Goal: Task Accomplishment & Management: Use online tool/utility

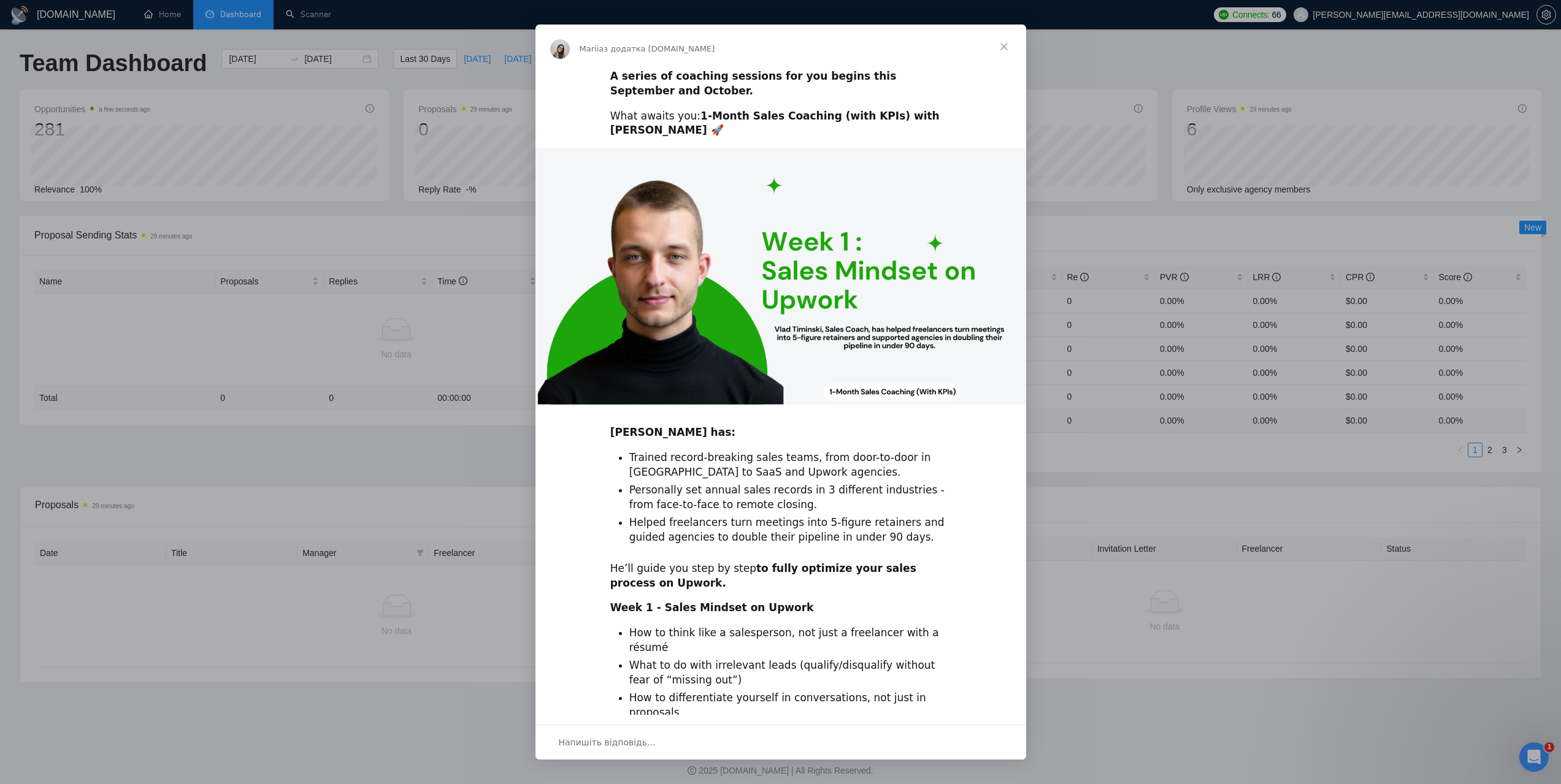
click at [1008, 41] on span "Закрити" at bounding box center [1004, 47] width 44 height 44
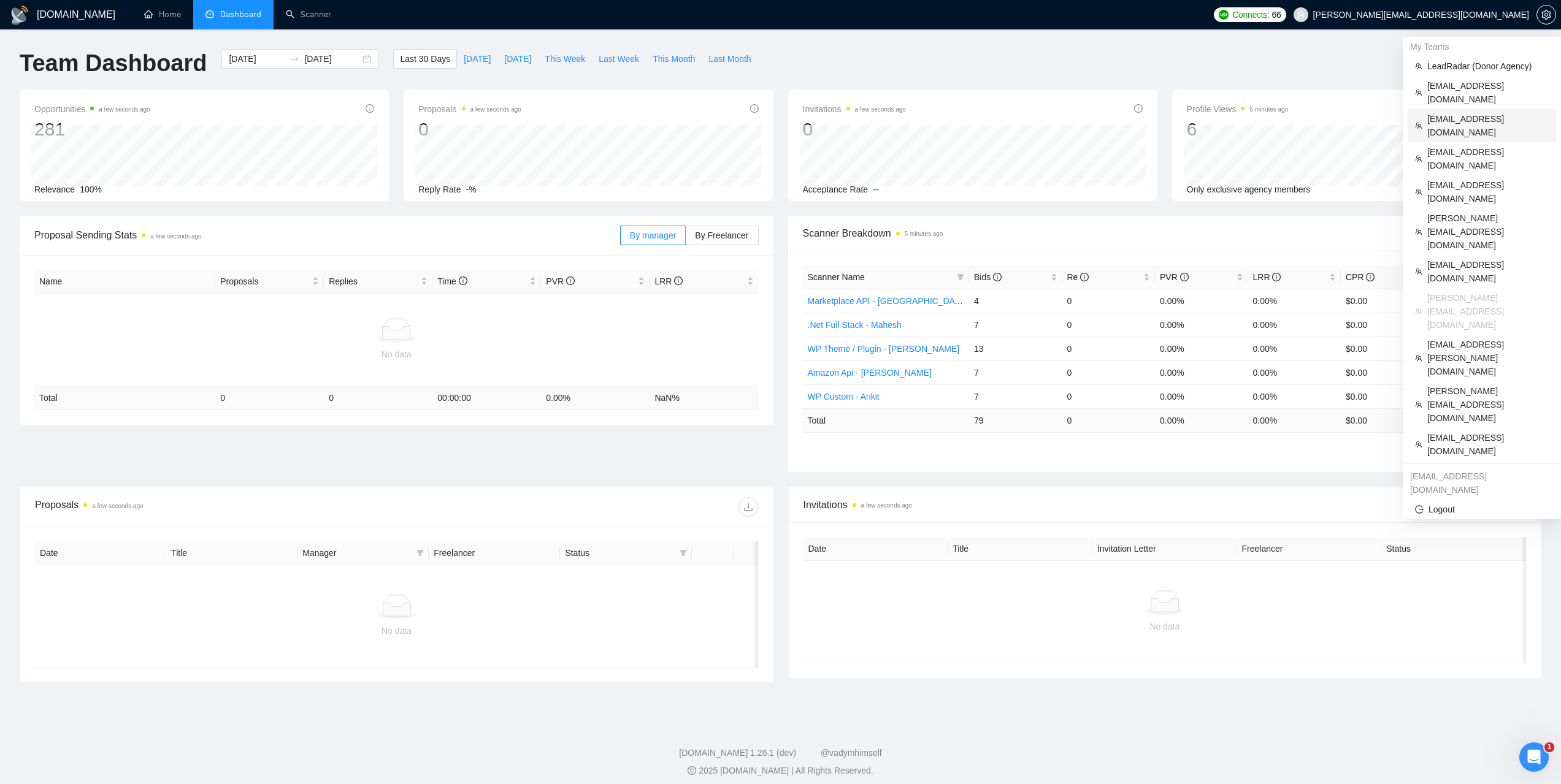
click at [1453, 112] on span "rahul@techinfini.com" at bounding box center [1488, 126] width 122 height 27
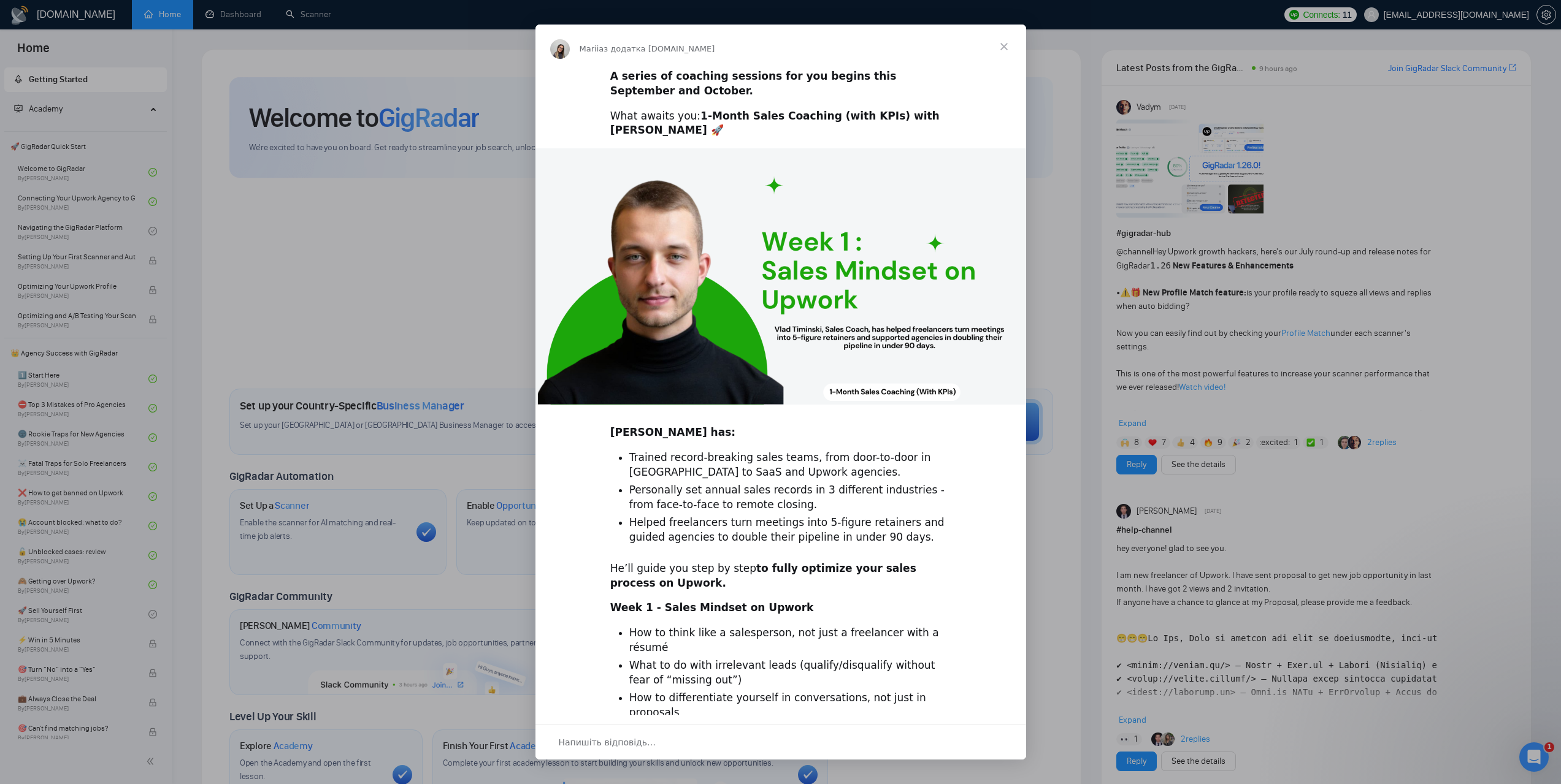
click at [1003, 46] on span "Закрити" at bounding box center [1004, 47] width 44 height 44
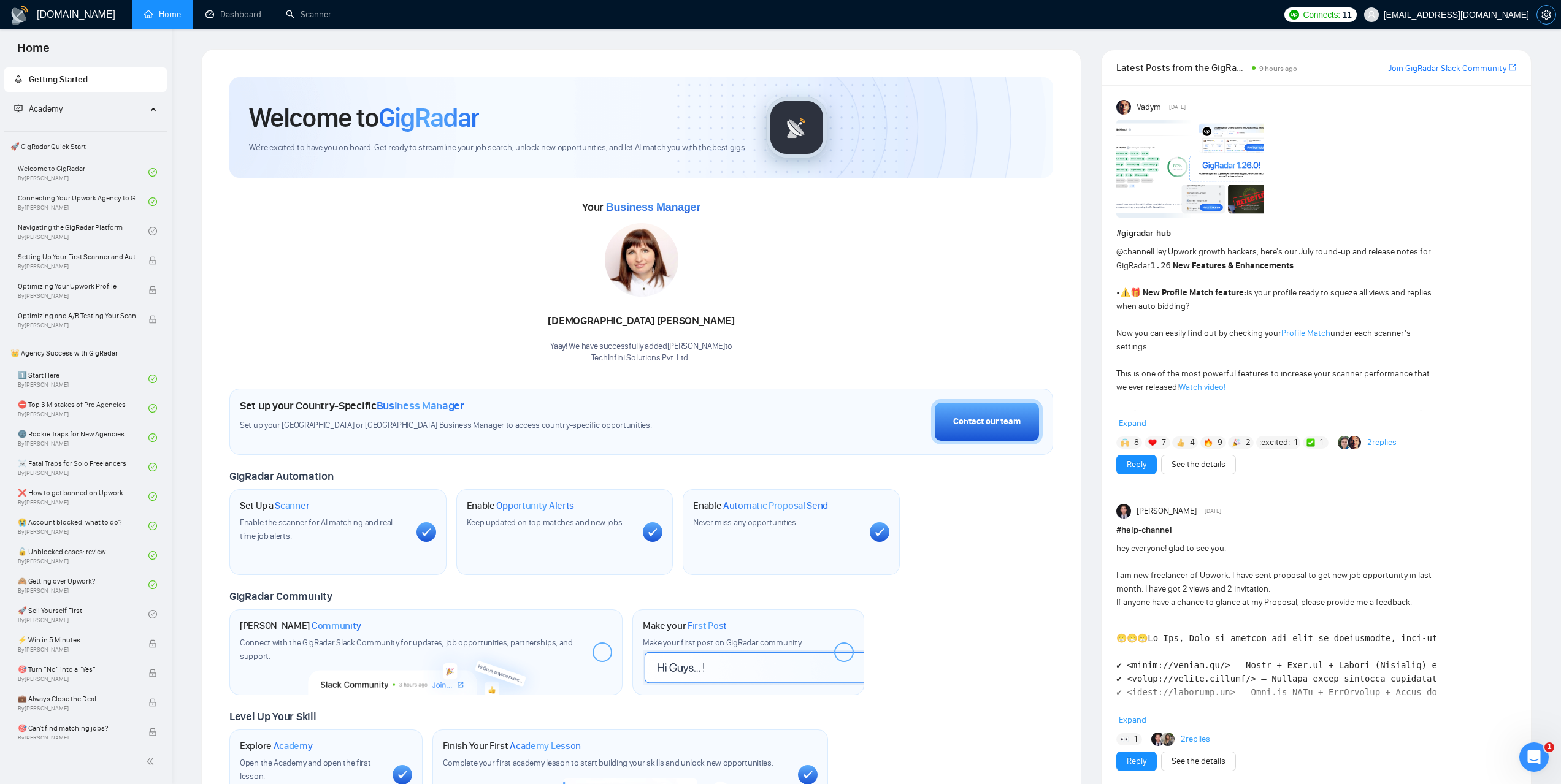
click at [1547, 18] on icon "setting" at bounding box center [1545, 15] width 9 height 10
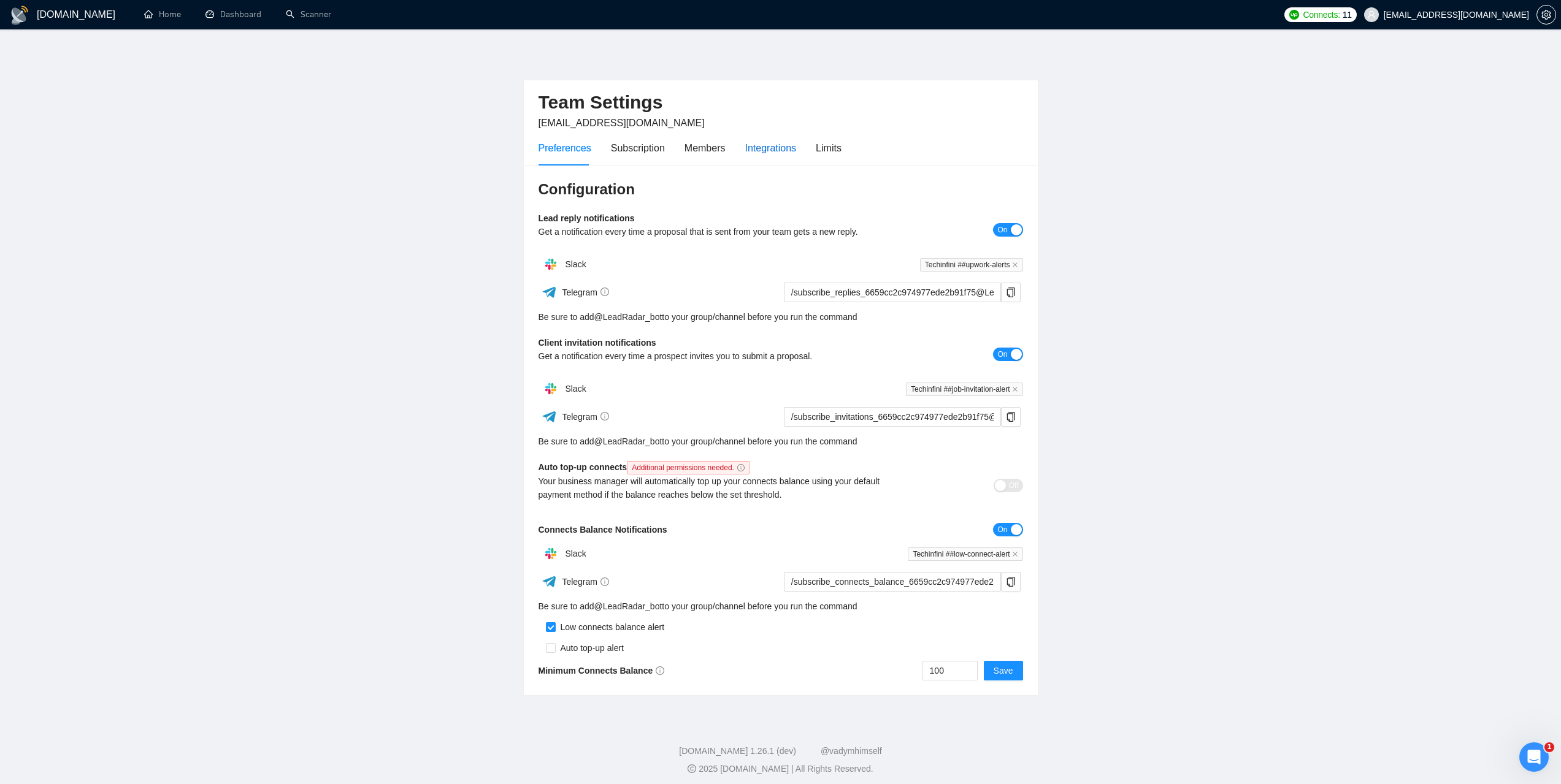
click at [768, 151] on div "Integrations" at bounding box center [771, 148] width 52 height 16
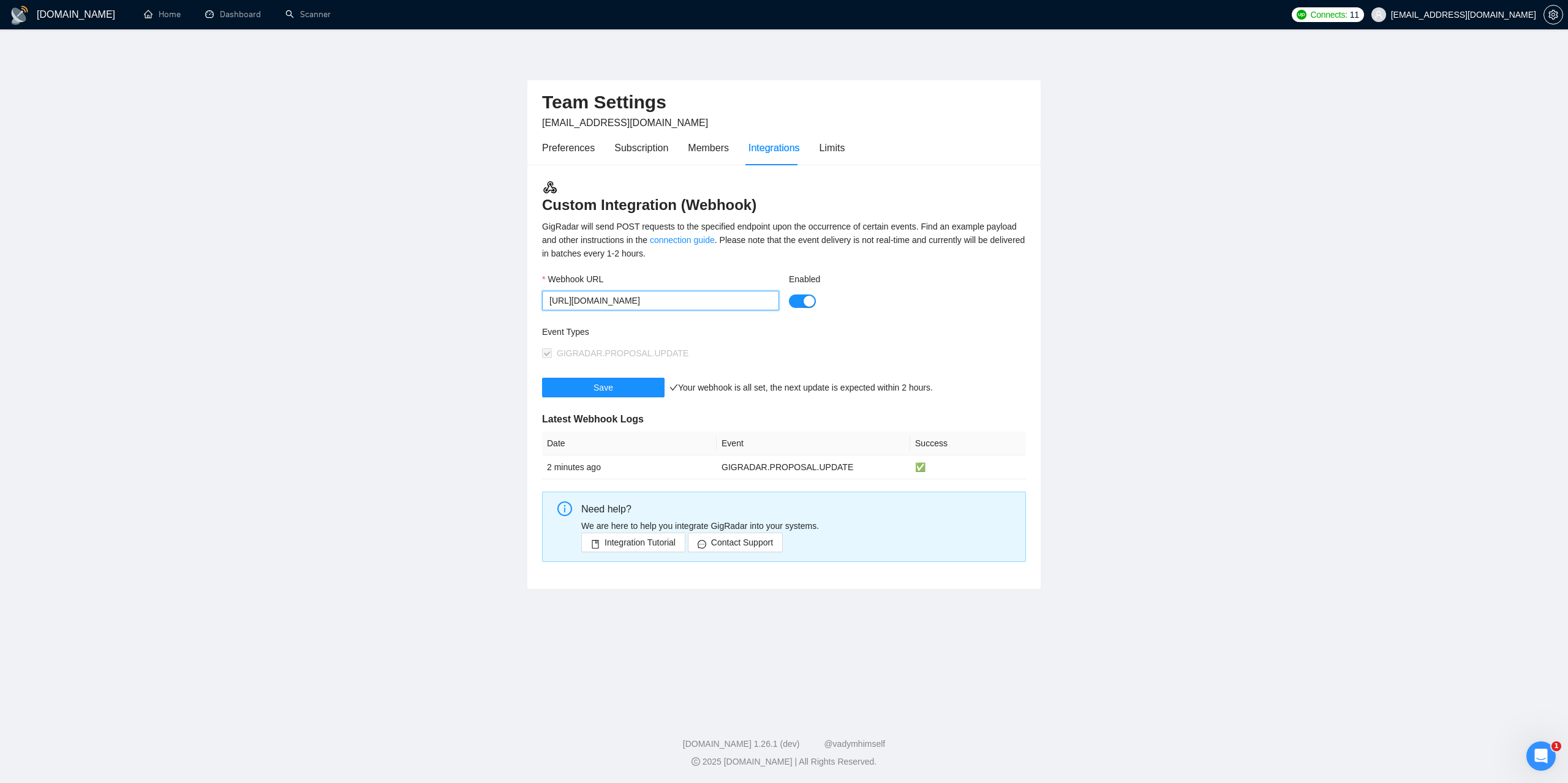
click at [706, 299] on input "https://hooks.zapier.com/hooks/catch/2236819/u1895hd/" at bounding box center [661, 301] width 237 height 20
paste input "https://hooks.zapier.com/hooks/catch/2236819/u1895hd/"
type input "https://hooks.zapier.com/hooks/catch/2236819/u1895hd/"
click at [613, 389] on button "Save" at bounding box center [603, 388] width 123 height 20
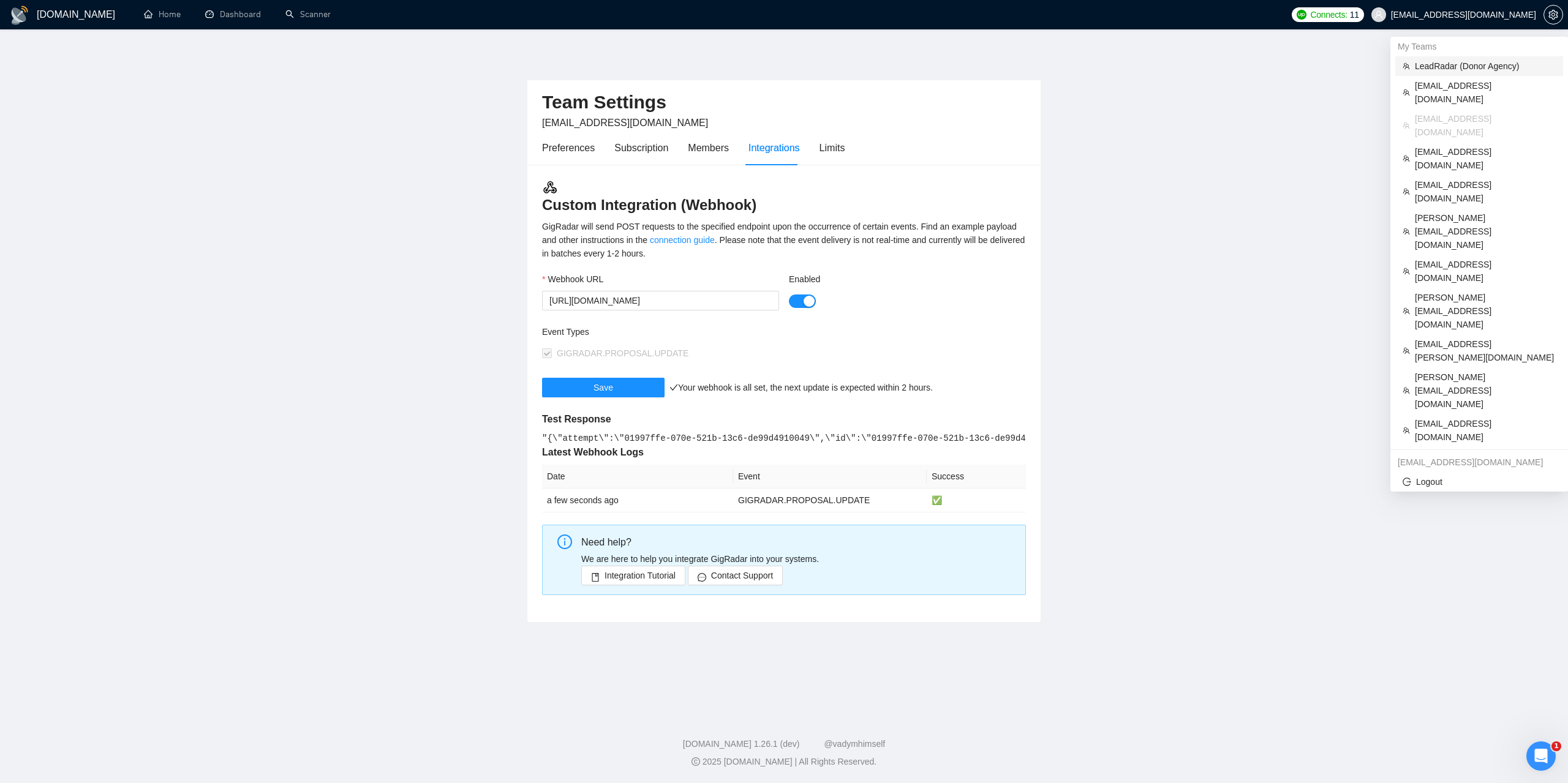
click at [1452, 67] on span "LeadRadar (Donor Agency)" at bounding box center [1485, 66] width 141 height 13
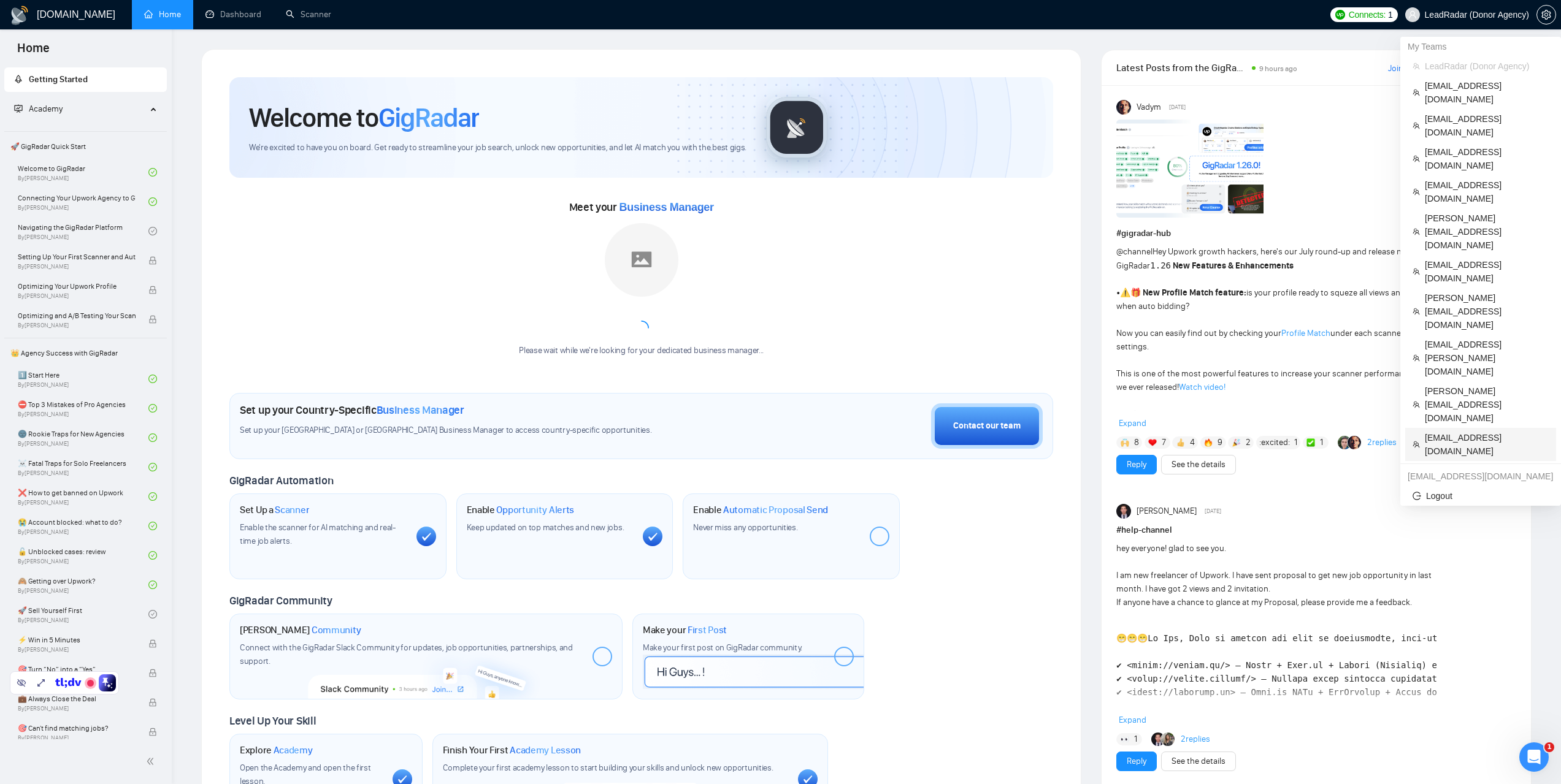
click at [1460, 431] on span "[EMAIL_ADDRESS][DOMAIN_NAME]" at bounding box center [1486, 444] width 124 height 27
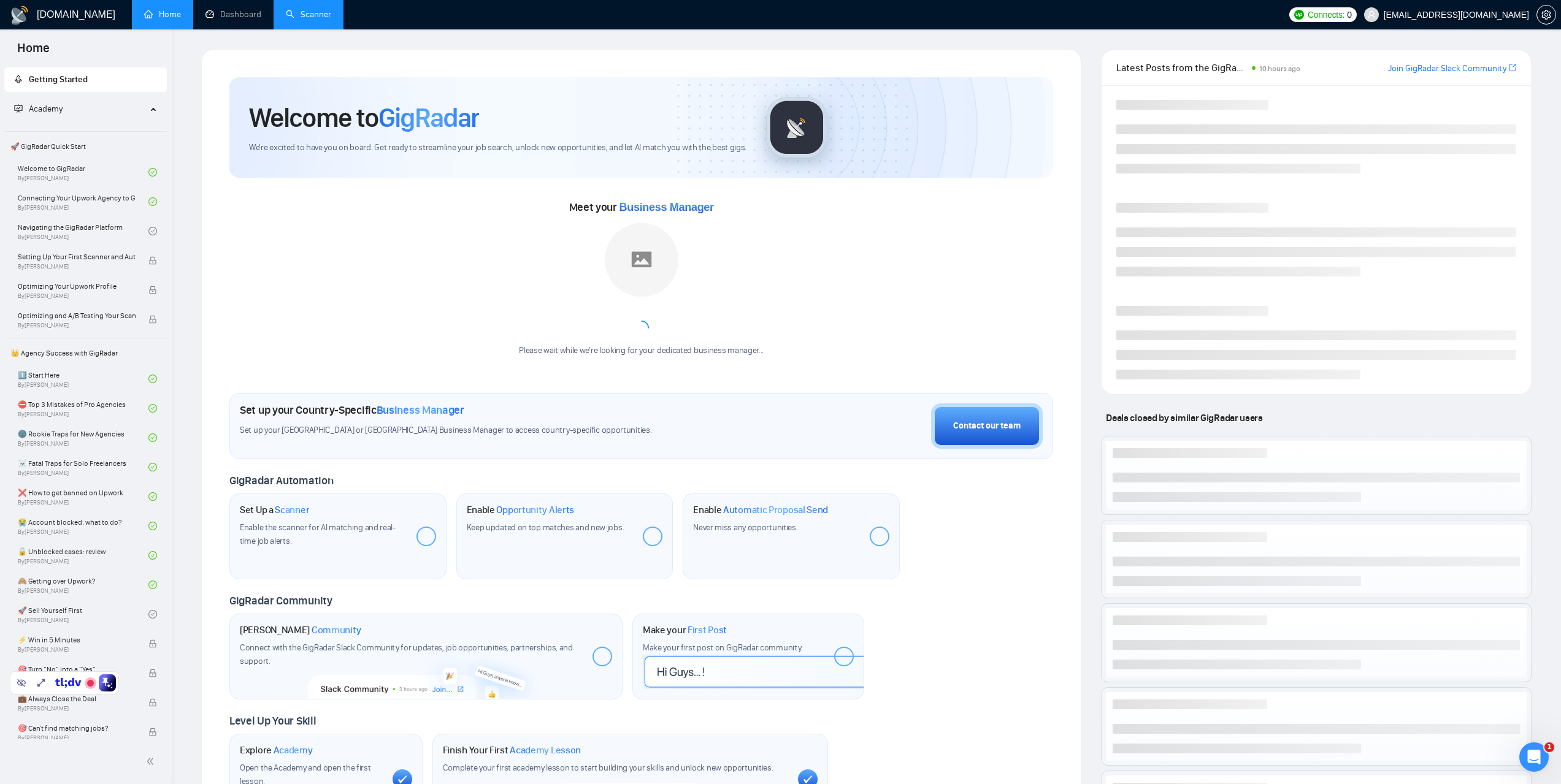
click at [329, 20] on link "Scanner" at bounding box center [309, 14] width 45 height 11
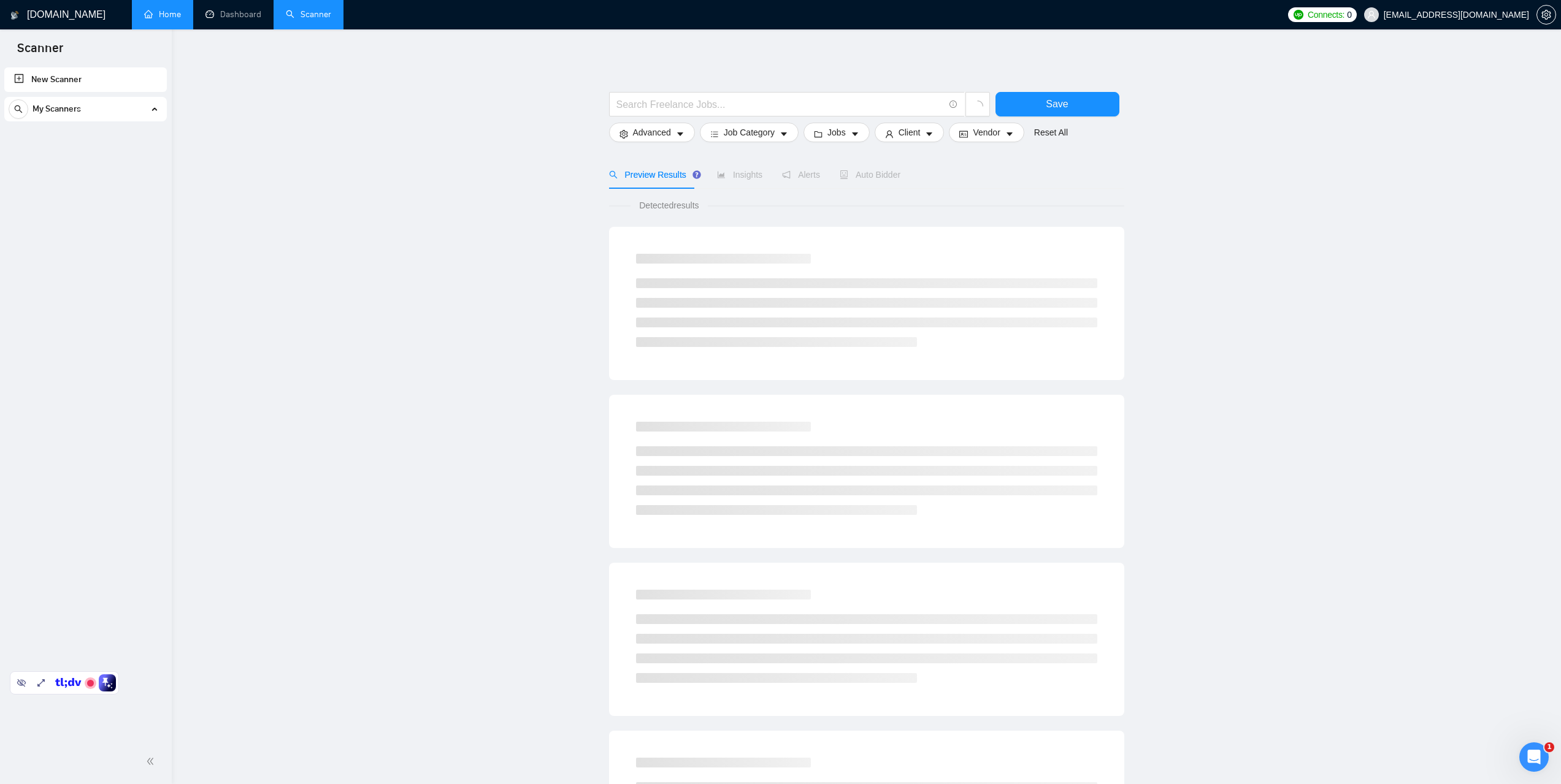
click at [161, 13] on link "Home" at bounding box center [163, 14] width 37 height 11
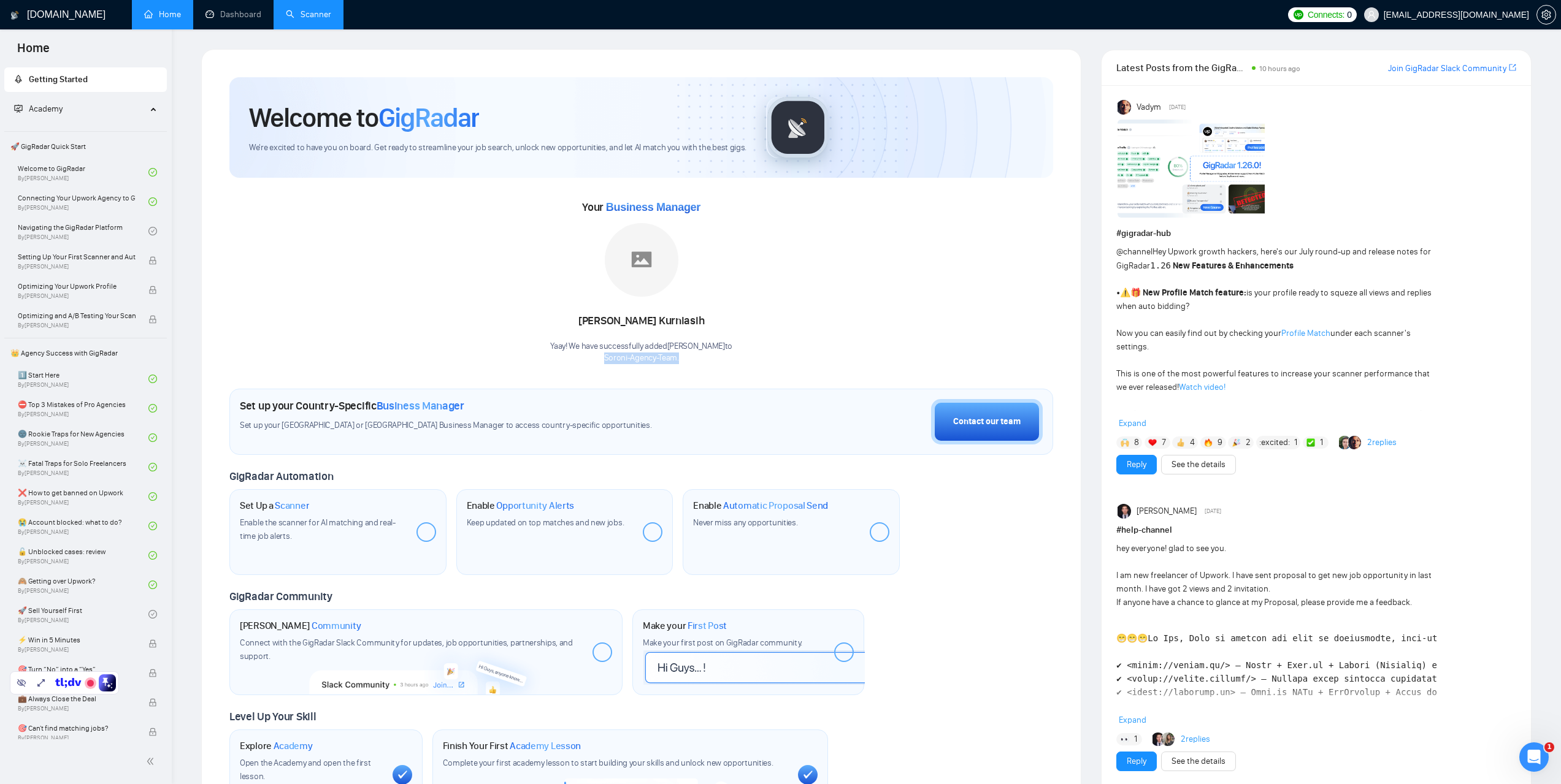
drag, startPoint x: 684, startPoint y: 360, endPoint x: 601, endPoint y: 360, distance: 83.0
click at [601, 360] on p "Soroni-Agency-Team ." at bounding box center [642, 358] width 182 height 11
click at [738, 350] on div "Your Business Manager Devina Kurniasih Yaay! We have successfully added Devina …" at bounding box center [642, 281] width 824 height 167
click at [261, 20] on link "Dashboard" at bounding box center [233, 14] width 56 height 11
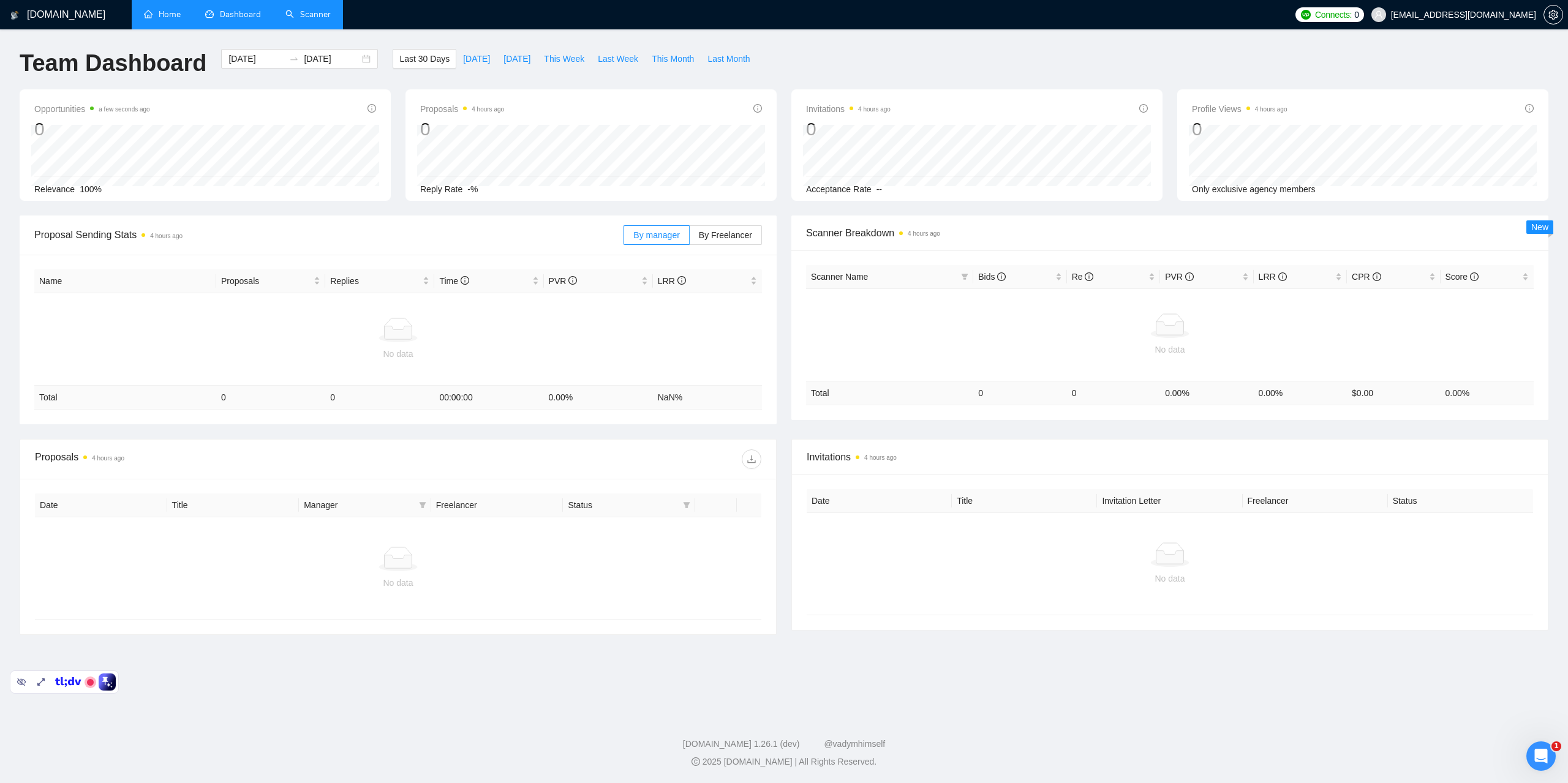
click at [317, 20] on link "Scanner" at bounding box center [308, 14] width 45 height 11
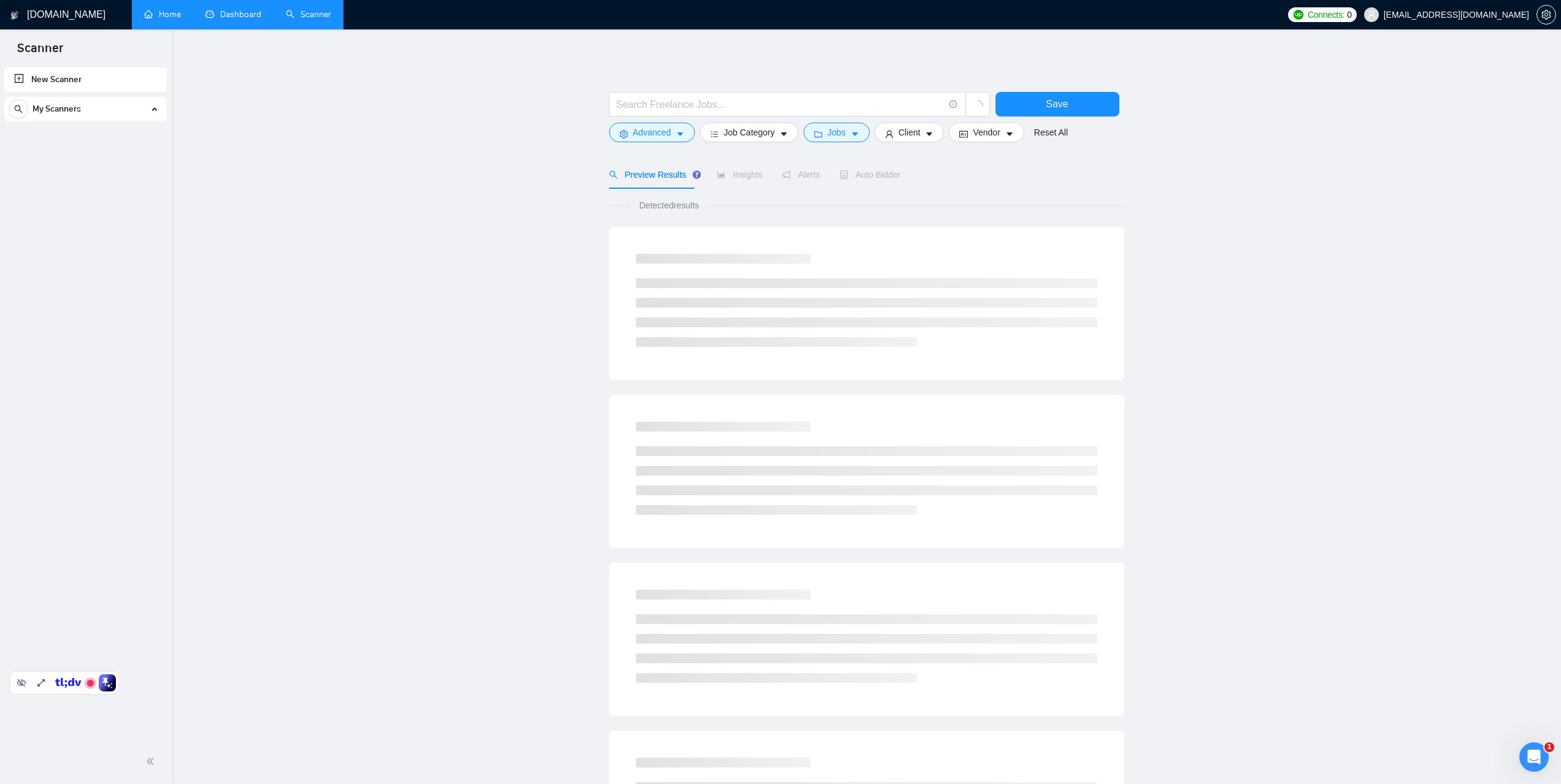
click at [175, 20] on link "Home" at bounding box center [163, 14] width 37 height 11
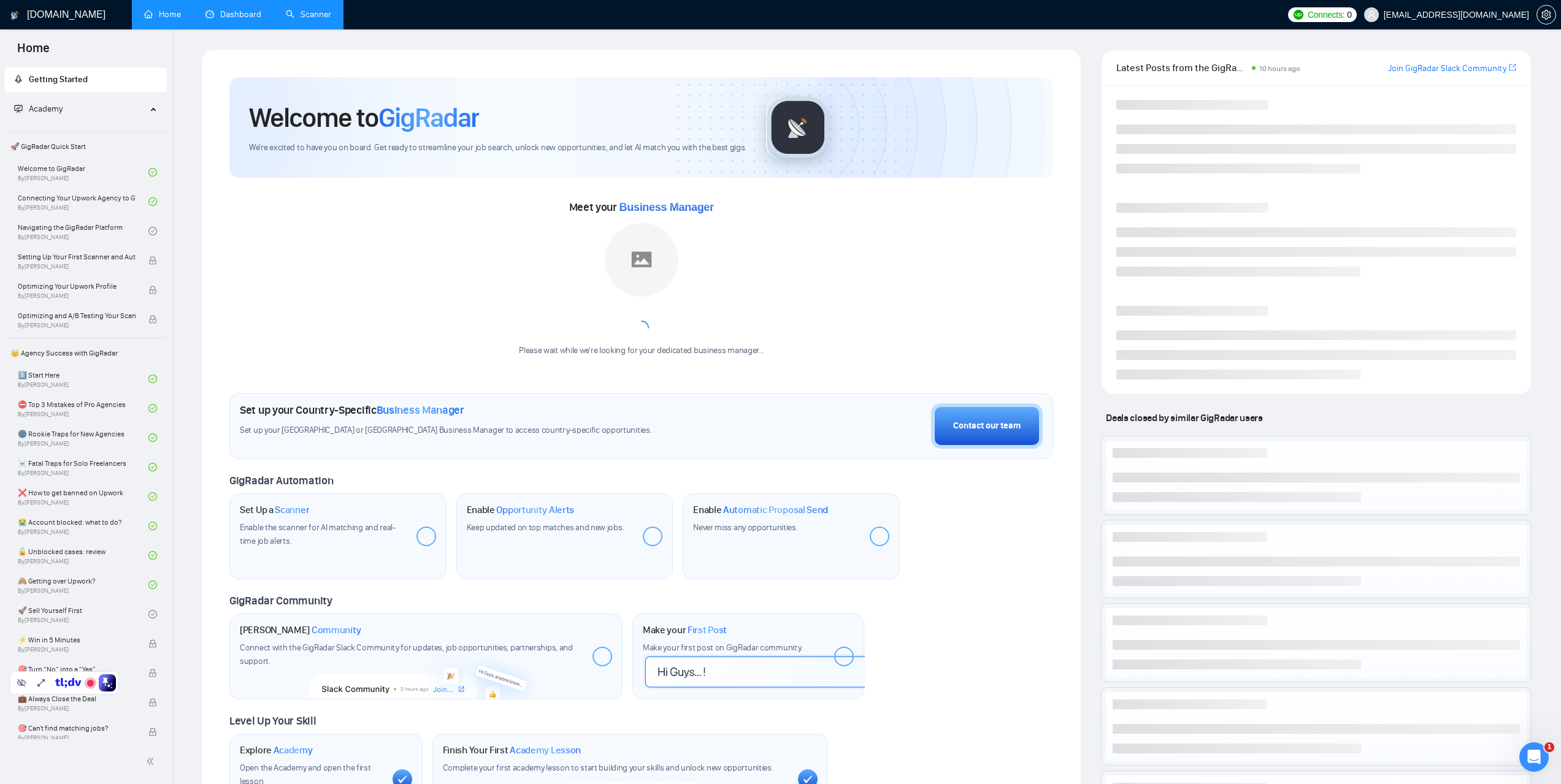
click at [230, 18] on link "Dashboard" at bounding box center [233, 14] width 56 height 11
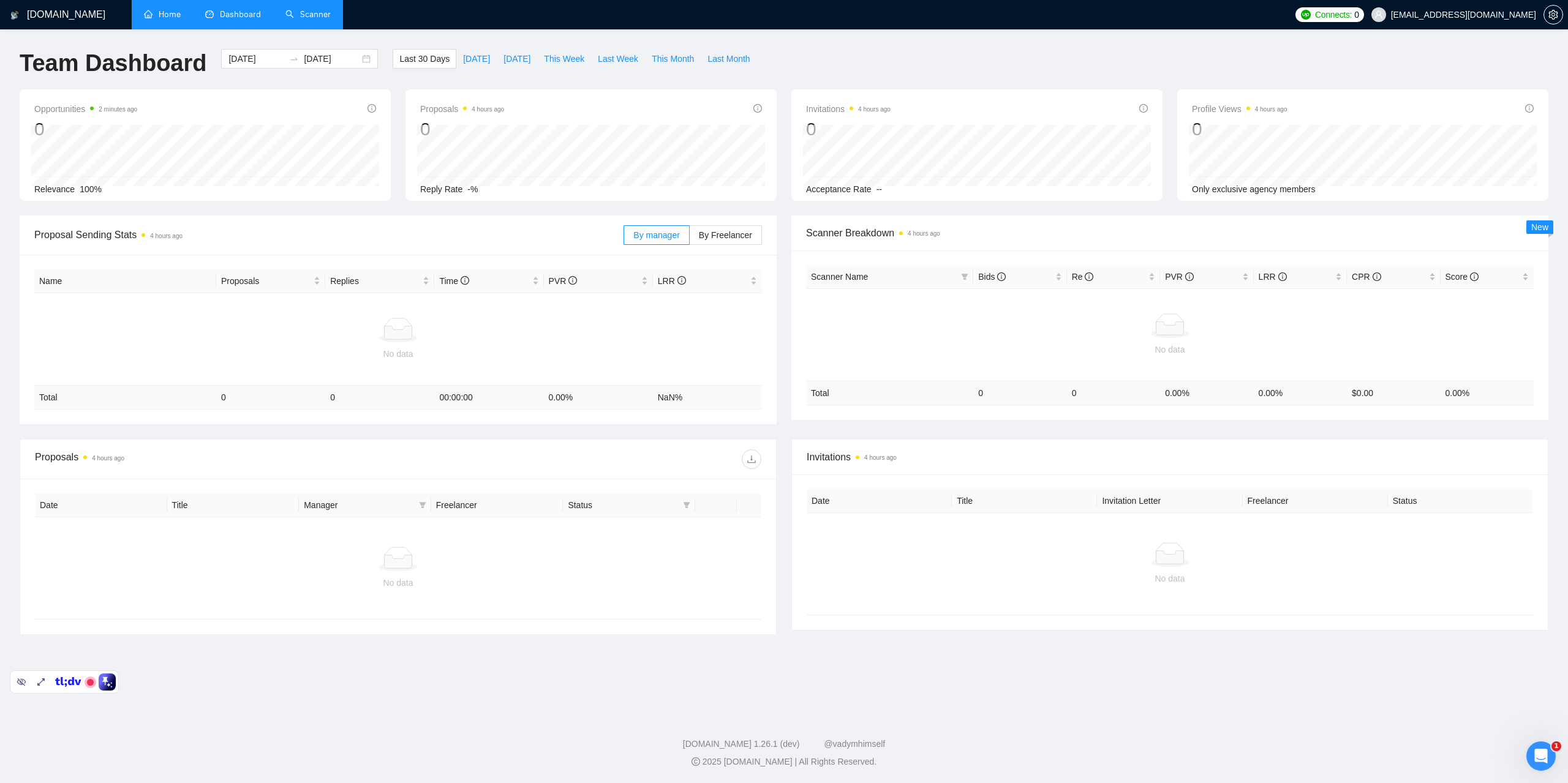
click at [181, 16] on link "Home" at bounding box center [162, 14] width 37 height 11
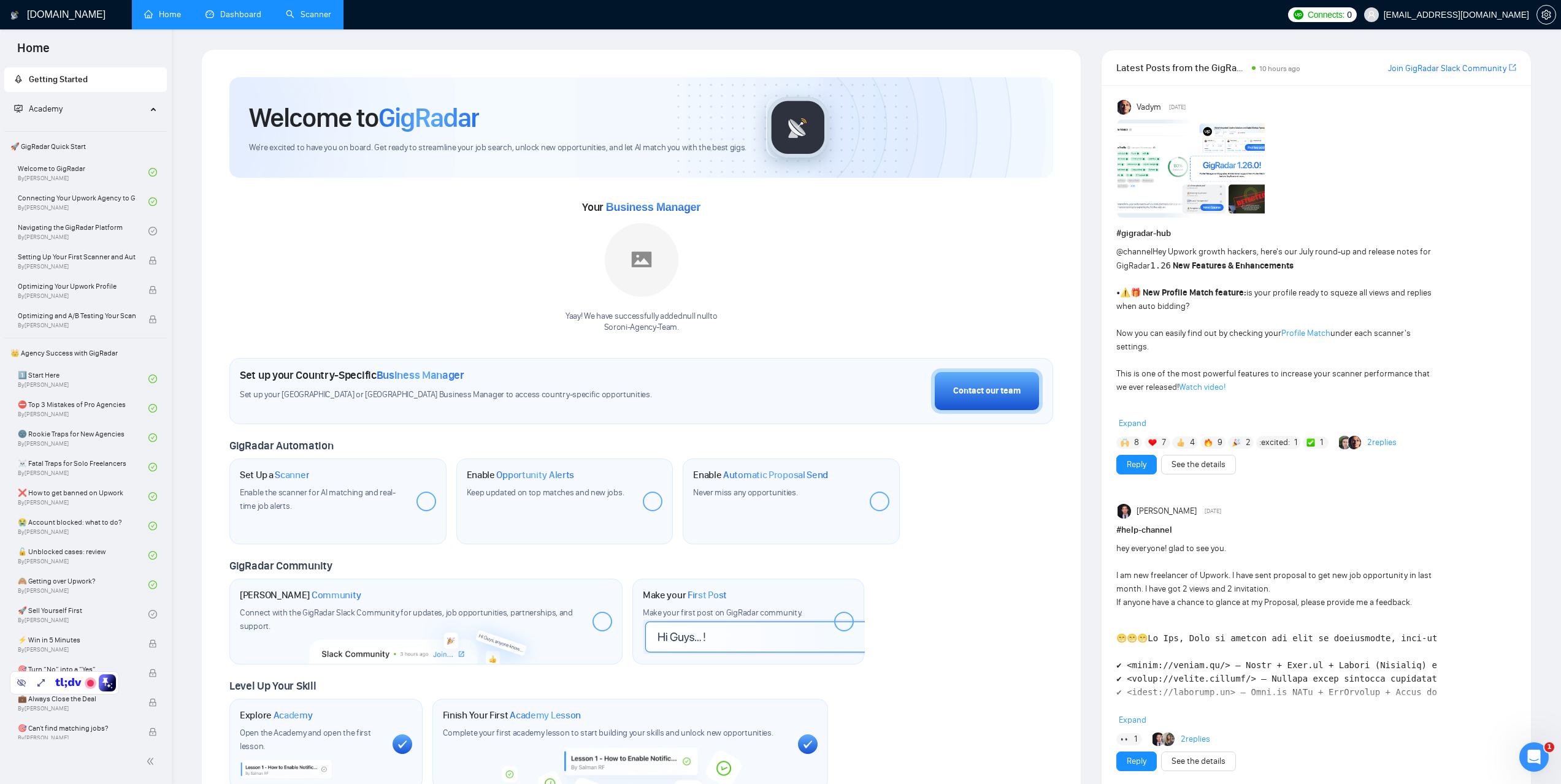
click at [272, 268] on div "Your Business Manager Yaay! We have successfully added null null to Soroni-Agen…" at bounding box center [642, 266] width 824 height 136
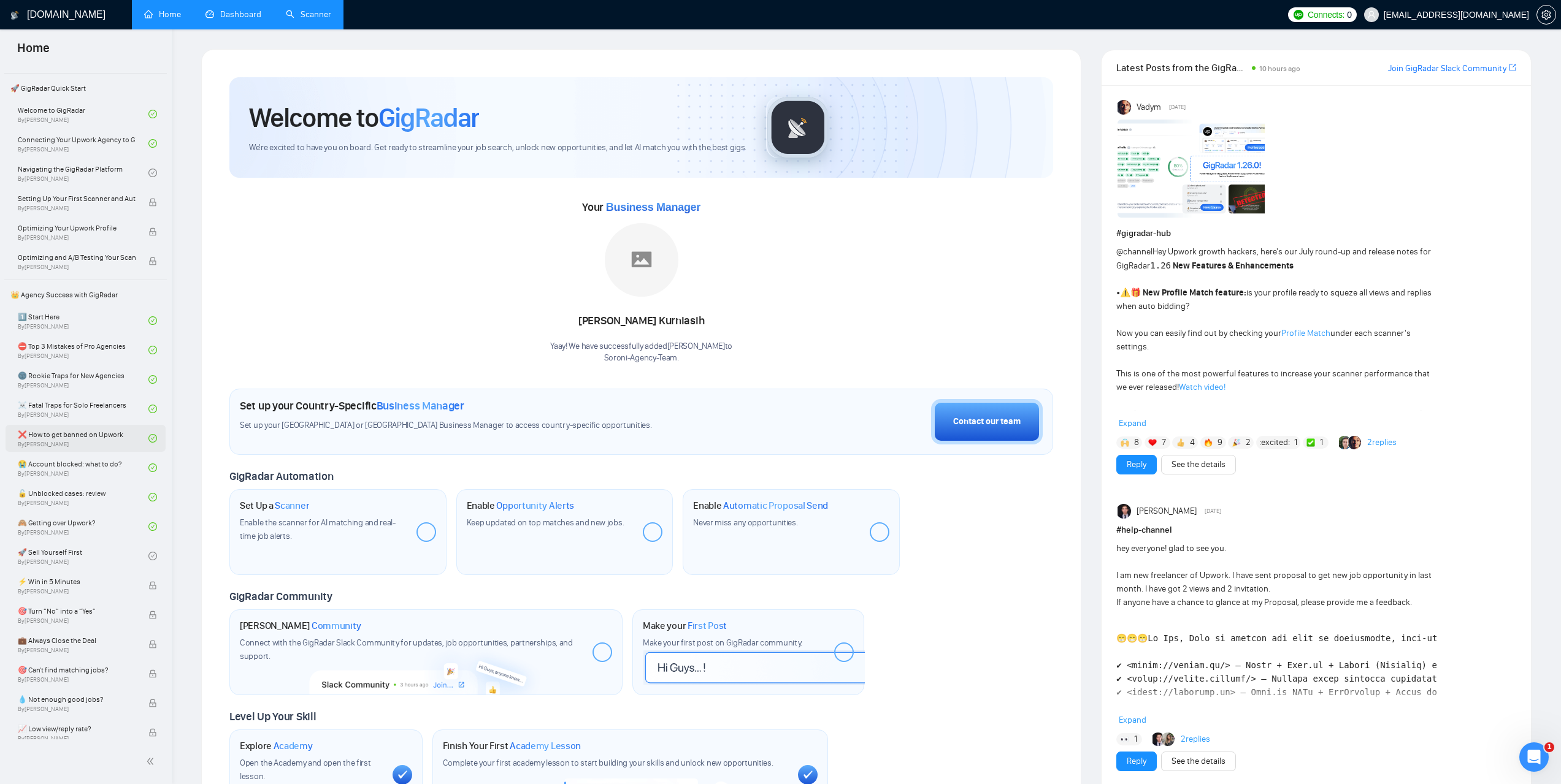
scroll to position [61, 0]
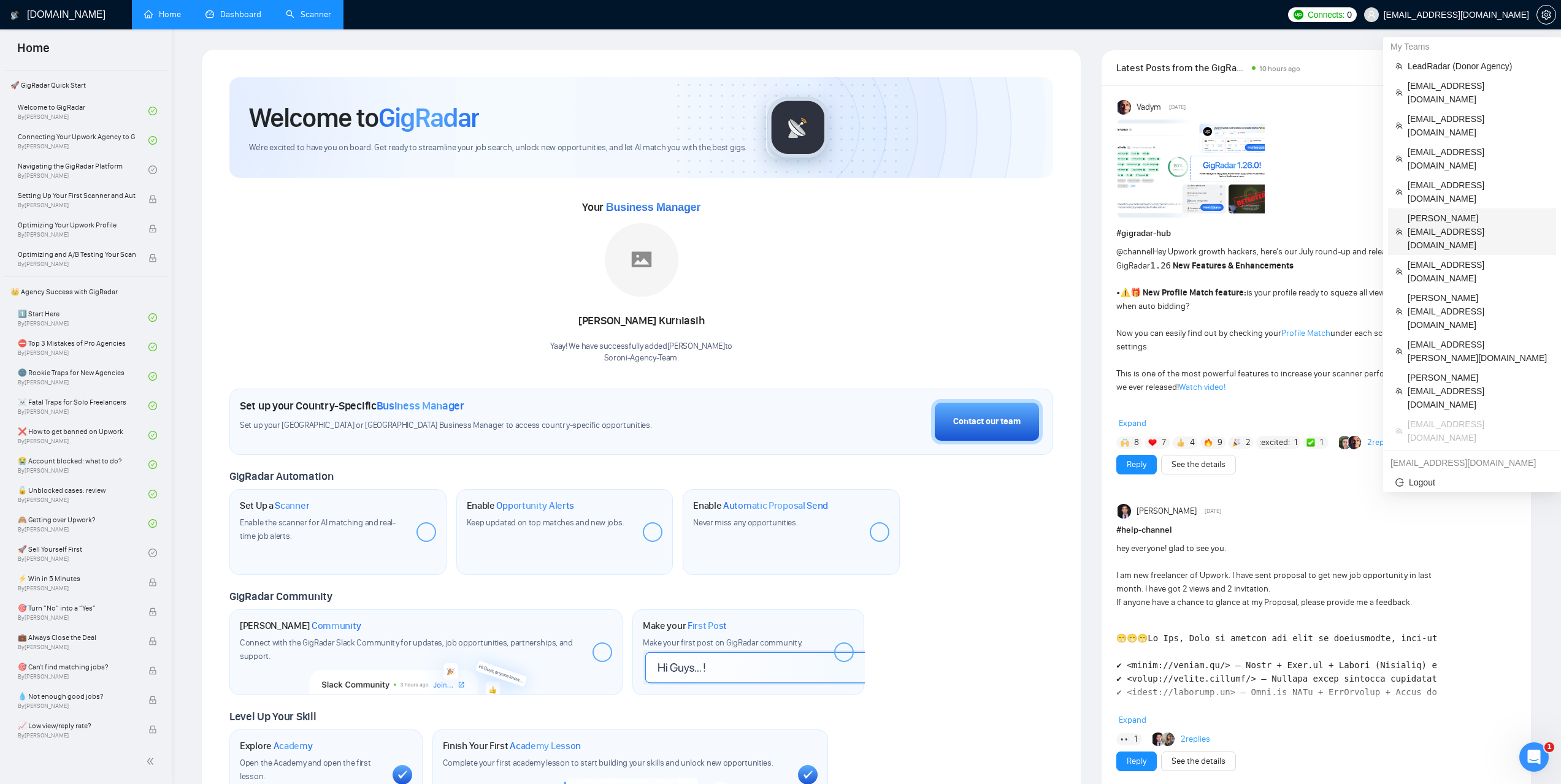
click at [1427, 211] on span "[PERSON_NAME][EMAIL_ADDRESS][DOMAIN_NAME]" at bounding box center [1478, 231] width 141 height 40
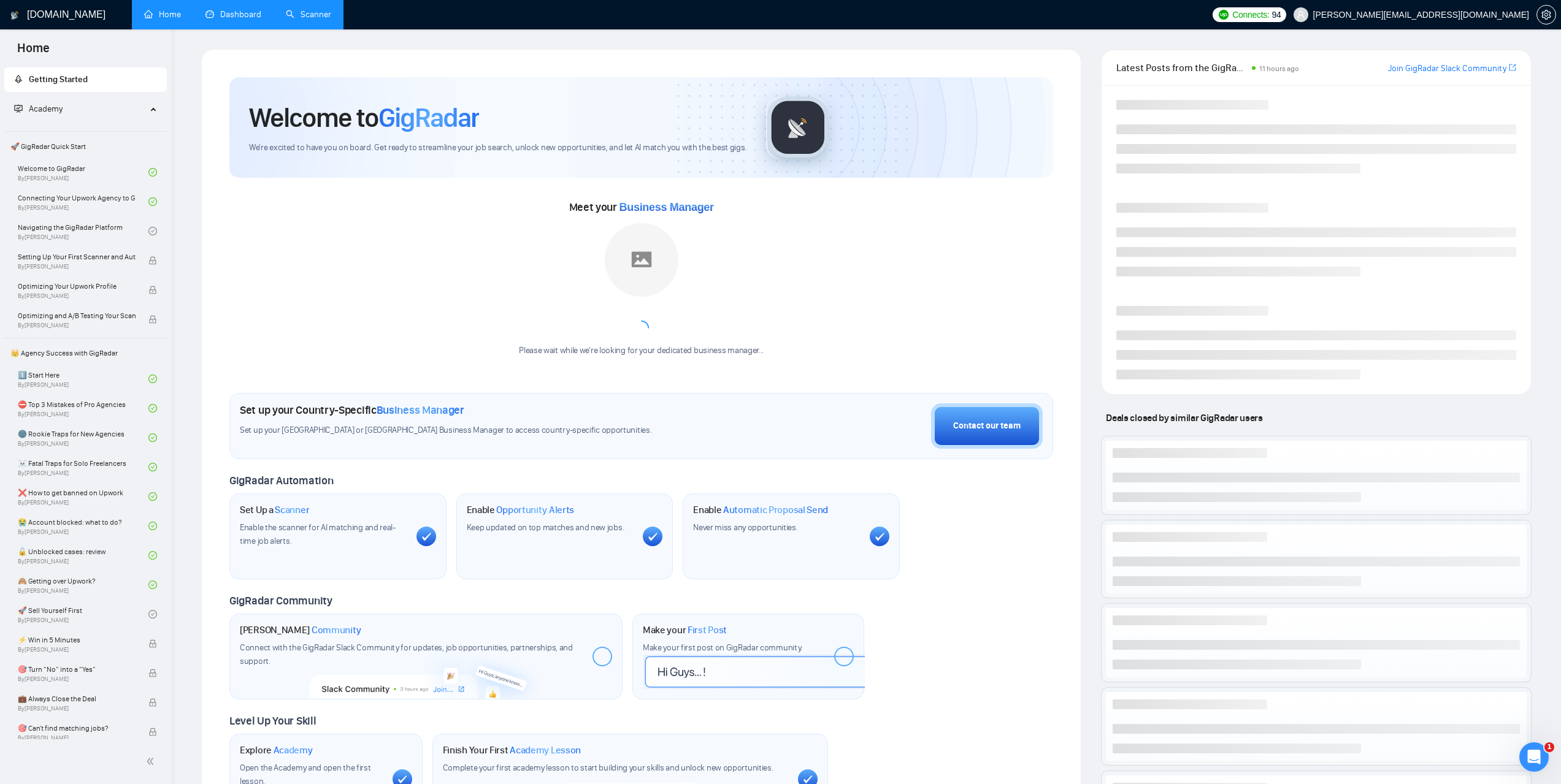
click at [329, 20] on link "Scanner" at bounding box center [309, 14] width 45 height 11
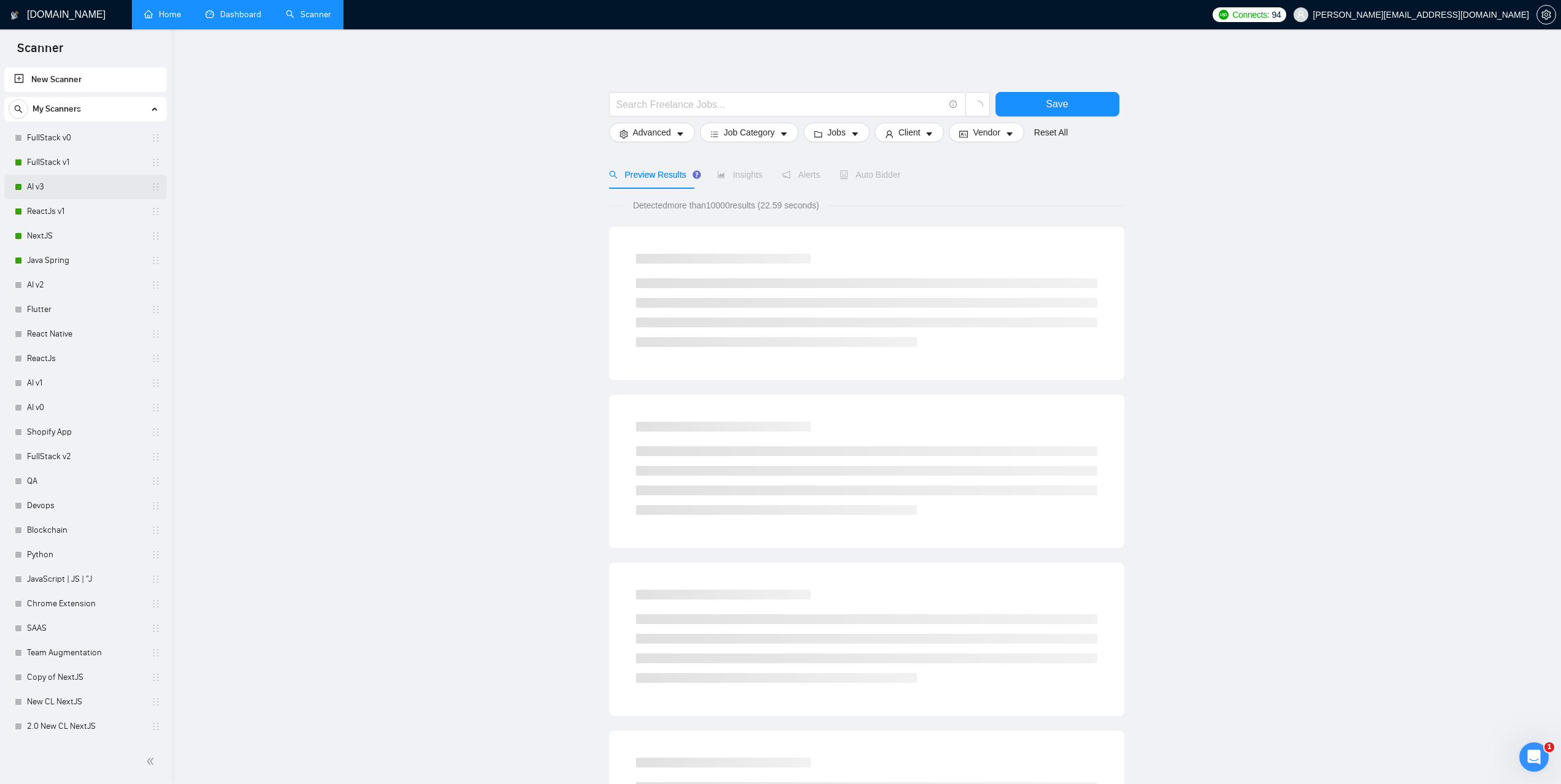
click at [41, 189] on link "AI v3" at bounding box center [85, 186] width 117 height 25
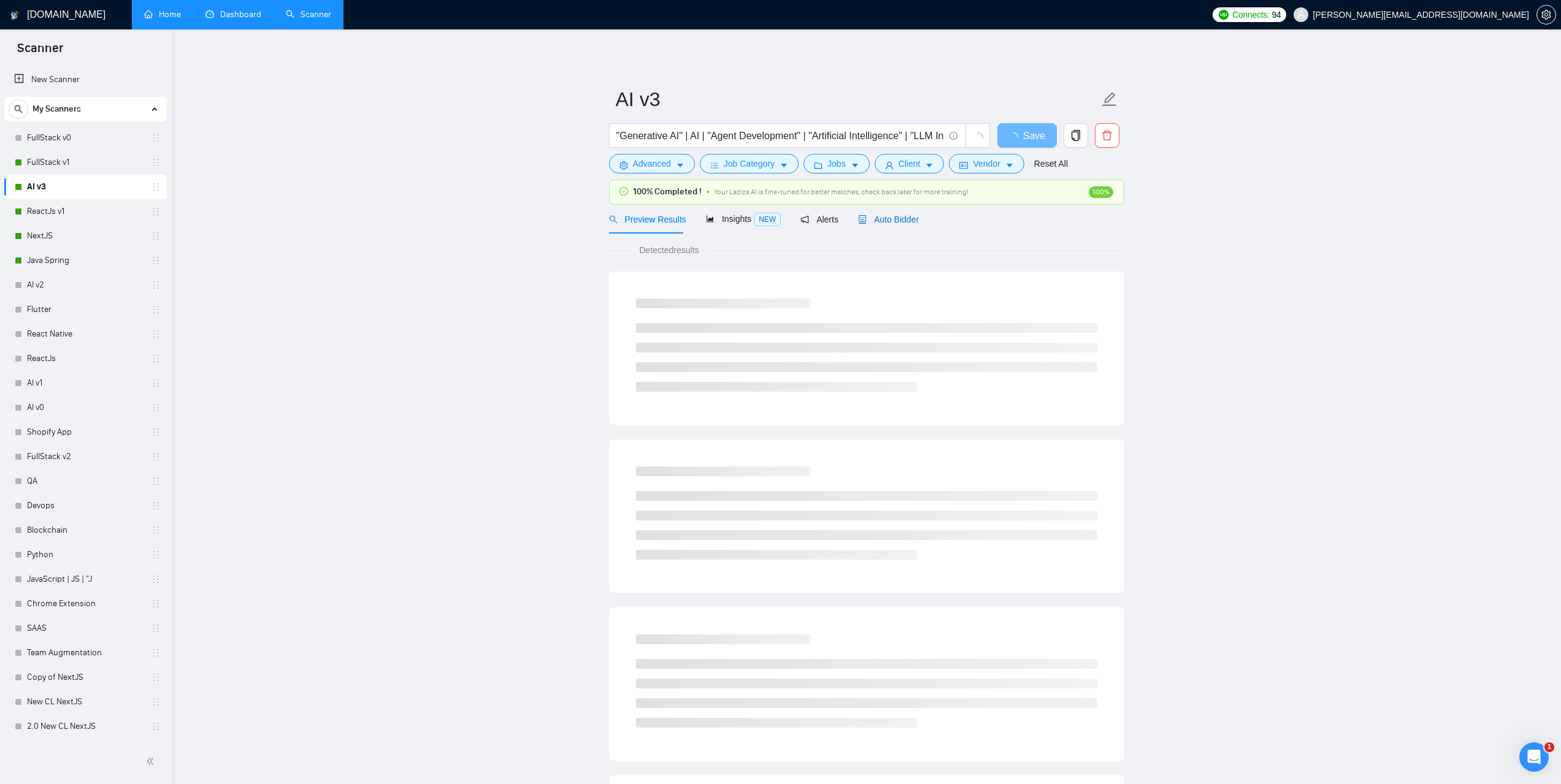
click at [888, 220] on span "Auto Bidder" at bounding box center [888, 220] width 61 height 10
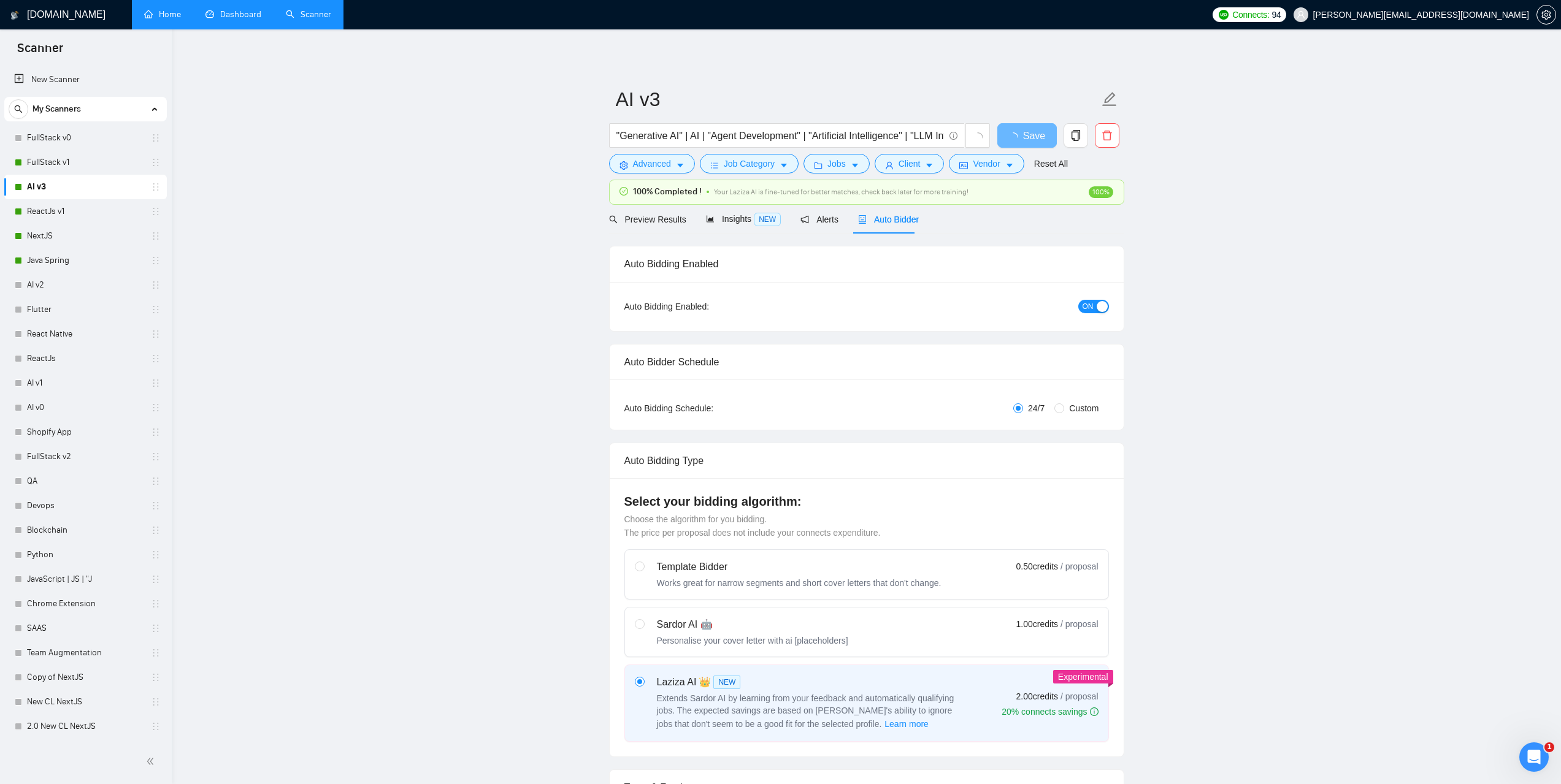
checkbox input "true"
click at [661, 222] on span "Preview Results" at bounding box center [653, 220] width 88 height 10
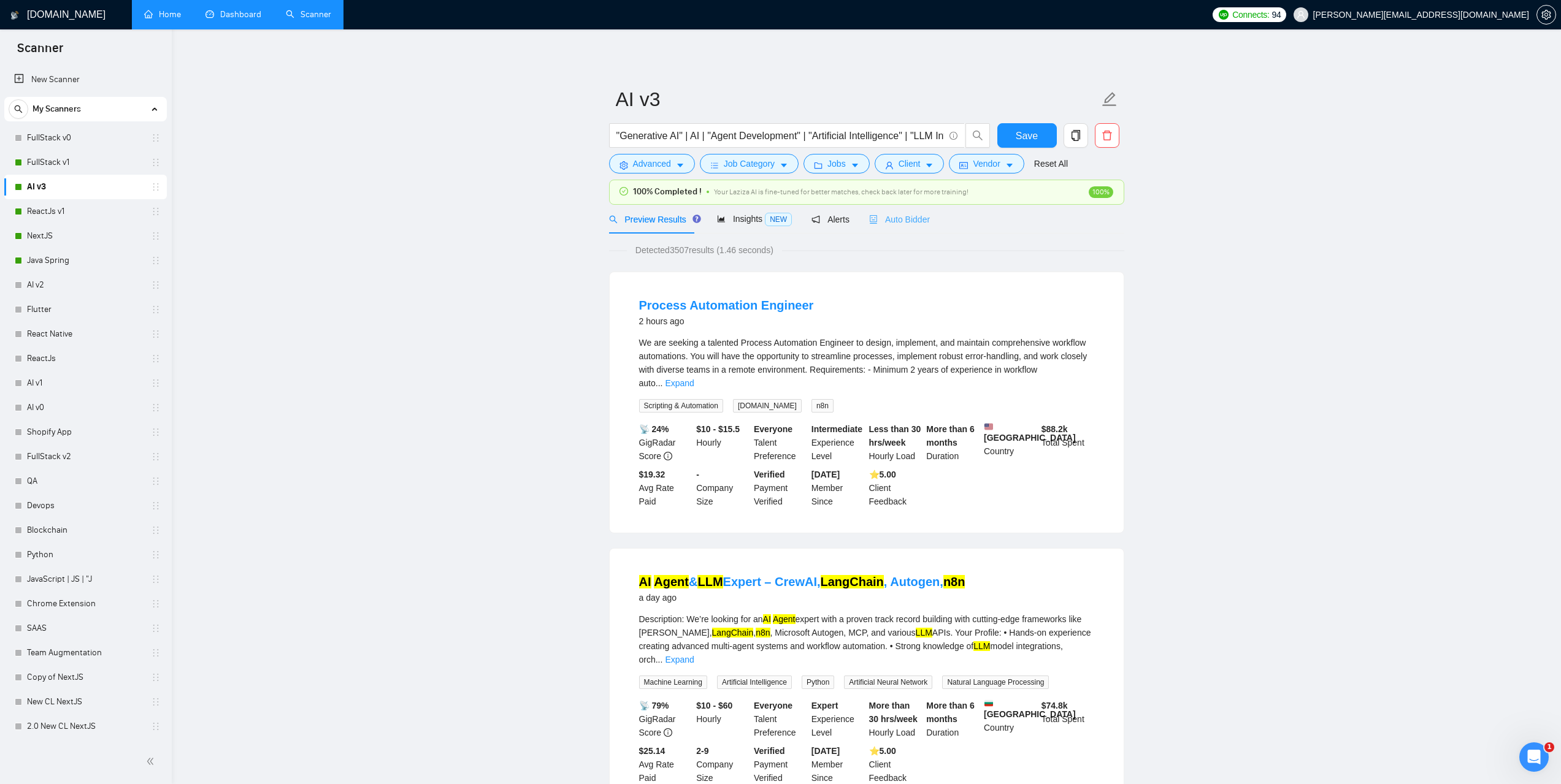
click at [914, 233] on div "Auto Bidder" at bounding box center [900, 219] width 61 height 29
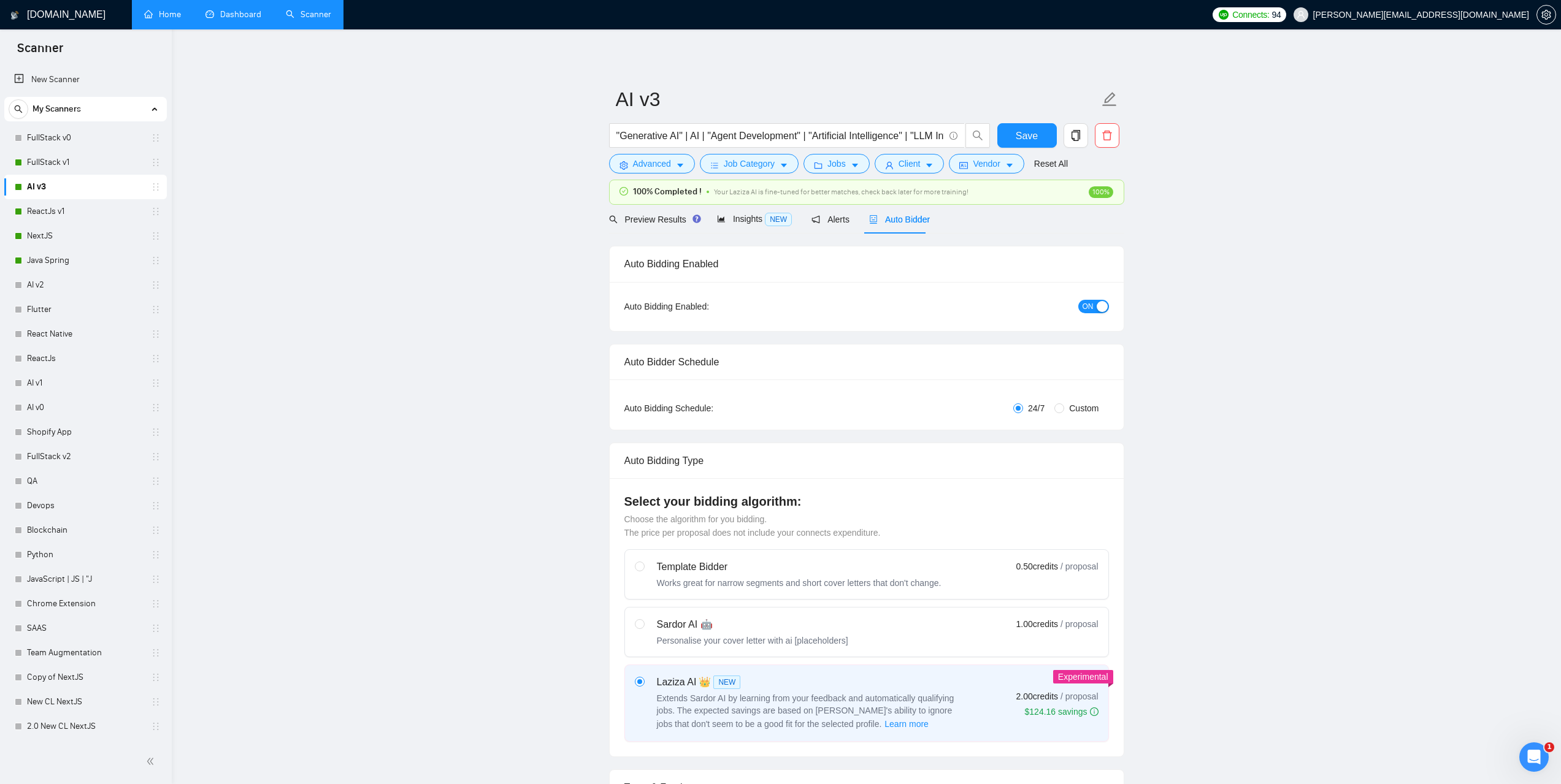
checkbox input "true"
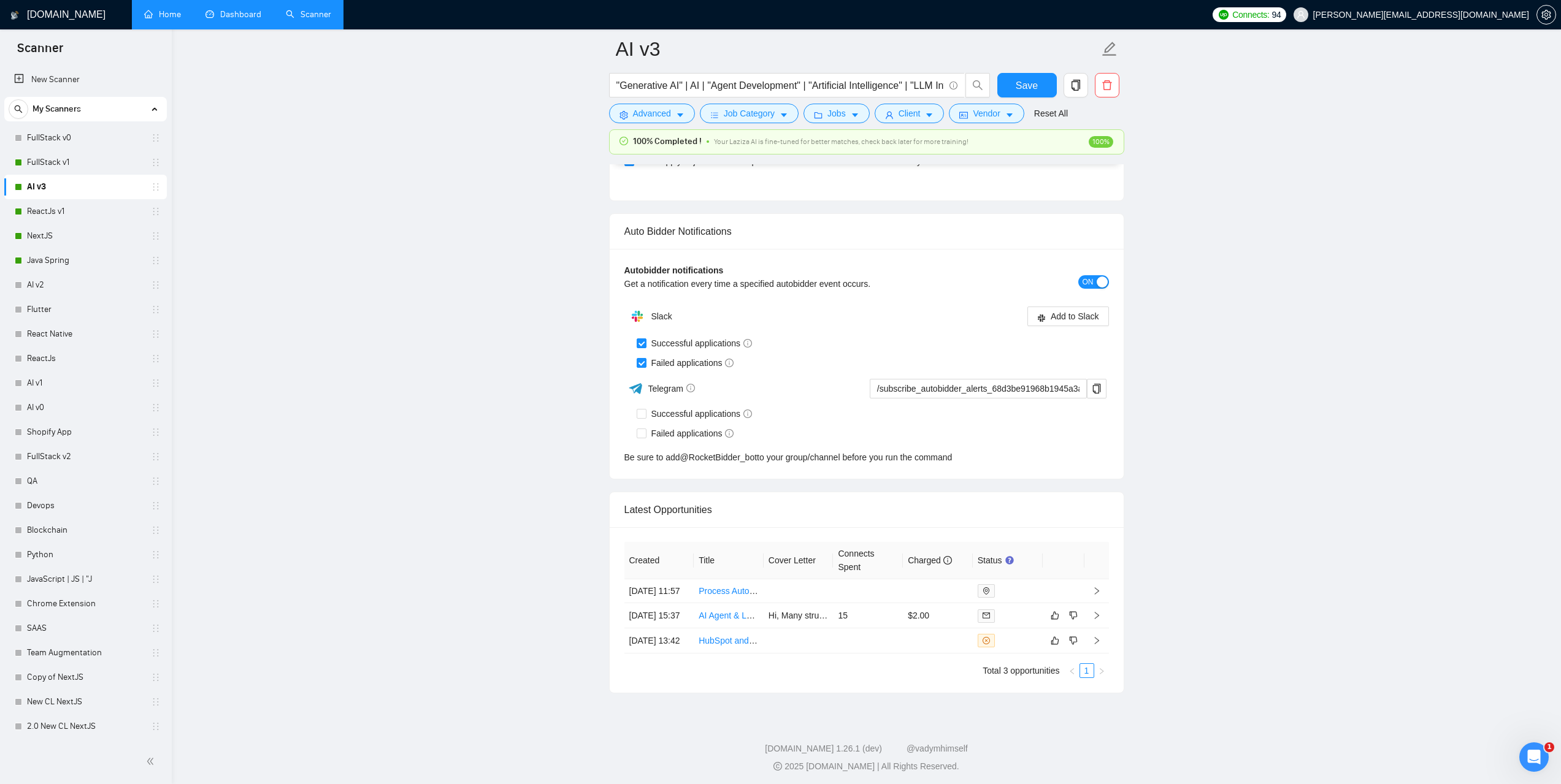
scroll to position [2882, 0]
click at [231, 16] on link "Dashboard" at bounding box center [233, 14] width 56 height 11
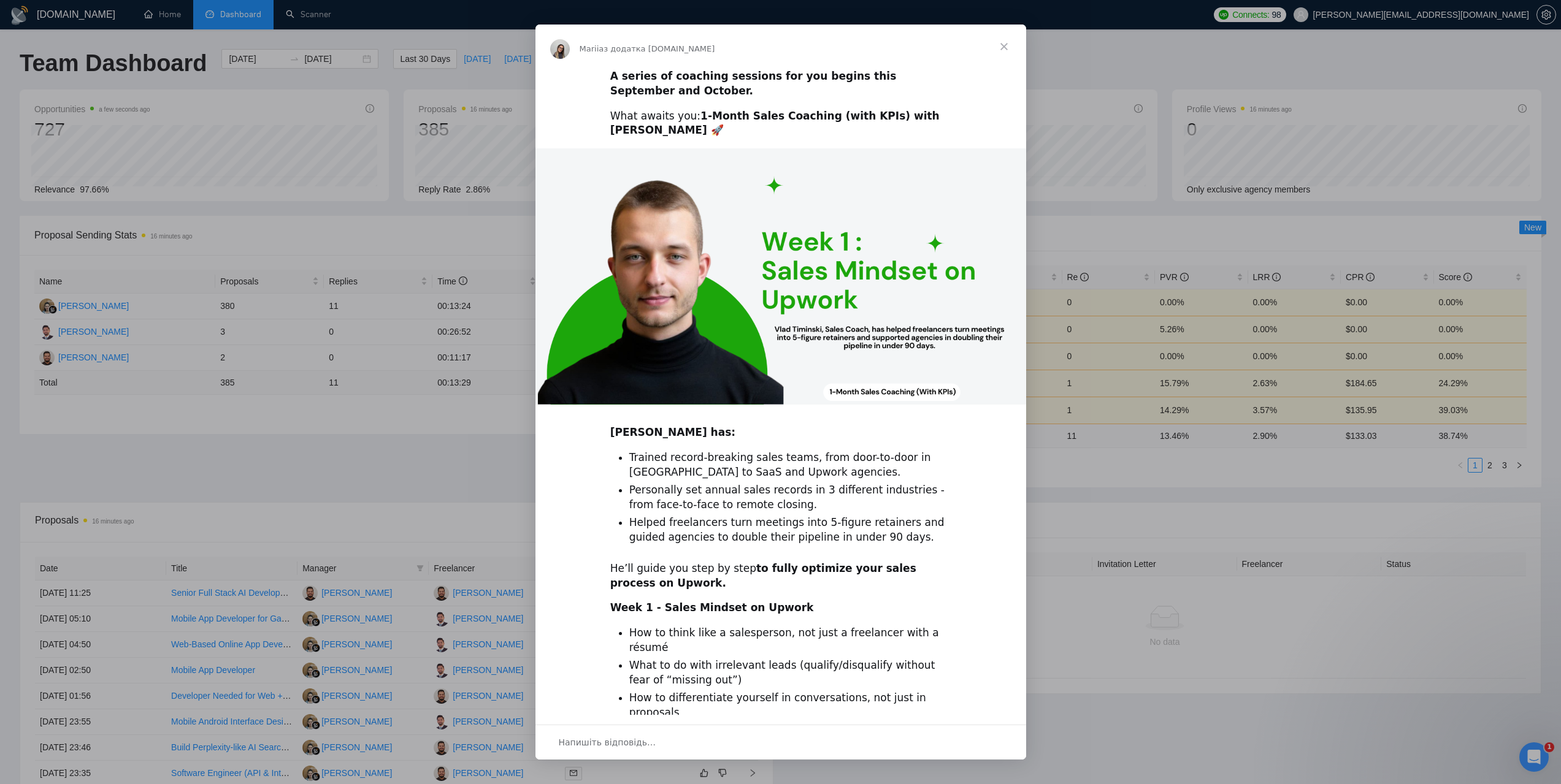
click at [1003, 43] on span "Закрити" at bounding box center [1004, 47] width 44 height 44
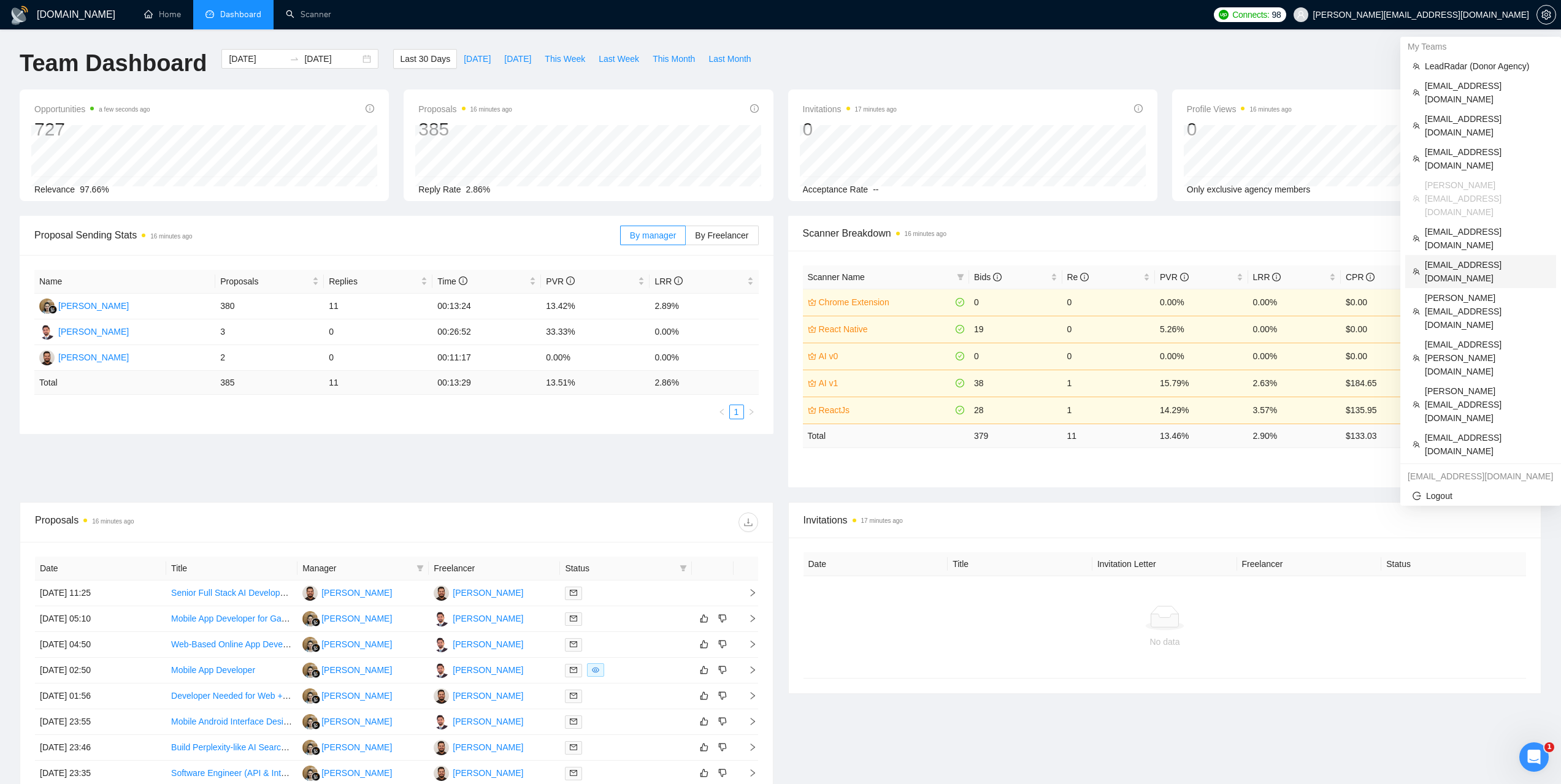
click at [1453, 258] on span "nemetsyuriy@exore.pro" at bounding box center [1486, 271] width 124 height 27
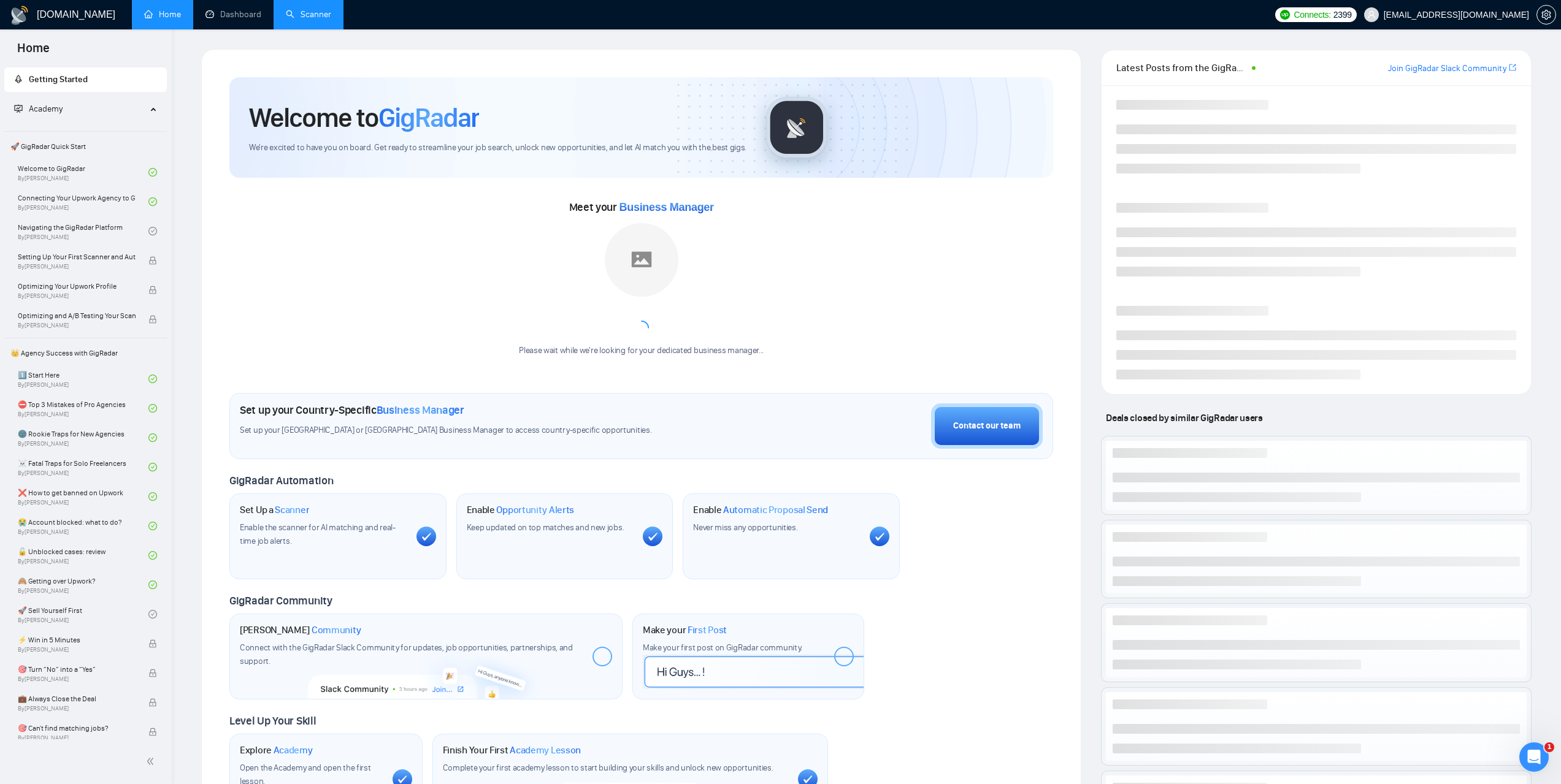
click at [319, 20] on link "Scanner" at bounding box center [309, 14] width 45 height 11
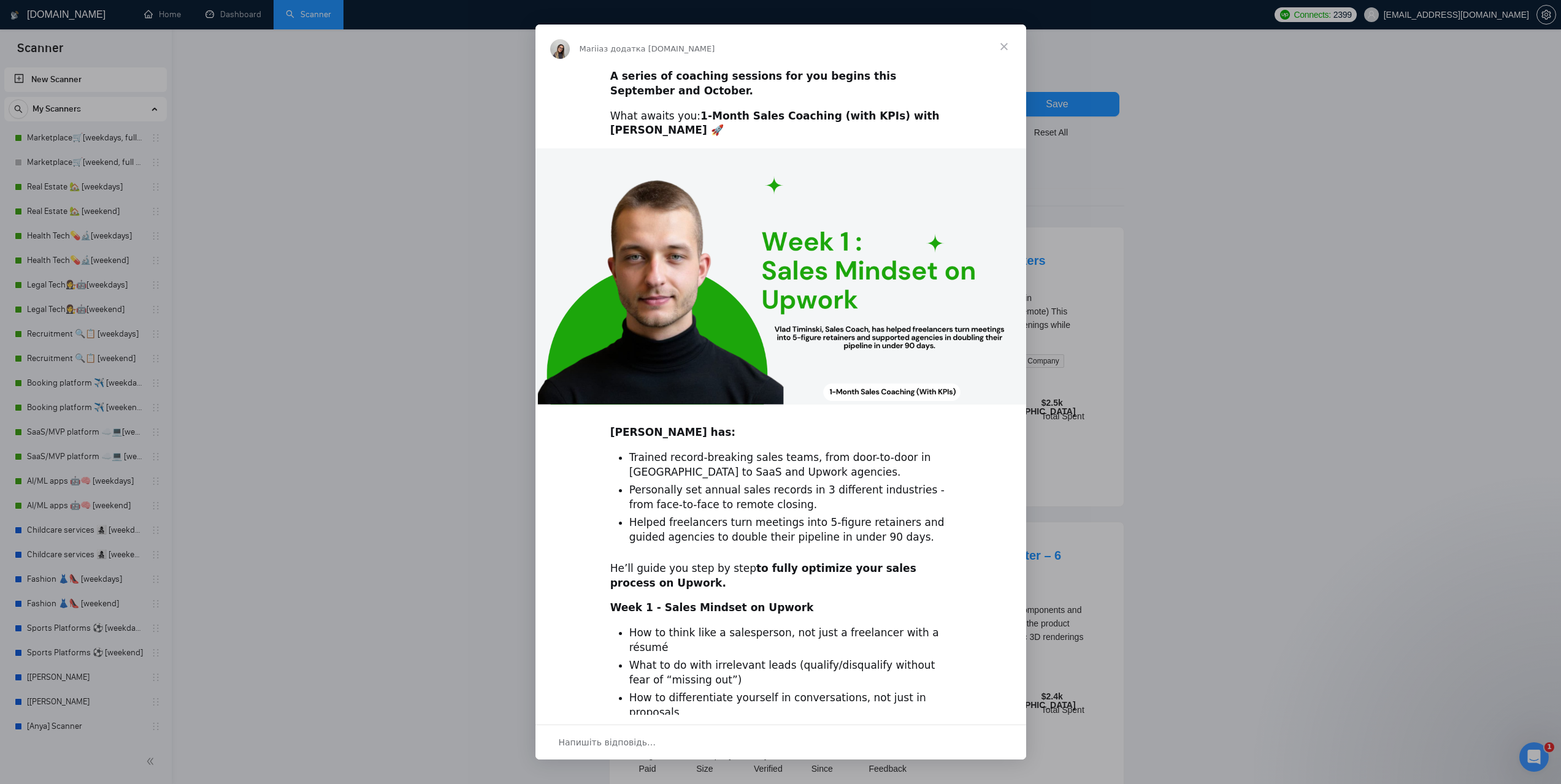
click at [1006, 47] on span "Закрити" at bounding box center [1004, 47] width 44 height 44
click at [1001, 42] on span "Закрити" at bounding box center [1004, 47] width 44 height 44
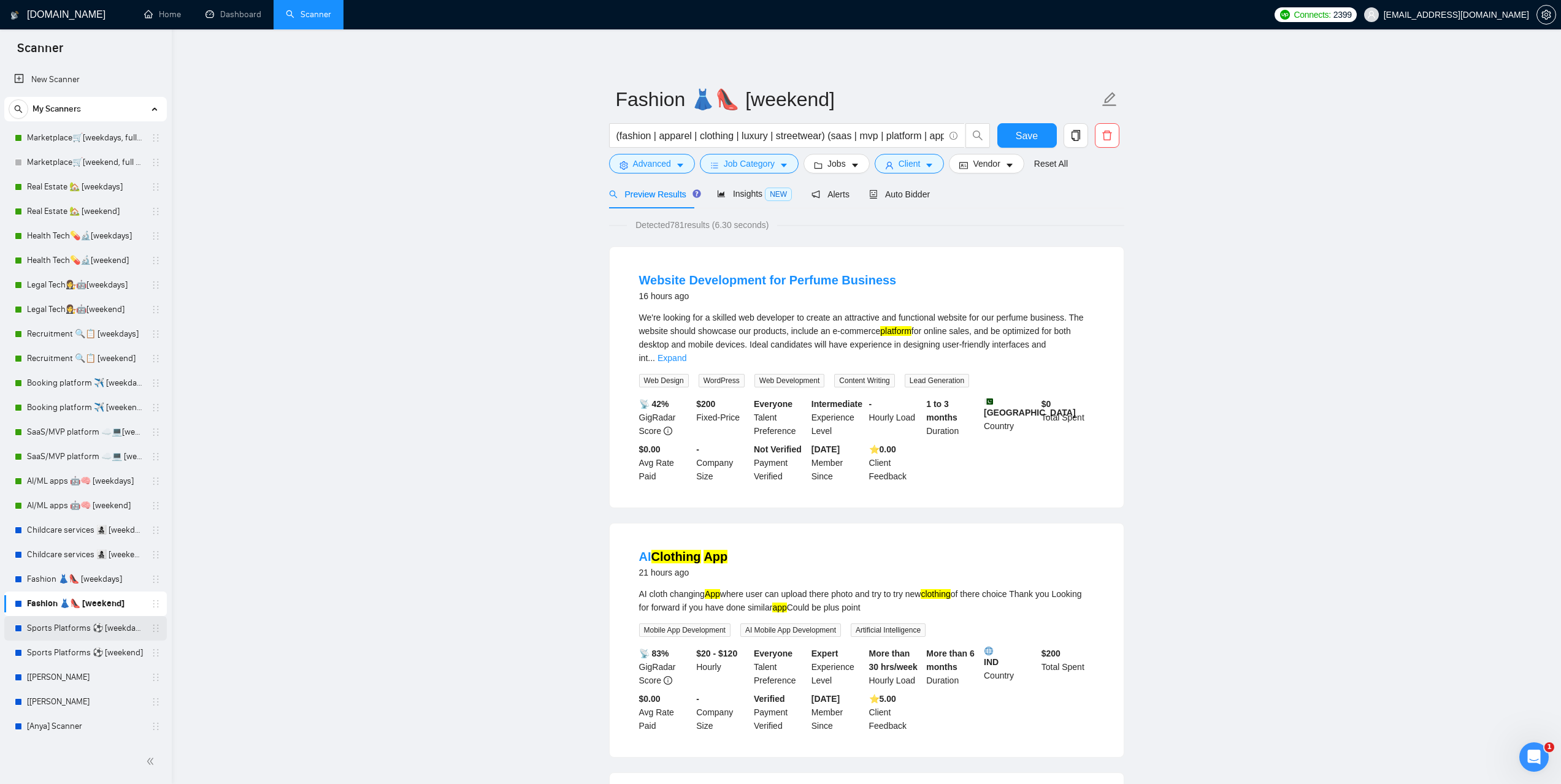
click at [74, 629] on link "Sports Platforms ⚽️ [weekdays]" at bounding box center [85, 628] width 117 height 25
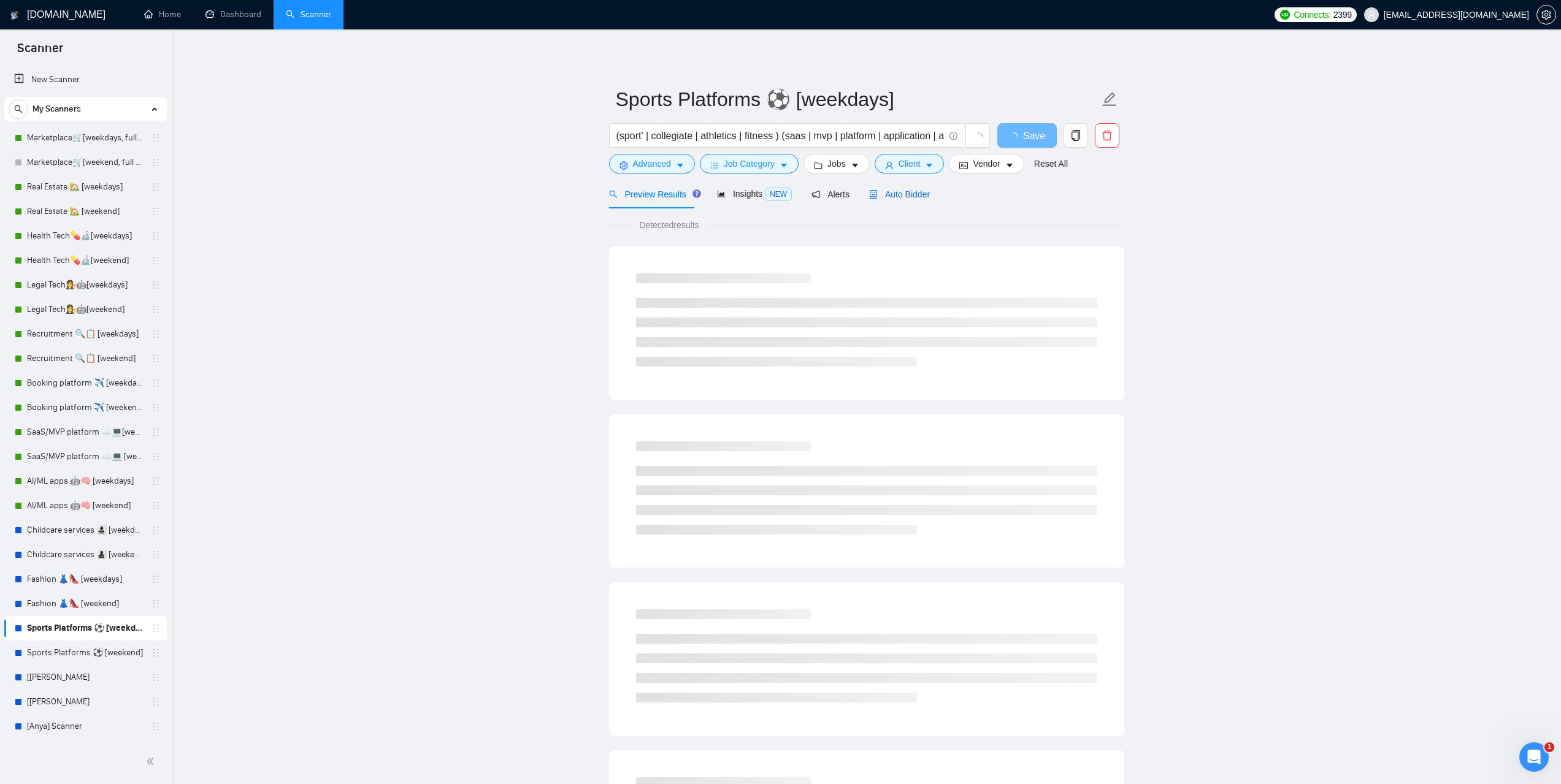
click at [906, 200] on div "Auto Bidder" at bounding box center [900, 194] width 61 height 13
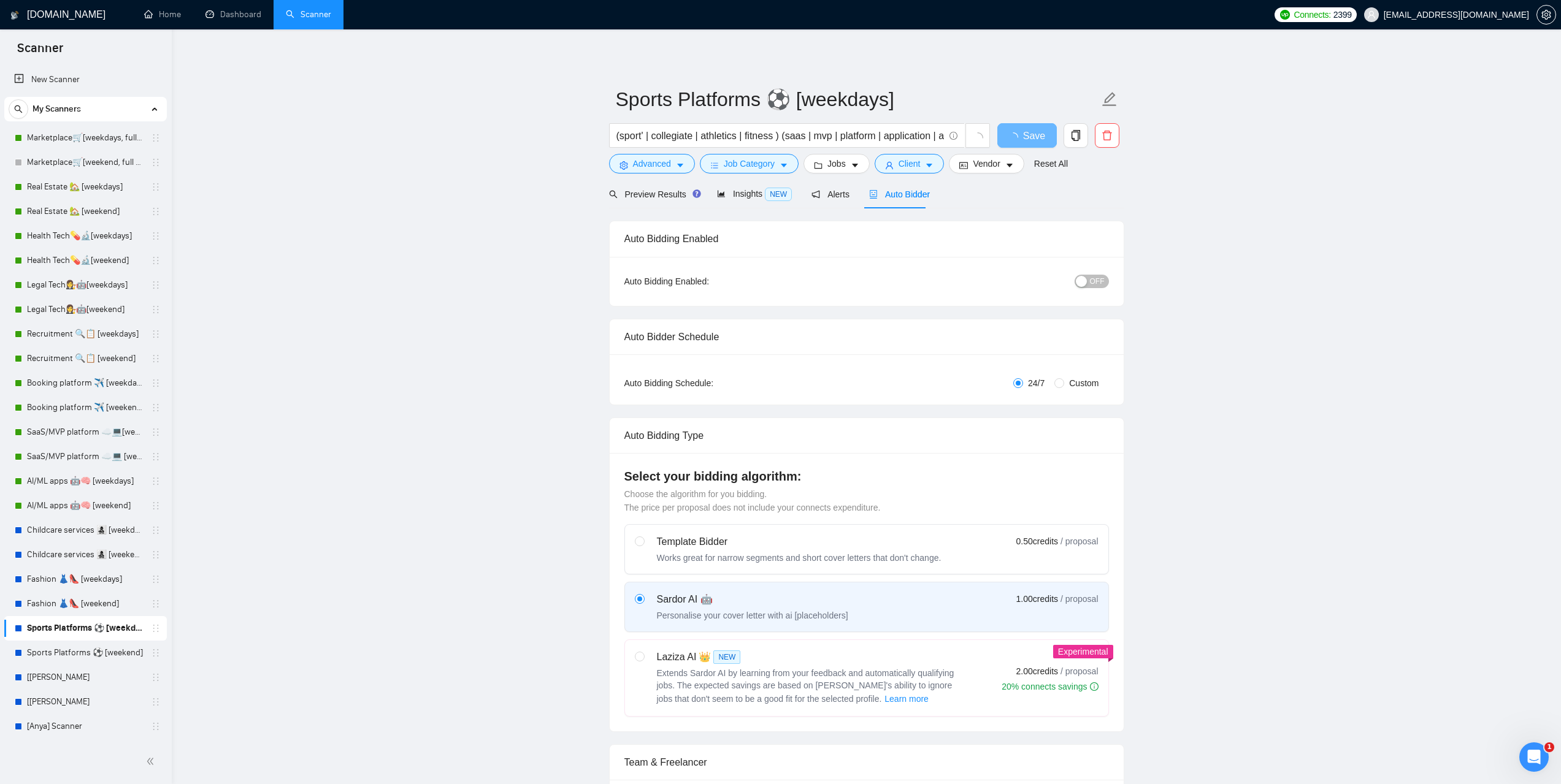
radio input "false"
radio input "true"
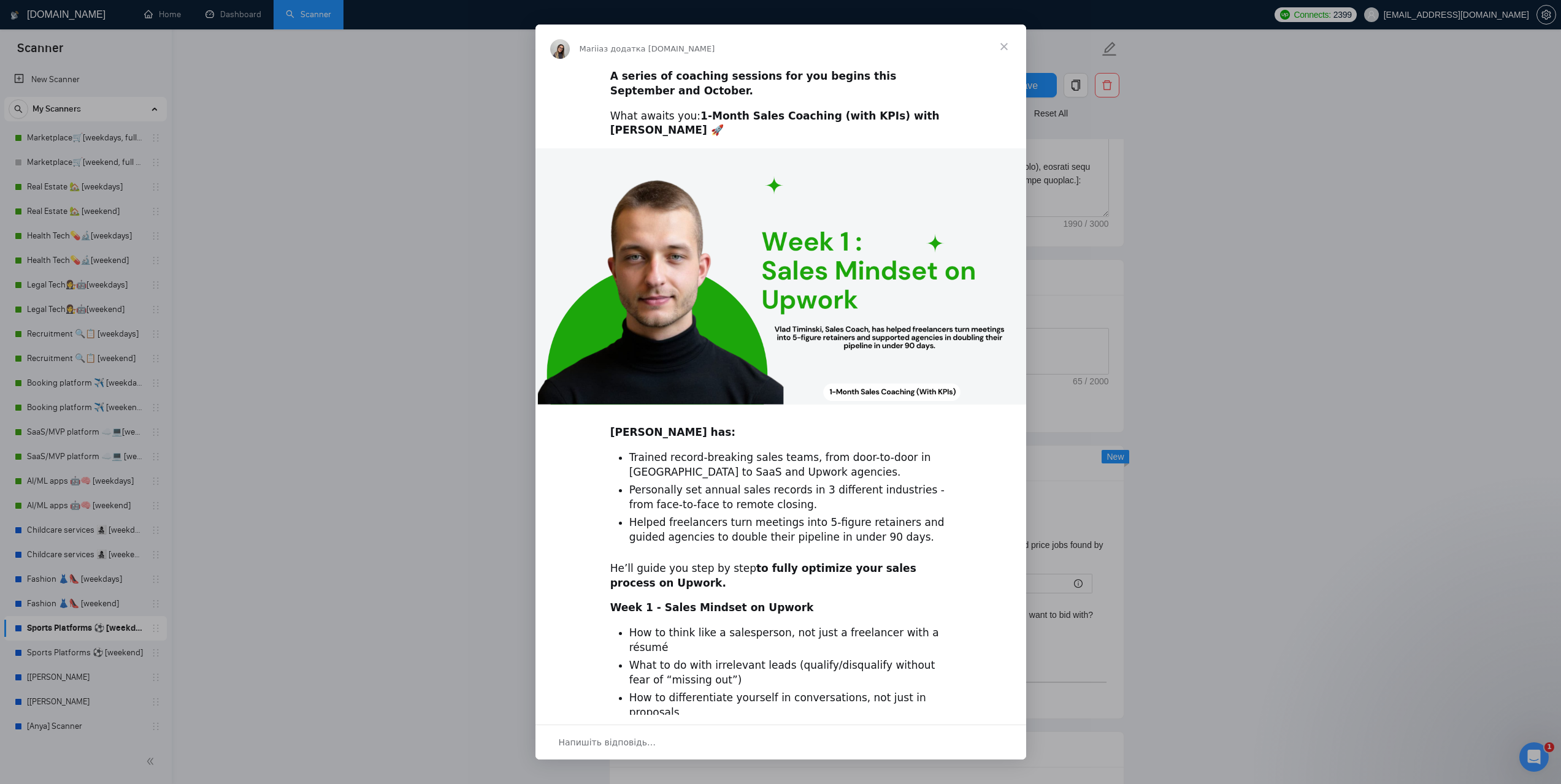
click at [1006, 49] on span "Закрити" at bounding box center [1004, 47] width 44 height 44
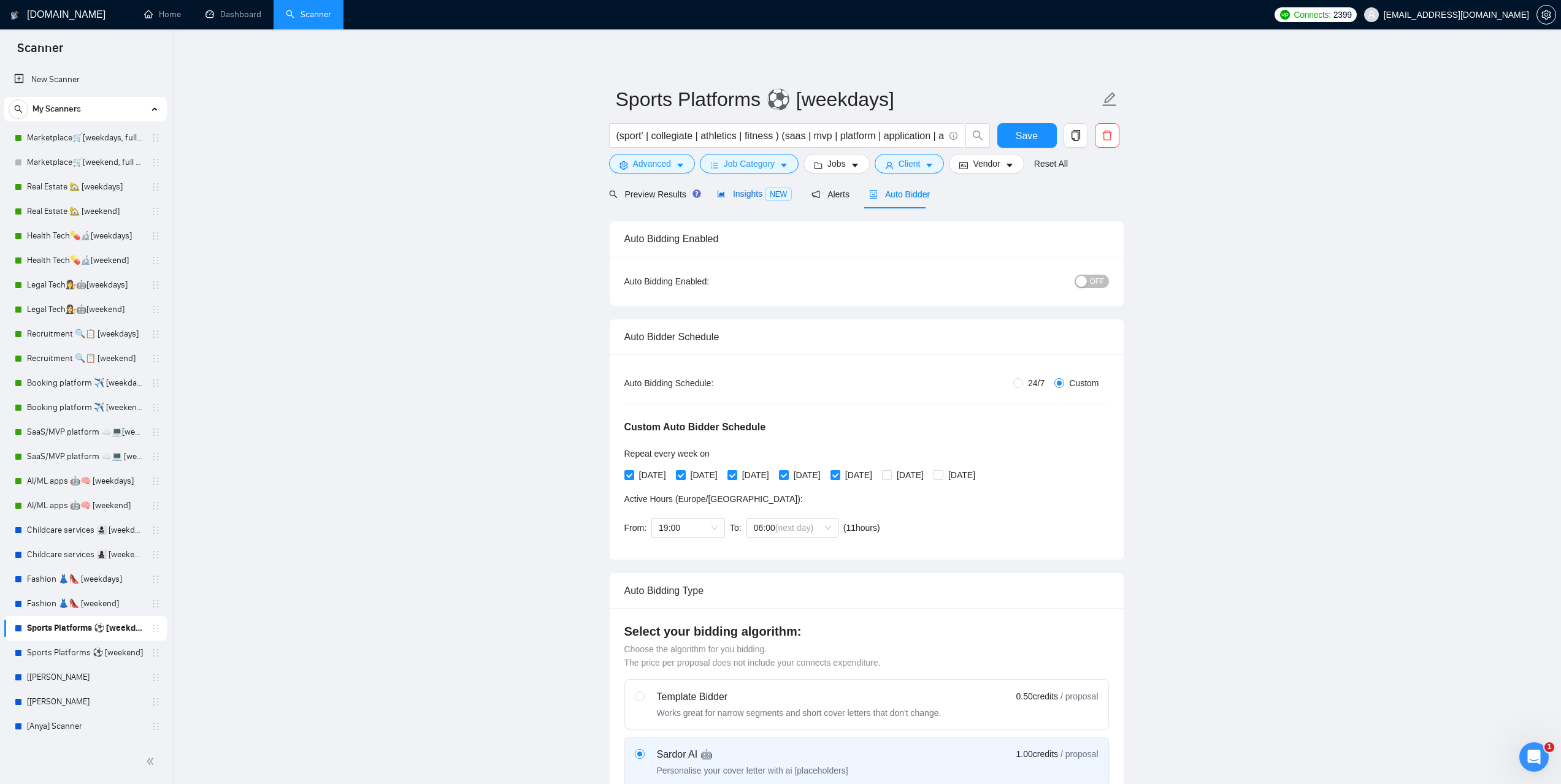
click at [765, 198] on span "NEW" at bounding box center [778, 194] width 27 height 13
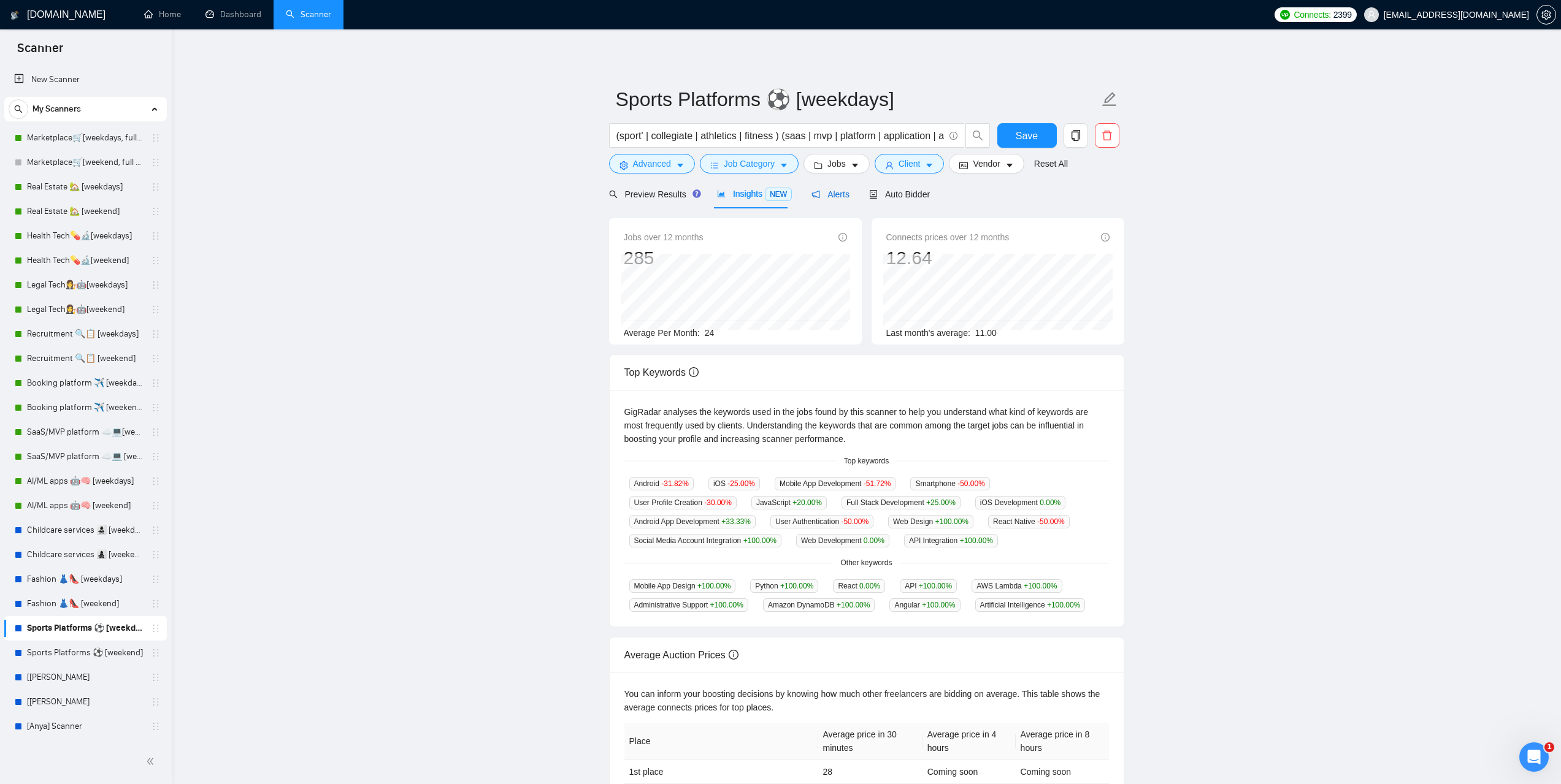
click at [829, 197] on span "Alerts" at bounding box center [830, 194] width 38 height 10
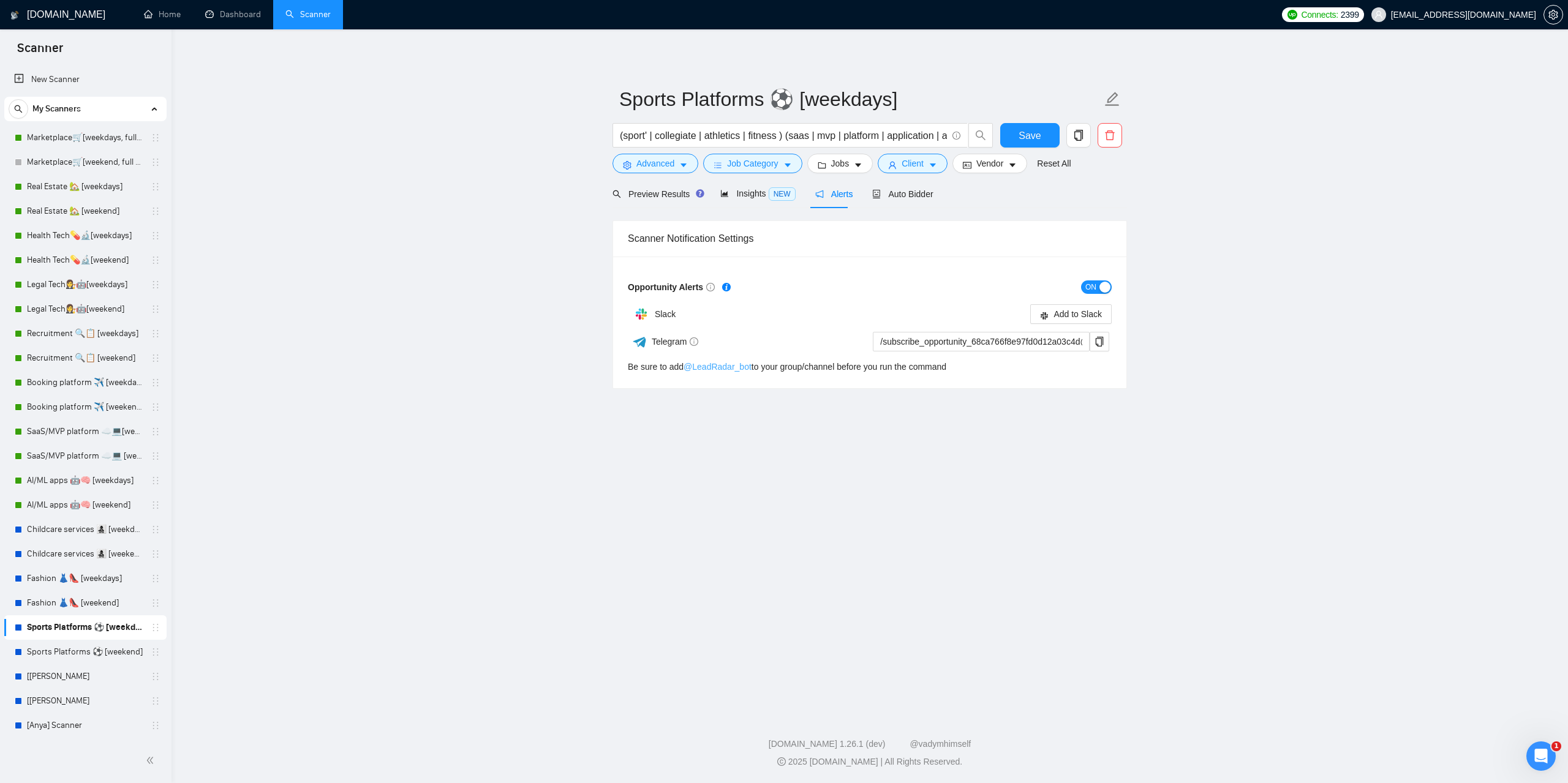
click at [722, 366] on link "@ LeadRadar_bot" at bounding box center [718, 367] width 68 height 10
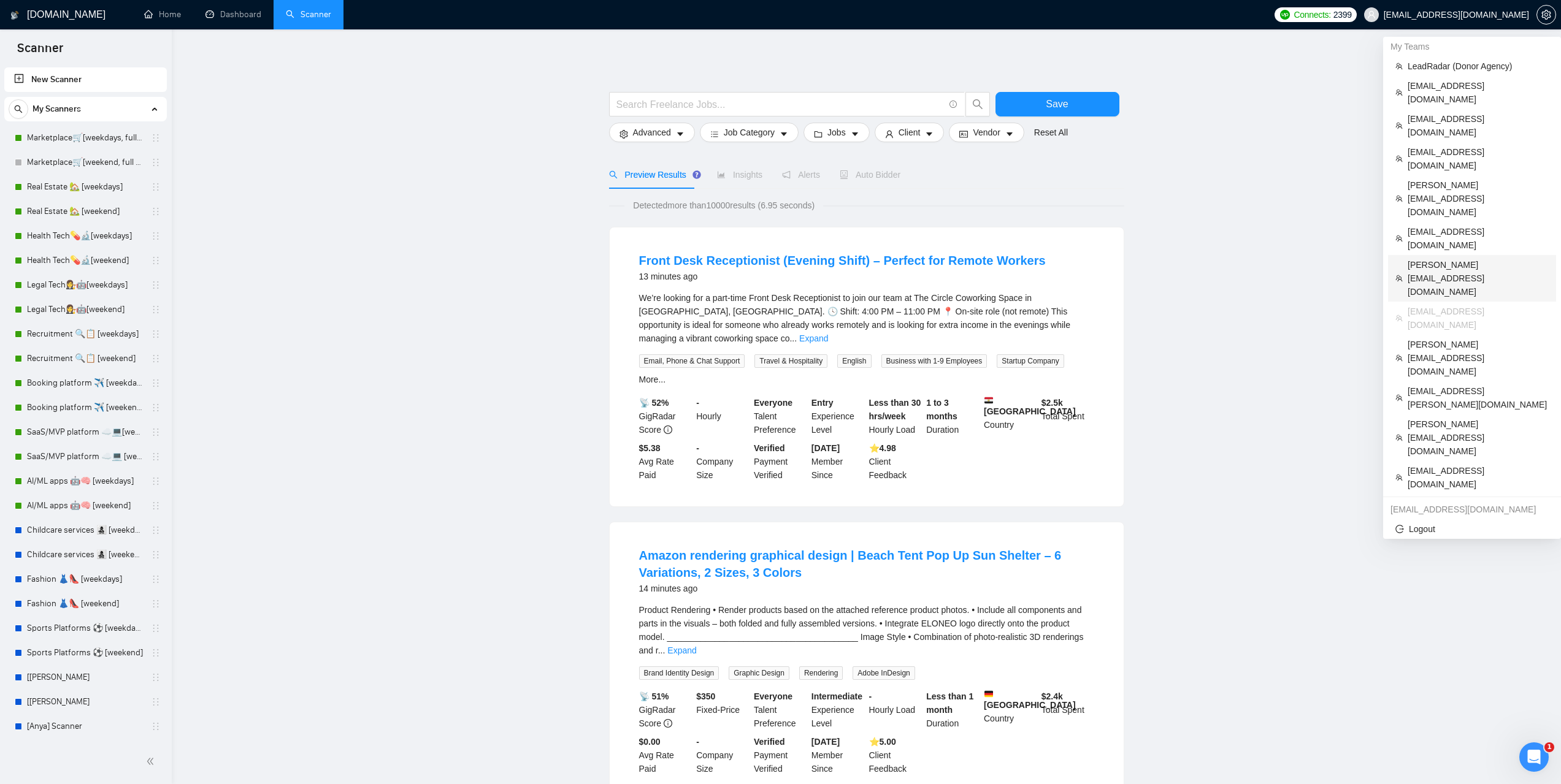
click at [1439, 258] on span "pranay.agrawal@scaleupally.io" at bounding box center [1478, 278] width 141 height 40
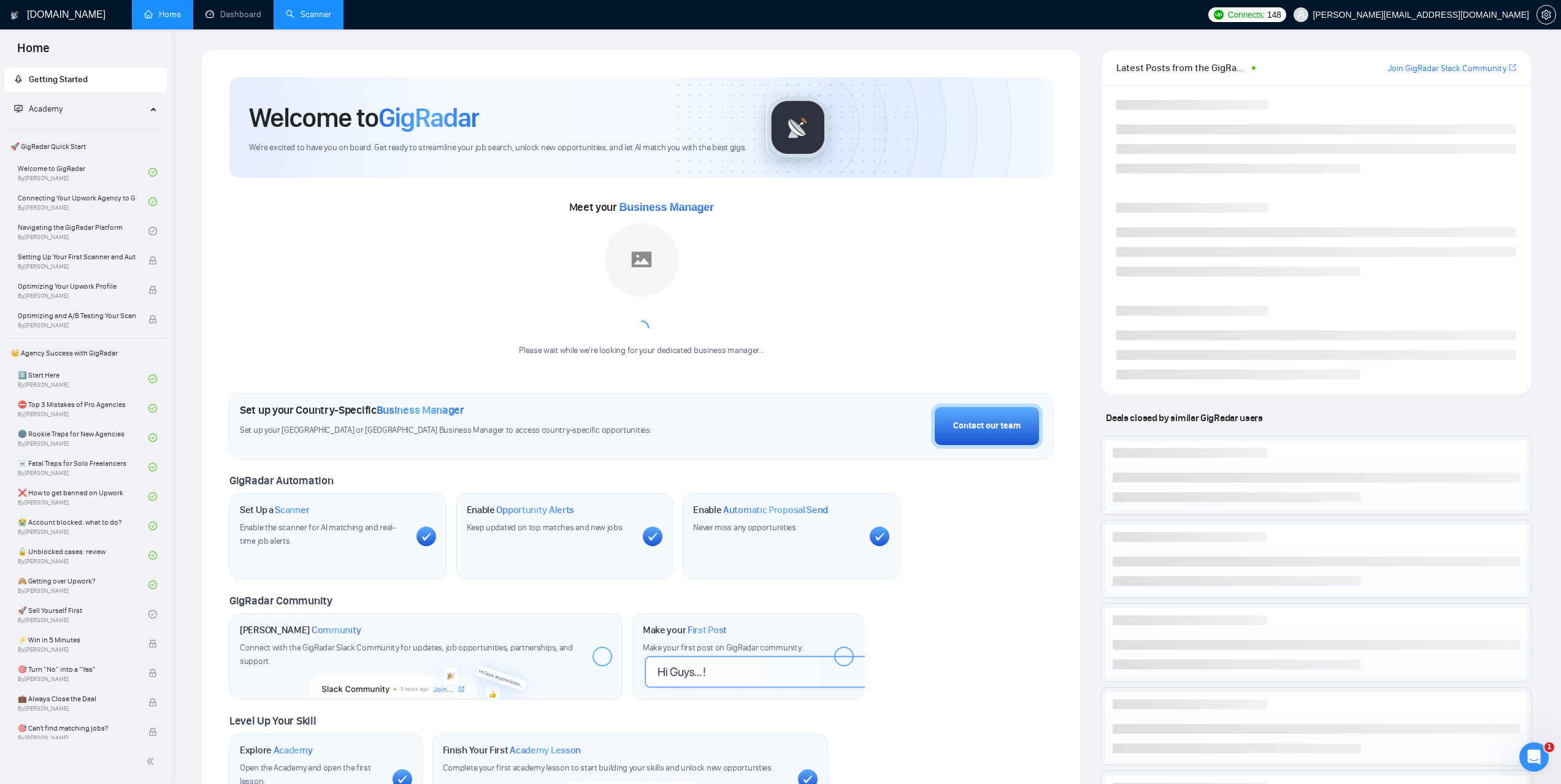
click at [312, 28] on li "Scanner" at bounding box center [308, 15] width 70 height 30
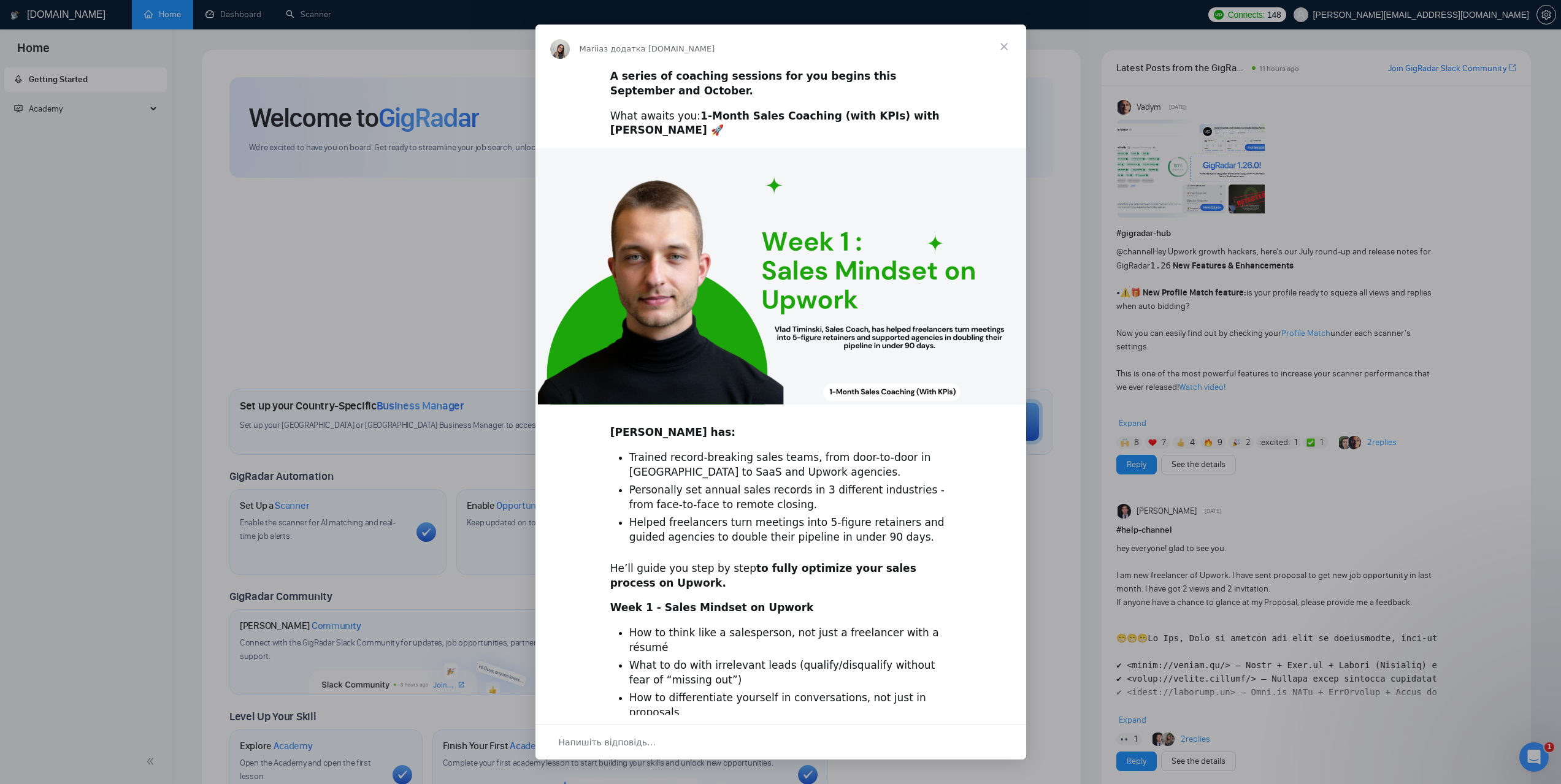
click at [1006, 44] on span "Закрити" at bounding box center [1004, 47] width 44 height 44
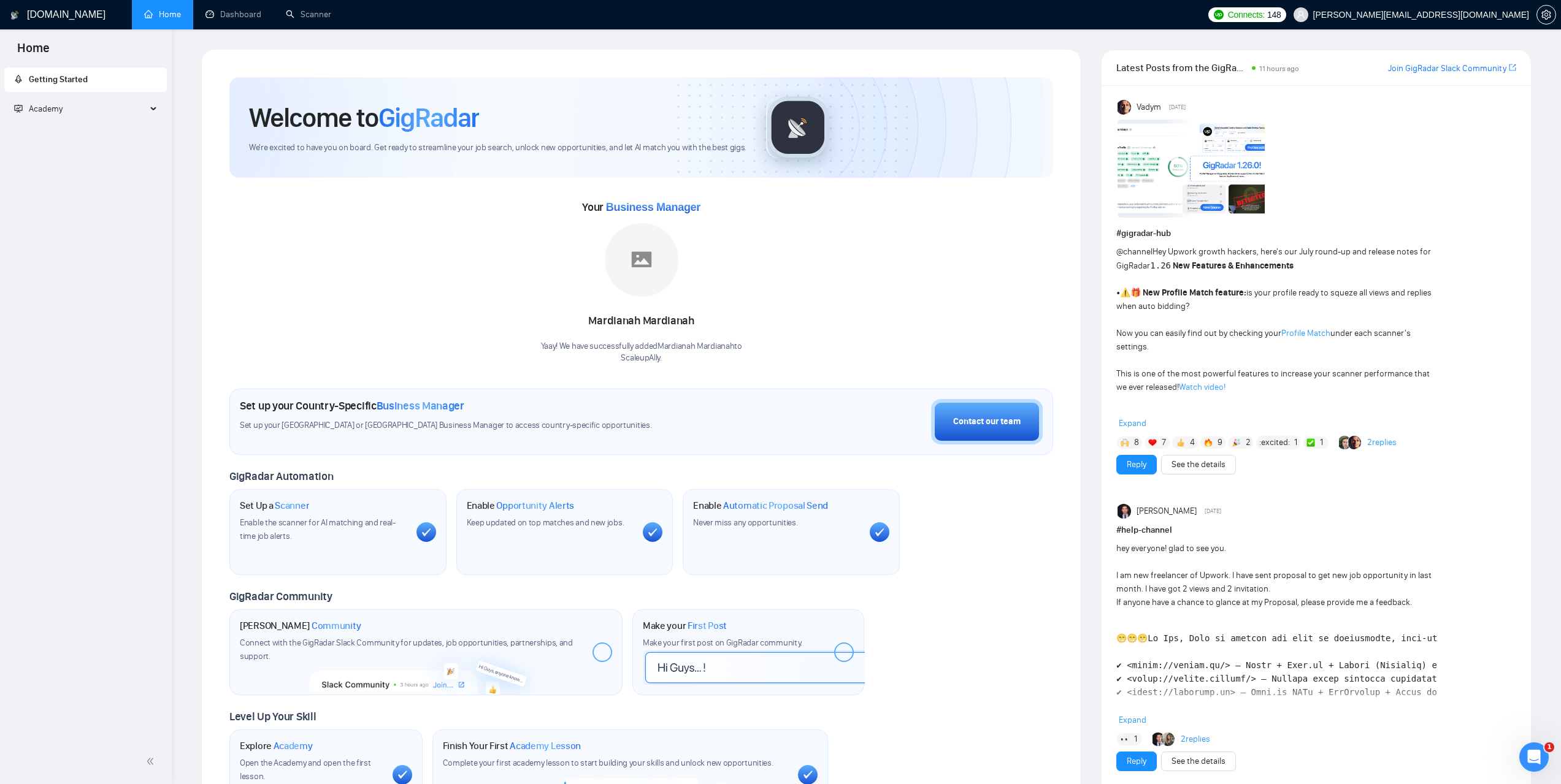
click at [319, 20] on link "Scanner" at bounding box center [309, 14] width 45 height 11
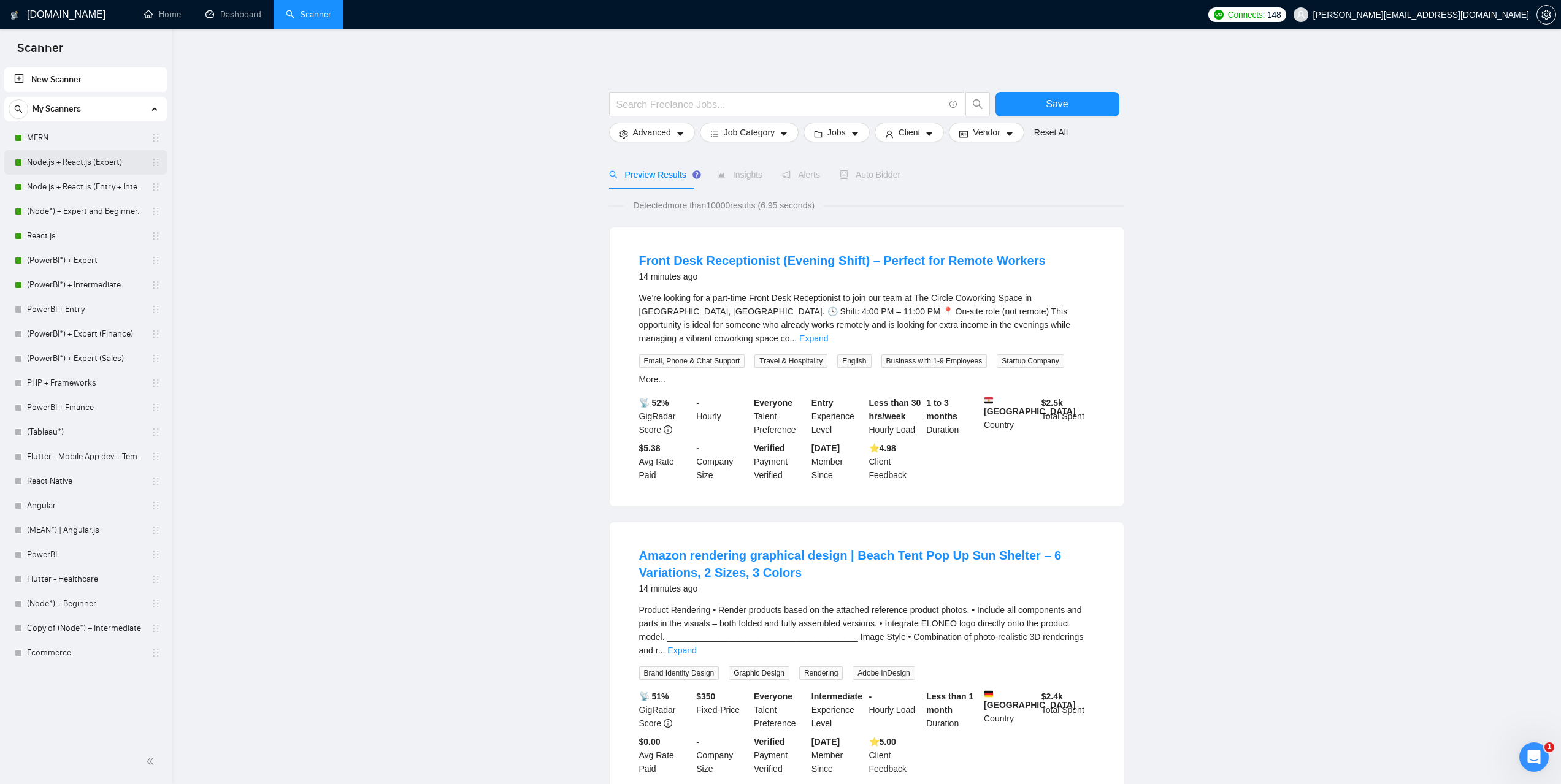
click at [84, 155] on link "Node.js + React.js (Expert)" at bounding box center [85, 162] width 117 height 25
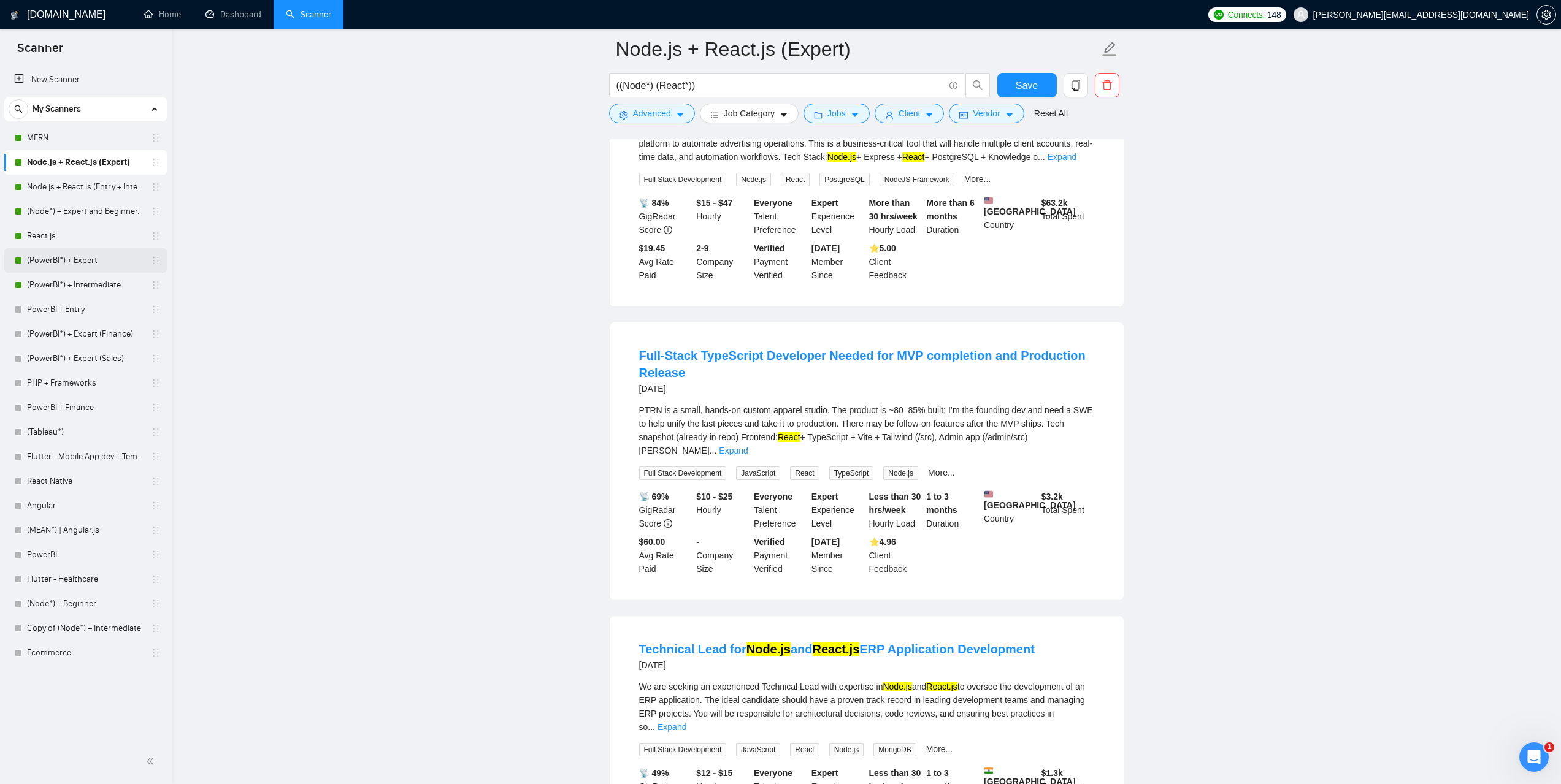
scroll to position [1901, 0]
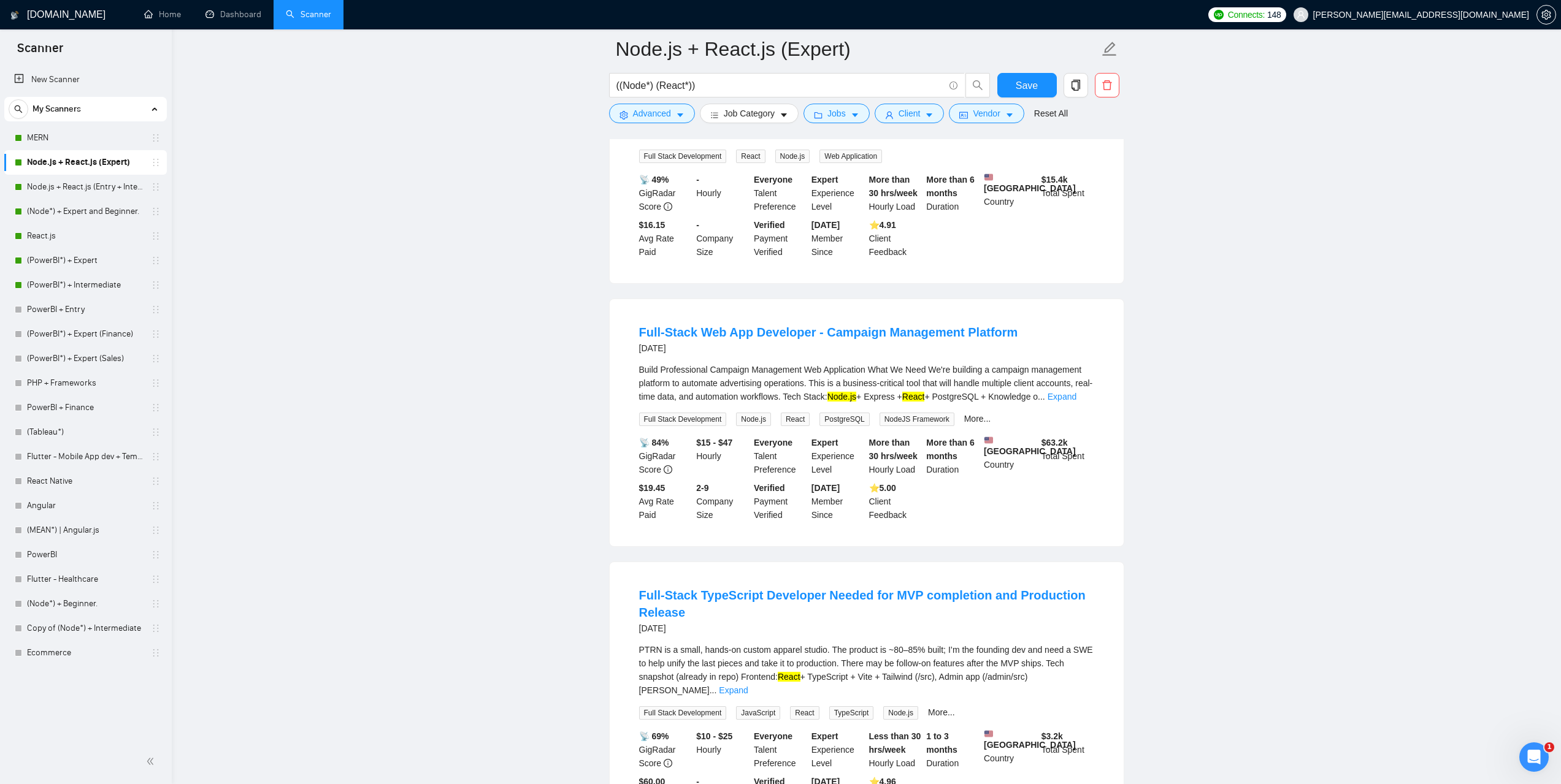
drag, startPoint x: 82, startPoint y: 184, endPoint x: 291, endPoint y: 216, distance: 211.4
click at [82, 184] on link "Node.js + React.js (Entry + Intermediate)" at bounding box center [85, 186] width 117 height 25
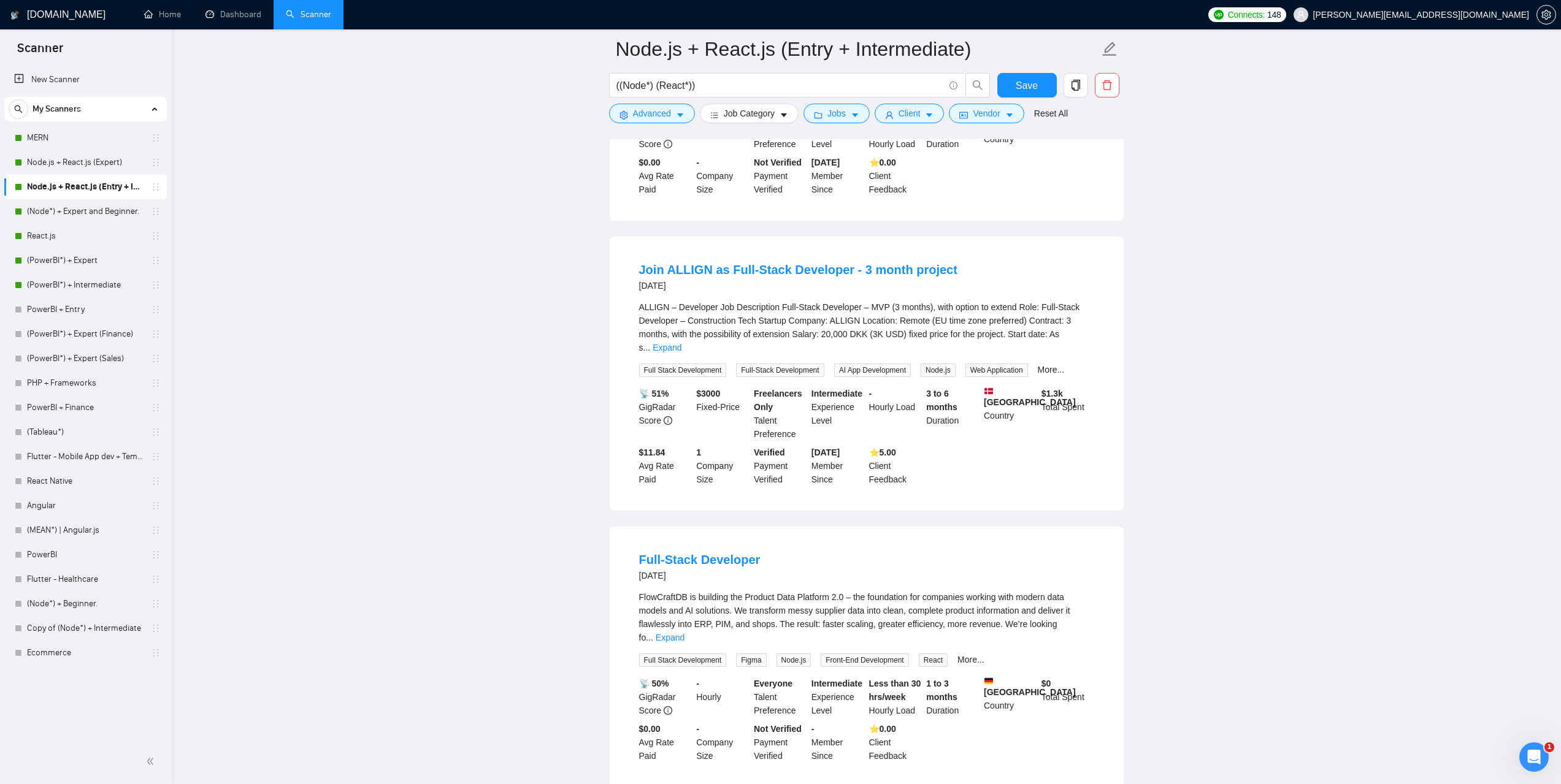
scroll to position [858, 0]
click at [90, 213] on link "(Node*) + Expert and Beginner." at bounding box center [85, 211] width 117 height 25
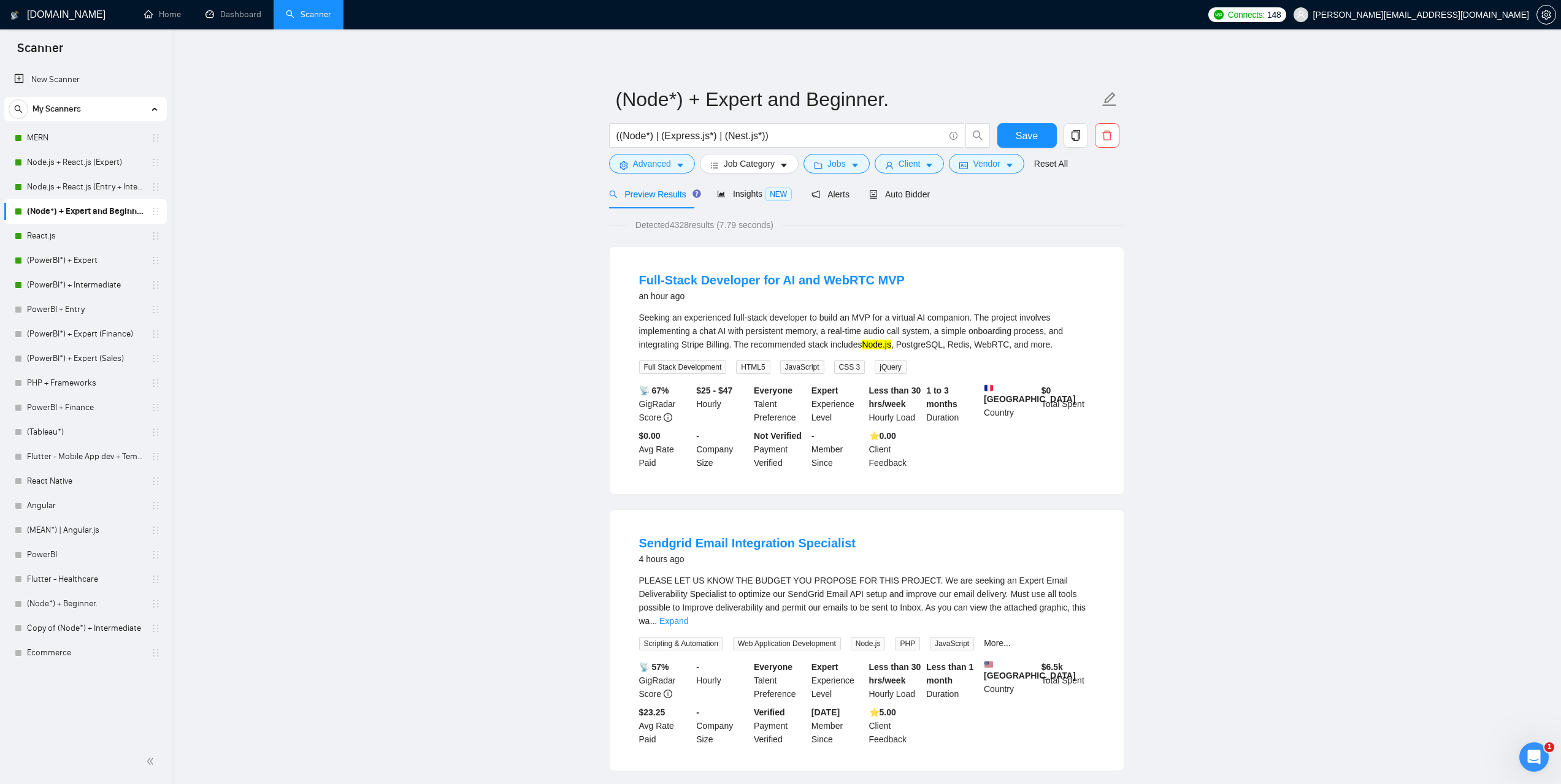
scroll to position [2274, 0]
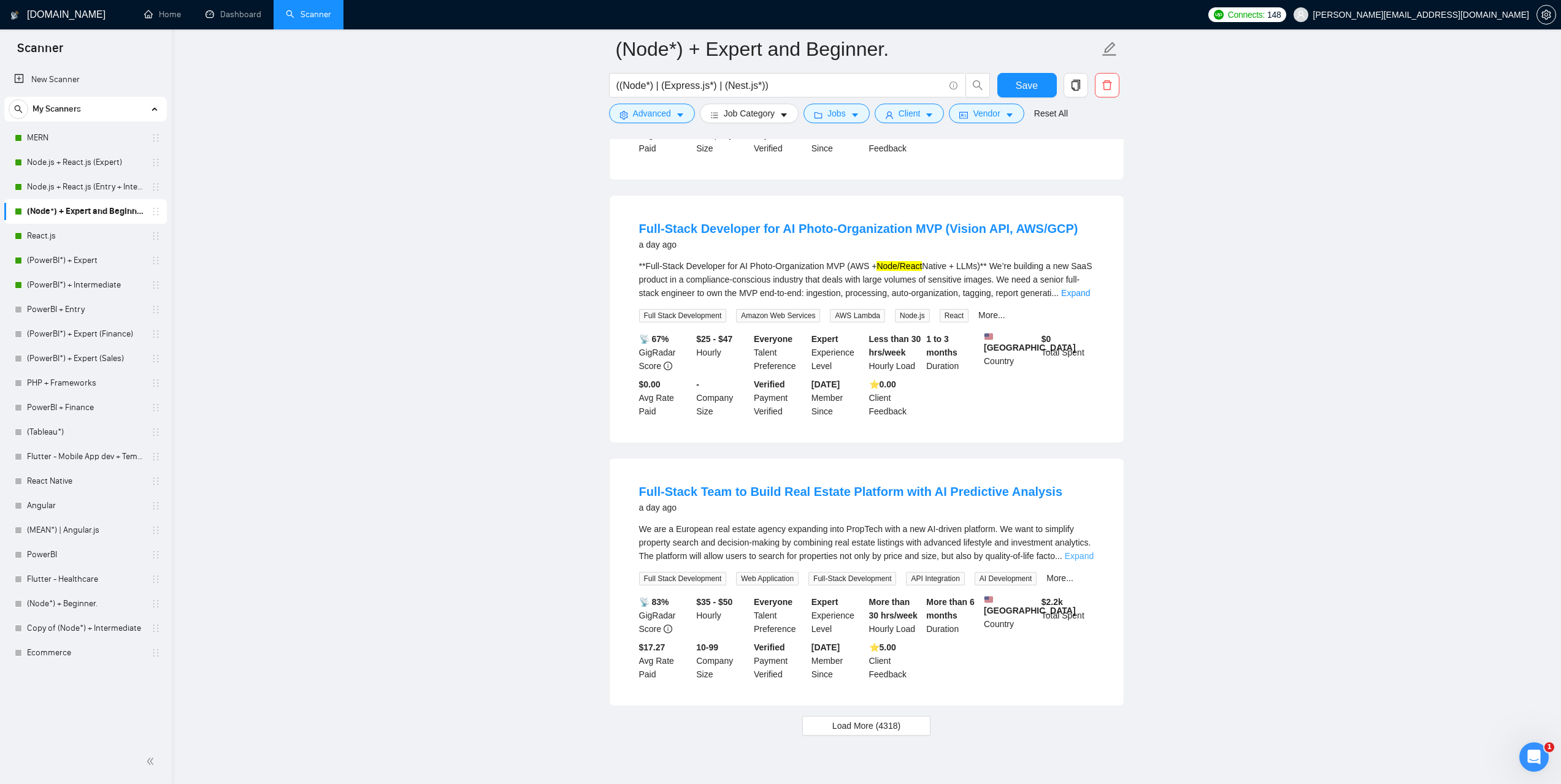
click at [1083, 551] on link "Expand" at bounding box center [1079, 556] width 29 height 10
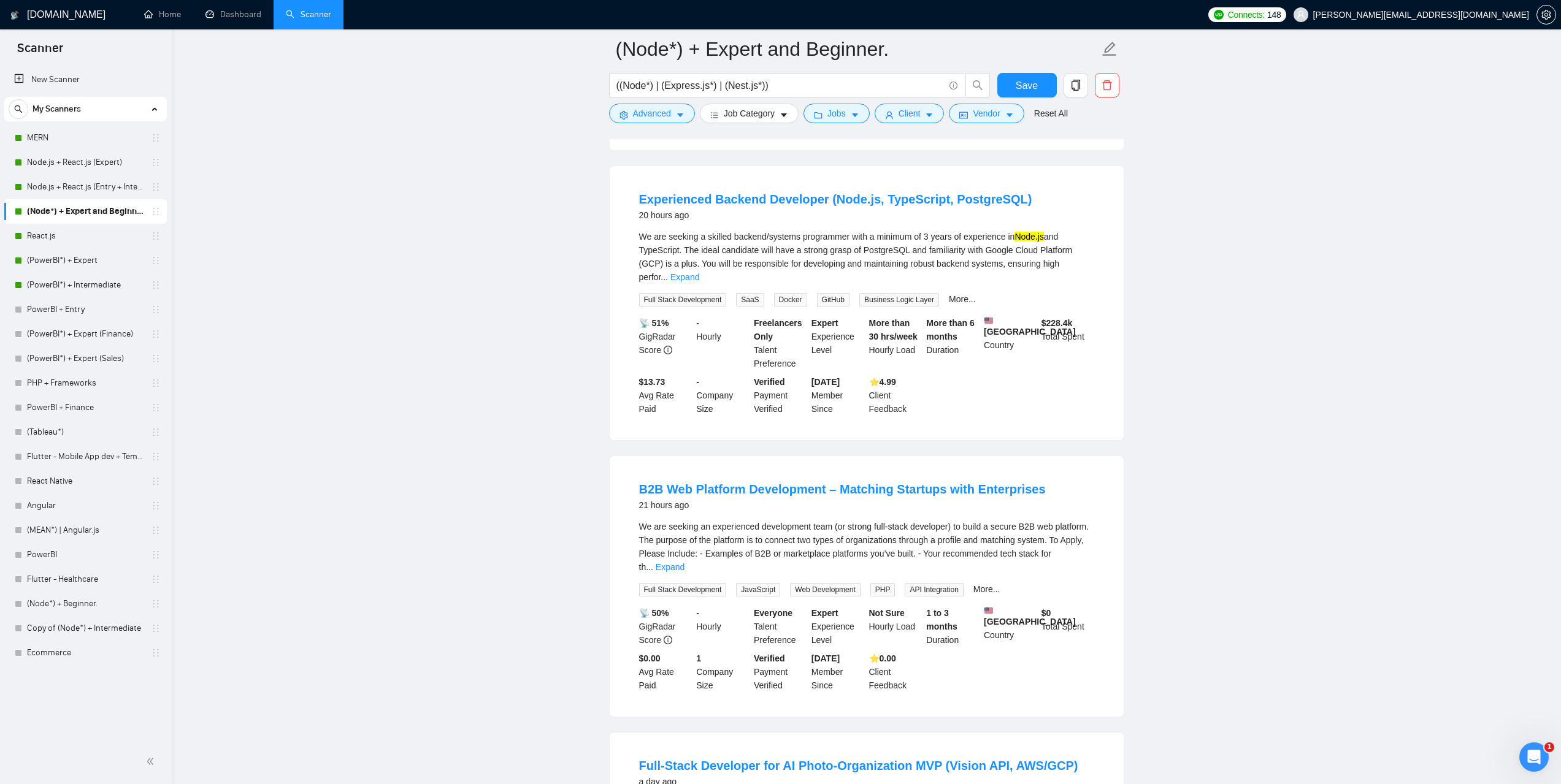
scroll to position [1599, 0]
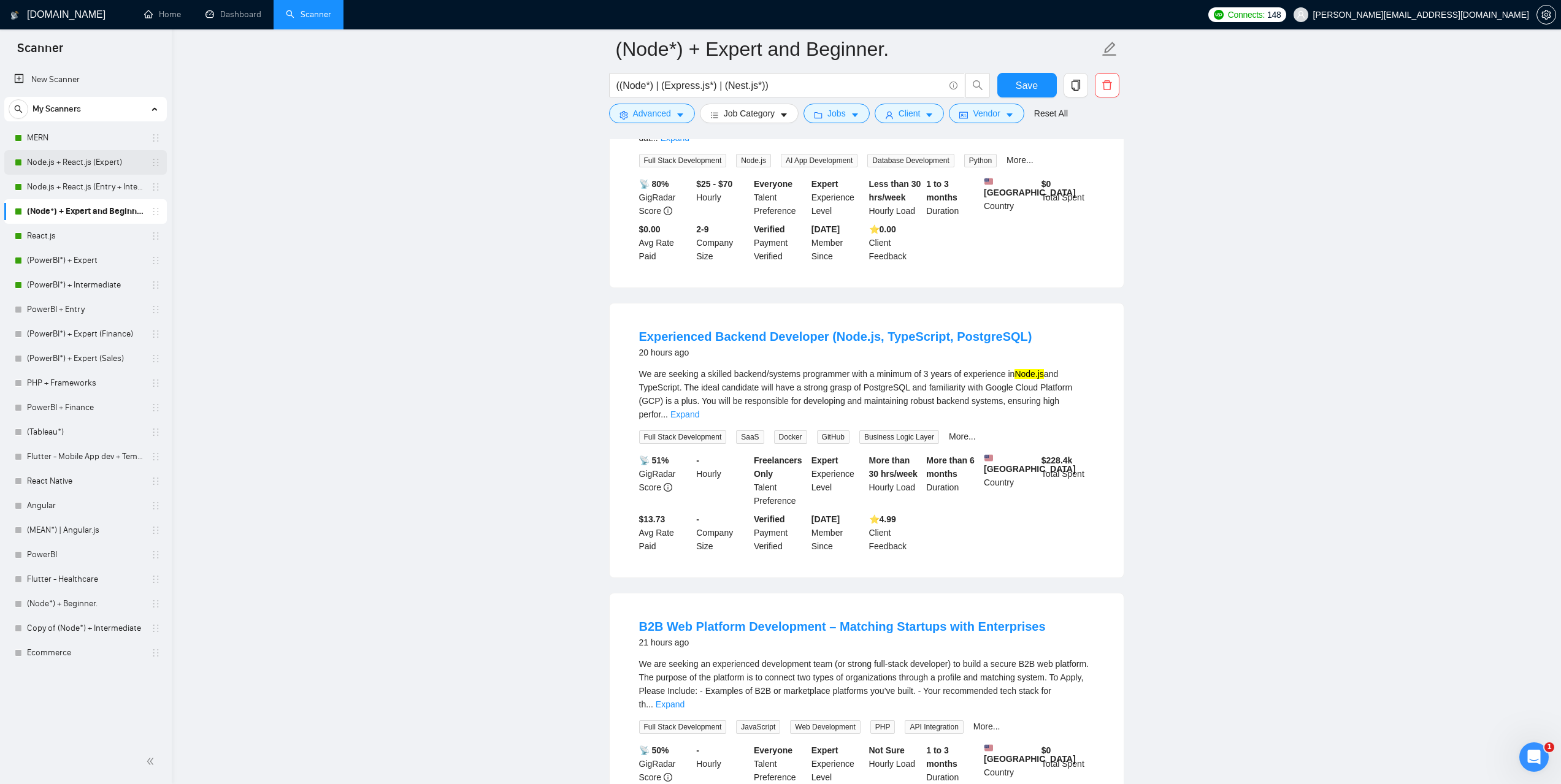
click at [59, 158] on link "Node.js + React.js (Expert)" at bounding box center [85, 162] width 117 height 25
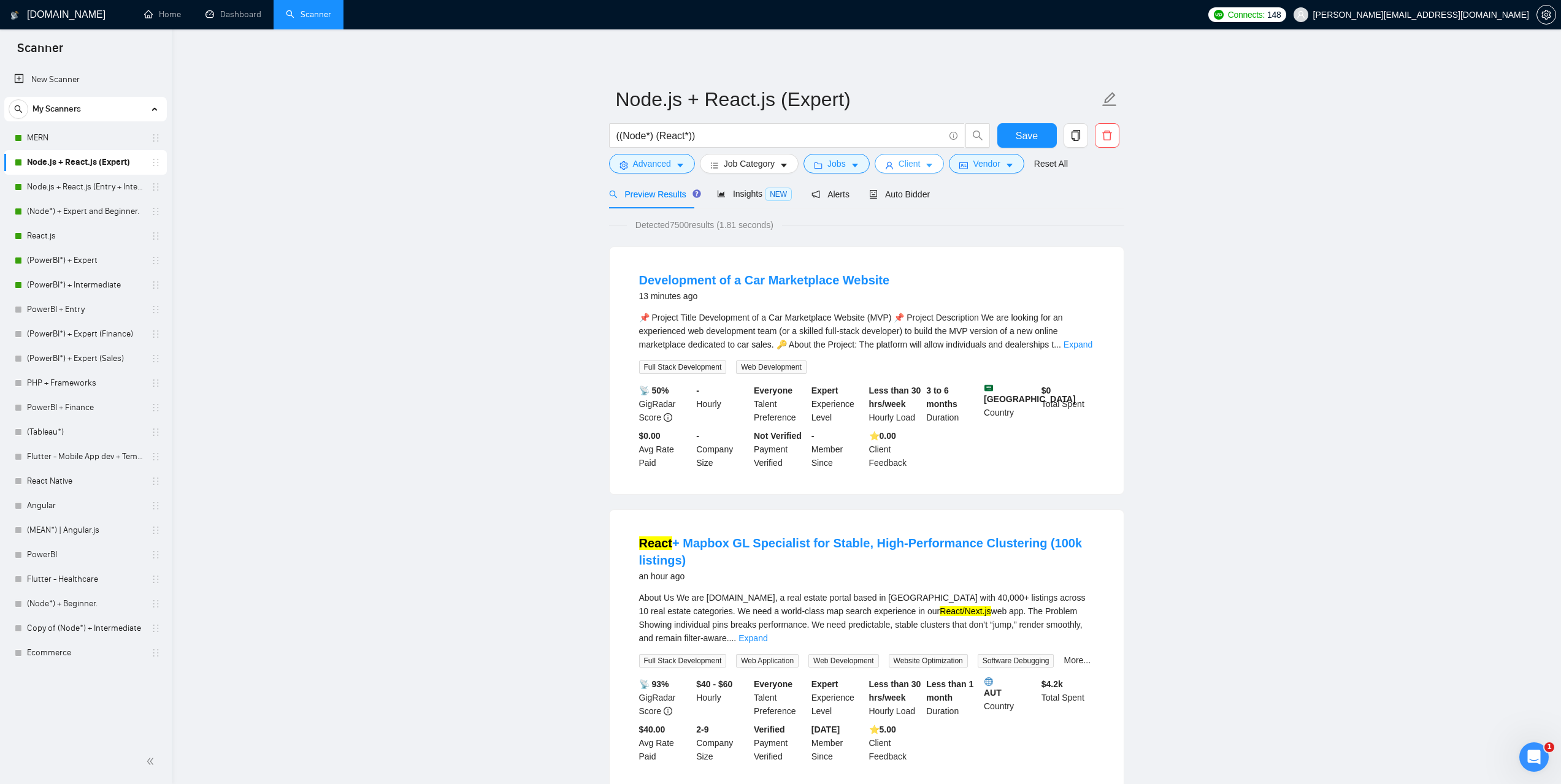
click at [907, 167] on span "Client" at bounding box center [909, 163] width 22 height 13
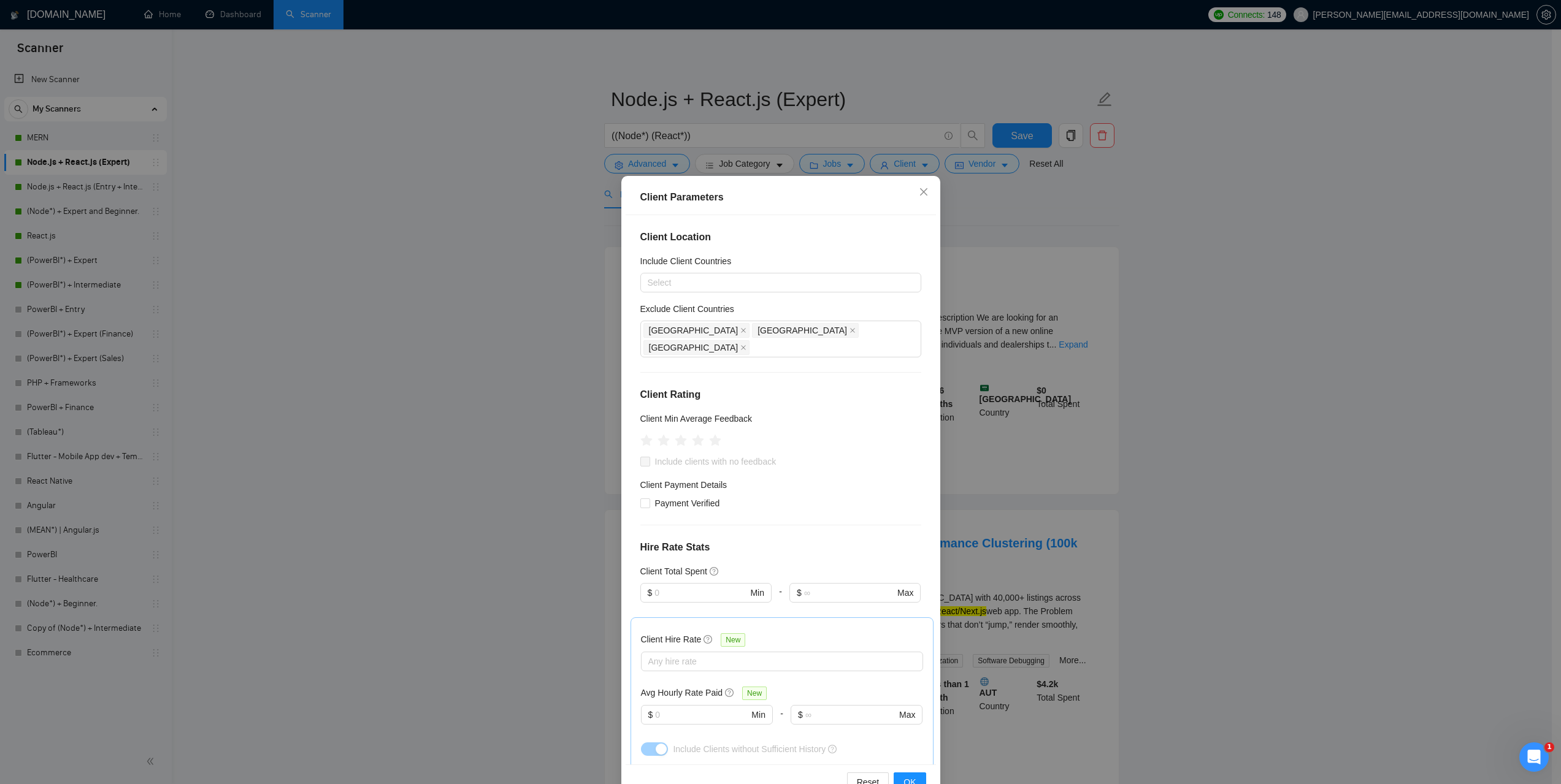
click at [1150, 280] on div "Client Parameters Client Location Include Client Countries Select Exclude Clien…" at bounding box center [780, 392] width 1561 height 784
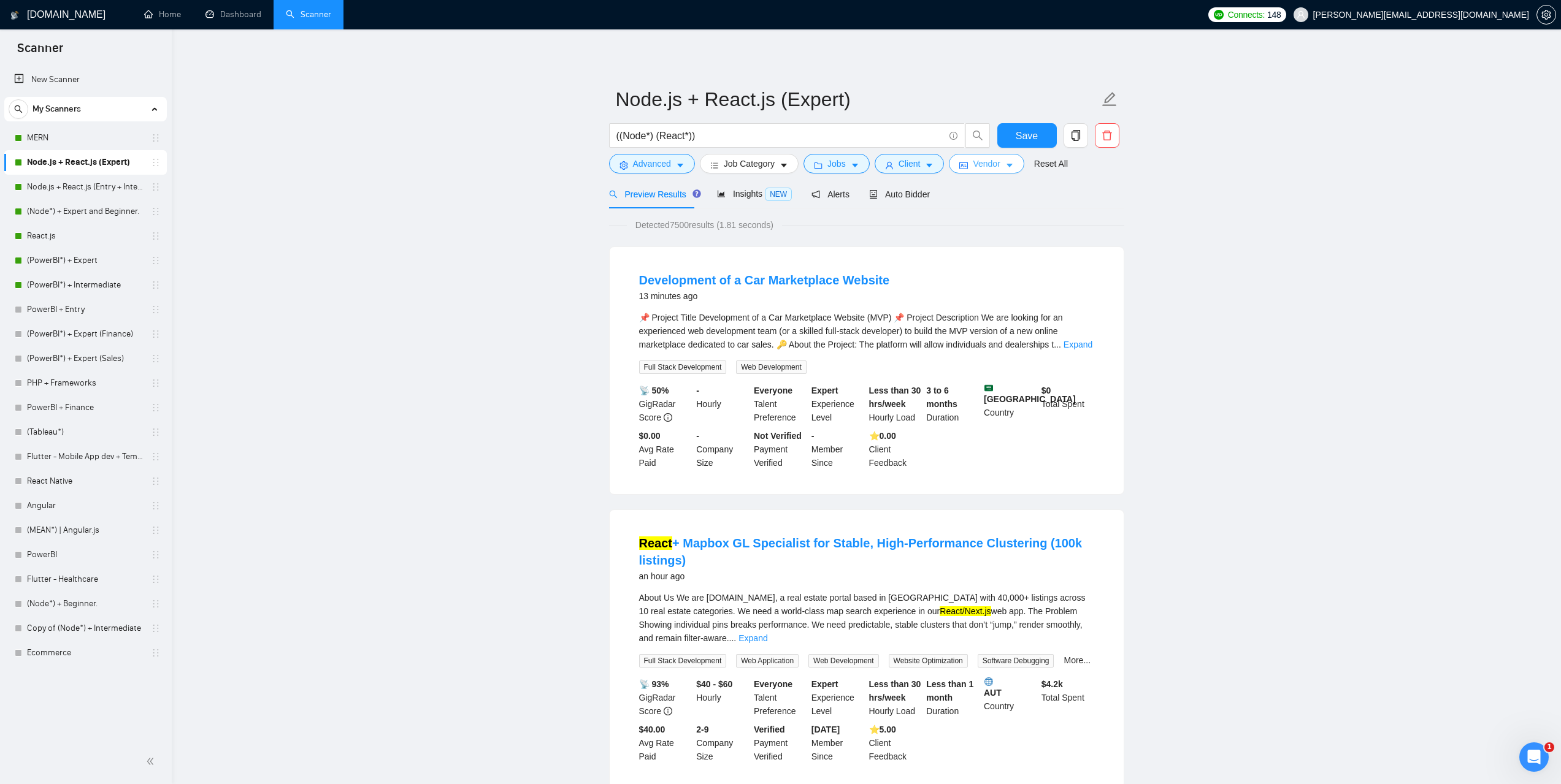
click at [996, 167] on span "Vendor" at bounding box center [986, 163] width 27 height 13
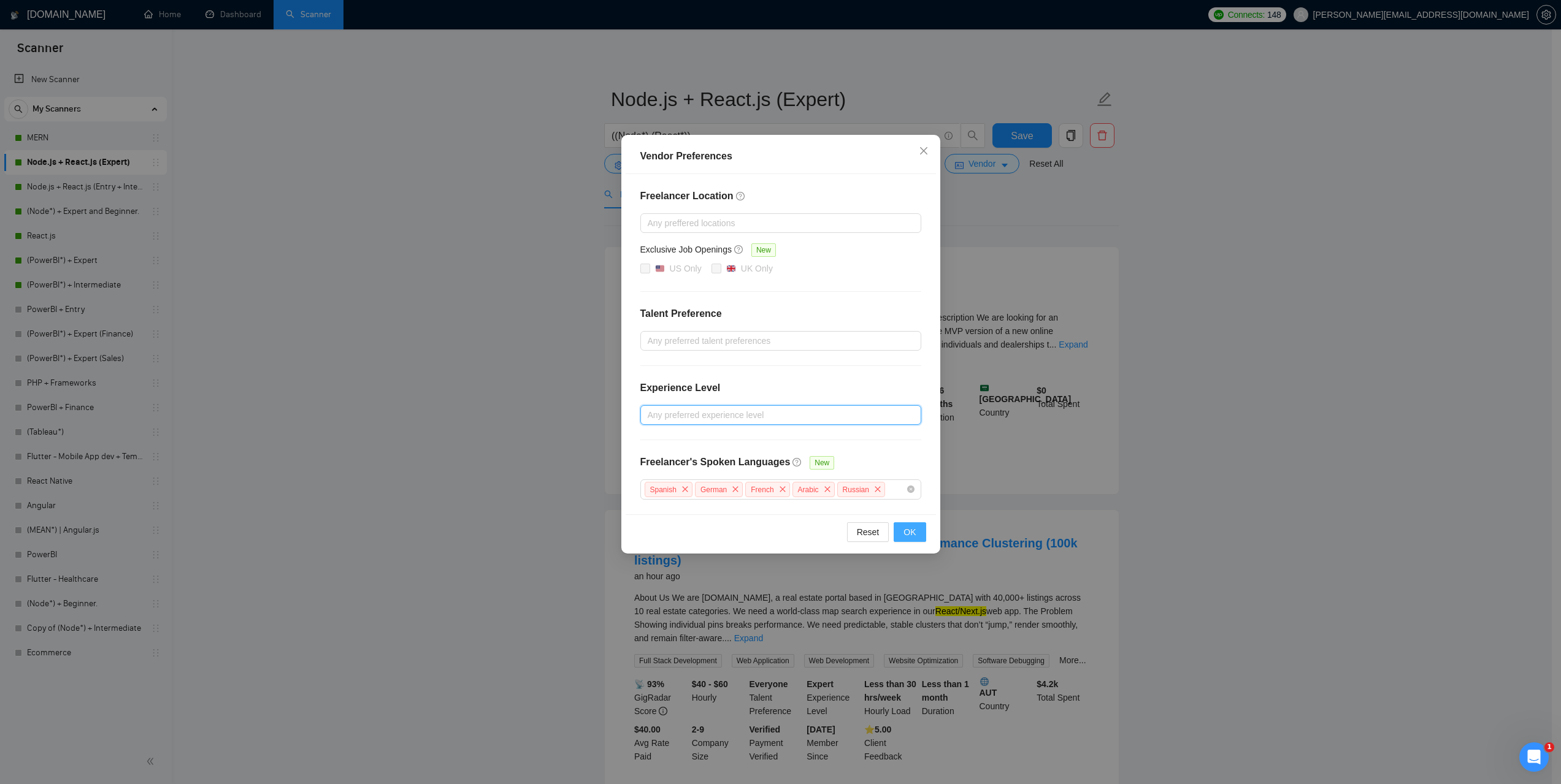
click at [905, 533] on span "OK" at bounding box center [909, 532] width 12 height 13
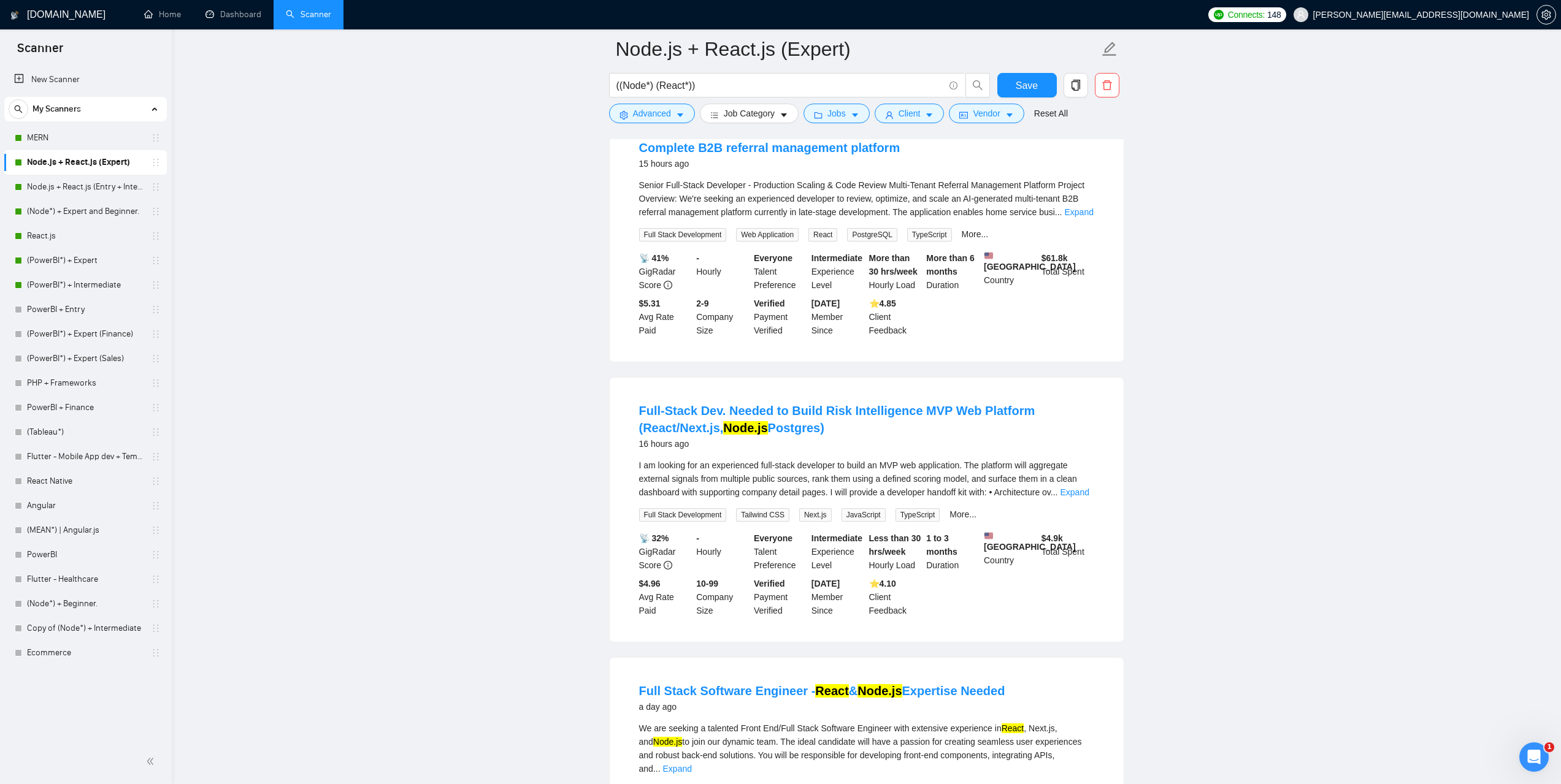
scroll to position [2312, 0]
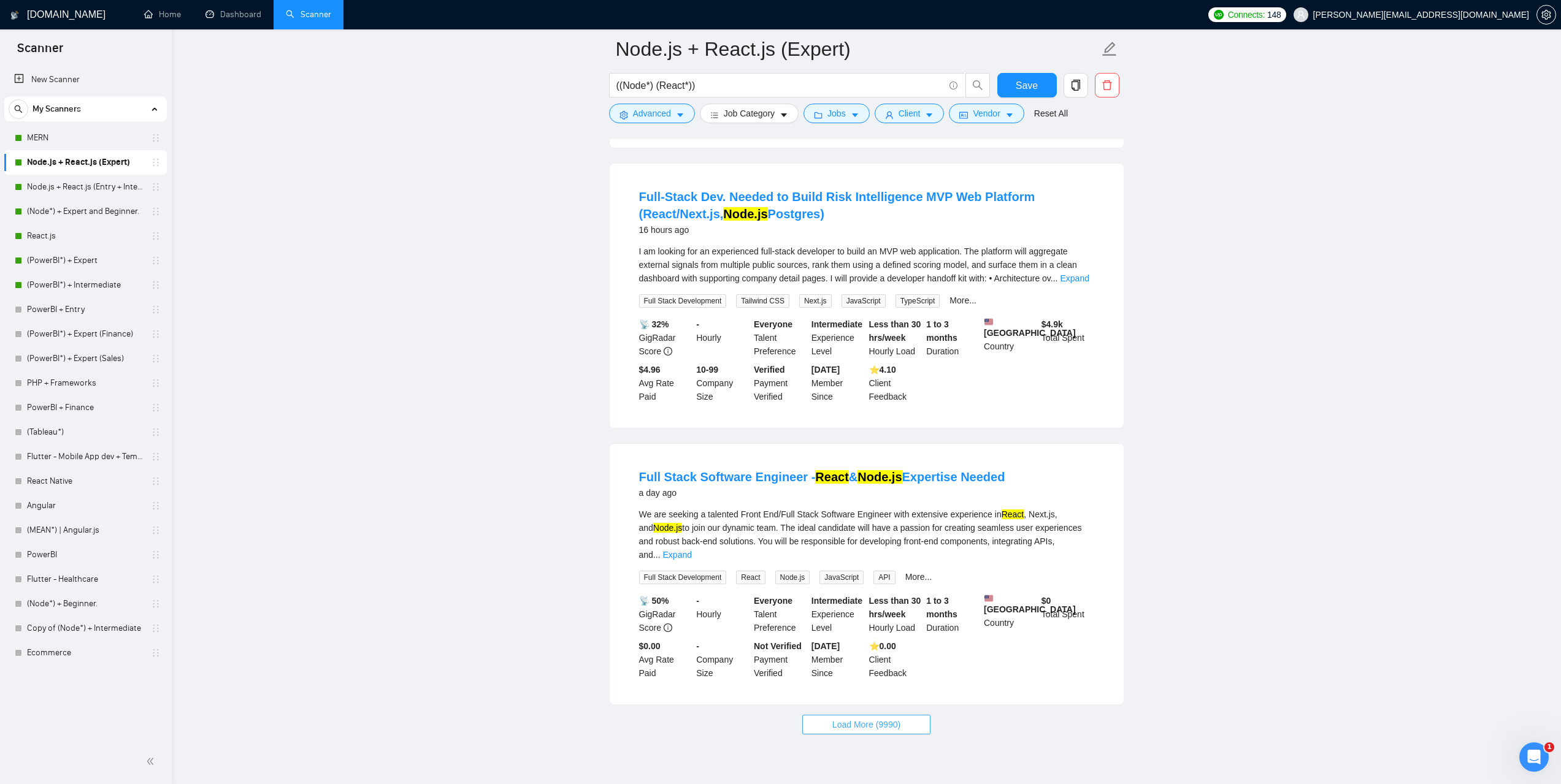
click at [904, 715] on button "Load More (9990)" at bounding box center [866, 725] width 128 height 20
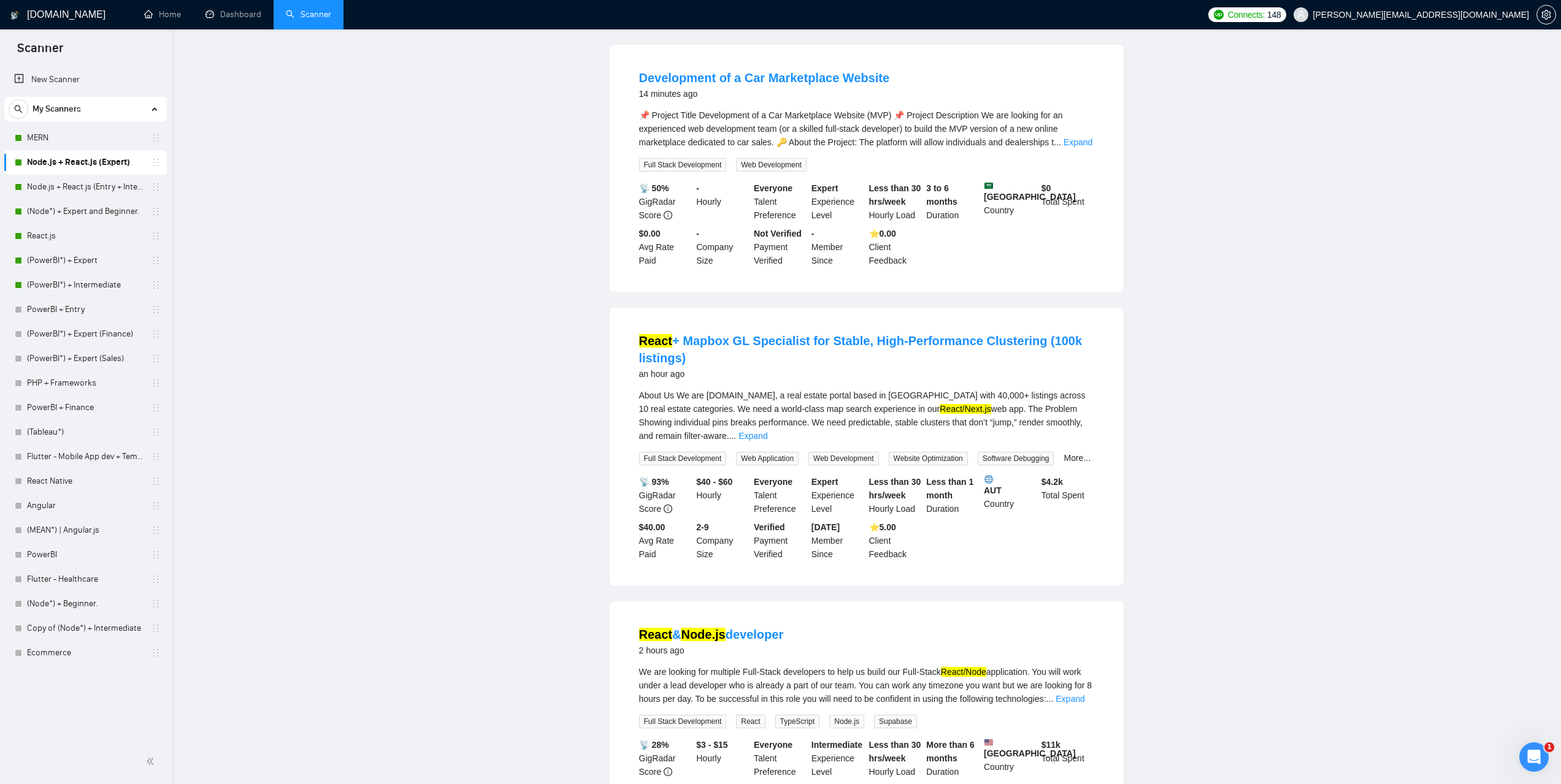
scroll to position [0, 0]
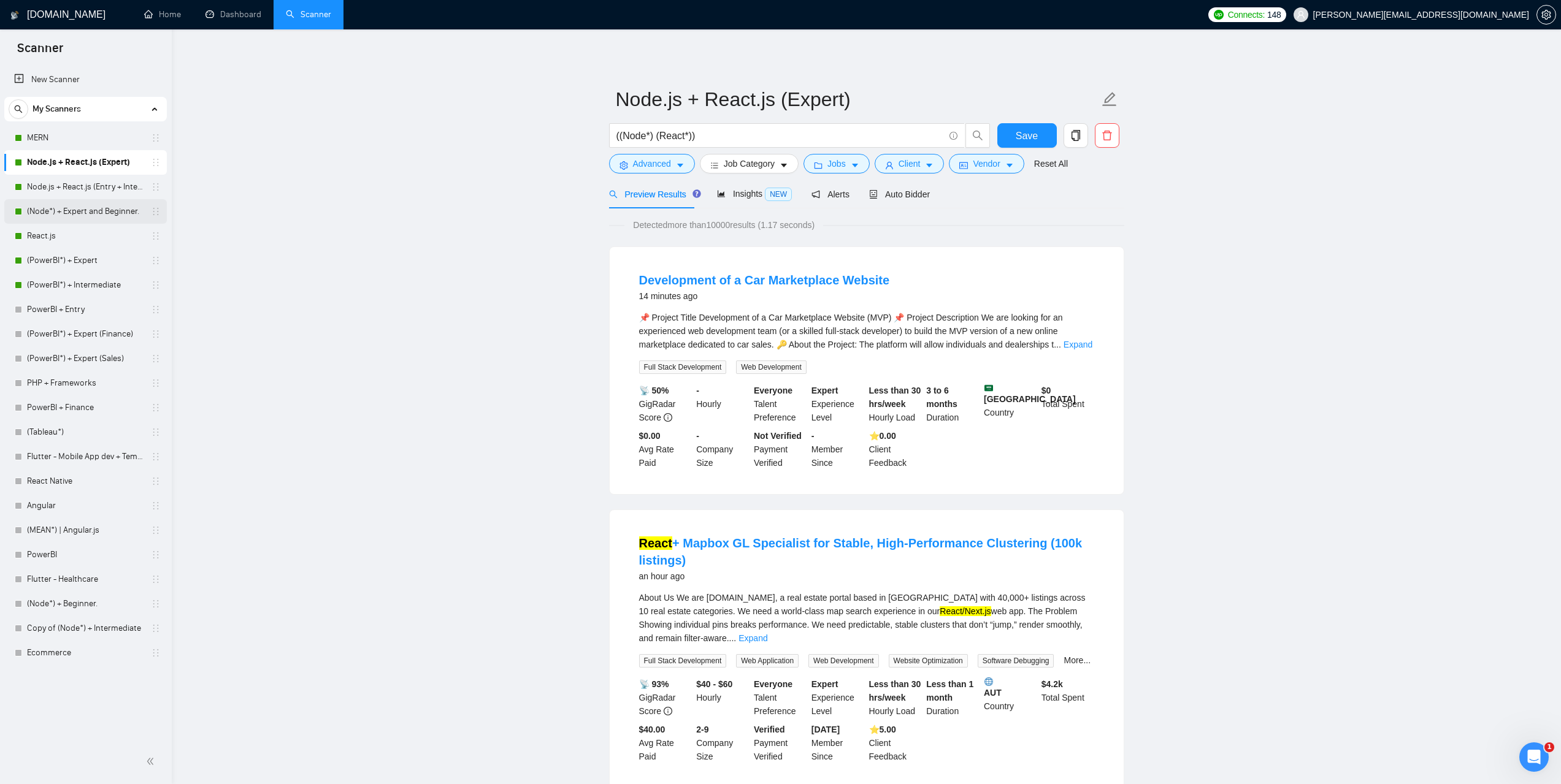
click at [73, 216] on link "(Node*) + Expert and Beginner." at bounding box center [85, 211] width 117 height 25
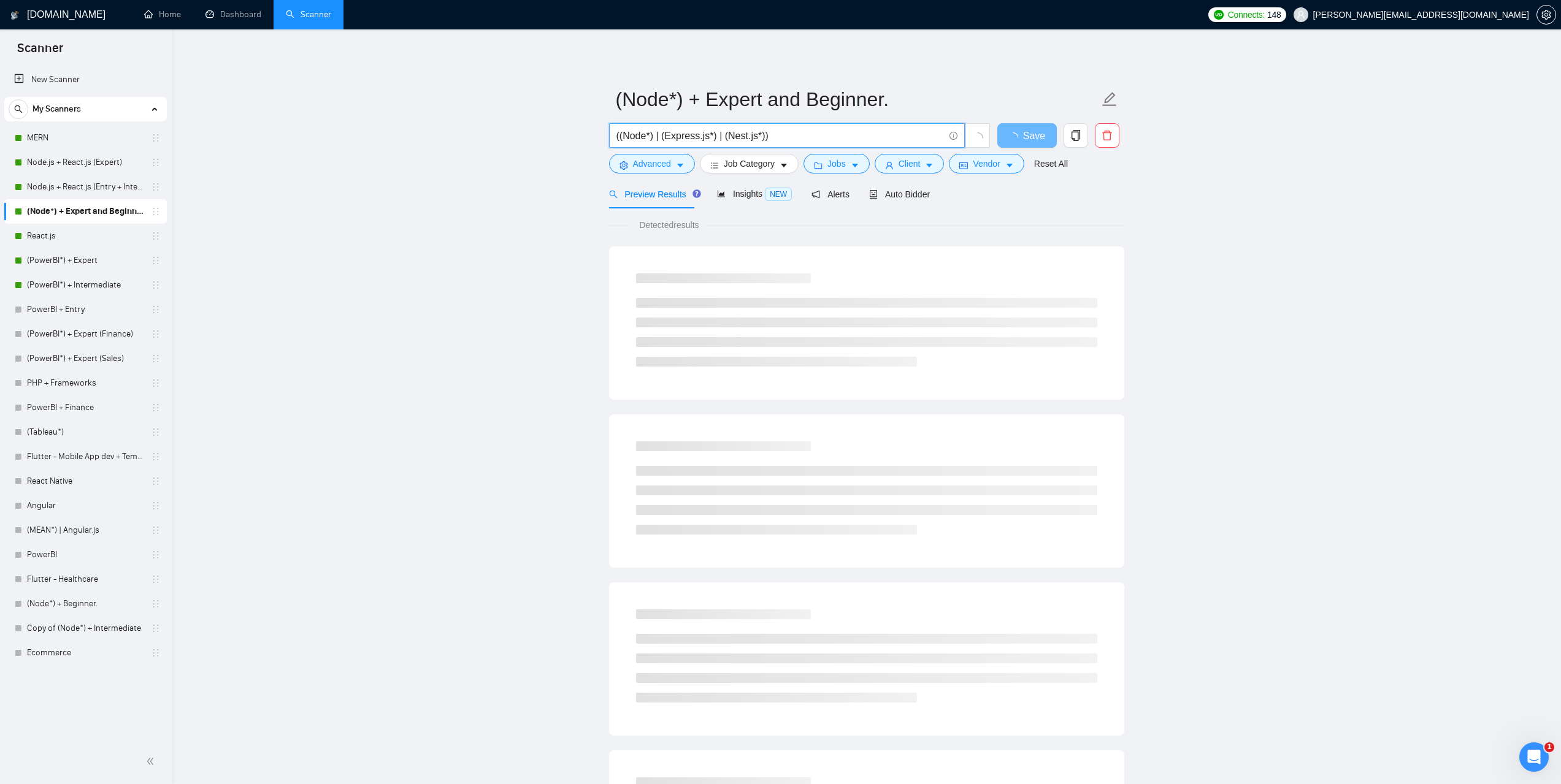
drag, startPoint x: 785, startPoint y: 131, endPoint x: 613, endPoint y: 137, distance: 172.1
click at [613, 137] on span "((Node*) | (Express.js*) | (Nest.js*))" at bounding box center [787, 135] width 355 height 25
click at [75, 167] on link "Node.js + React.js (Expert)" at bounding box center [85, 162] width 117 height 25
drag, startPoint x: 702, startPoint y: 140, endPoint x: 596, endPoint y: 142, distance: 106.0
click at [596, 142] on main "Node.js + React.js (Expert) ((Node*) (React*)) Save Advanced Job Category Jobs …" at bounding box center [866, 560] width 1350 height 1023
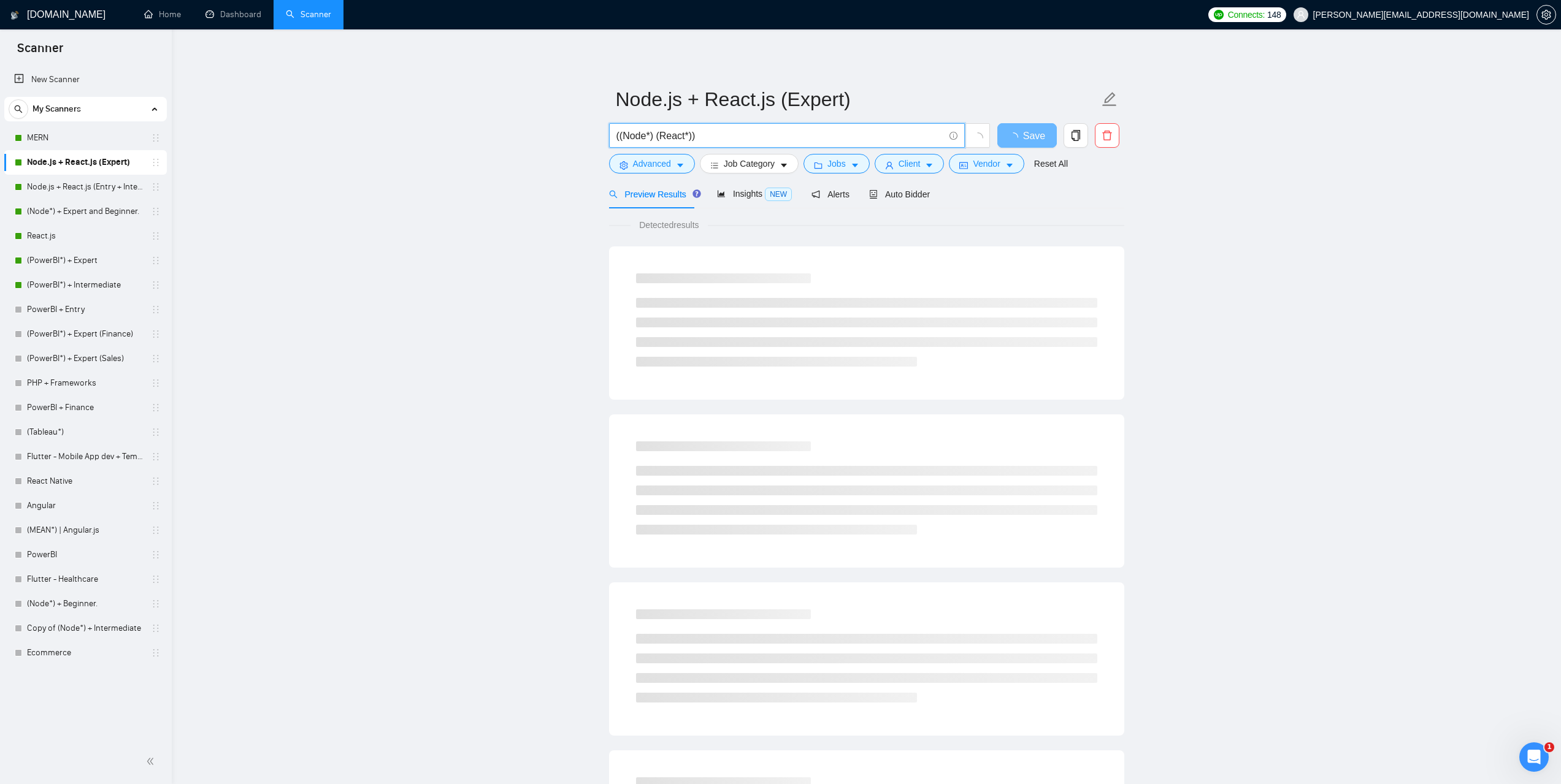
paste input "| (Express.js*) | (Nest.js*))"
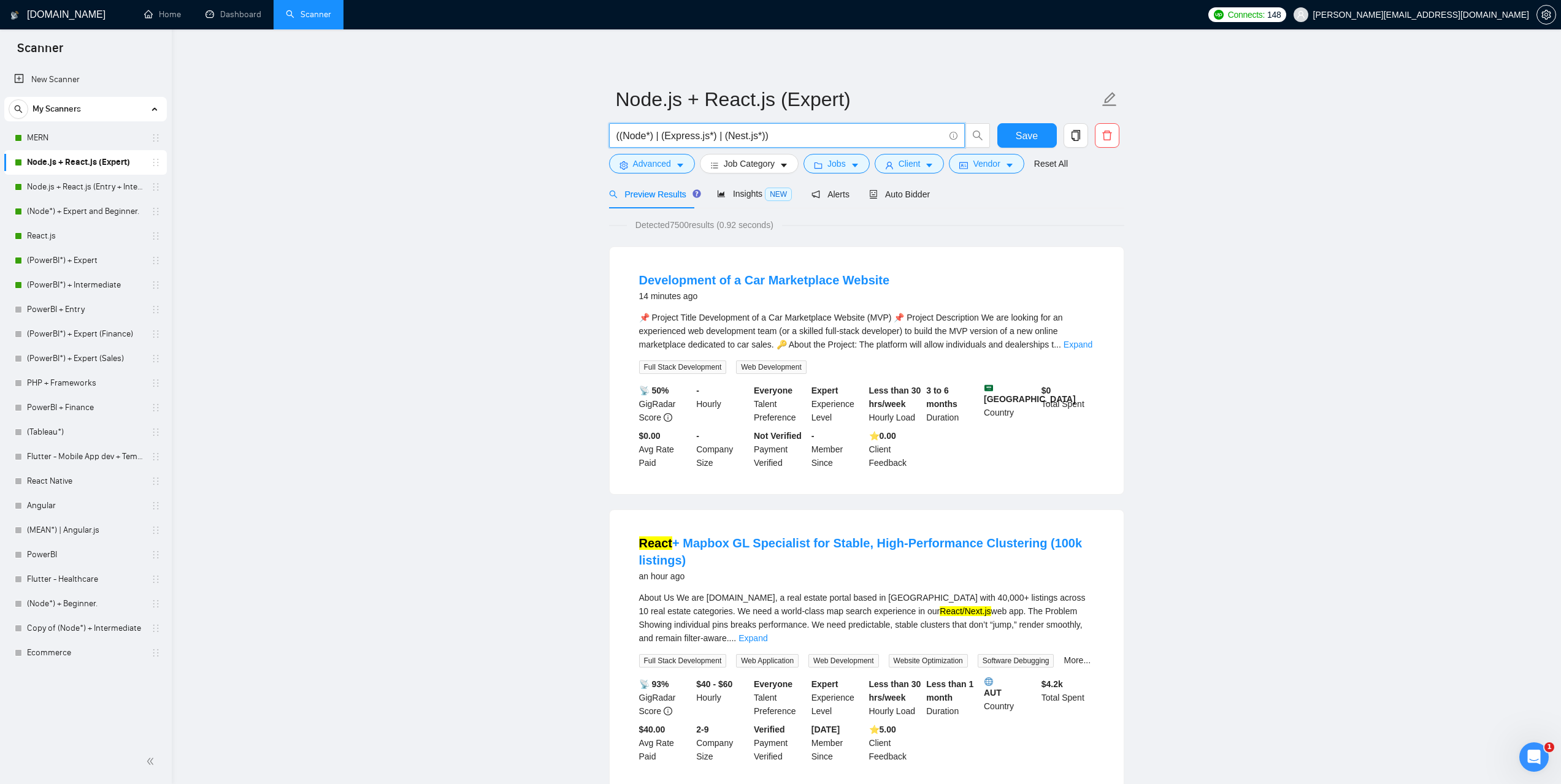
type input "((Node*) | (Express.js*) | (Nest.js*))"
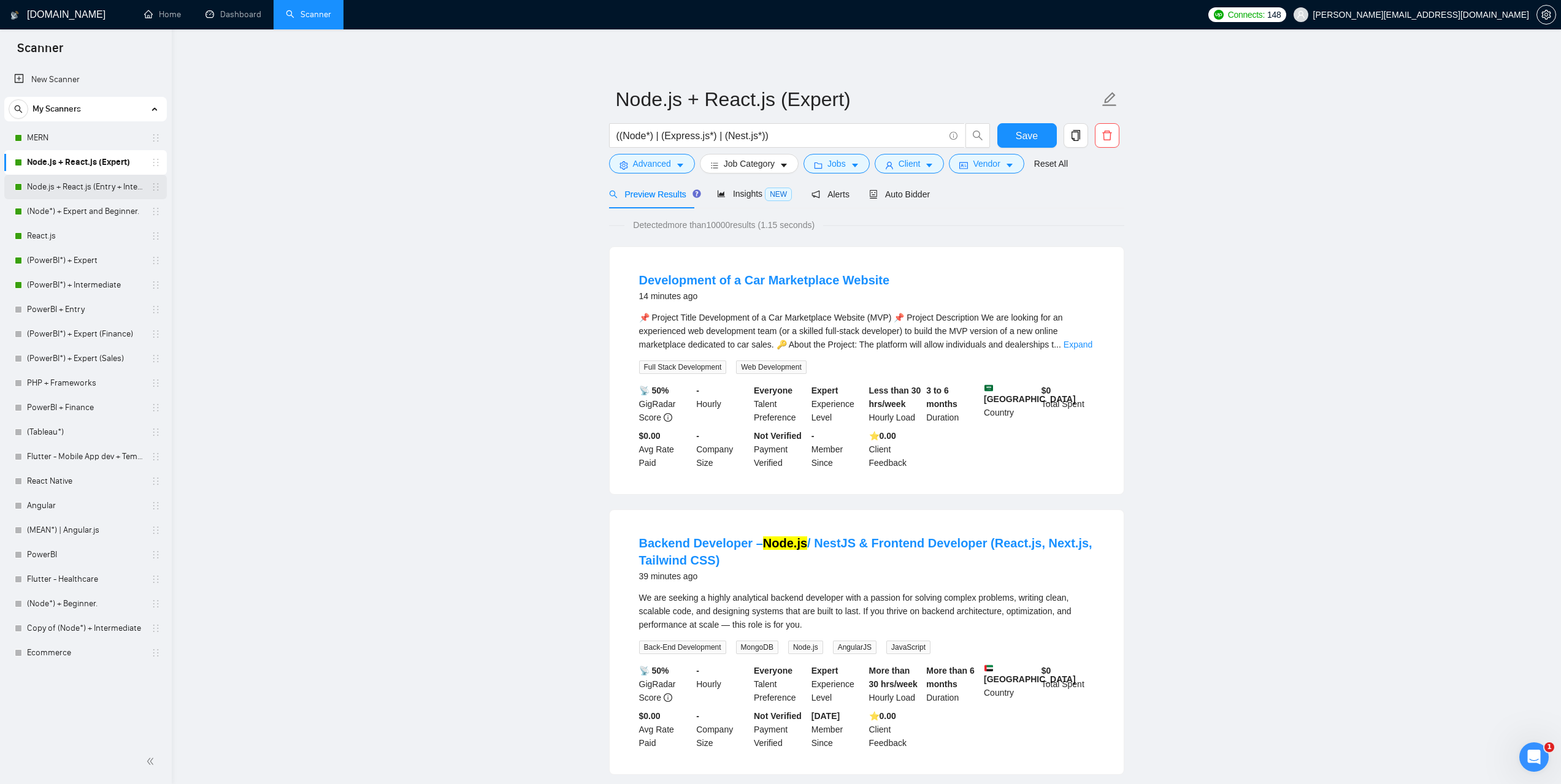
click at [97, 194] on link "Node.js + React.js (Entry + Intermediate)" at bounding box center [85, 186] width 117 height 25
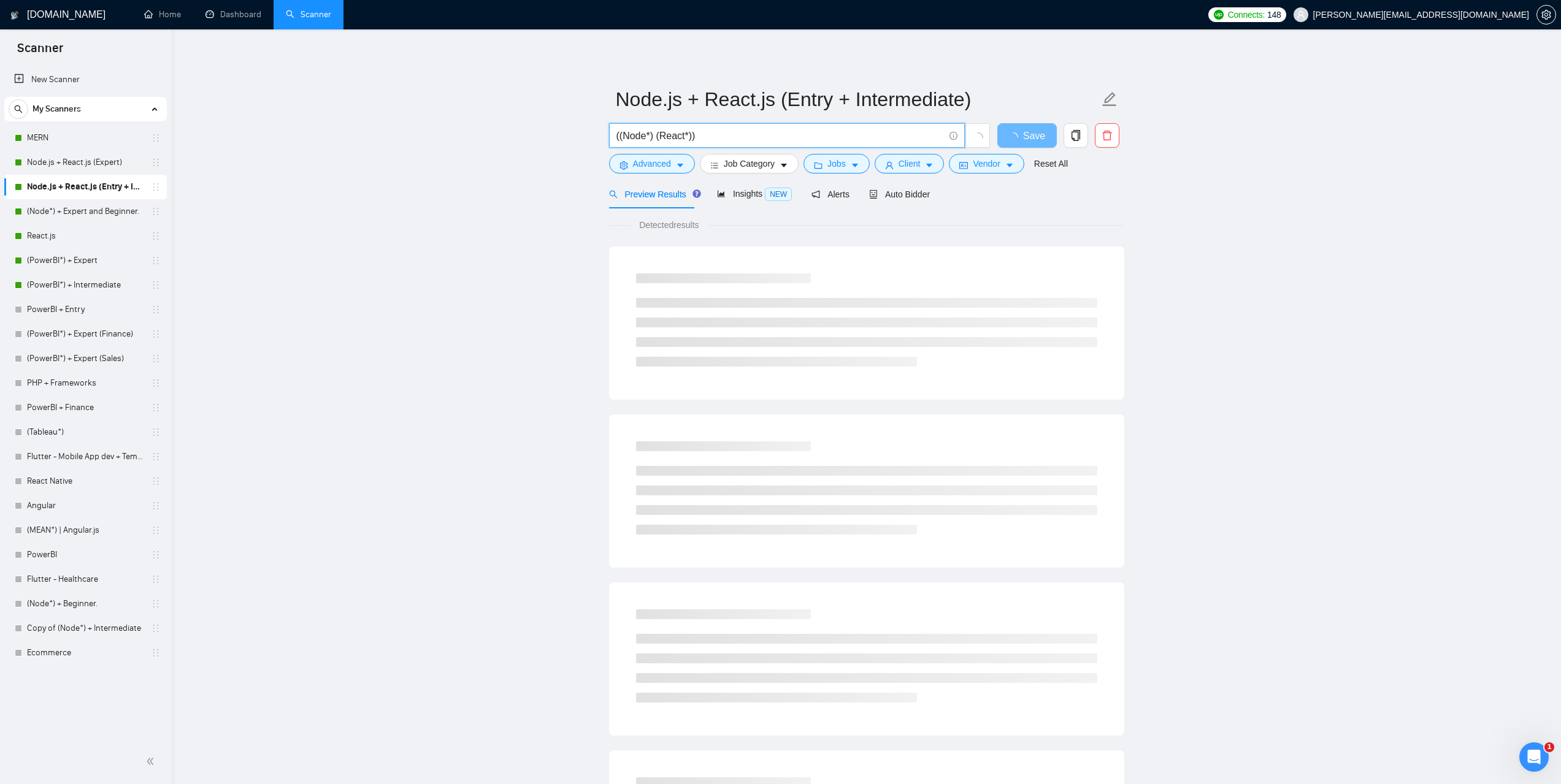
drag, startPoint x: 729, startPoint y: 137, endPoint x: 810, endPoint y: 143, distance: 81.2
click at [600, 136] on main "Node.js + React.js (Entry + Intermediate) ((Node*) (React*)) Save Advanced Job …" at bounding box center [866, 560] width 1350 height 1023
paste input "| (Express.js*) | (Nest.js*))"
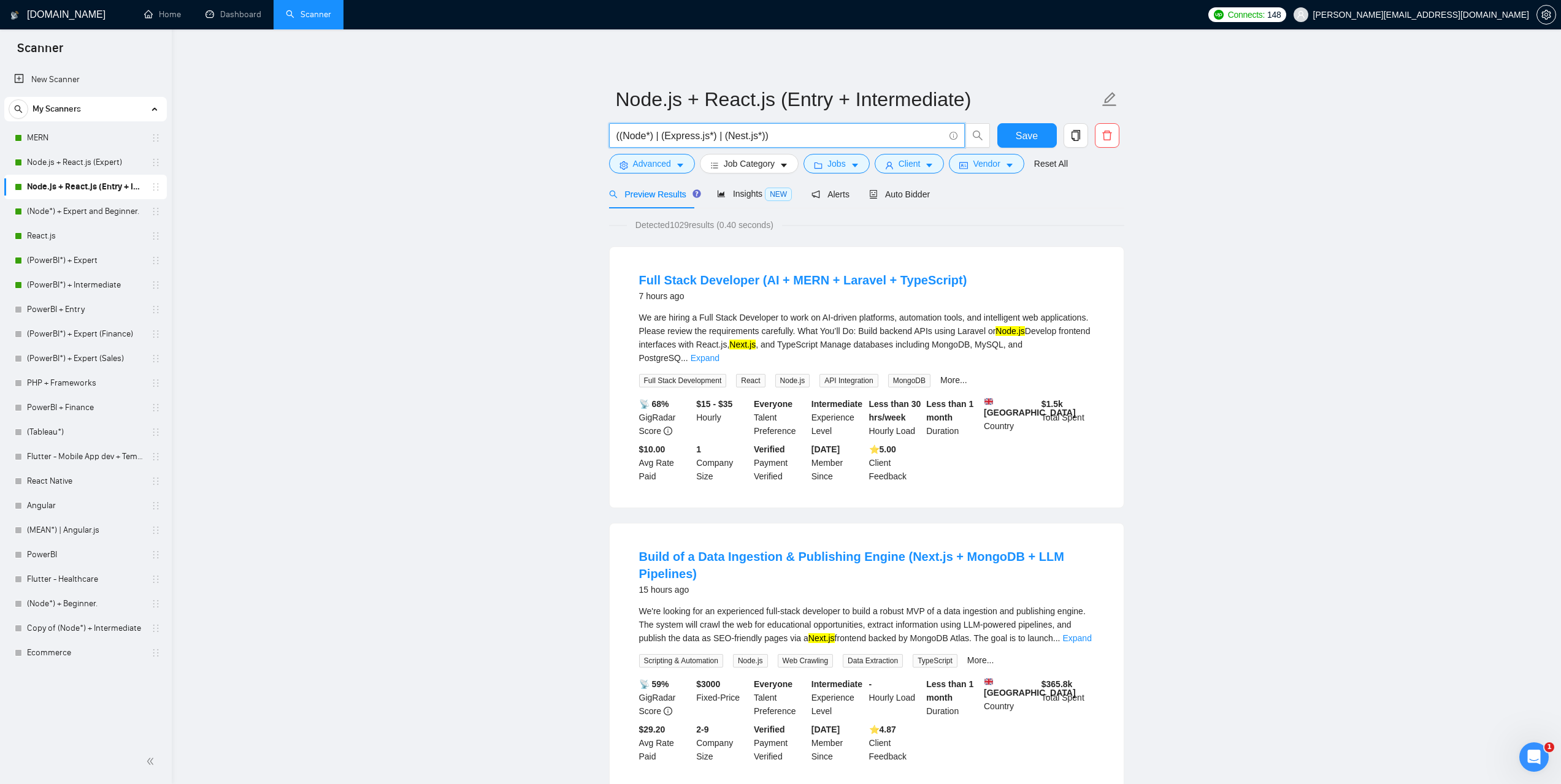
type input "((Node*) | (Express.js*) | (Nest.js*))"
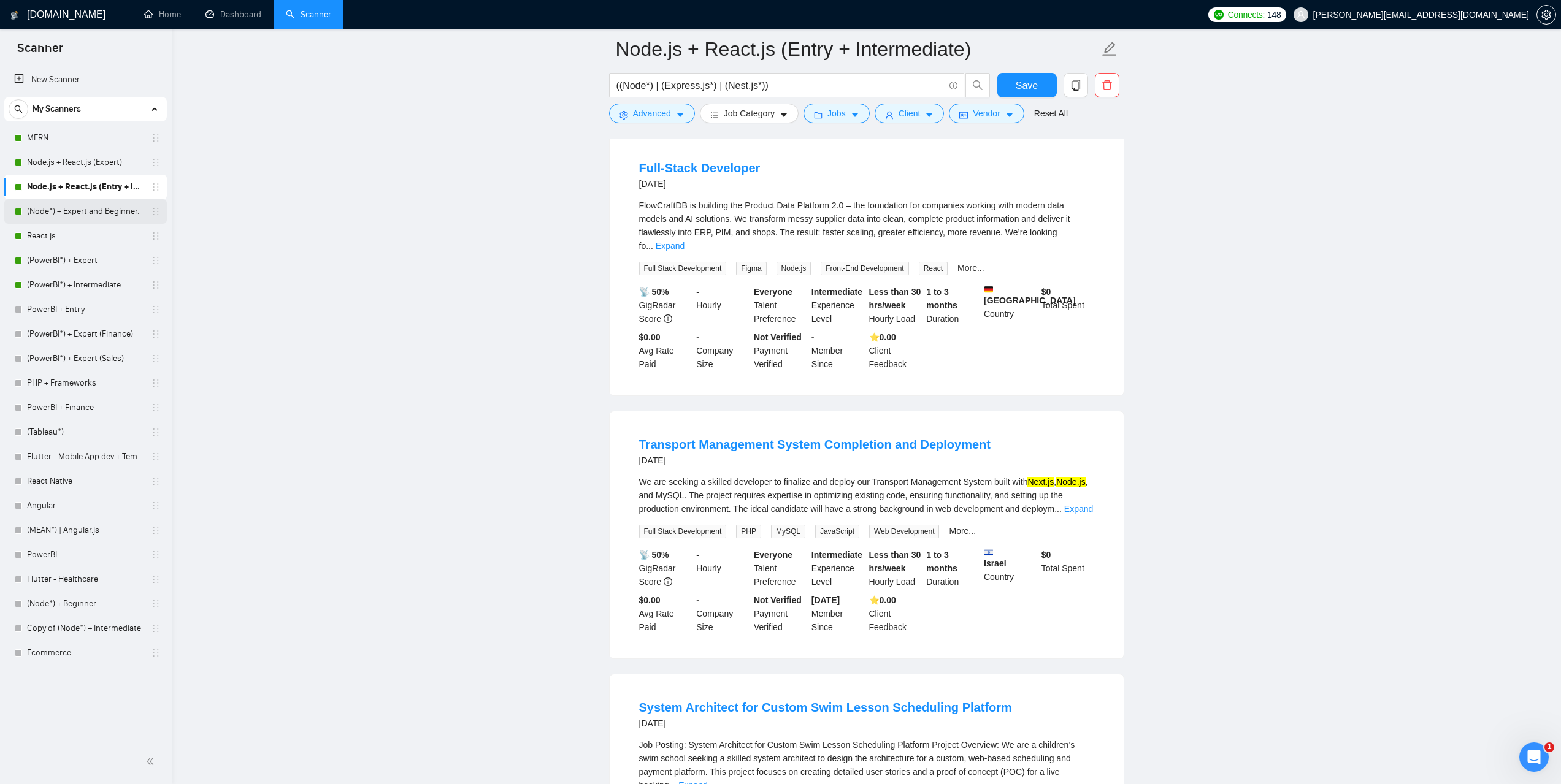
scroll to position [1533, 0]
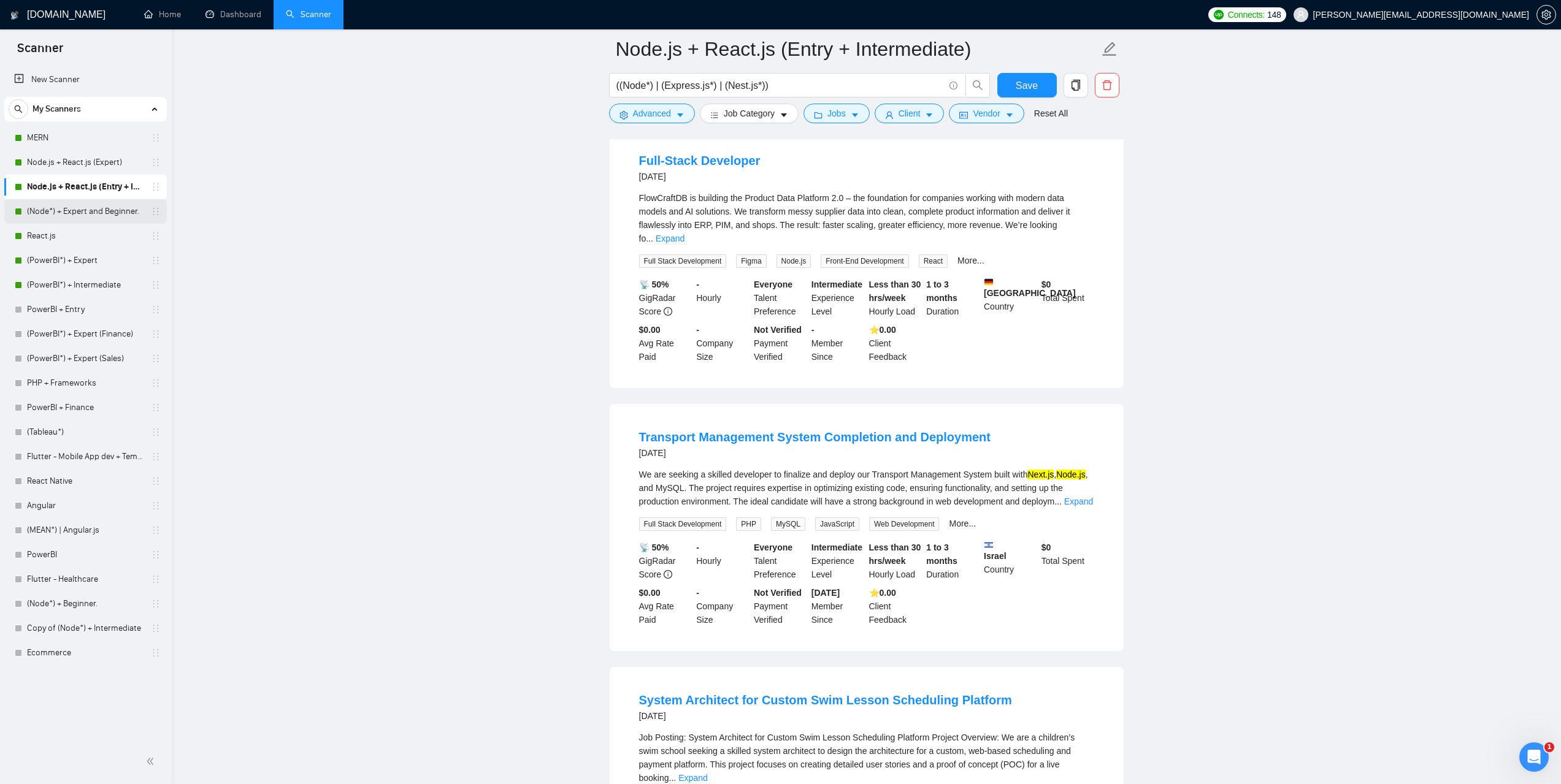
click at [99, 209] on link "(Node*) + Expert and Beginner." at bounding box center [85, 211] width 117 height 25
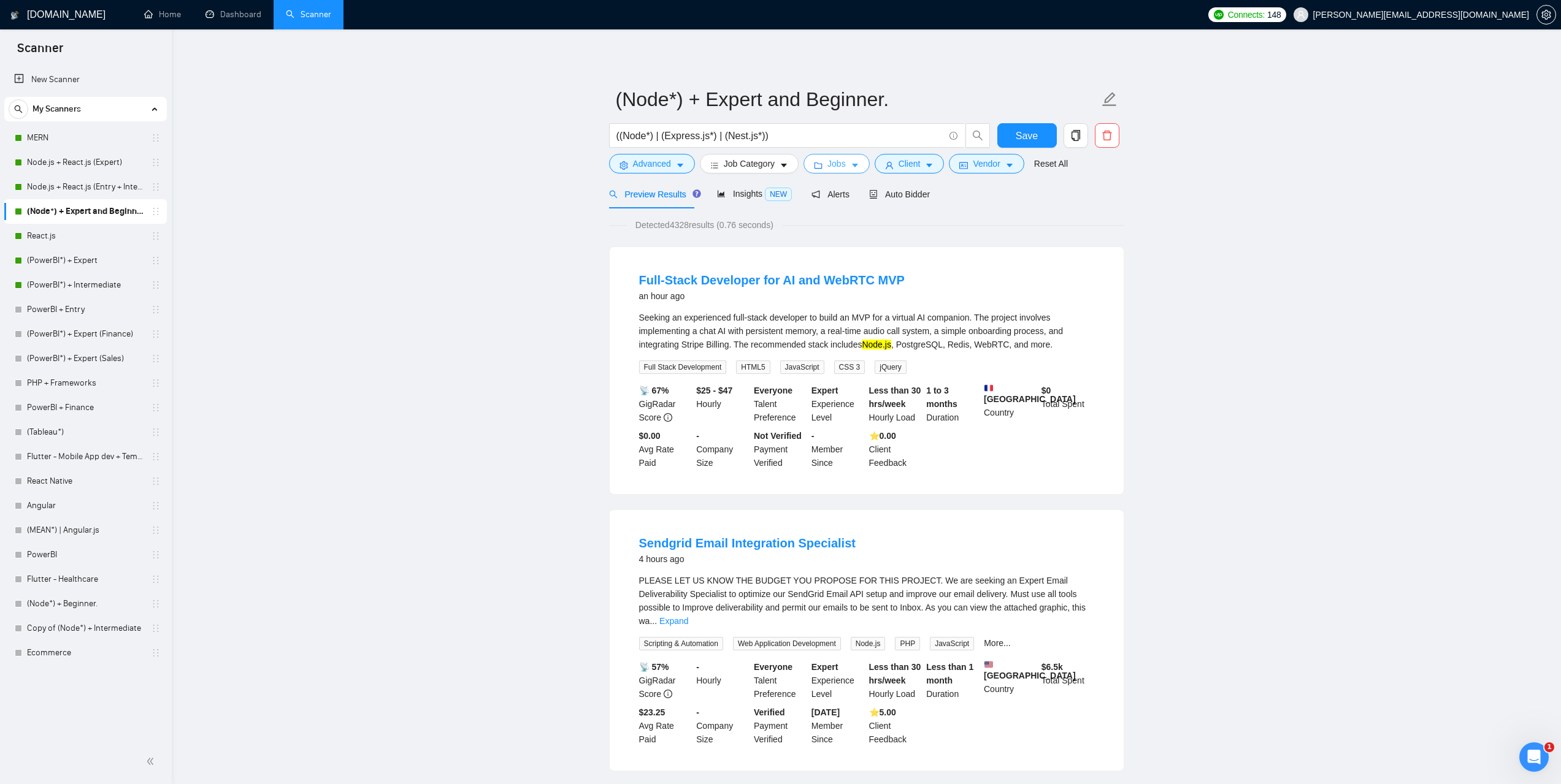
click at [844, 161] on button "Jobs" at bounding box center [837, 164] width 66 height 20
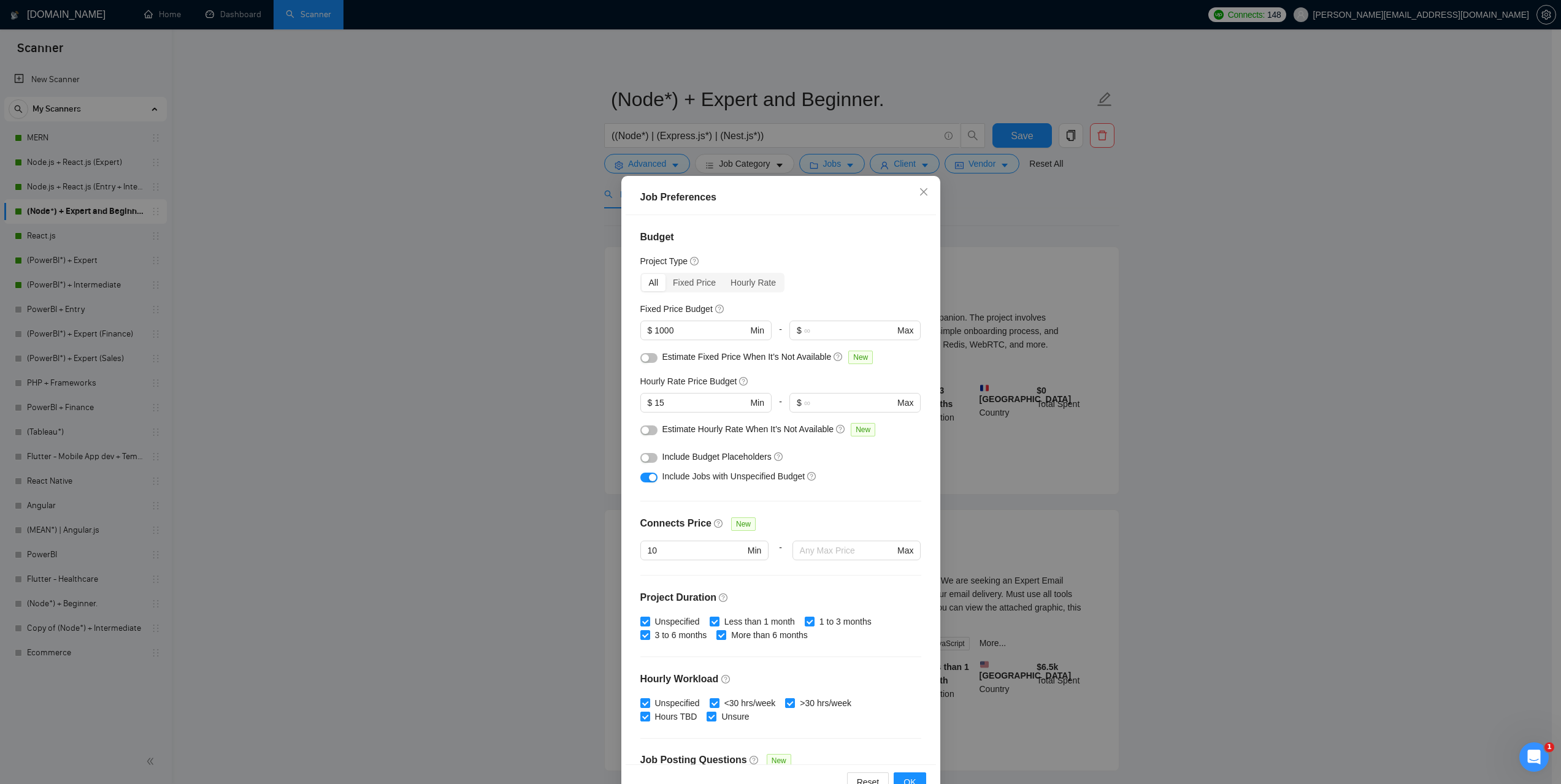
click at [1212, 360] on div "Job Preferences Budget Project Type All Fixed Price Hourly Rate Fixed Price Bud…" at bounding box center [780, 392] width 1561 height 784
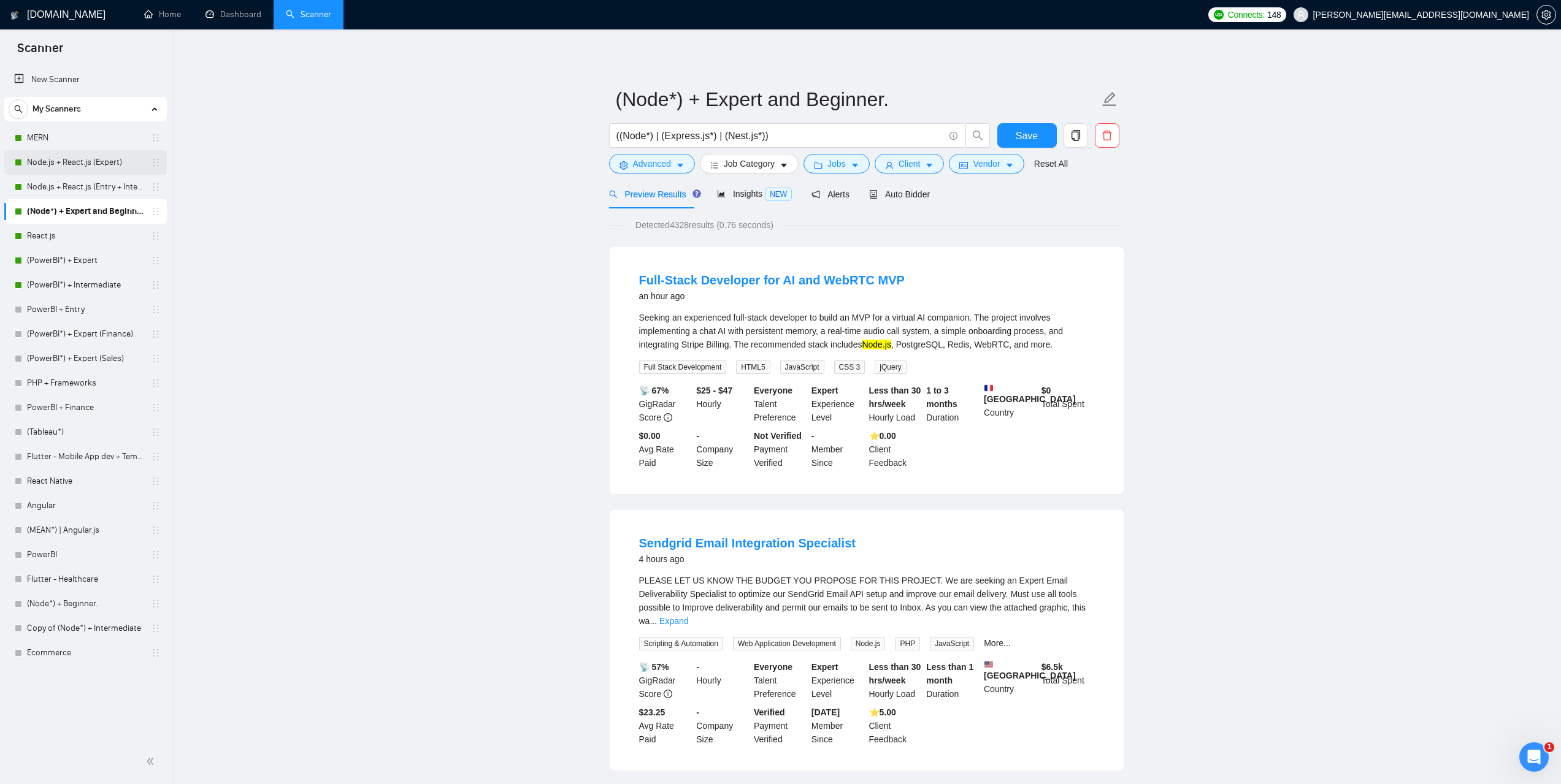
click at [76, 160] on link "Node.js + React.js (Expert)" at bounding box center [85, 162] width 117 height 25
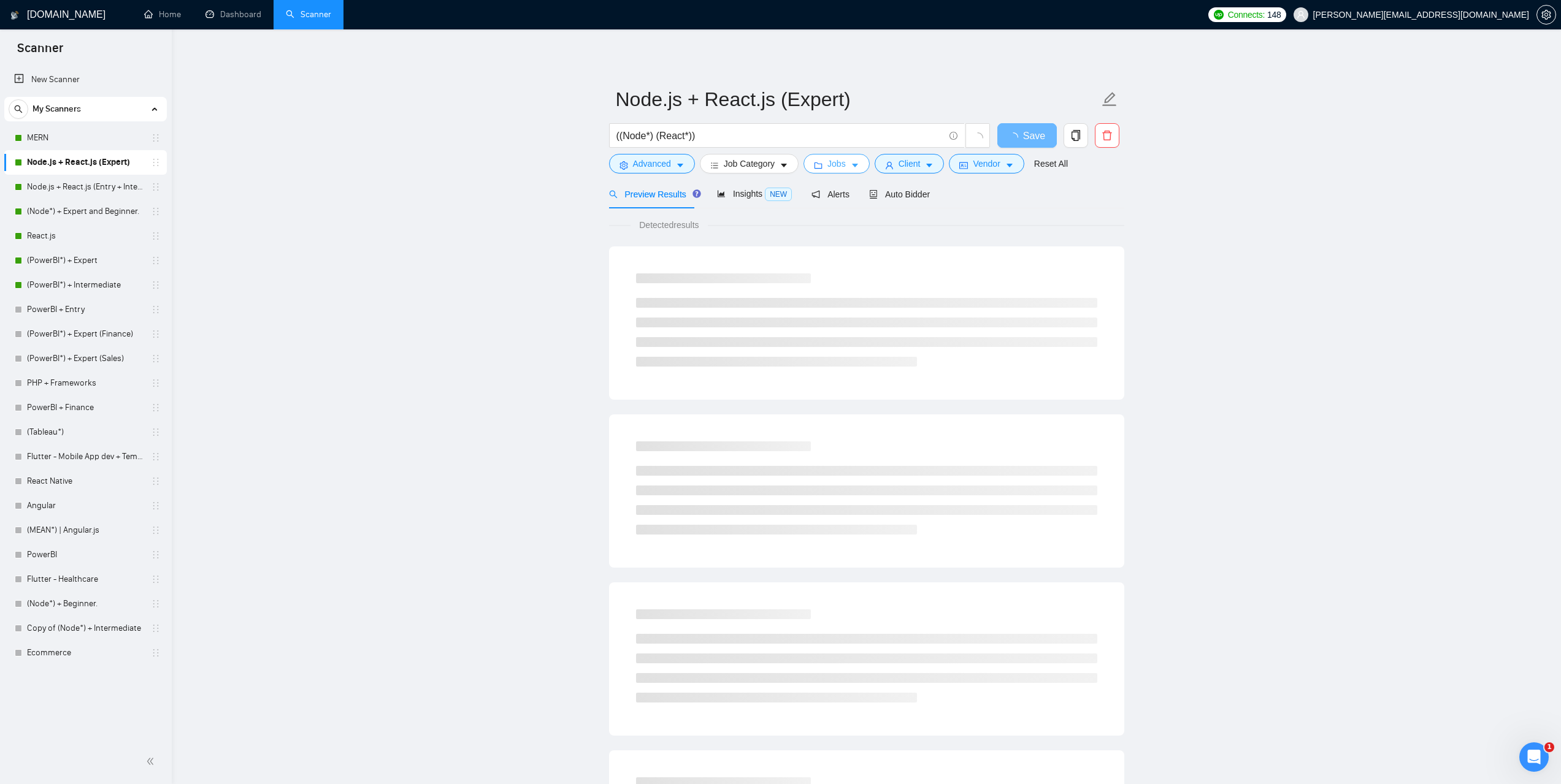
click at [836, 165] on span "Jobs" at bounding box center [837, 163] width 18 height 13
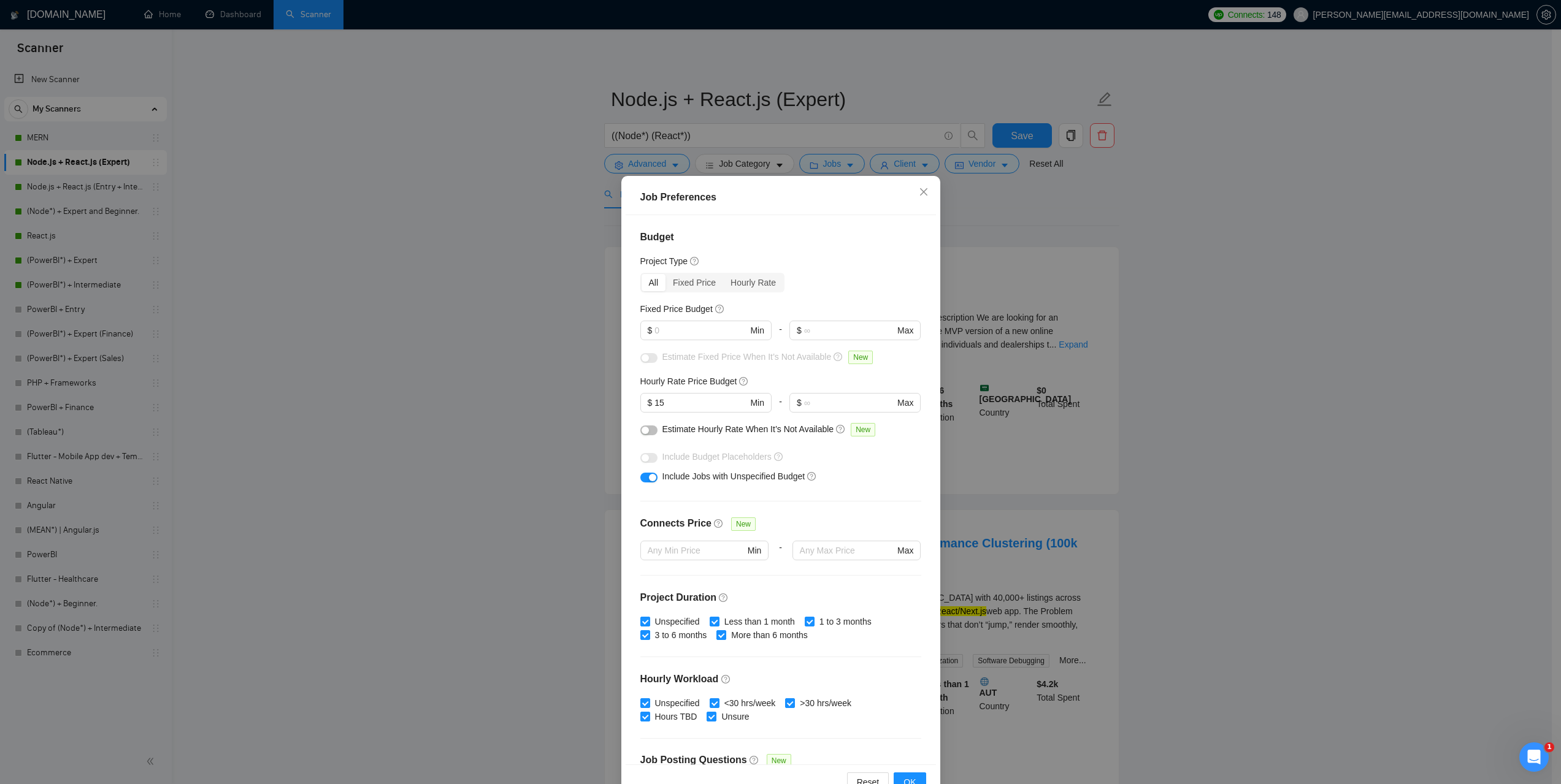
click at [1239, 321] on div "Job Preferences Budget Project Type All Fixed Price Hourly Rate Fixed Price Bud…" at bounding box center [780, 392] width 1561 height 784
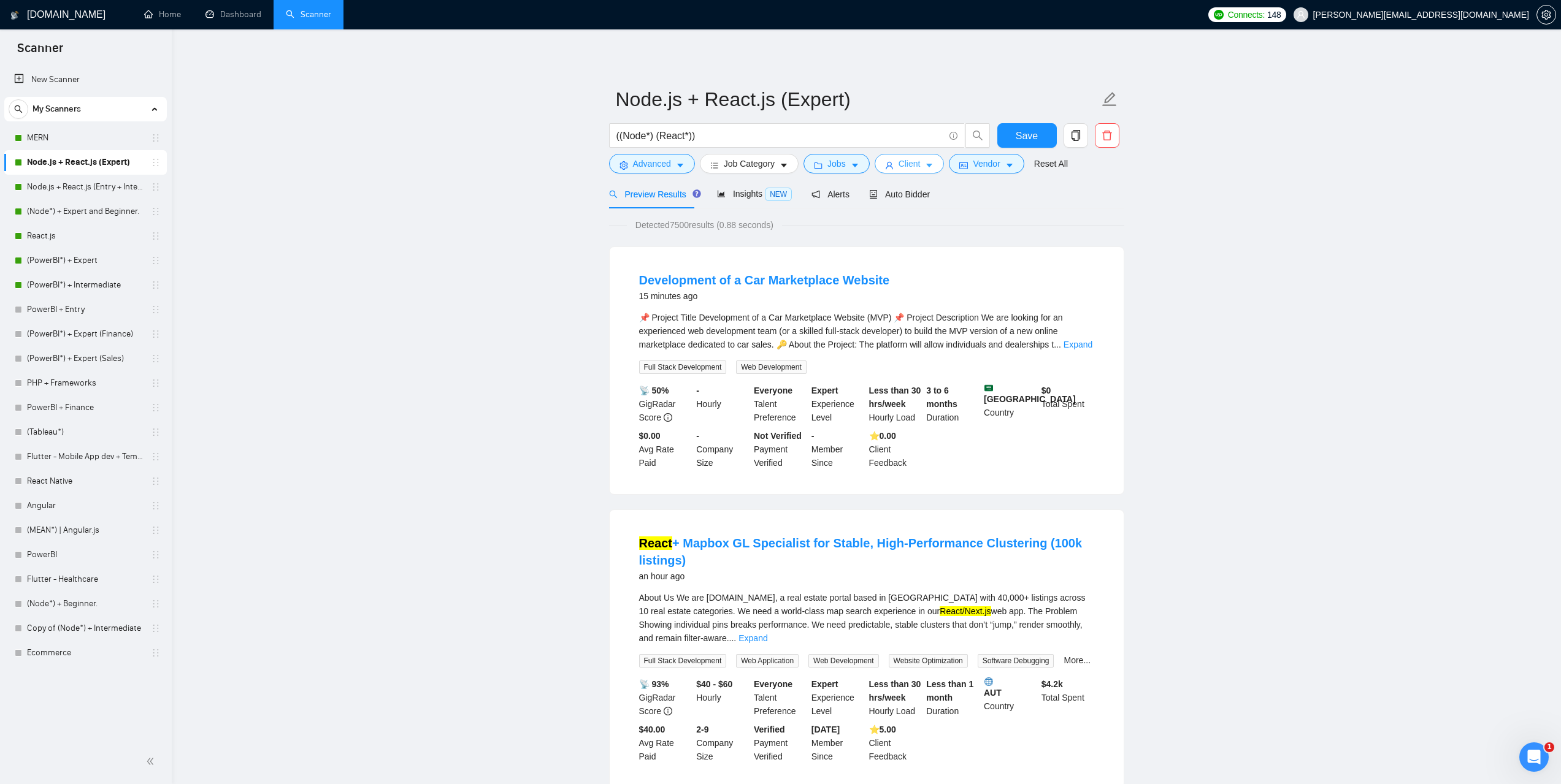
click at [914, 173] on button "Client" at bounding box center [909, 164] width 70 height 20
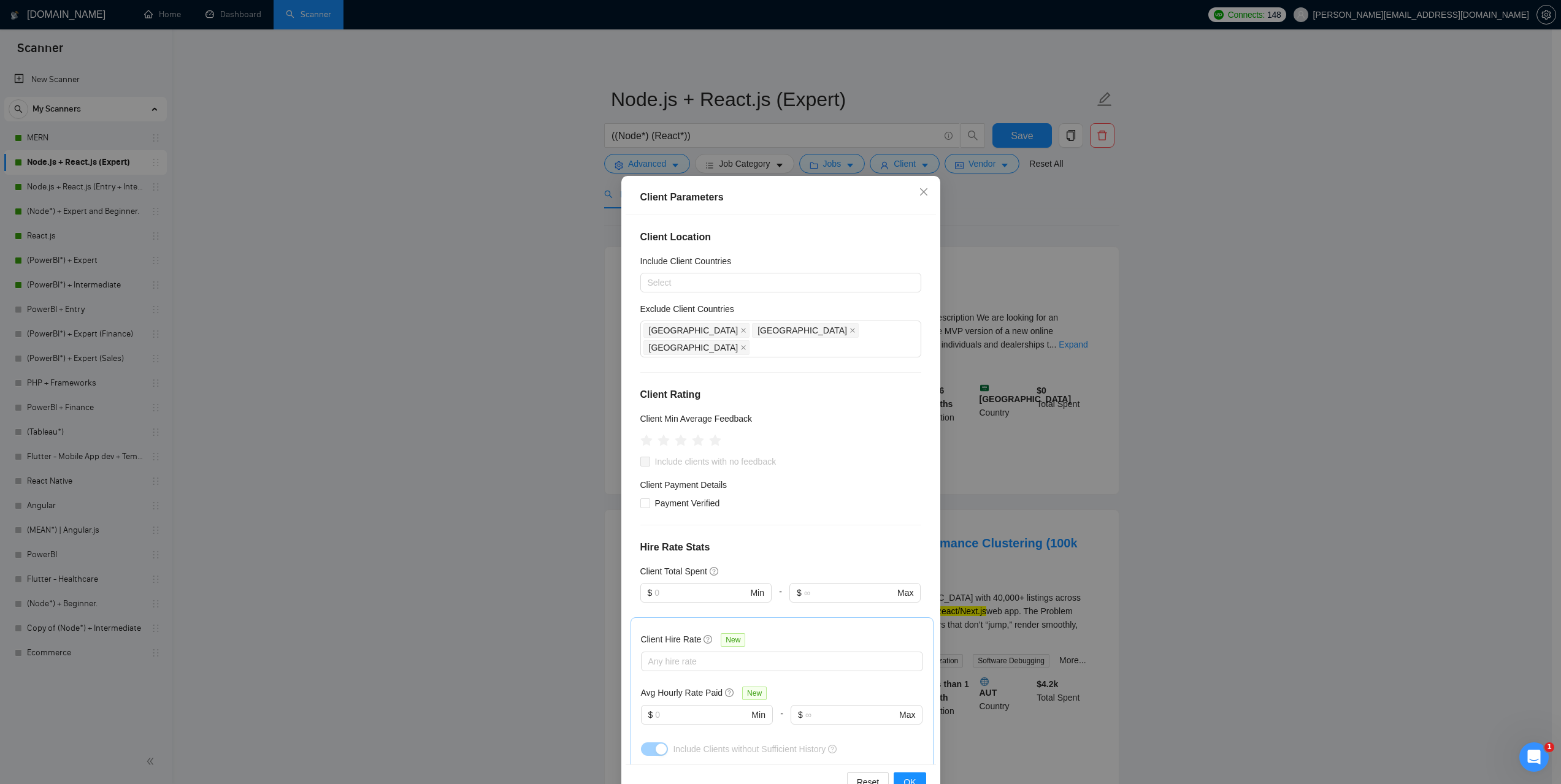
click at [1234, 361] on div "Client Parameters Client Location Include Client Countries Select Exclude Clien…" at bounding box center [780, 392] width 1561 height 784
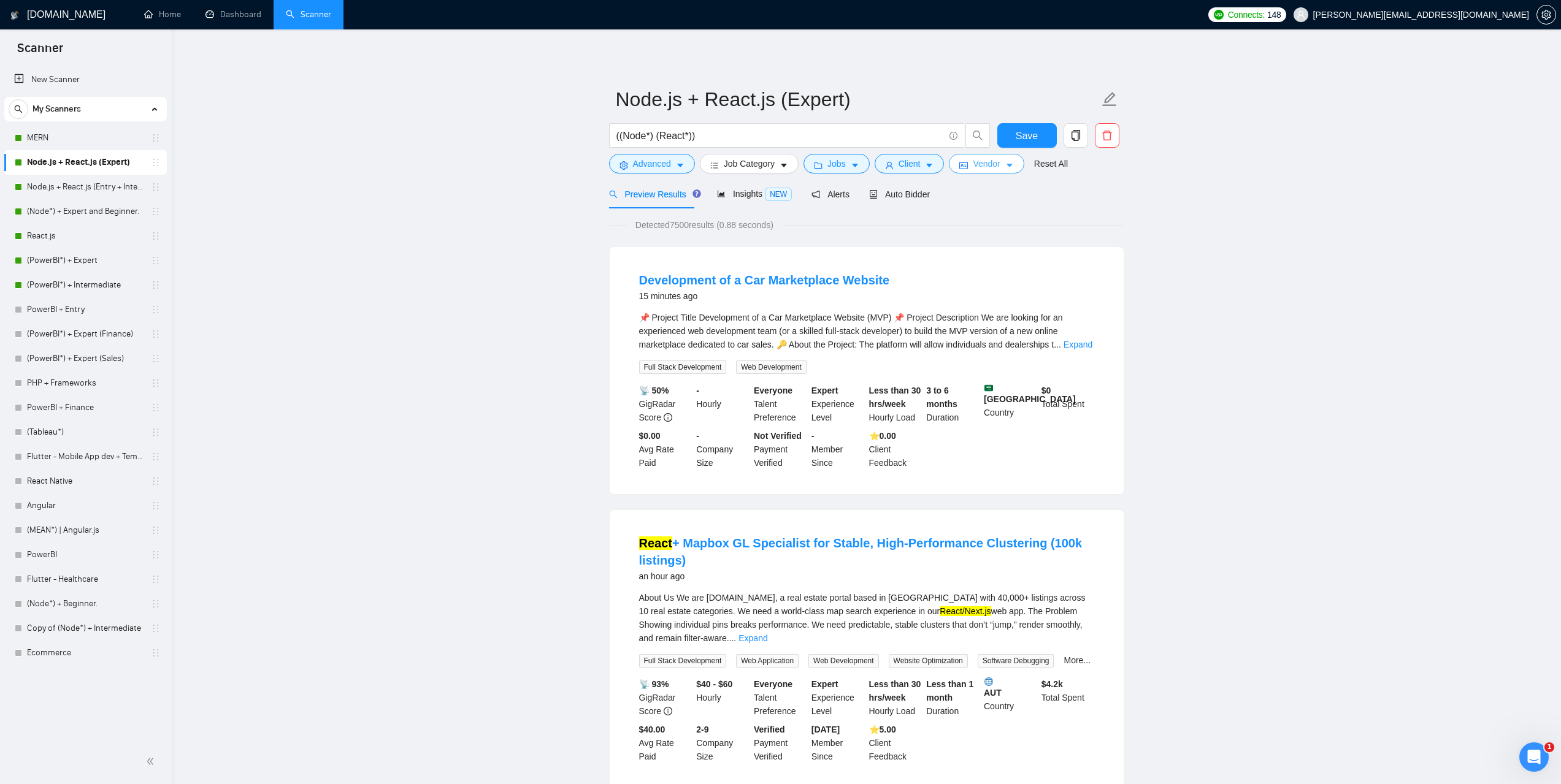
click at [969, 172] on button "Vendor" at bounding box center [986, 164] width 75 height 20
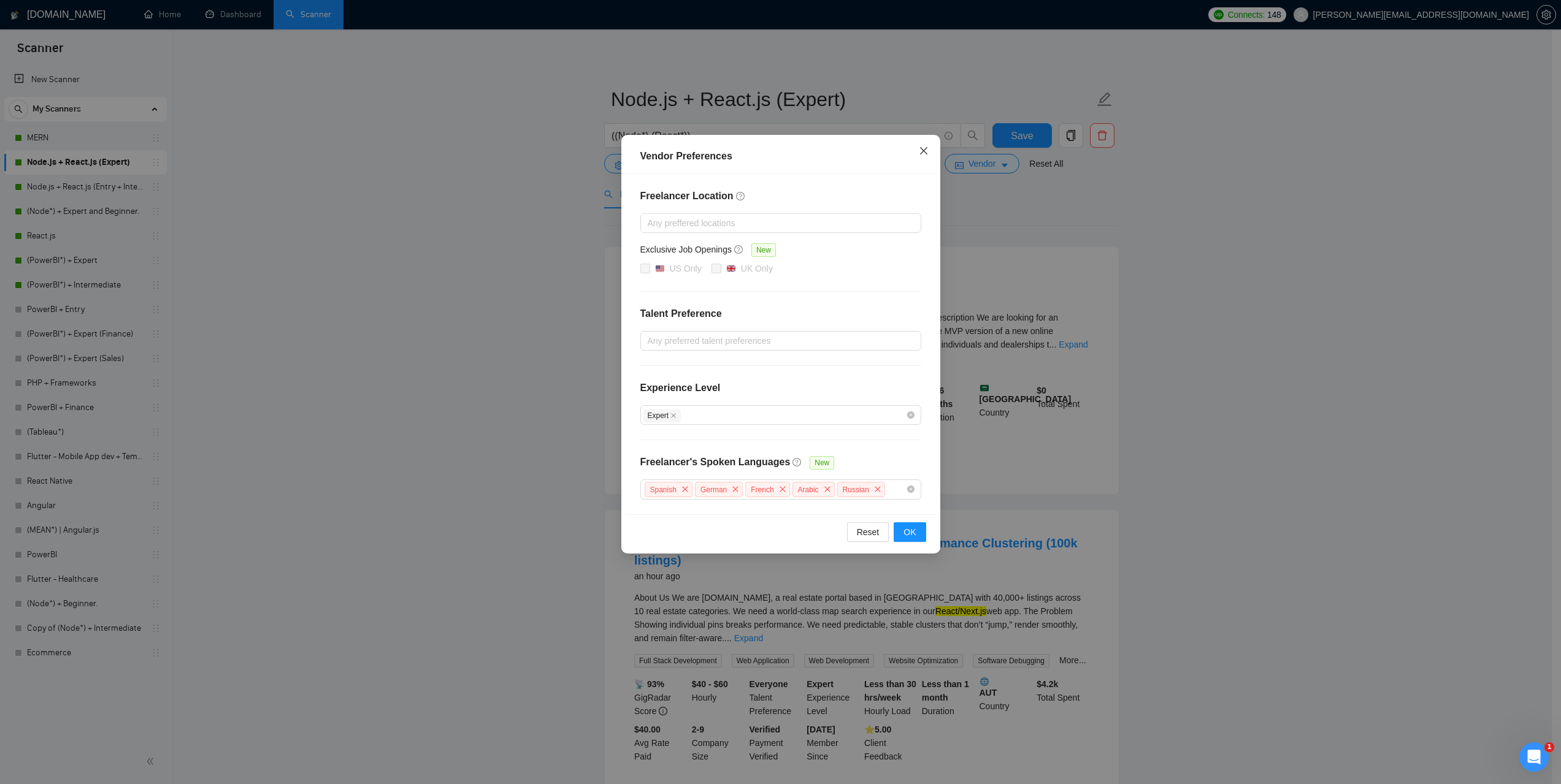
click at [918, 152] on span "Close" at bounding box center [924, 151] width 33 height 33
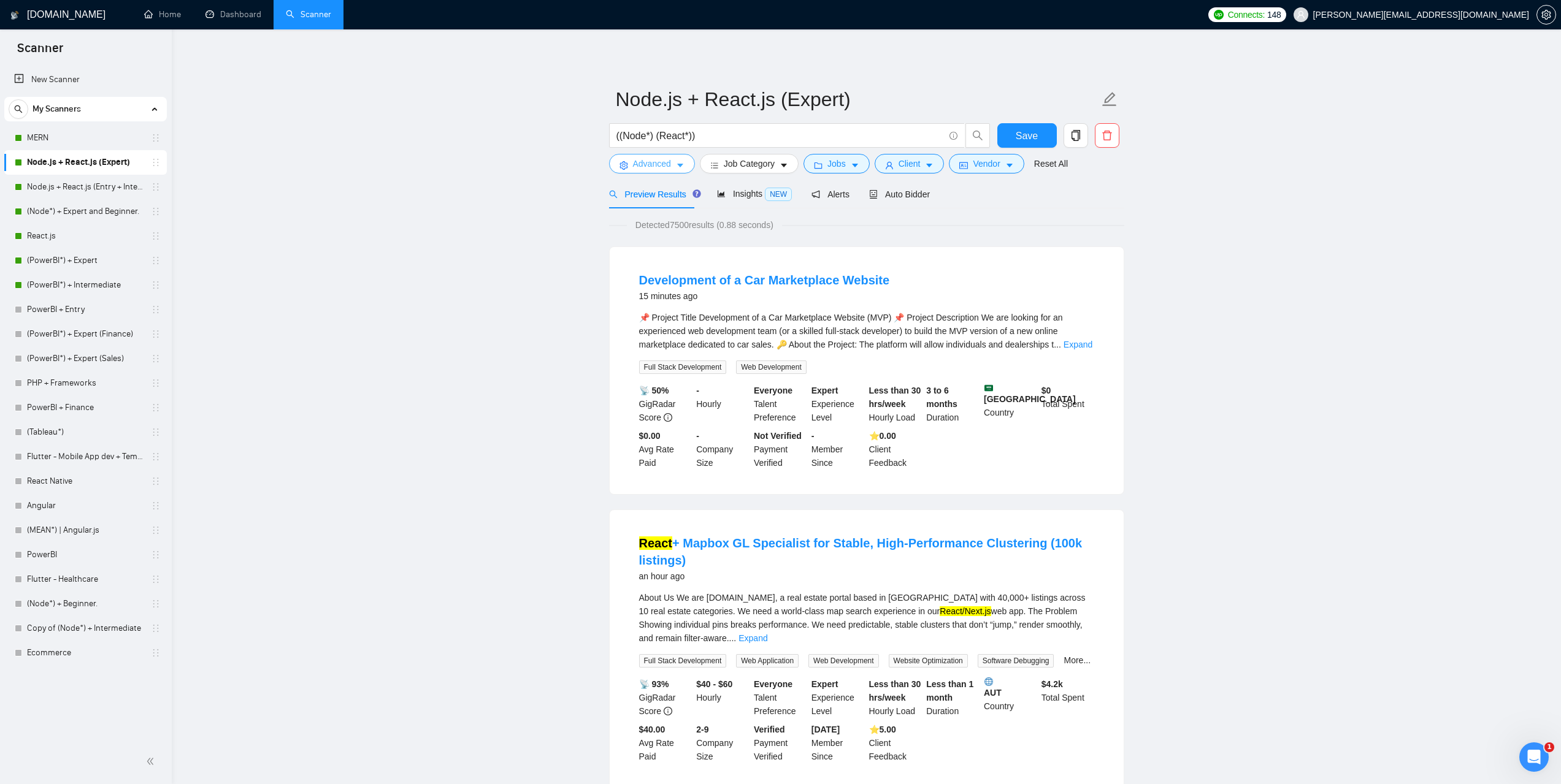
click at [671, 160] on button "Advanced" at bounding box center [652, 164] width 86 height 20
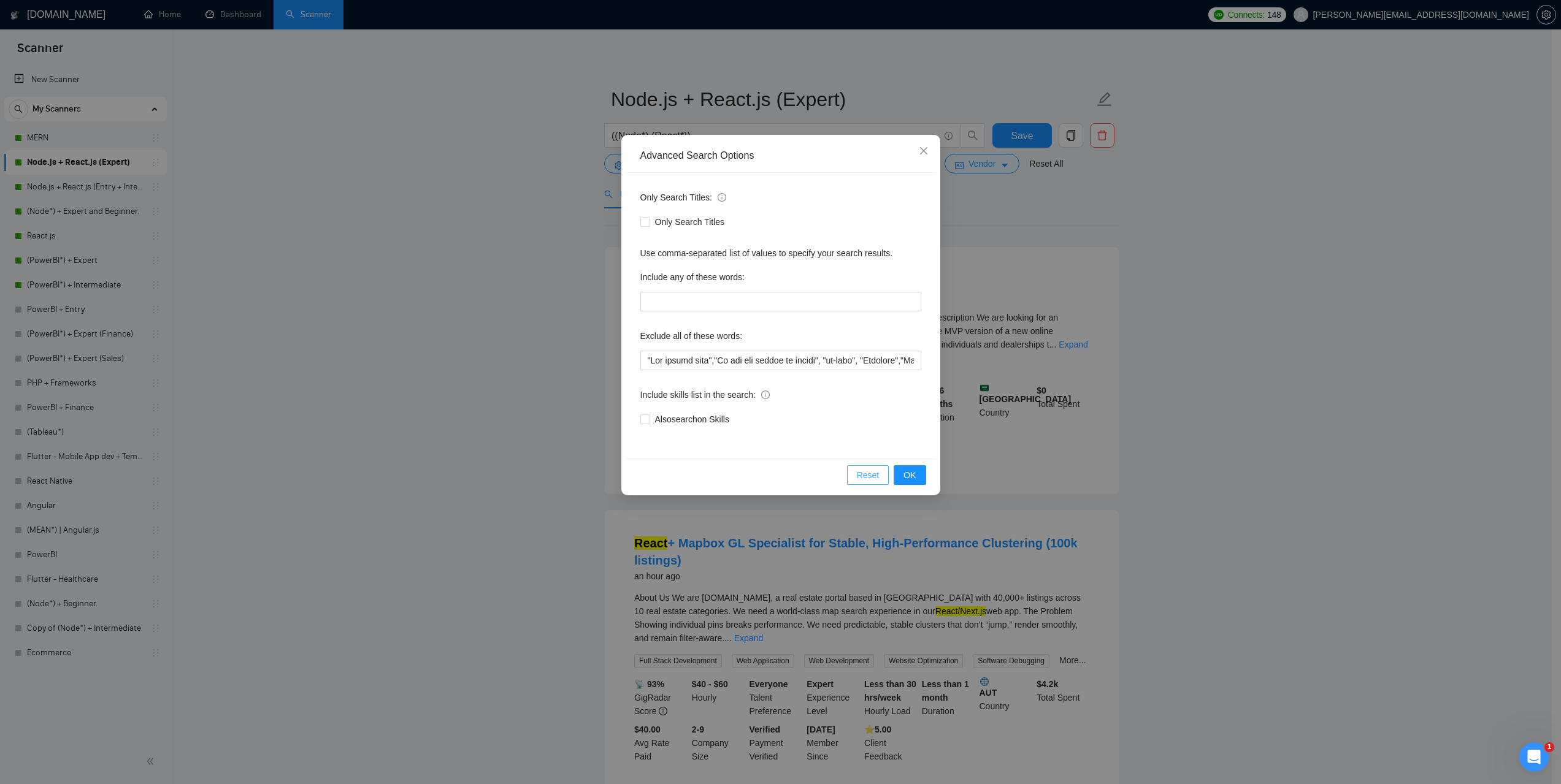
click at [871, 476] on span "Reset" at bounding box center [868, 475] width 23 height 13
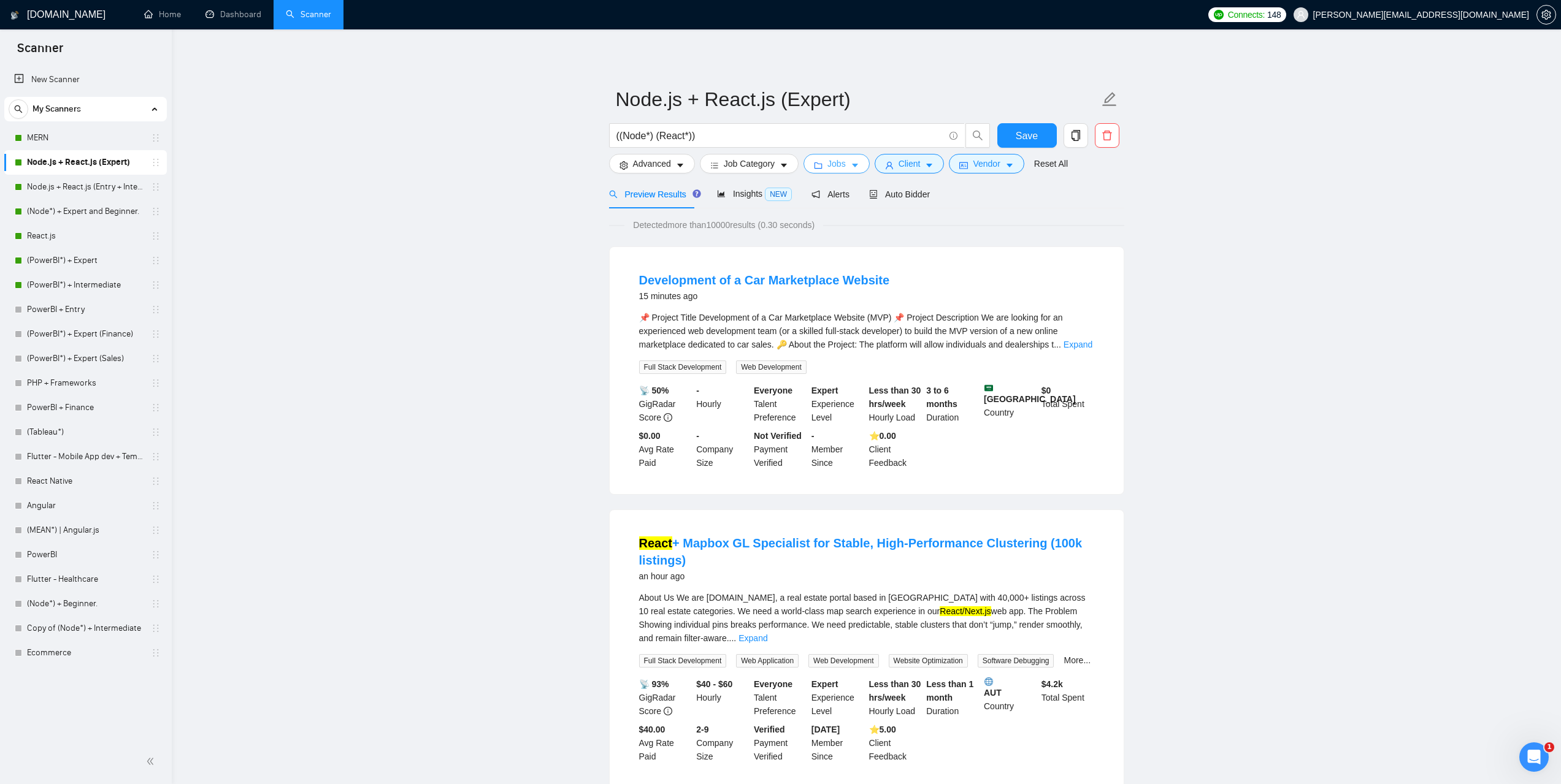
click at [837, 161] on span "Jobs" at bounding box center [837, 163] width 18 height 13
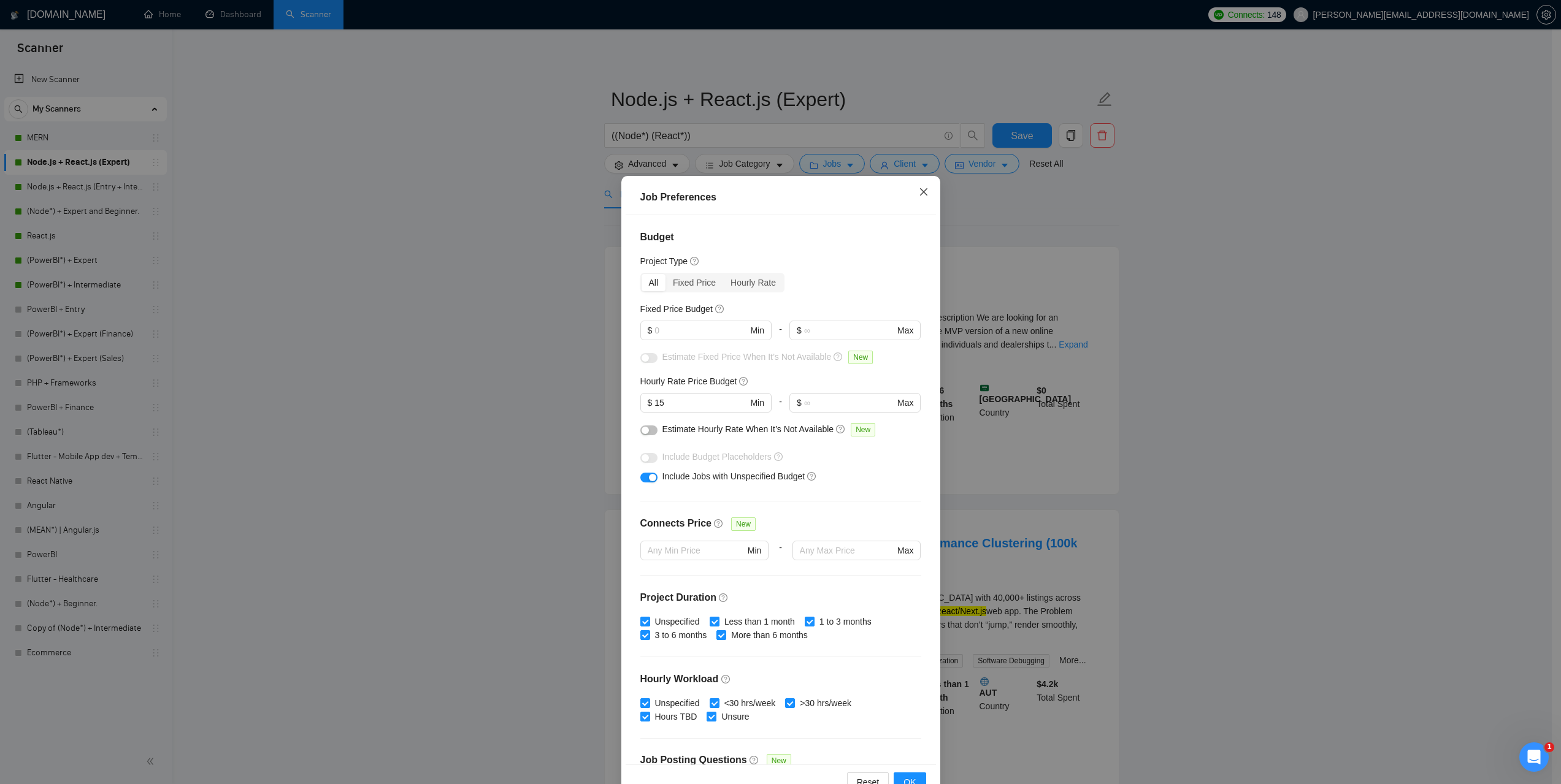
click at [919, 193] on icon "close" at bounding box center [924, 192] width 10 height 10
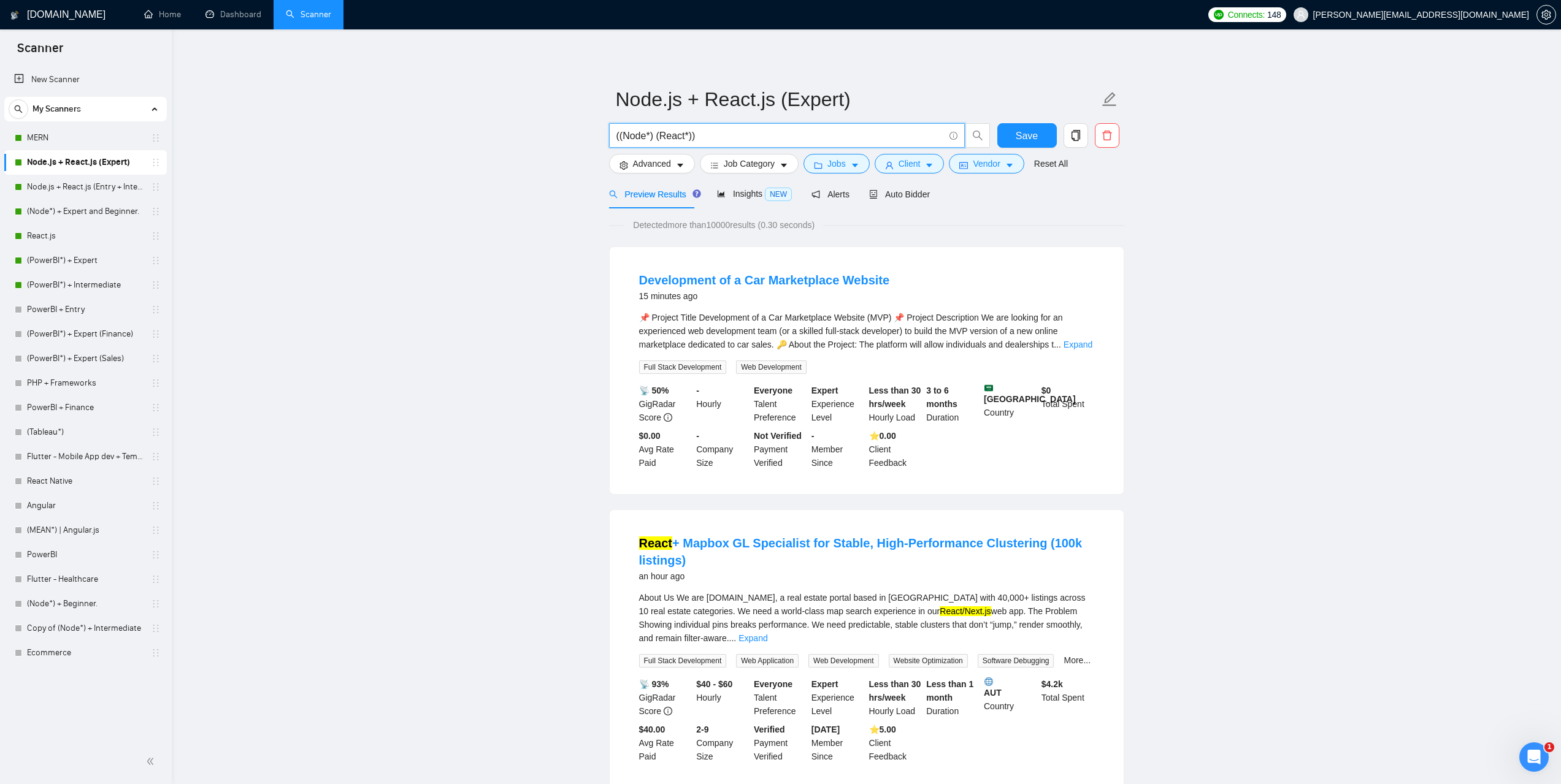
drag, startPoint x: 723, startPoint y: 137, endPoint x: 581, endPoint y: 133, distance: 142.1
click at [86, 191] on link "Node.js + React.js (Entry + Intermediate)" at bounding box center [85, 186] width 117 height 25
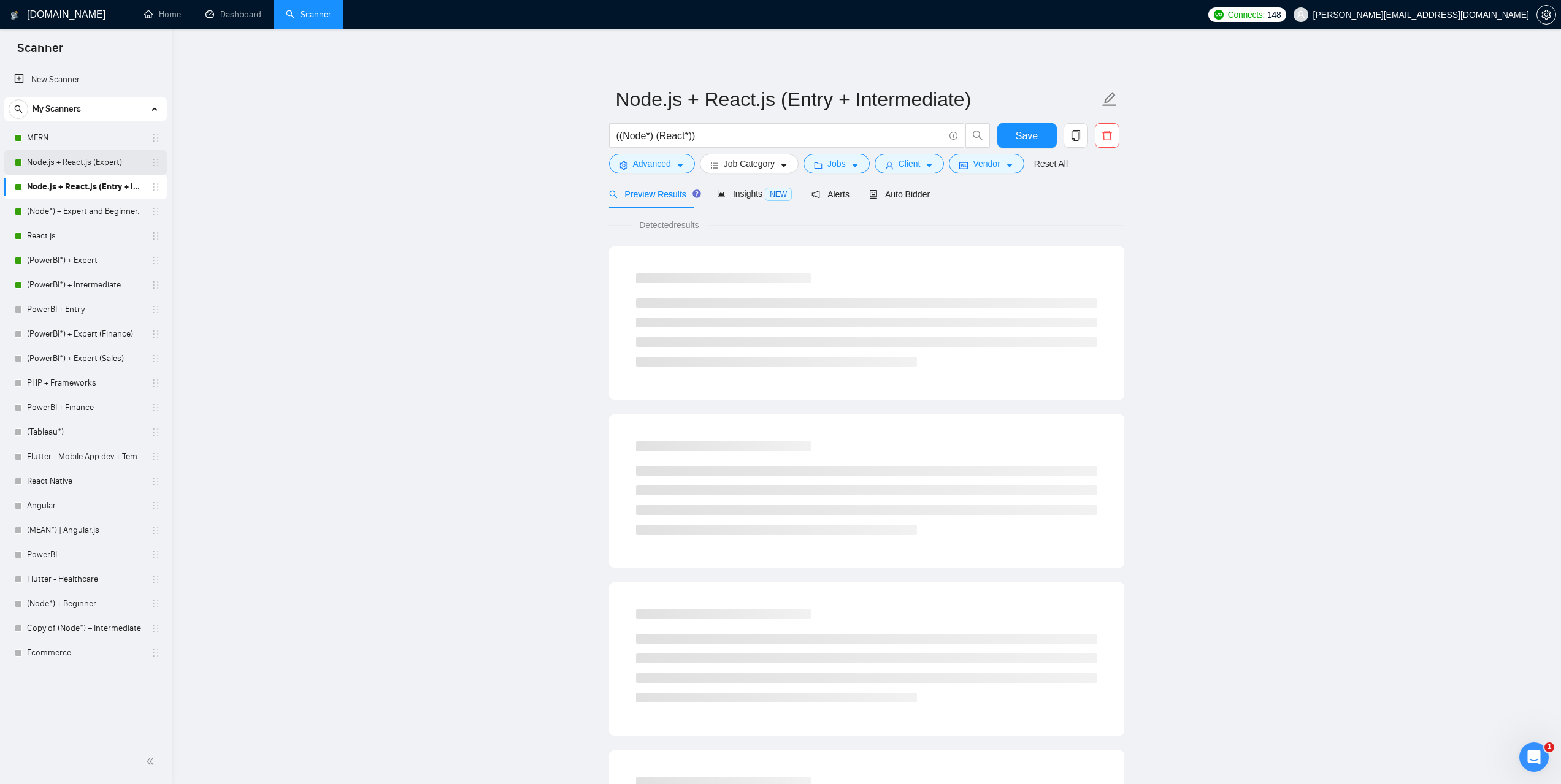
click at [69, 165] on link "Node.js + React.js (Expert)" at bounding box center [85, 162] width 117 height 25
drag, startPoint x: 729, startPoint y: 135, endPoint x: 575, endPoint y: 138, distance: 154.0
click at [575, 138] on main "Node.js + React.js (Expert) ((Node*) (React*)) Save Advanced Job Category Jobs …" at bounding box center [866, 560] width 1350 height 1023
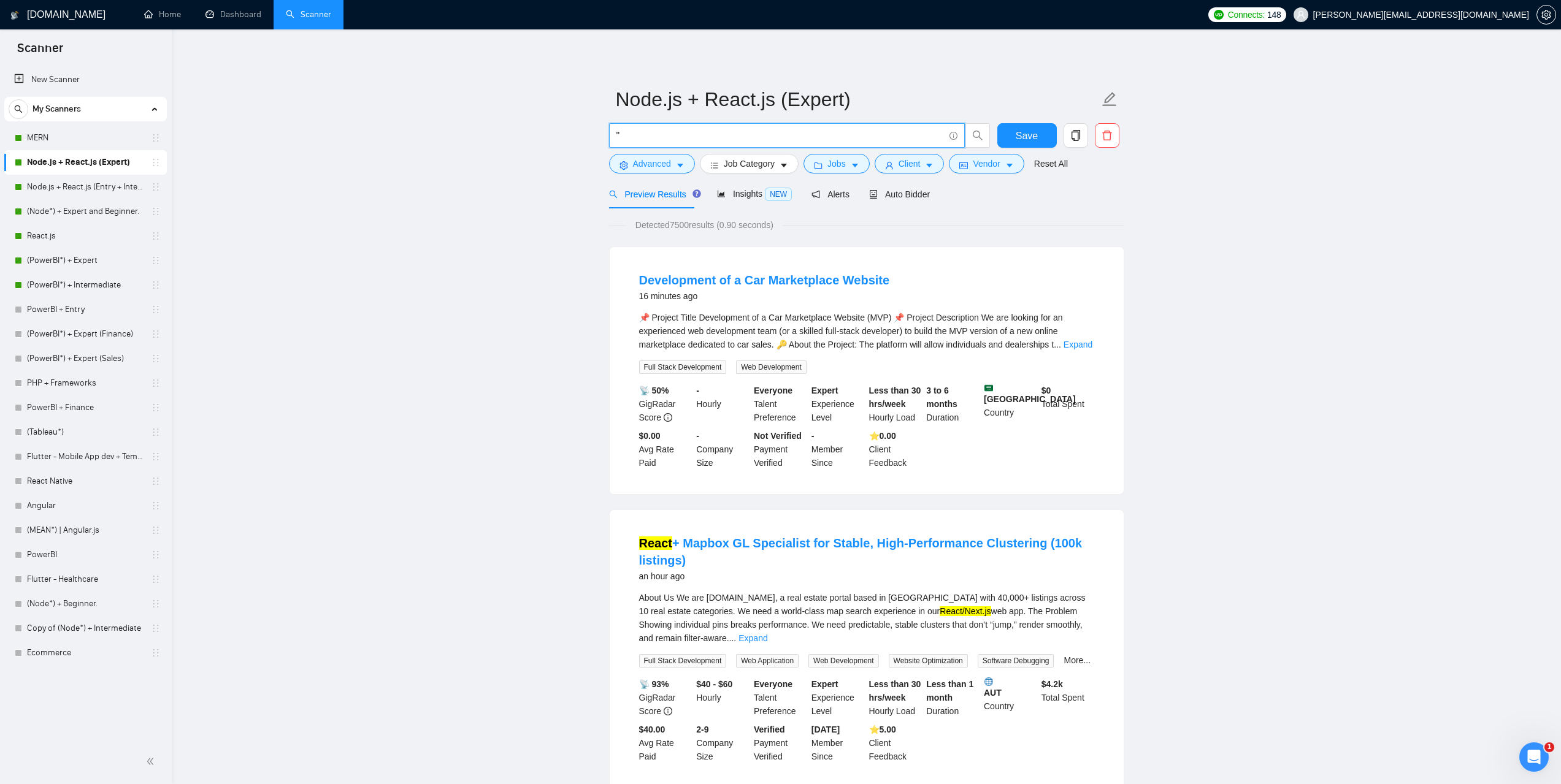
paste input "((Node*) | (Express.js*) | (Nest.js*))"
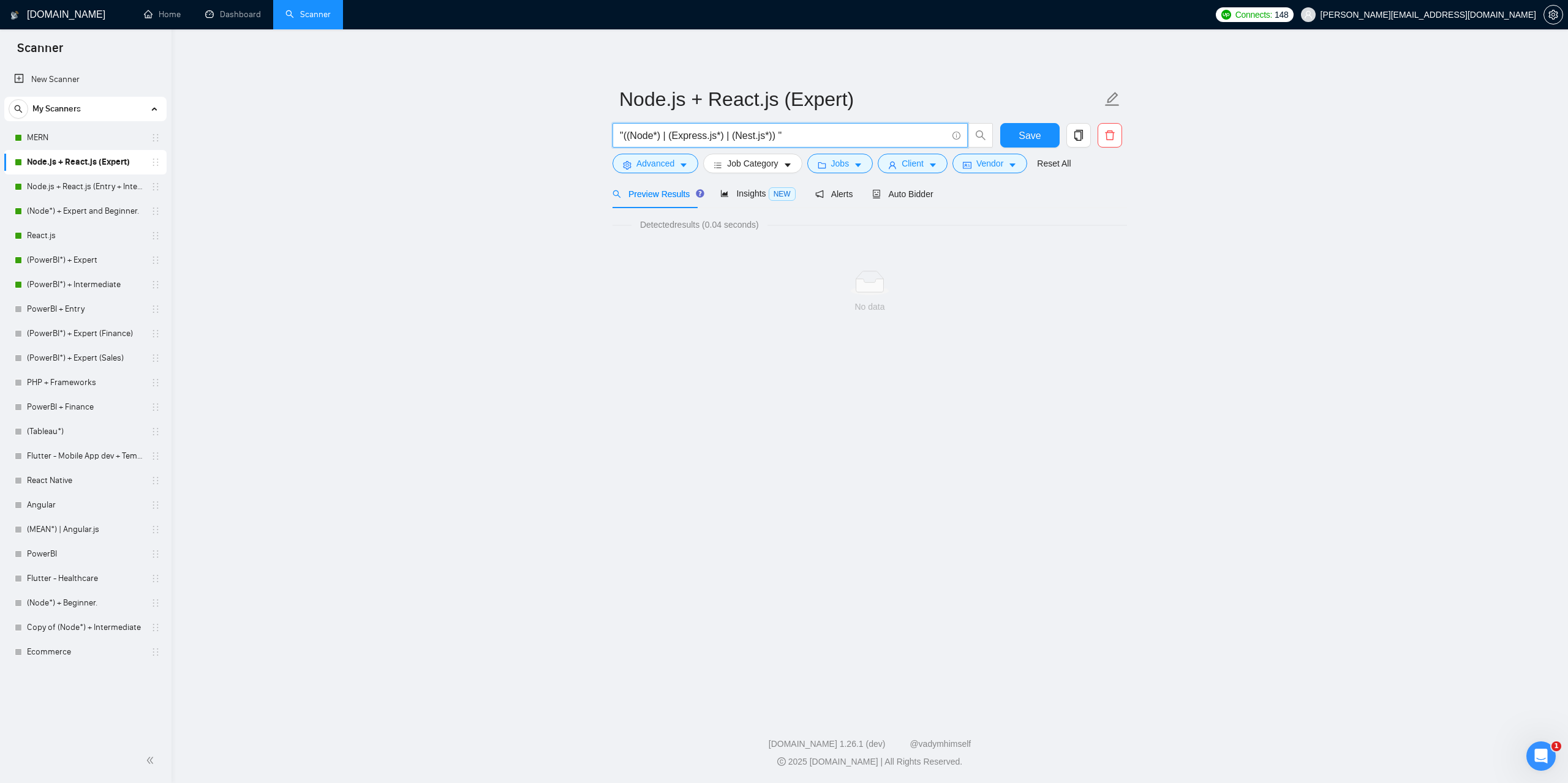
drag, startPoint x: 792, startPoint y: 139, endPoint x: 572, endPoint y: 148, distance: 220.2
click at [572, 148] on main "Node.js + React.js (Expert) "((Node*) | (Express.js*) | (Nest.js*)) " Save Adva…" at bounding box center [870, 368] width 1358 height 640
paste input "Full-Stack Team to Build Real Estate Platform with AI Predictive Analysis"
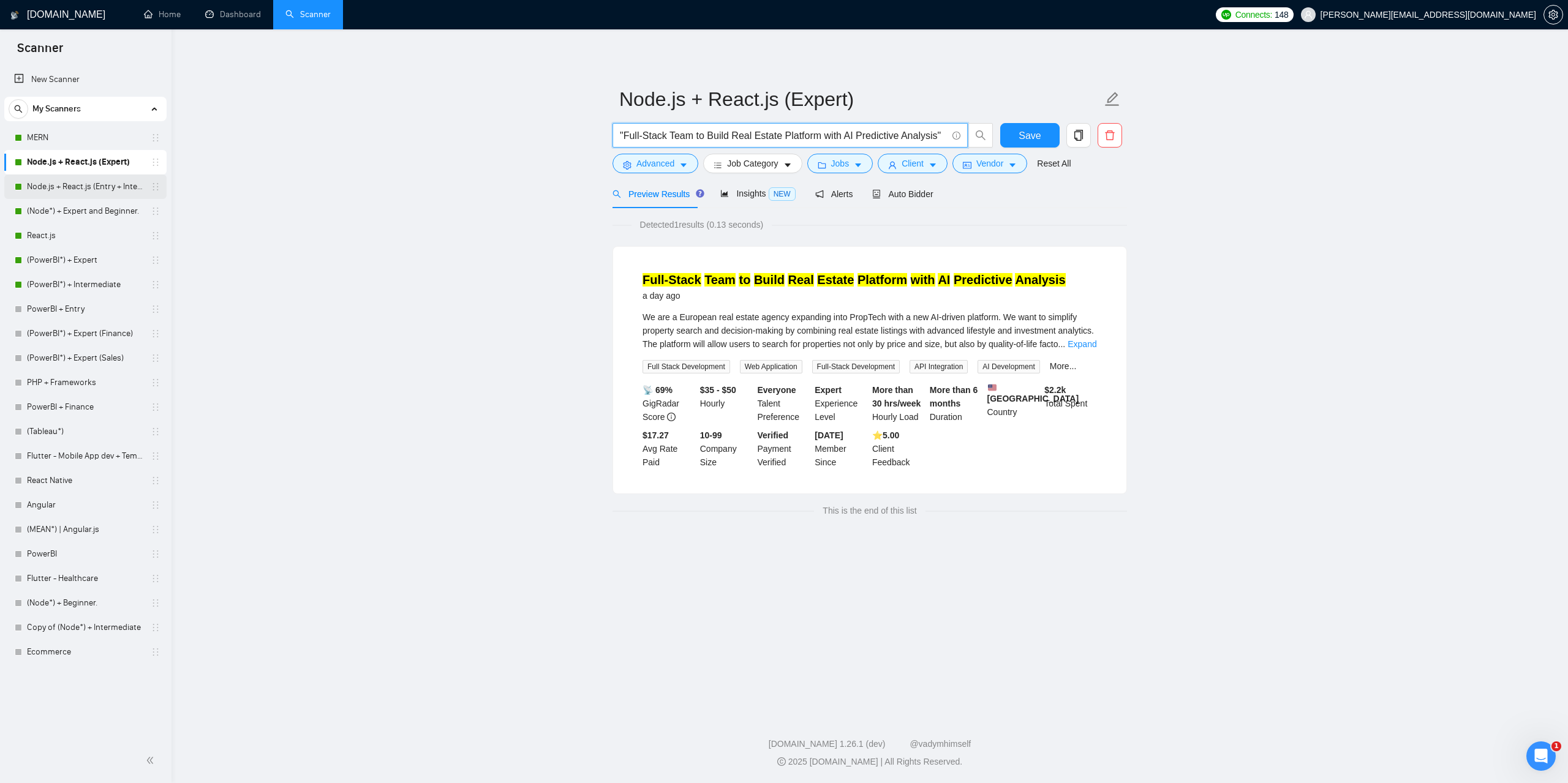
type input ""Full-Stack Team to Build Real Estate Platform with AI Predictive Analysis""
click at [87, 185] on link "Node.js + React.js (Entry + Intermediate)" at bounding box center [85, 186] width 116 height 25
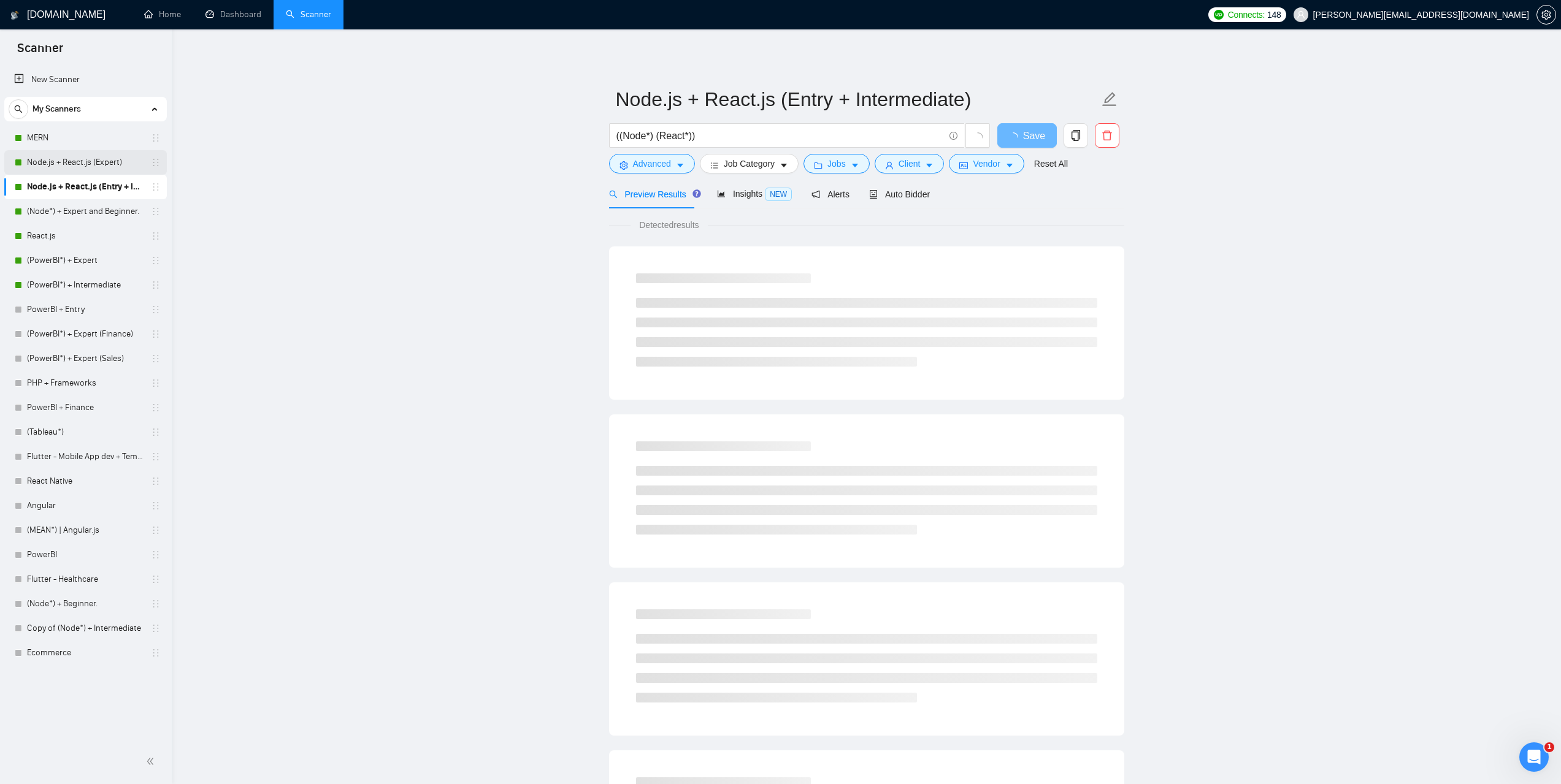
click at [82, 158] on link "Node.js + React.js (Expert)" at bounding box center [85, 162] width 117 height 25
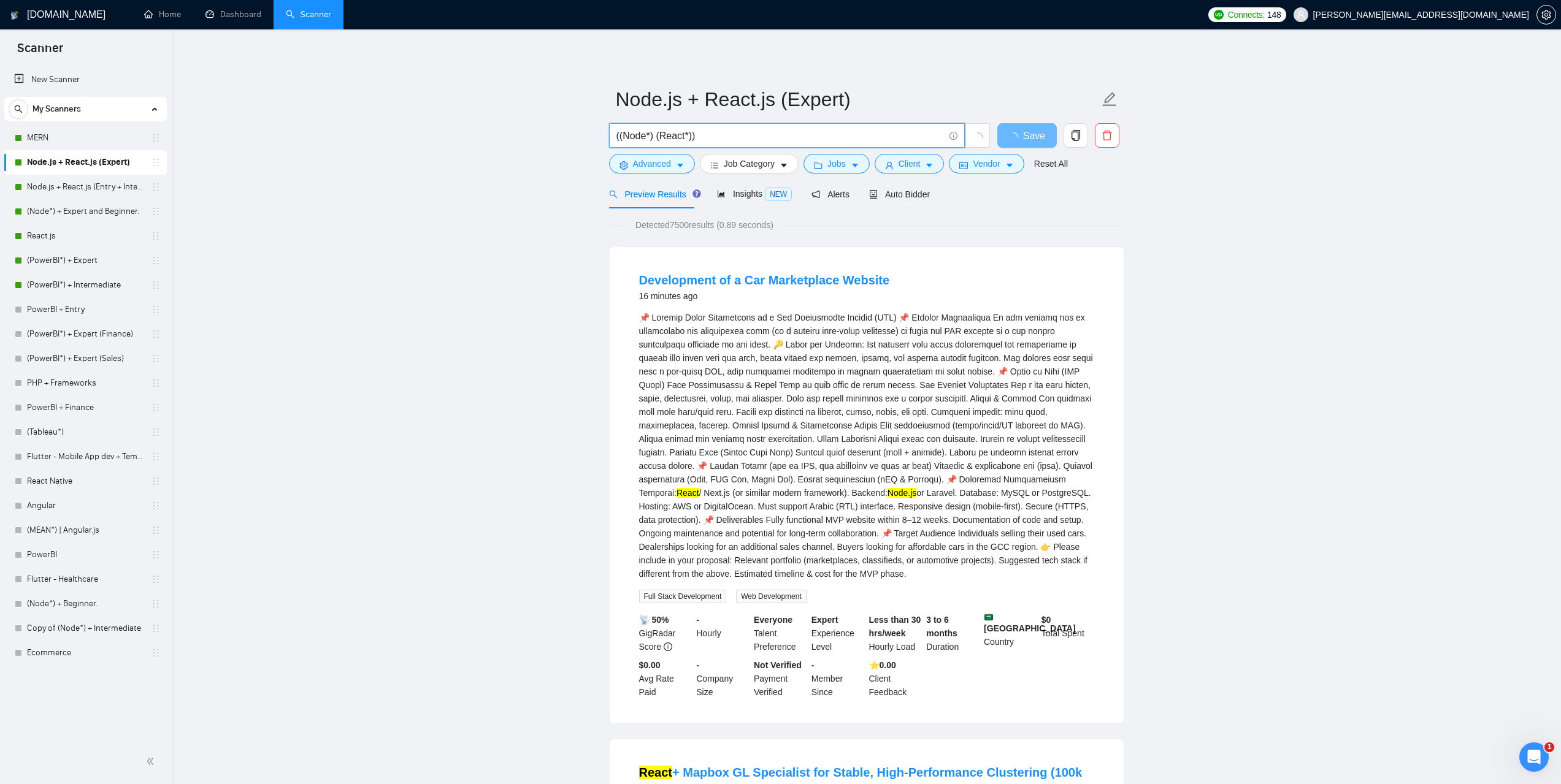
click at [703, 133] on input "((Node*) (React*))" at bounding box center [780, 136] width 328 height 16
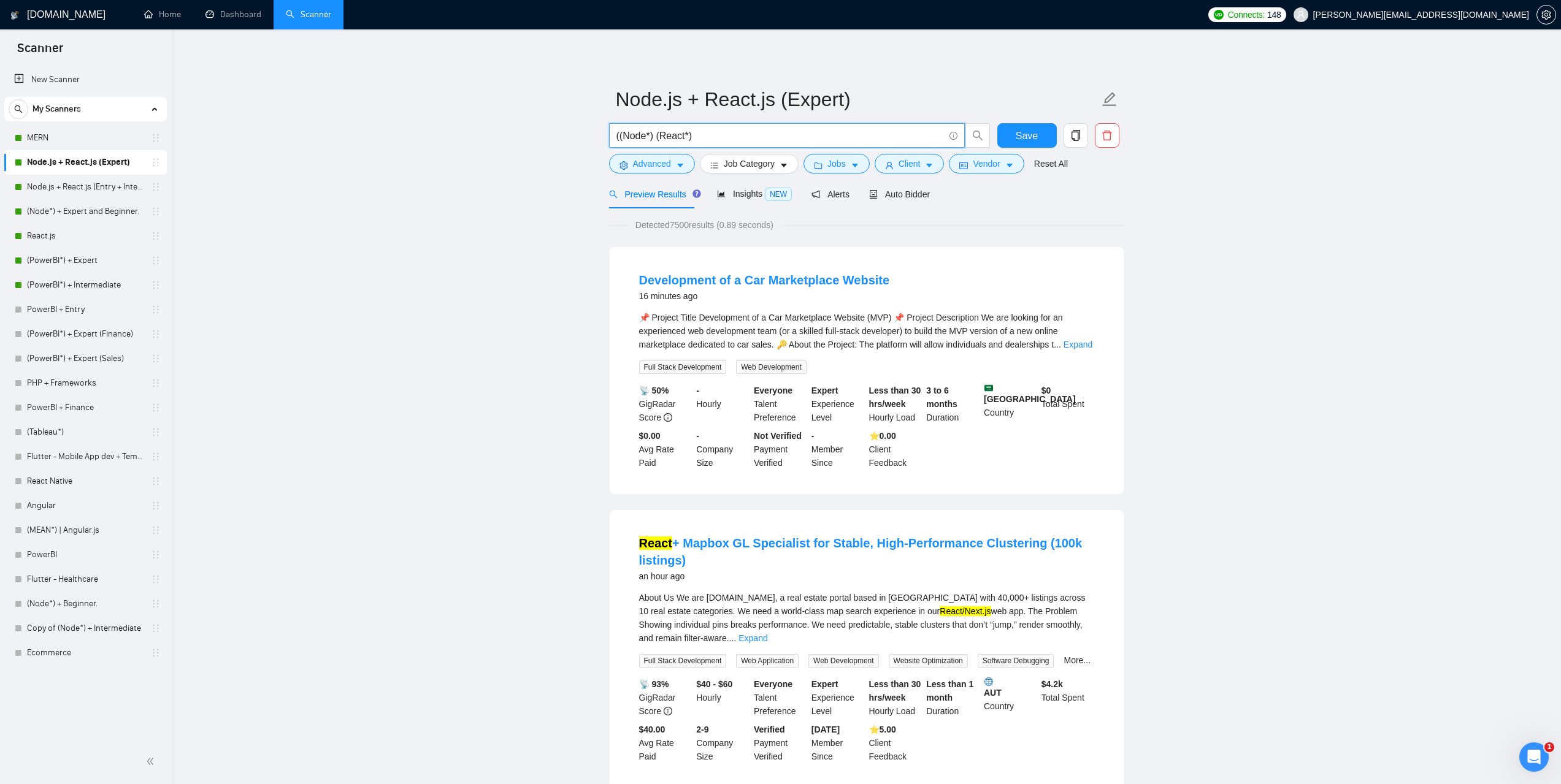
click at [618, 134] on input "((Node*) (React*)" at bounding box center [780, 136] width 328 height 16
click at [707, 136] on input "(Node*) (React*)" at bounding box center [780, 136] width 328 height 16
drag, startPoint x: 702, startPoint y: 134, endPoint x: 653, endPoint y: 137, distance: 49.1
click at [653, 137] on input "(Node*) (React*)" at bounding box center [780, 136] width 328 height 16
click at [616, 137] on input "(Node*)" at bounding box center [780, 136] width 328 height 16
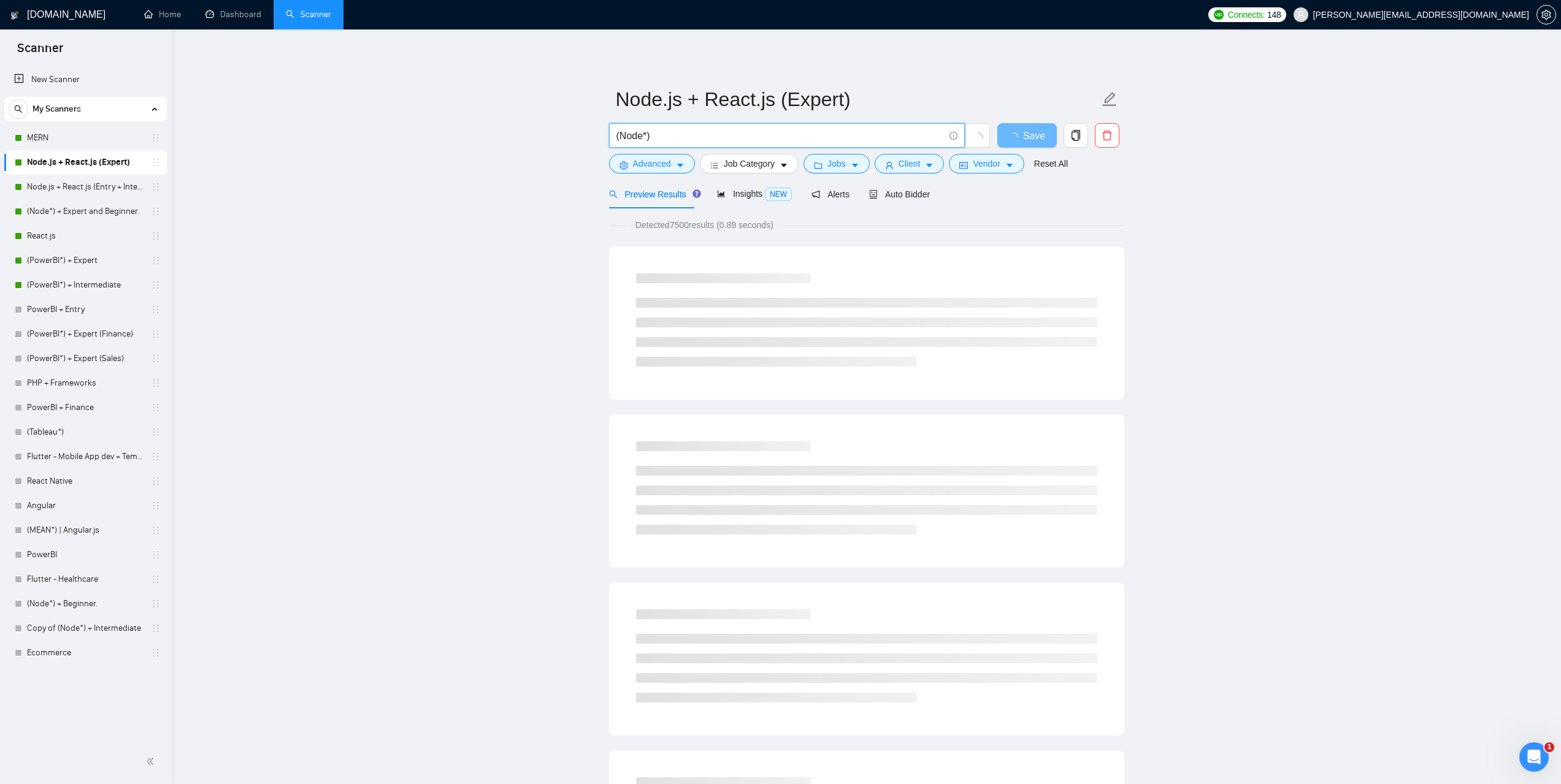
paste input "(React*)"
click at [699, 136] on input "(React*) (Node*)" at bounding box center [780, 136] width 328 height 16
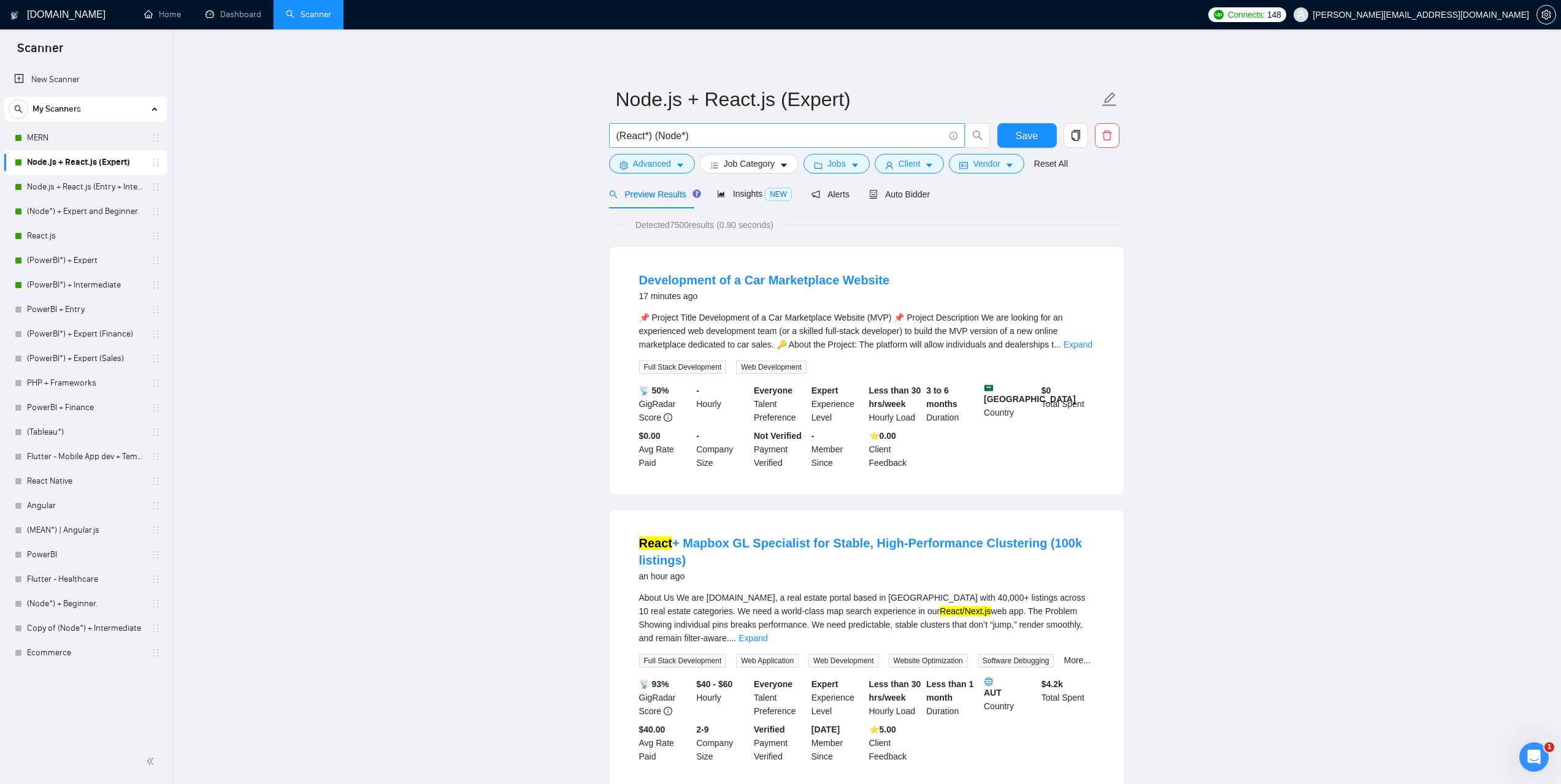
click at [651, 136] on input "(React*) (Node*)" at bounding box center [780, 136] width 328 height 16
click at [618, 136] on input "(React*) (Node*)" at bounding box center [780, 136] width 328 height 16
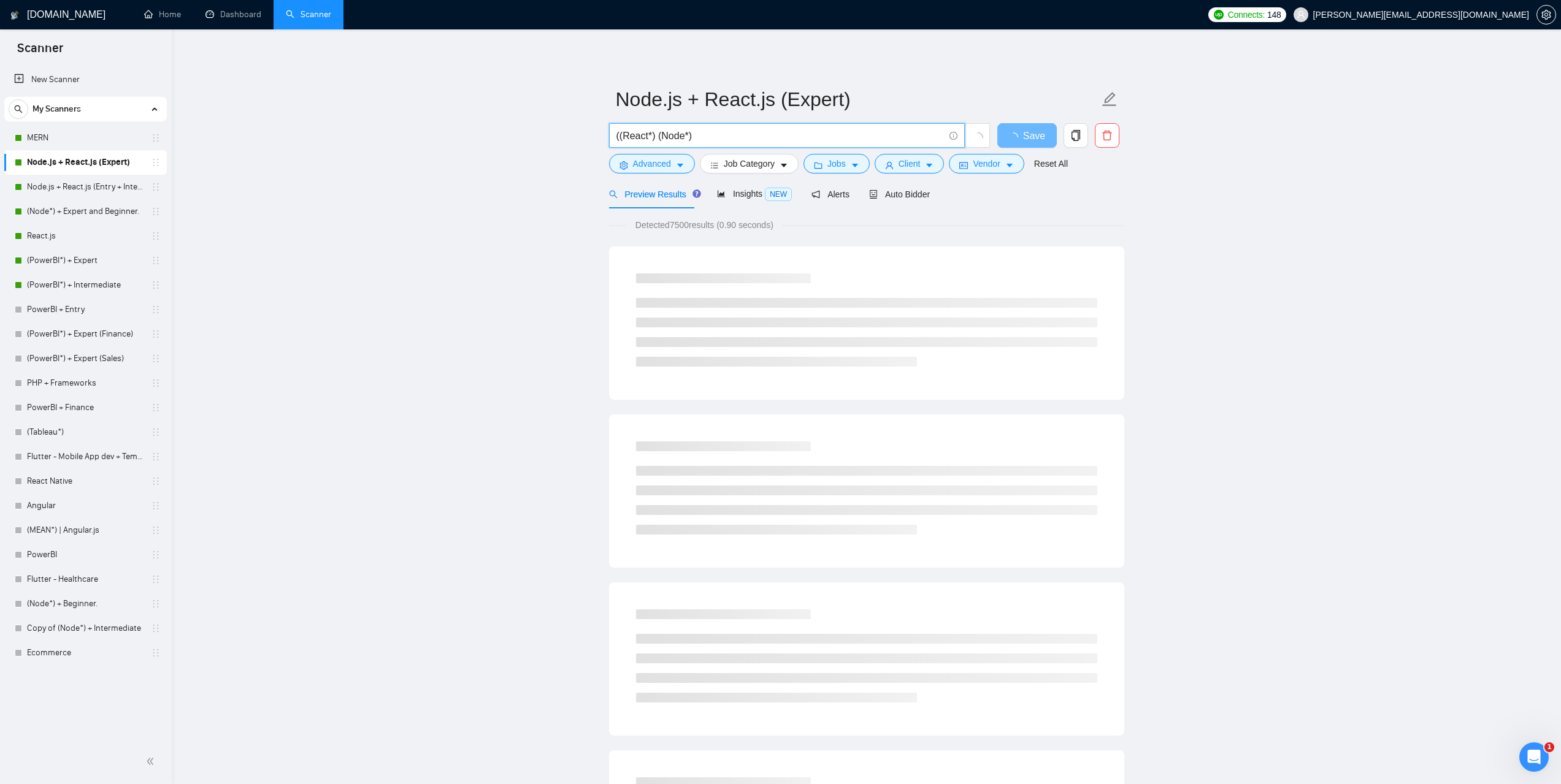
click at [653, 137] on input "((React*) (Node*)" at bounding box center [780, 136] width 328 height 16
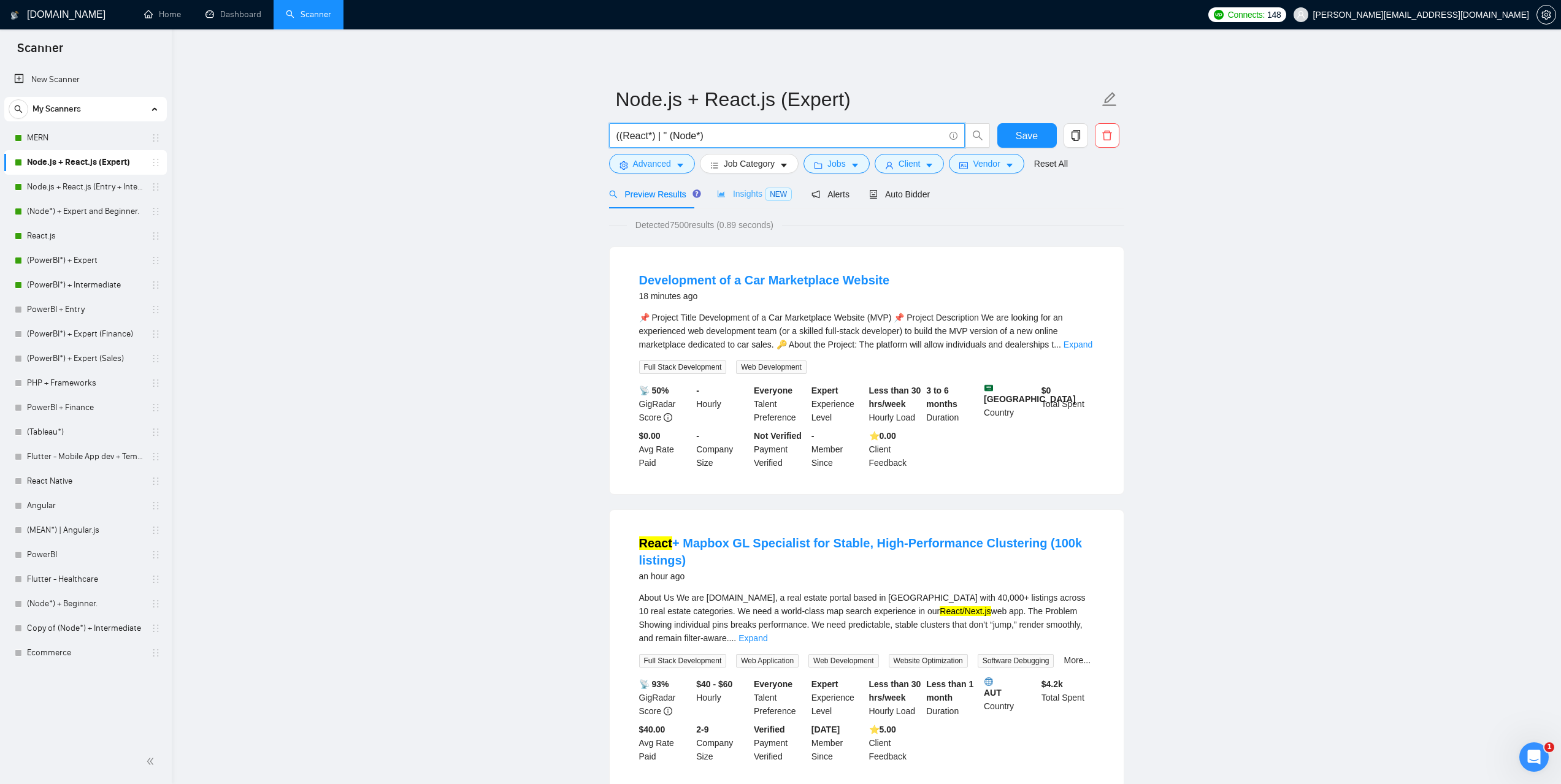
paste input "React ("
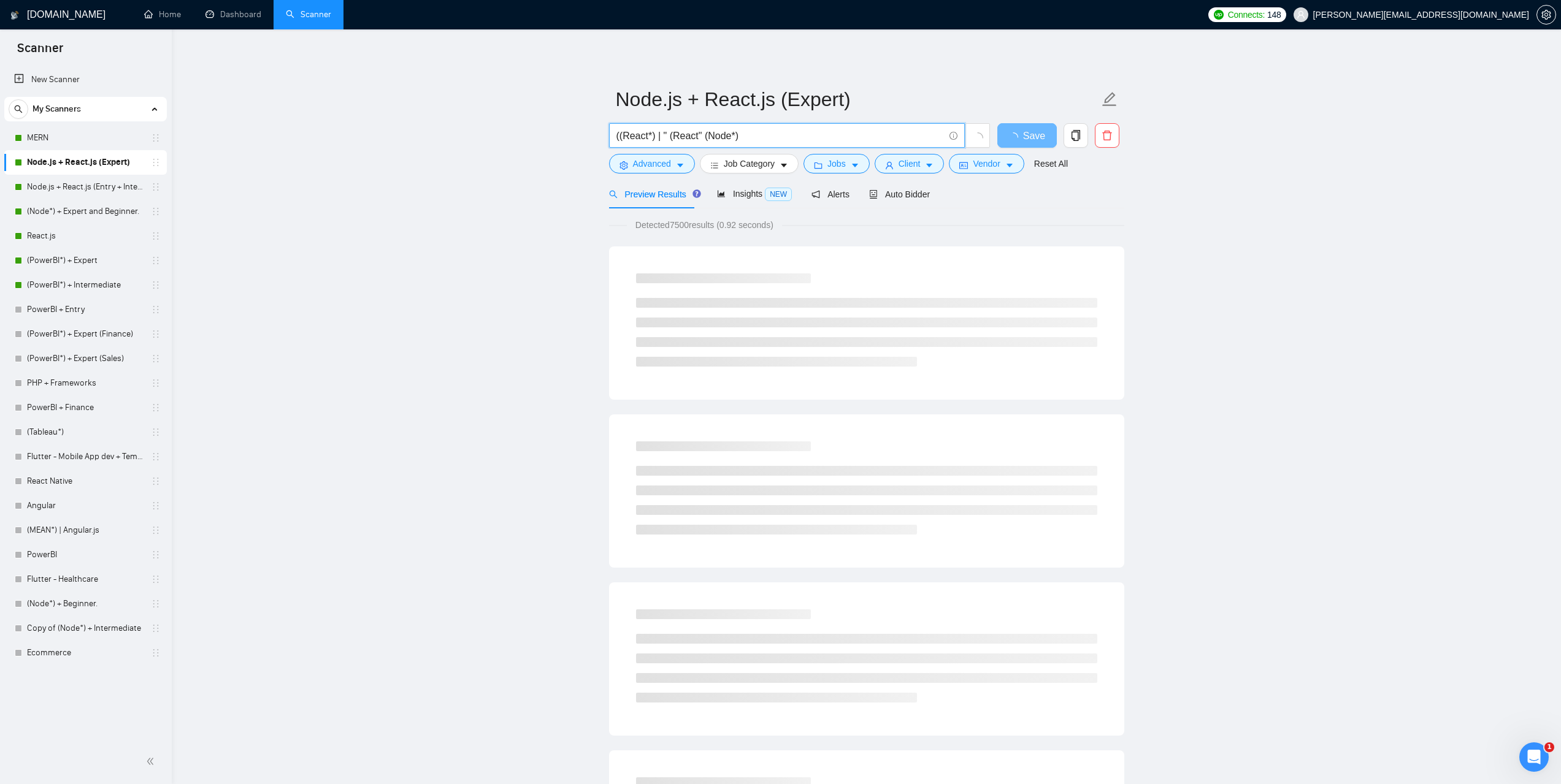
click at [667, 136] on input "((React*) | " (React" (Node*)" at bounding box center [780, 136] width 328 height 16
click at [693, 135] on input "((React*) | "(React" (Node*)" at bounding box center [780, 136] width 328 height 16
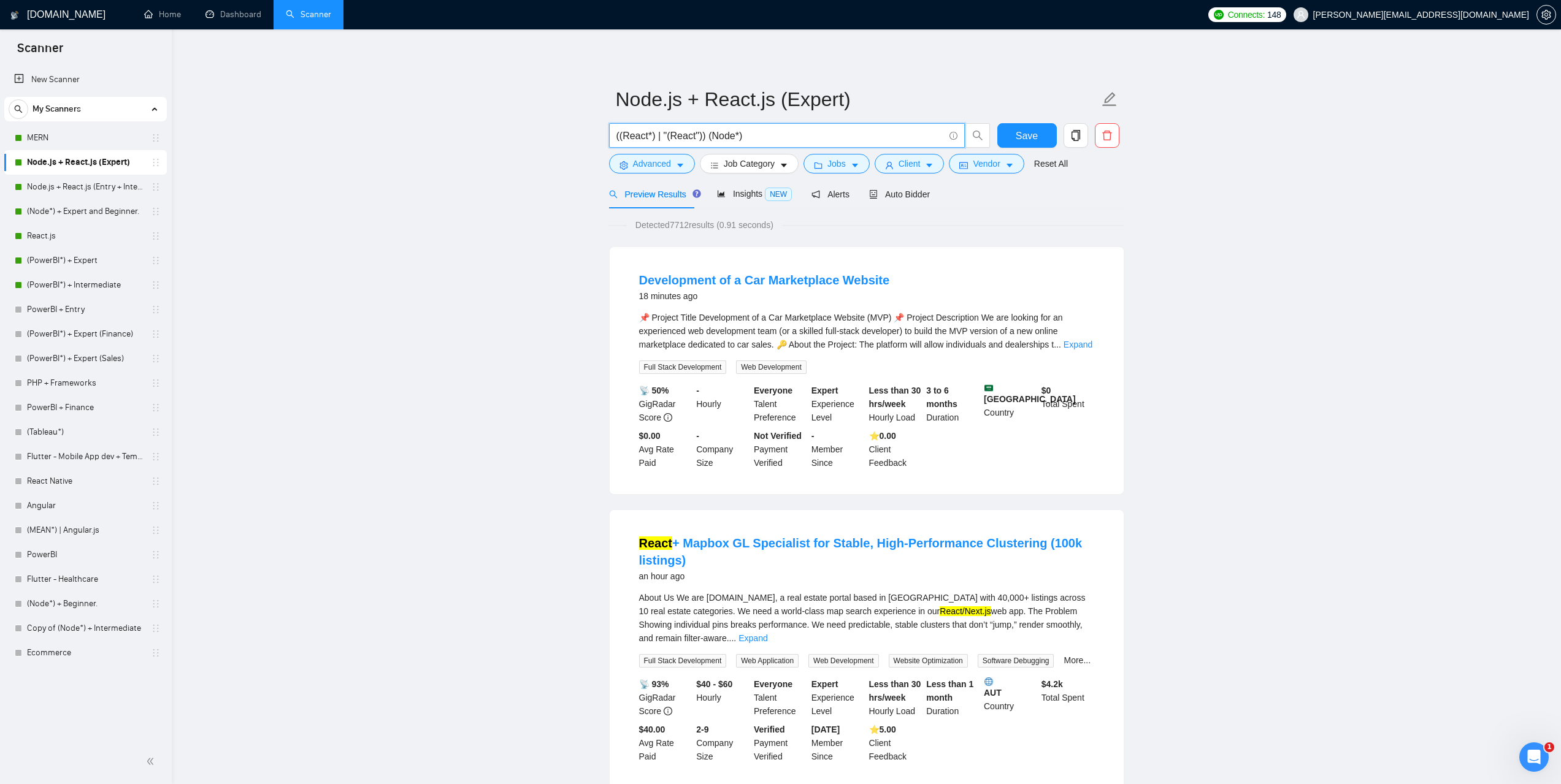
drag, startPoint x: 758, startPoint y: 132, endPoint x: 700, endPoint y: 136, distance: 58.1
click at [700, 136] on input "((React*) | "(React")) (Node*)" at bounding box center [780, 136] width 328 height 16
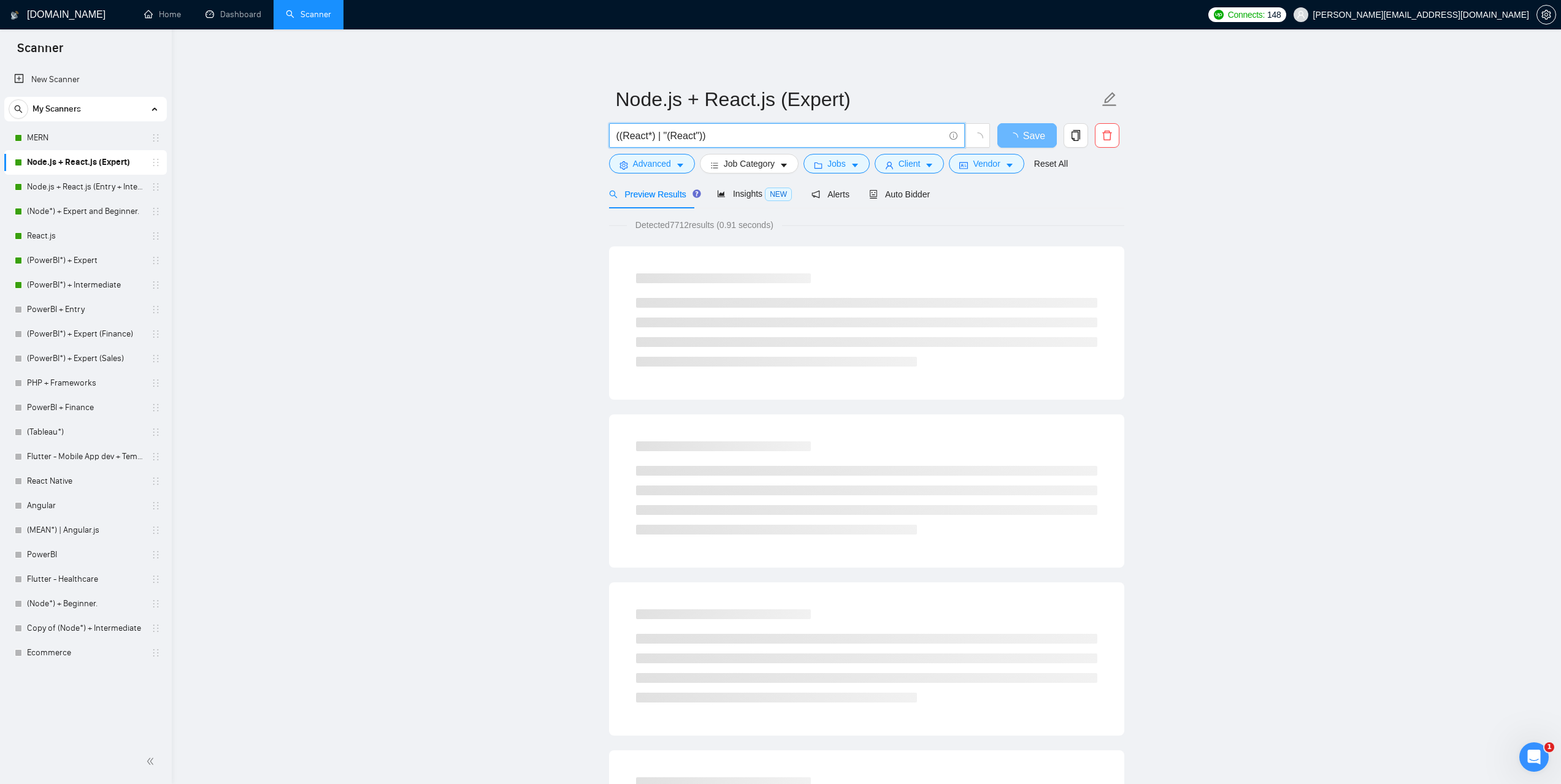
type input "((React*) | "(React"))"
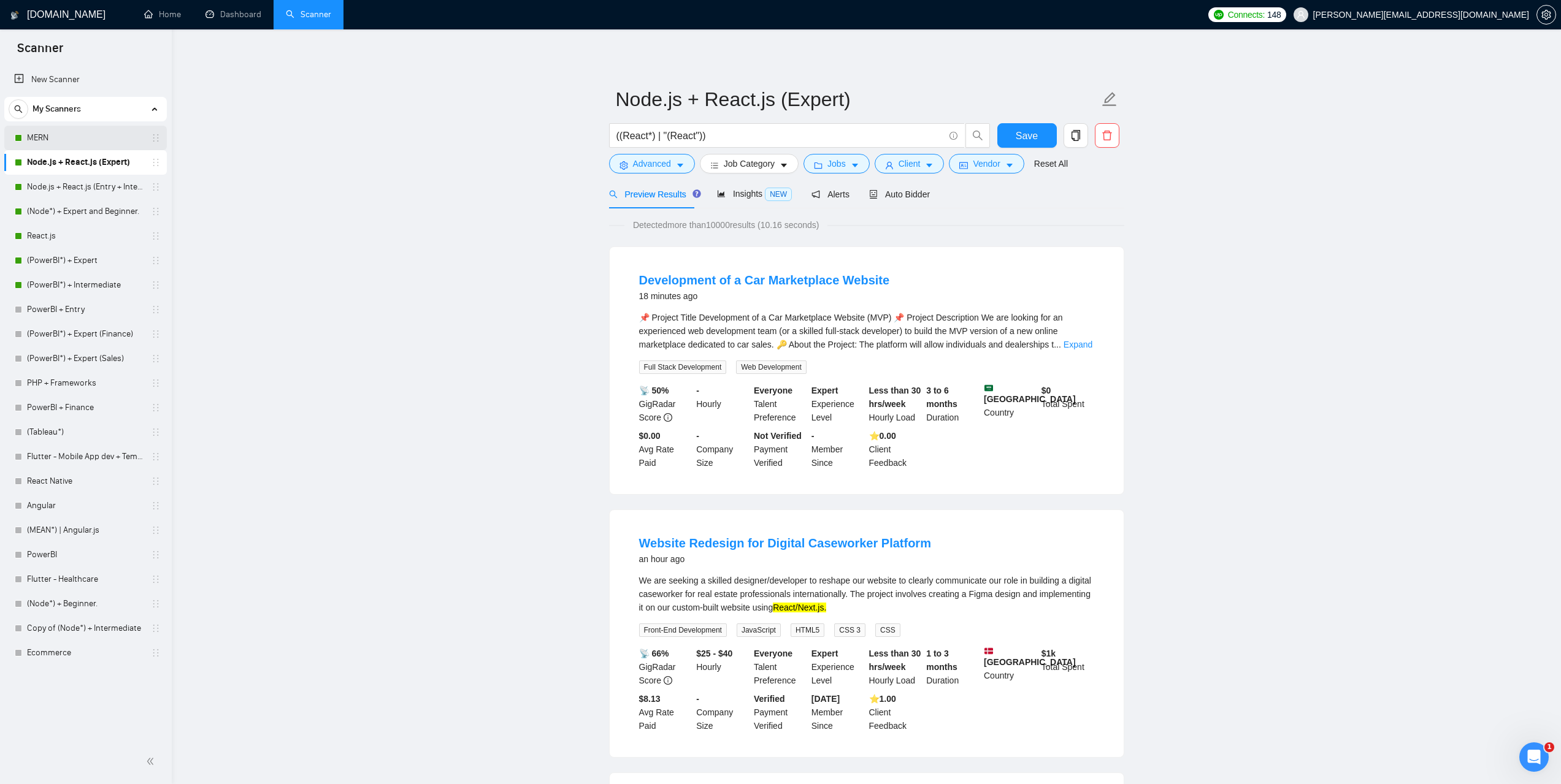
click at [91, 141] on link "MERN" at bounding box center [85, 138] width 117 height 25
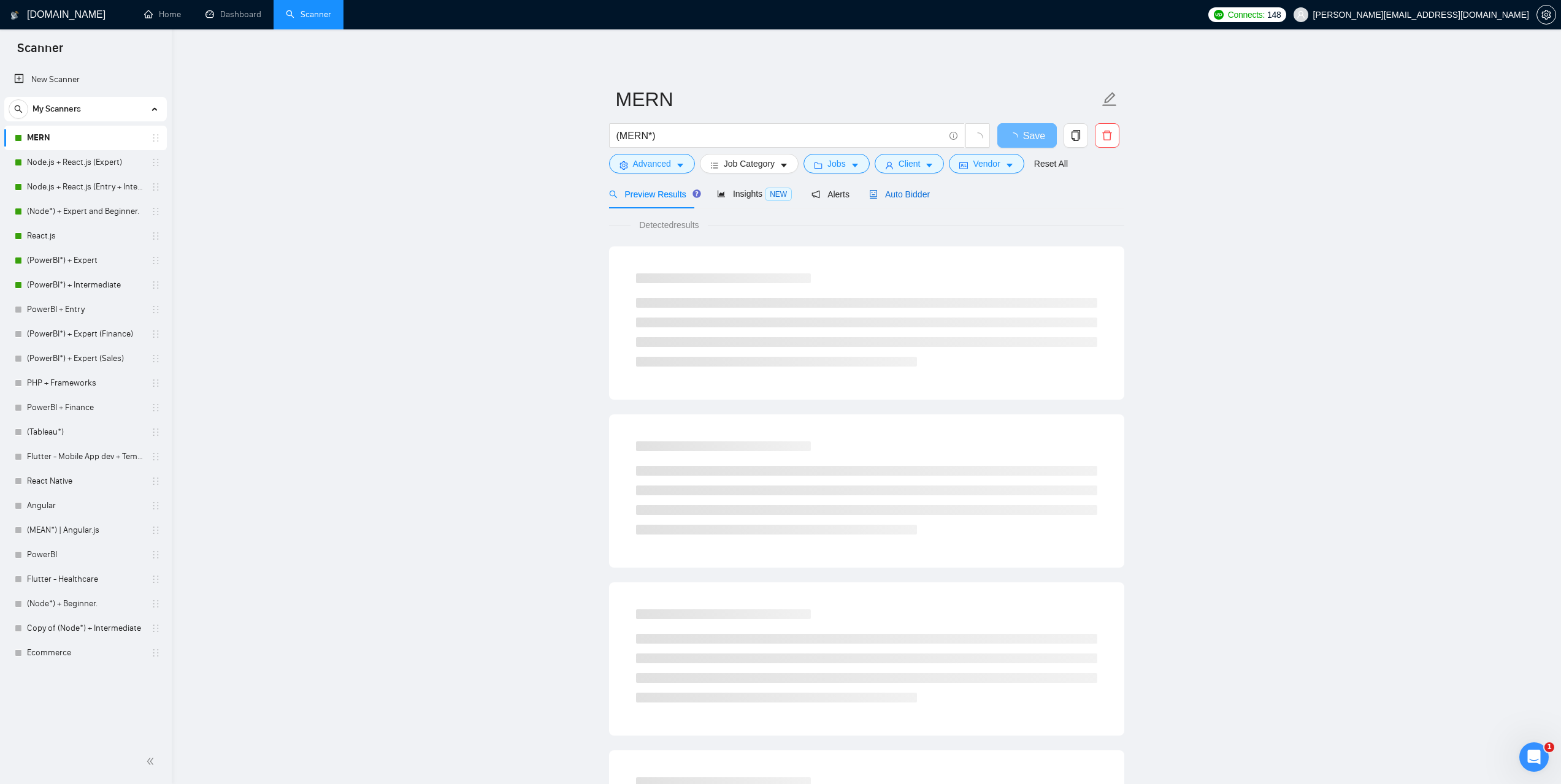
click at [904, 196] on span "Auto Bidder" at bounding box center [900, 194] width 61 height 10
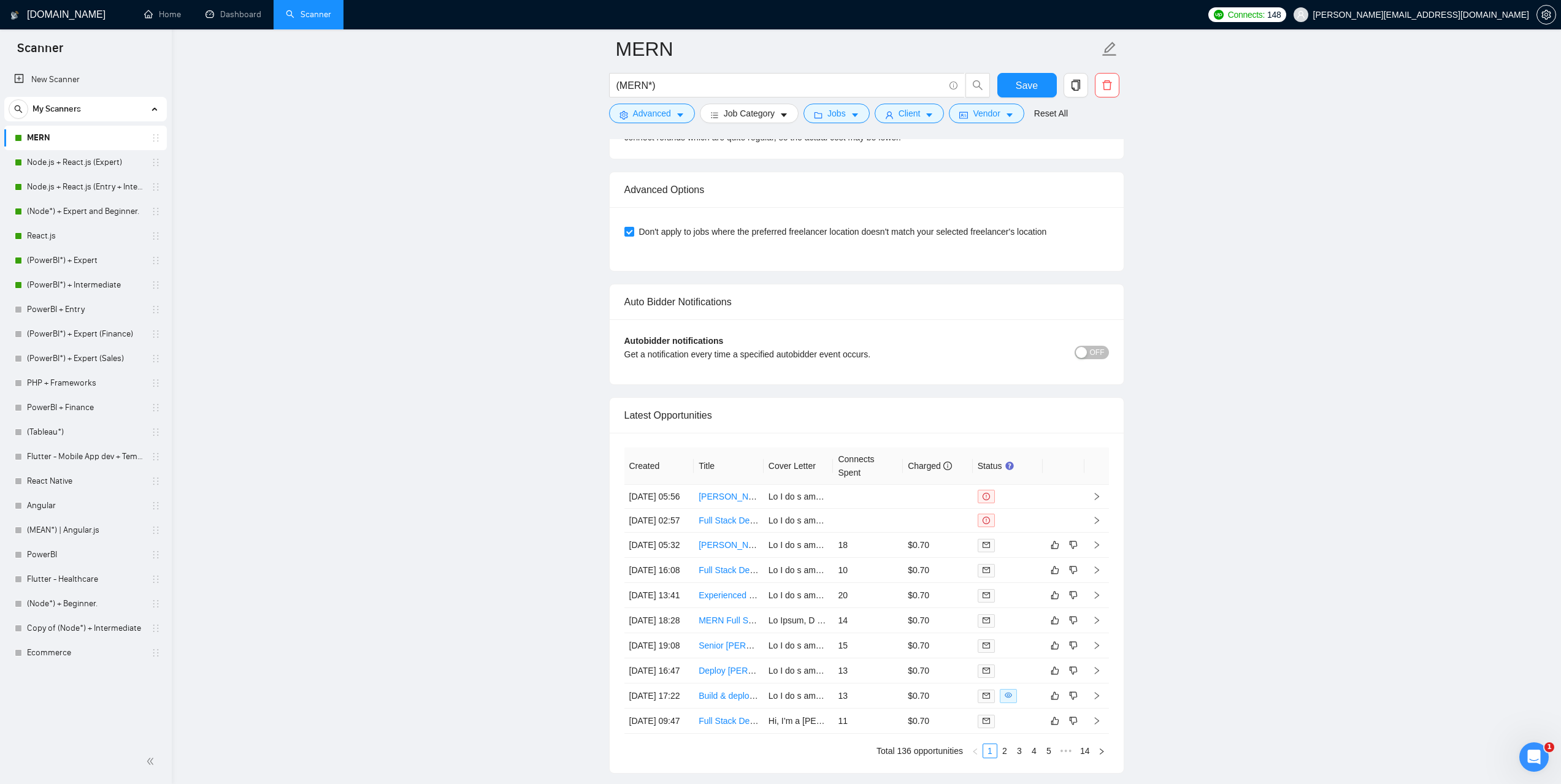
scroll to position [2820, 0]
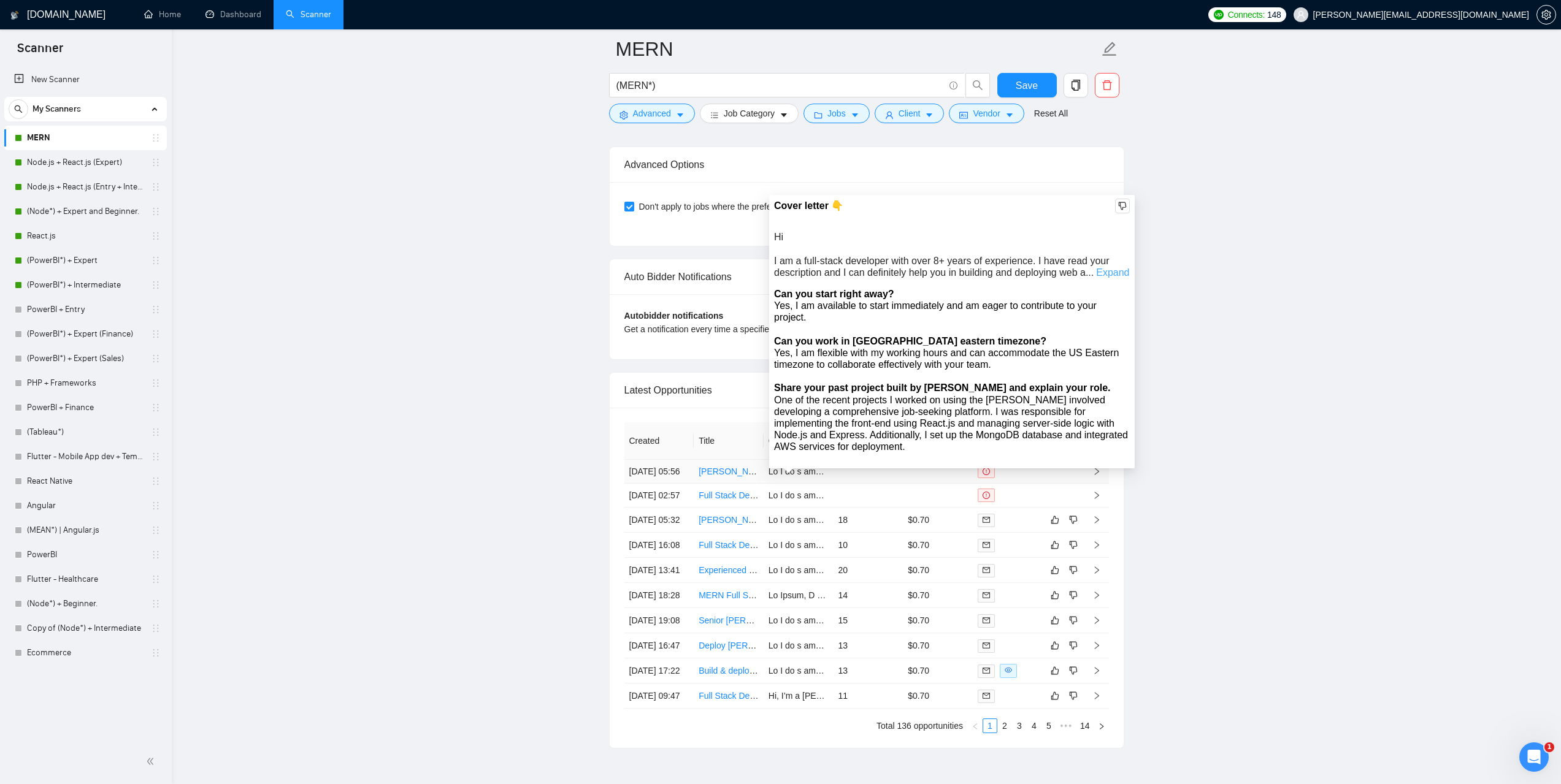
click at [1108, 273] on link "Expand" at bounding box center [1112, 272] width 33 height 11
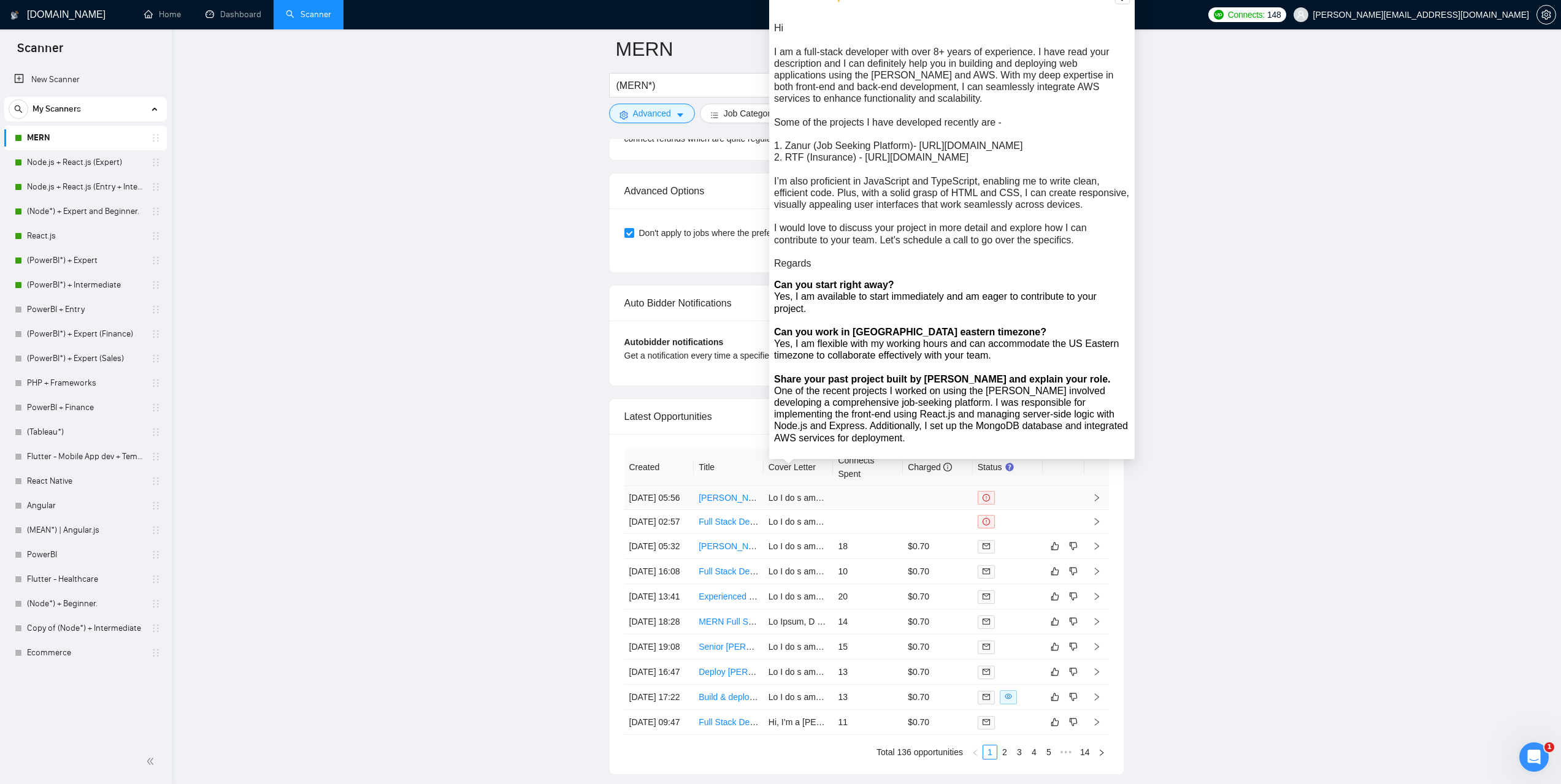
scroll to position [2759, 0]
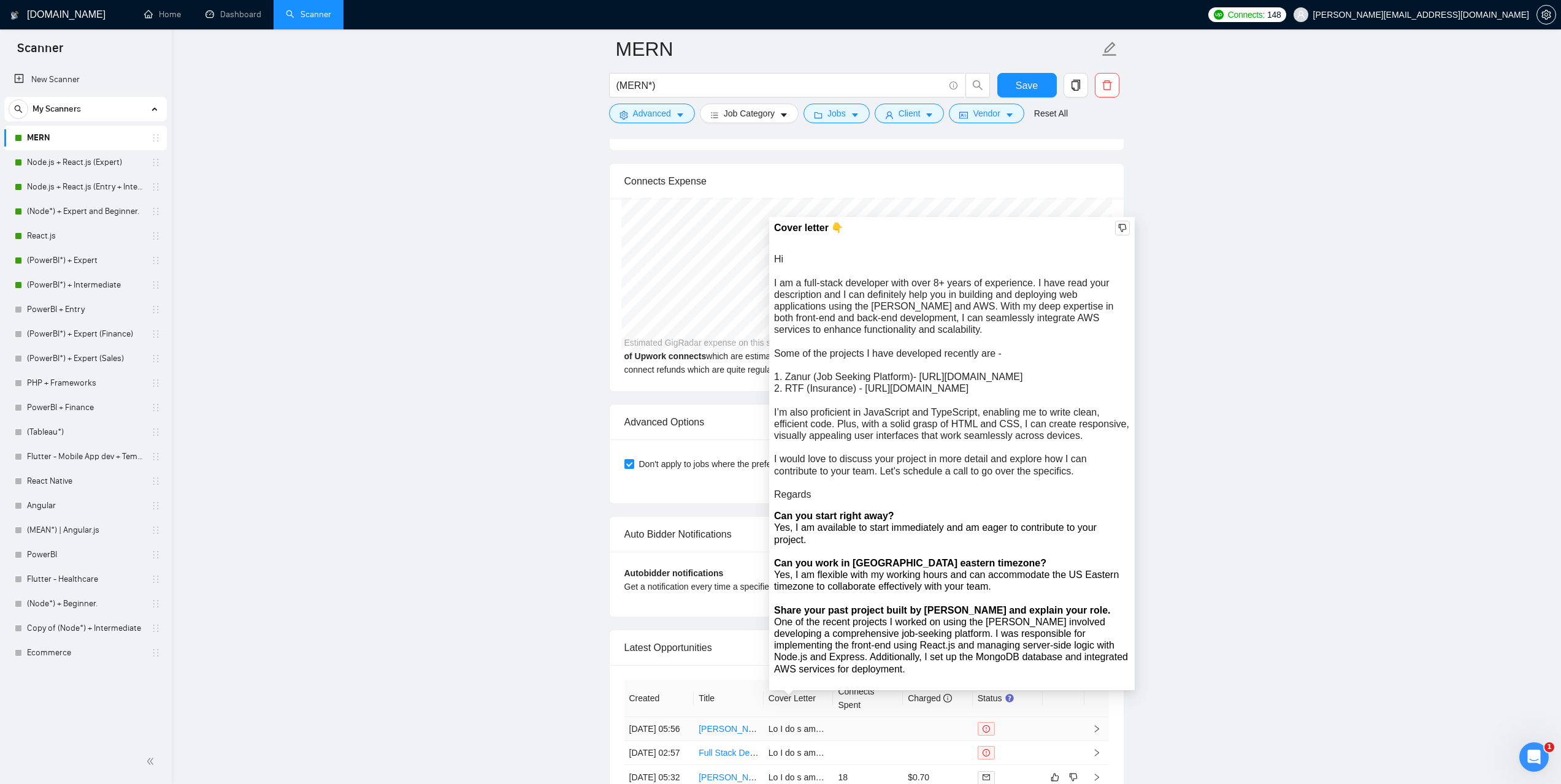
scroll to position [2574, 0]
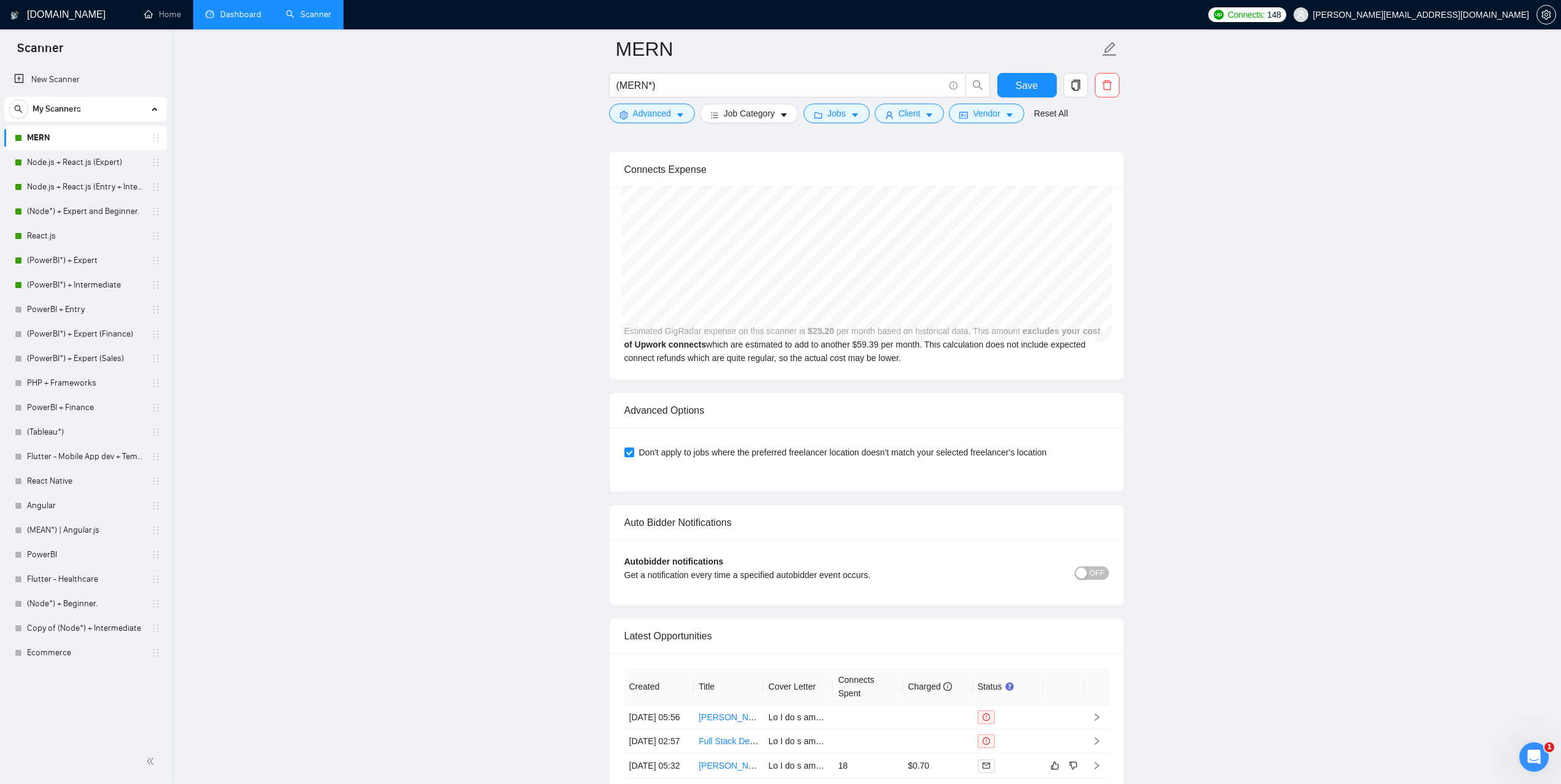
click at [230, 19] on link "Dashboard" at bounding box center [233, 14] width 56 height 11
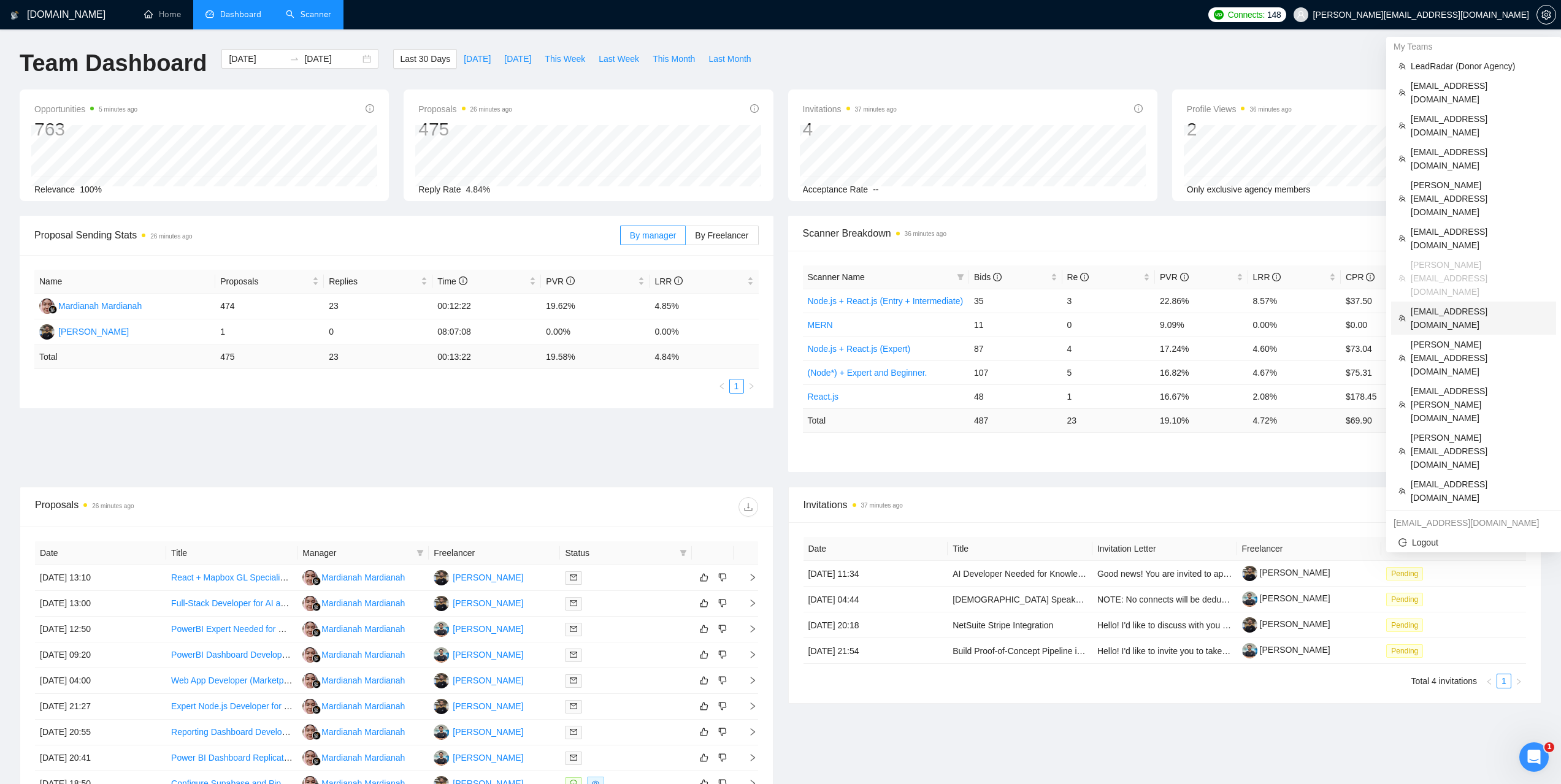
click at [1451, 304] on span "[EMAIL_ADDRESS][DOMAIN_NAME]" at bounding box center [1479, 318] width 138 height 27
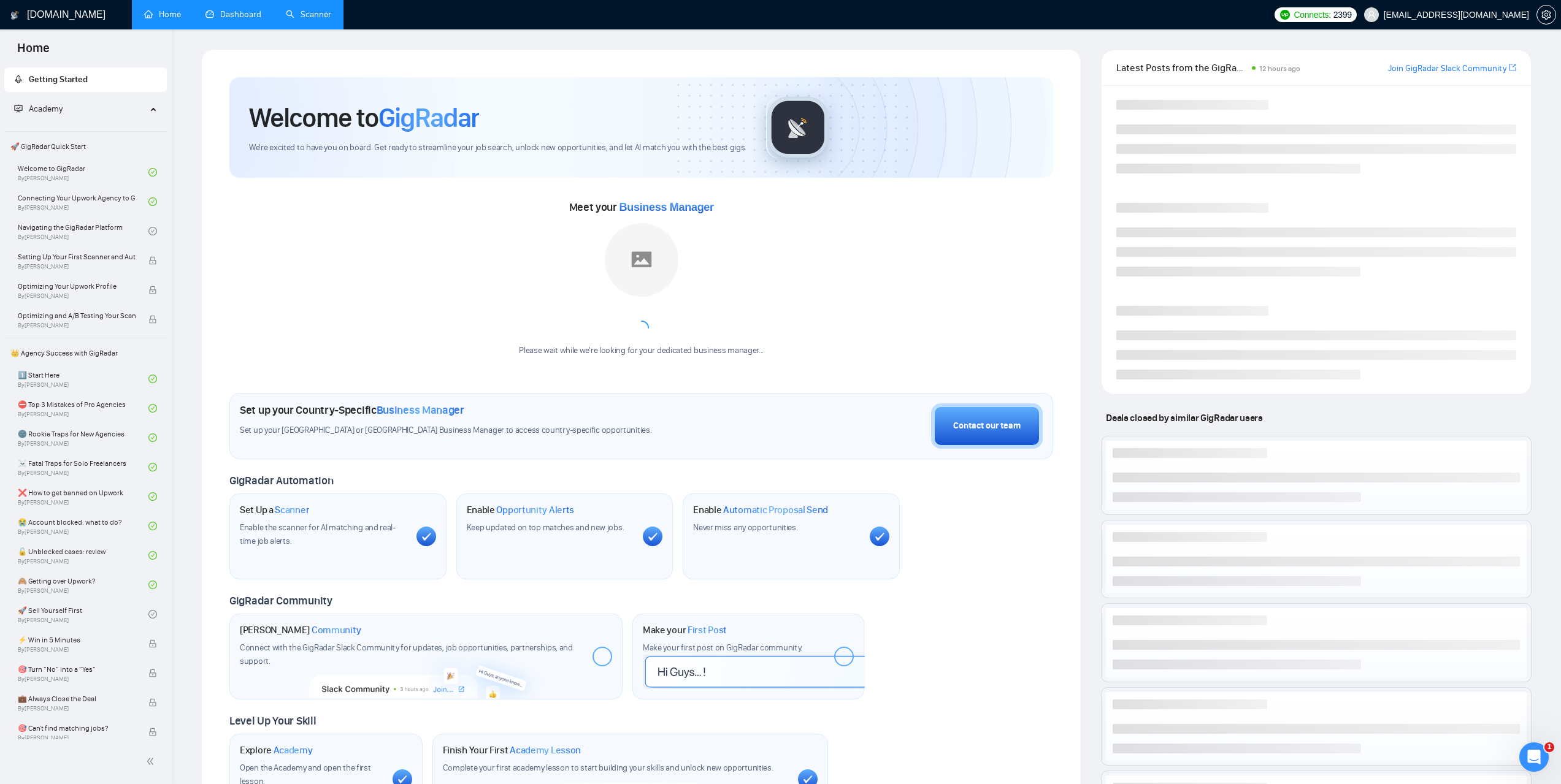
click at [324, 20] on link "Scanner" at bounding box center [309, 14] width 45 height 11
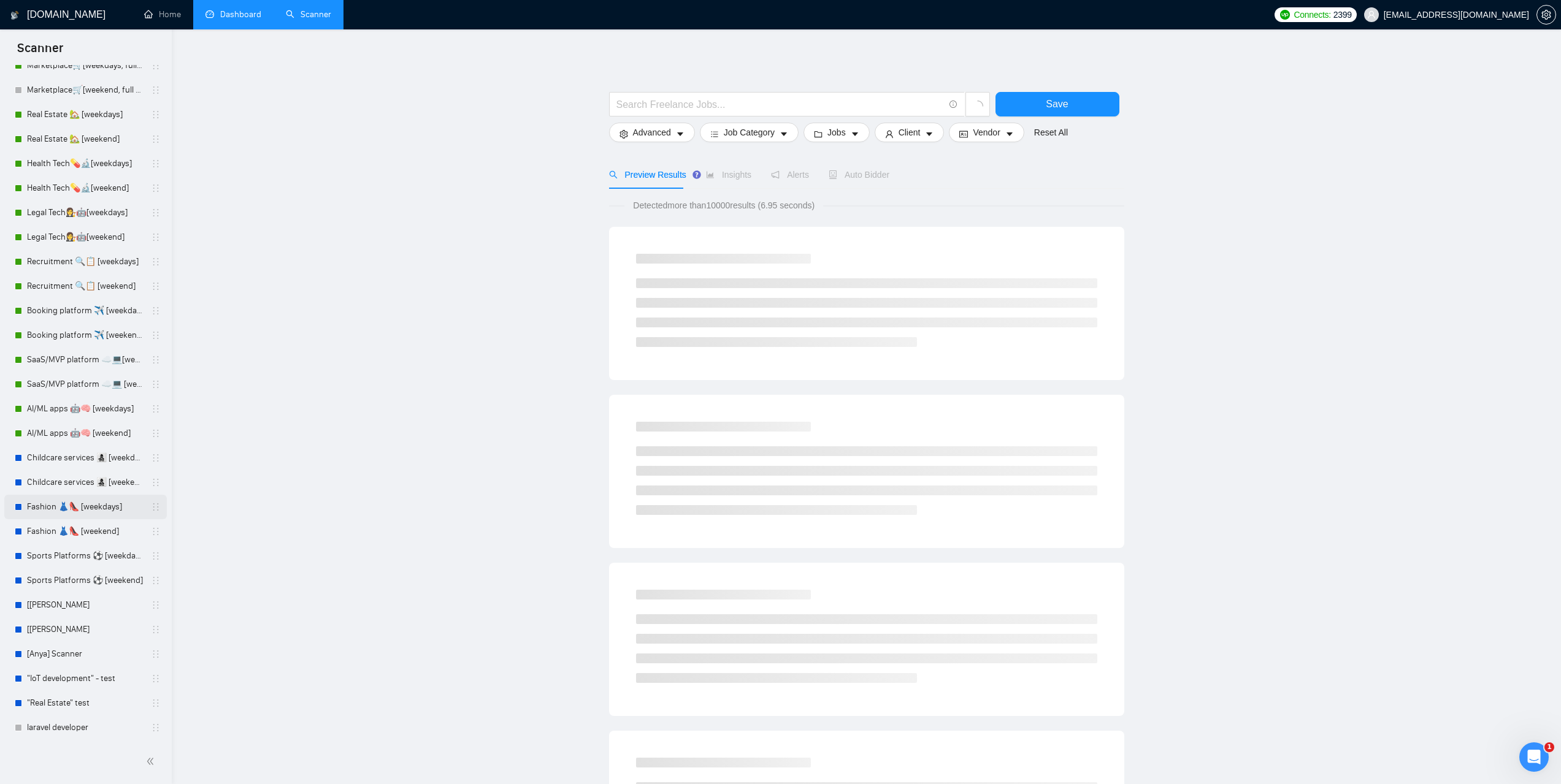
scroll to position [73, 0]
click at [59, 556] on link "Sports Platforms ⚽️ [weekdays]" at bounding box center [85, 555] width 117 height 25
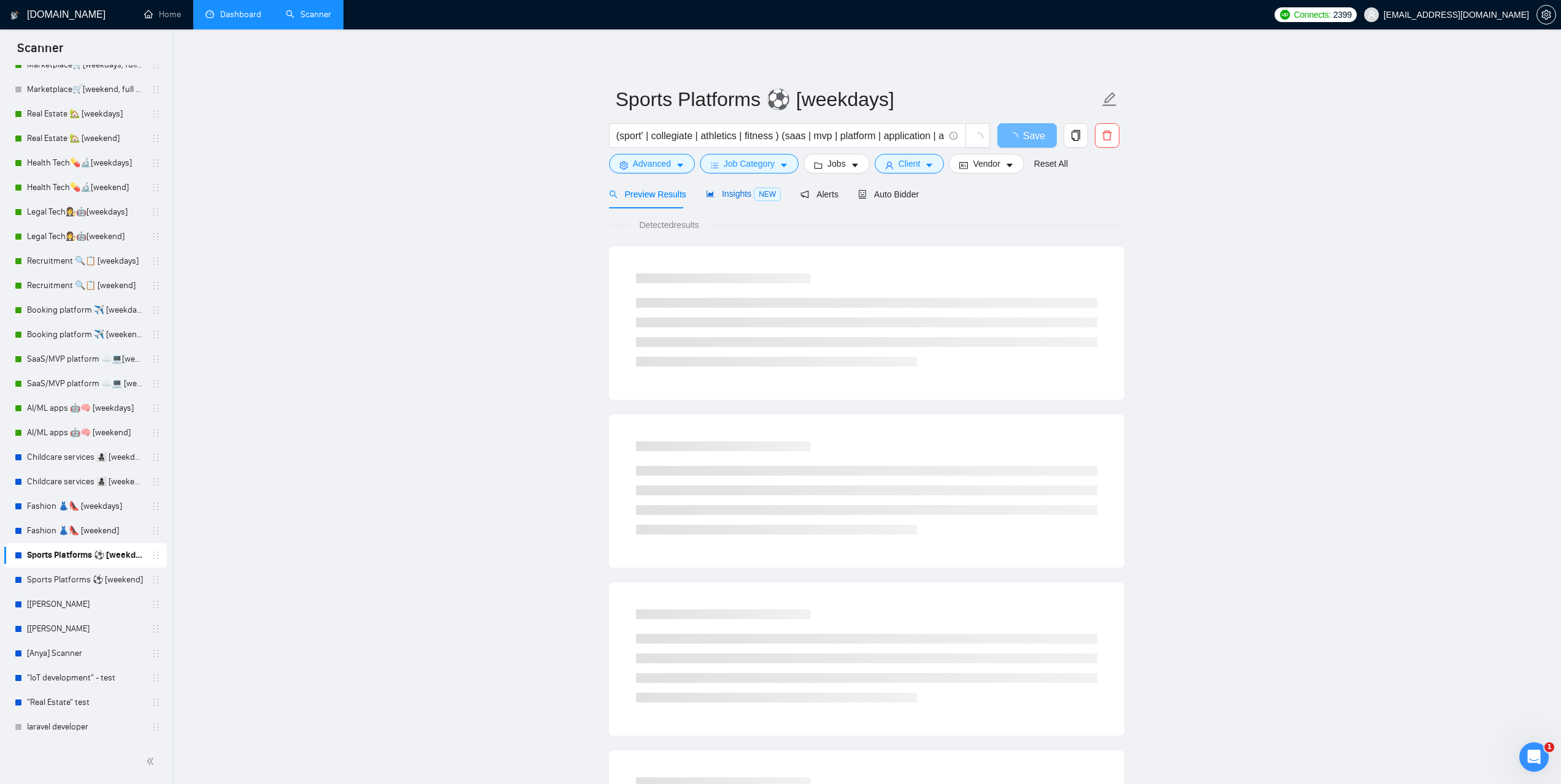
click at [738, 192] on span "Insights NEW" at bounding box center [743, 194] width 75 height 10
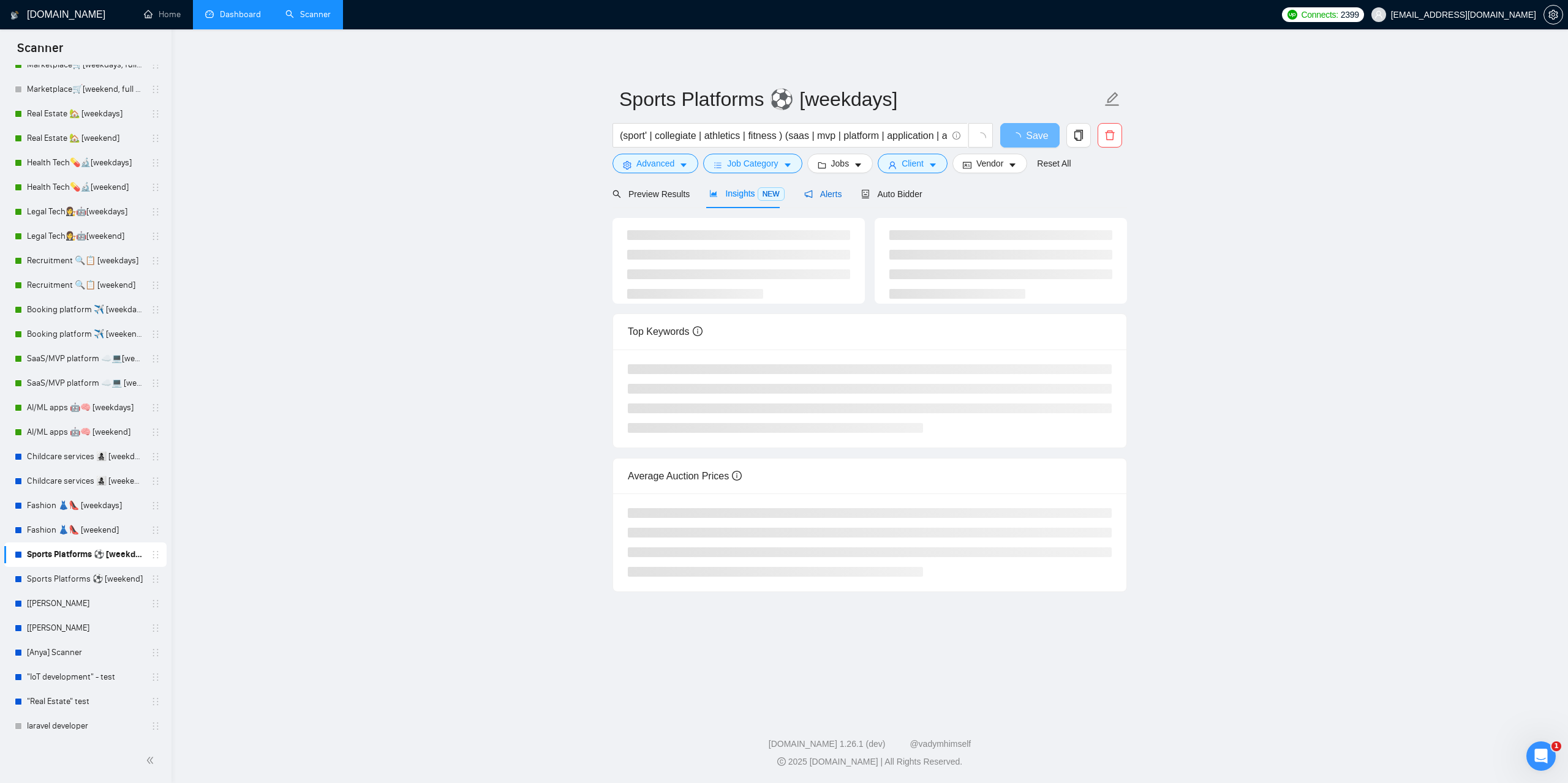
click at [833, 195] on span "Alerts" at bounding box center [824, 194] width 38 height 10
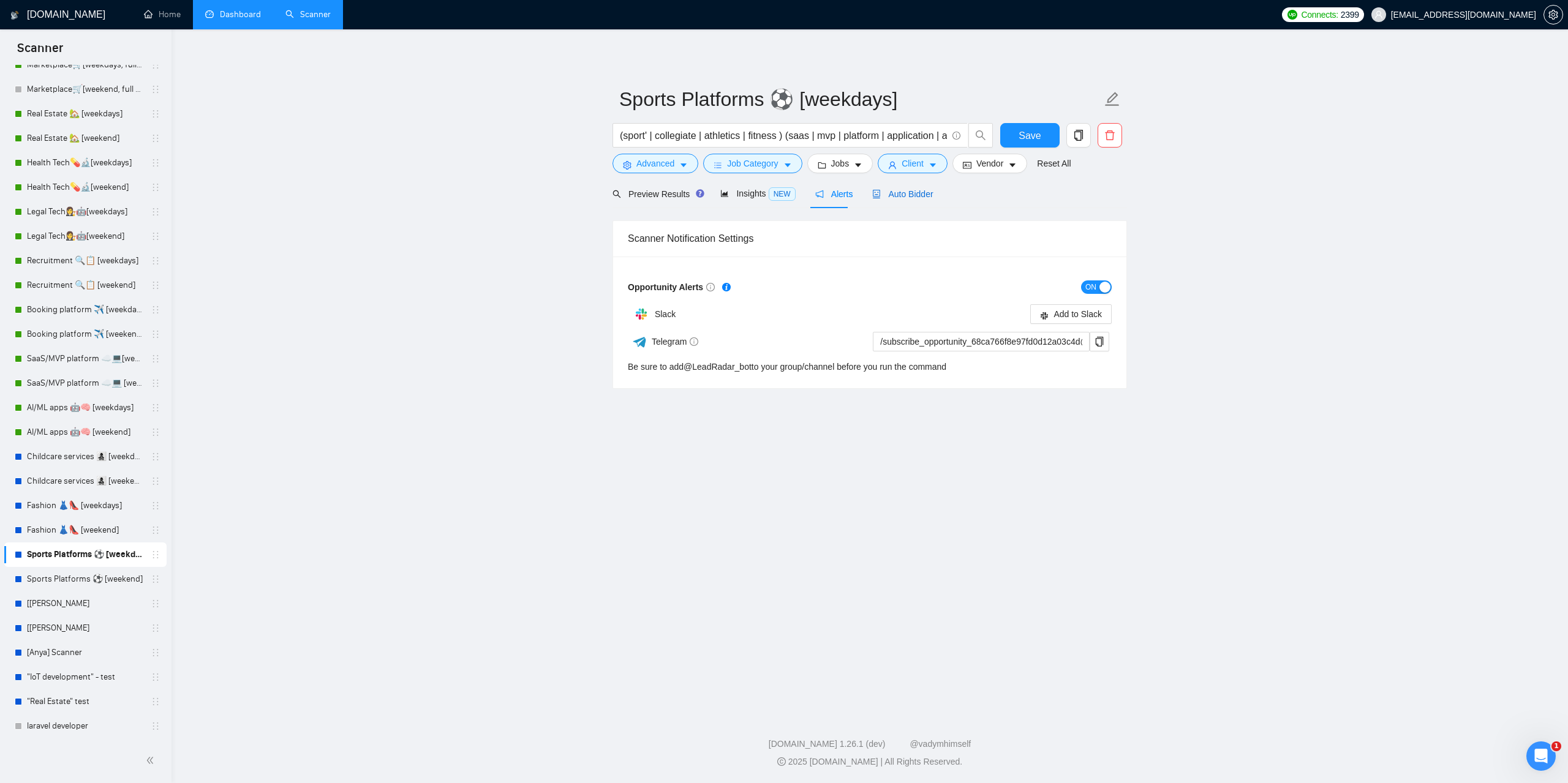
click at [903, 191] on span "Auto Bidder" at bounding box center [903, 194] width 61 height 10
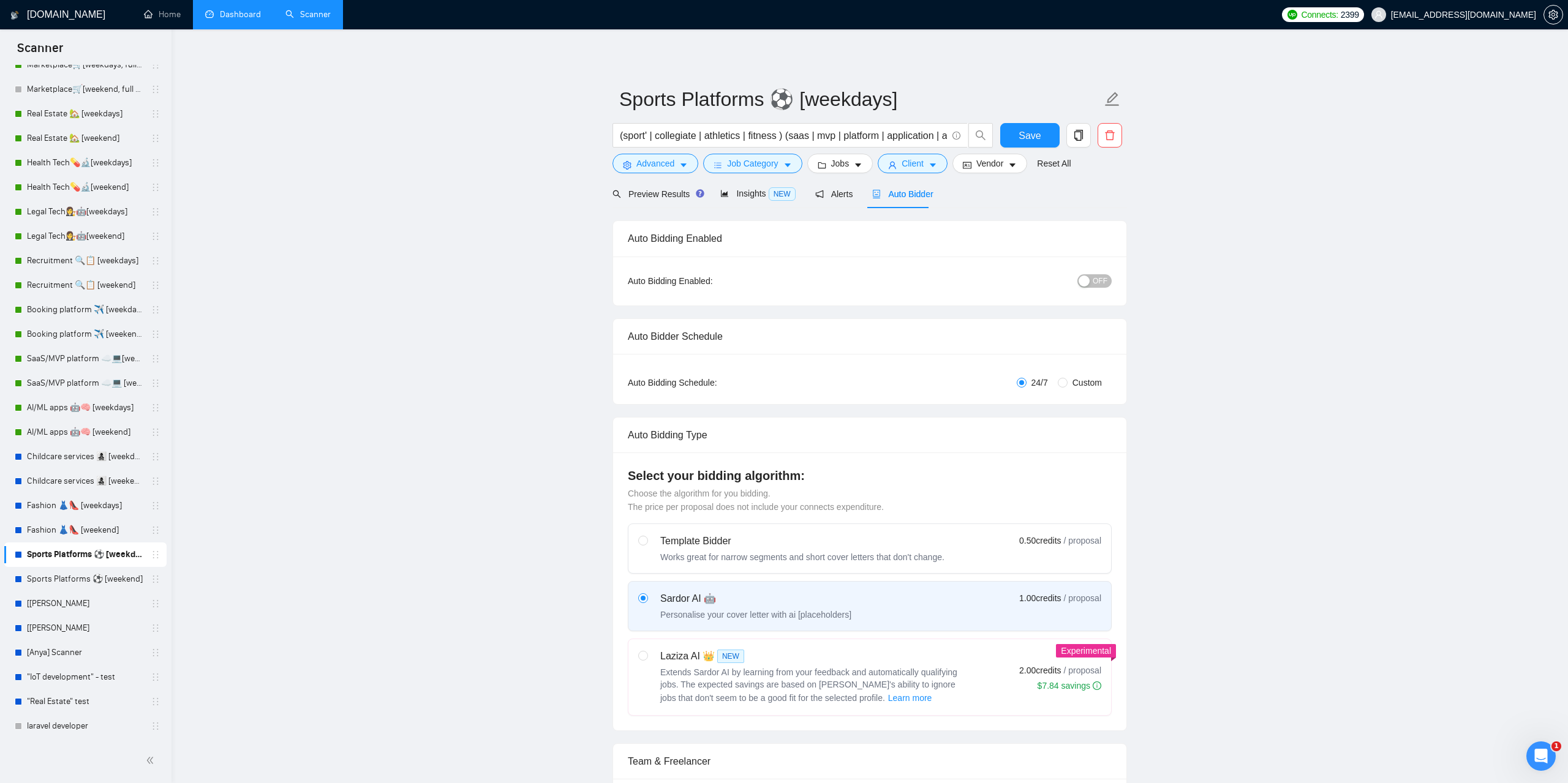
radio input "false"
radio input "true"
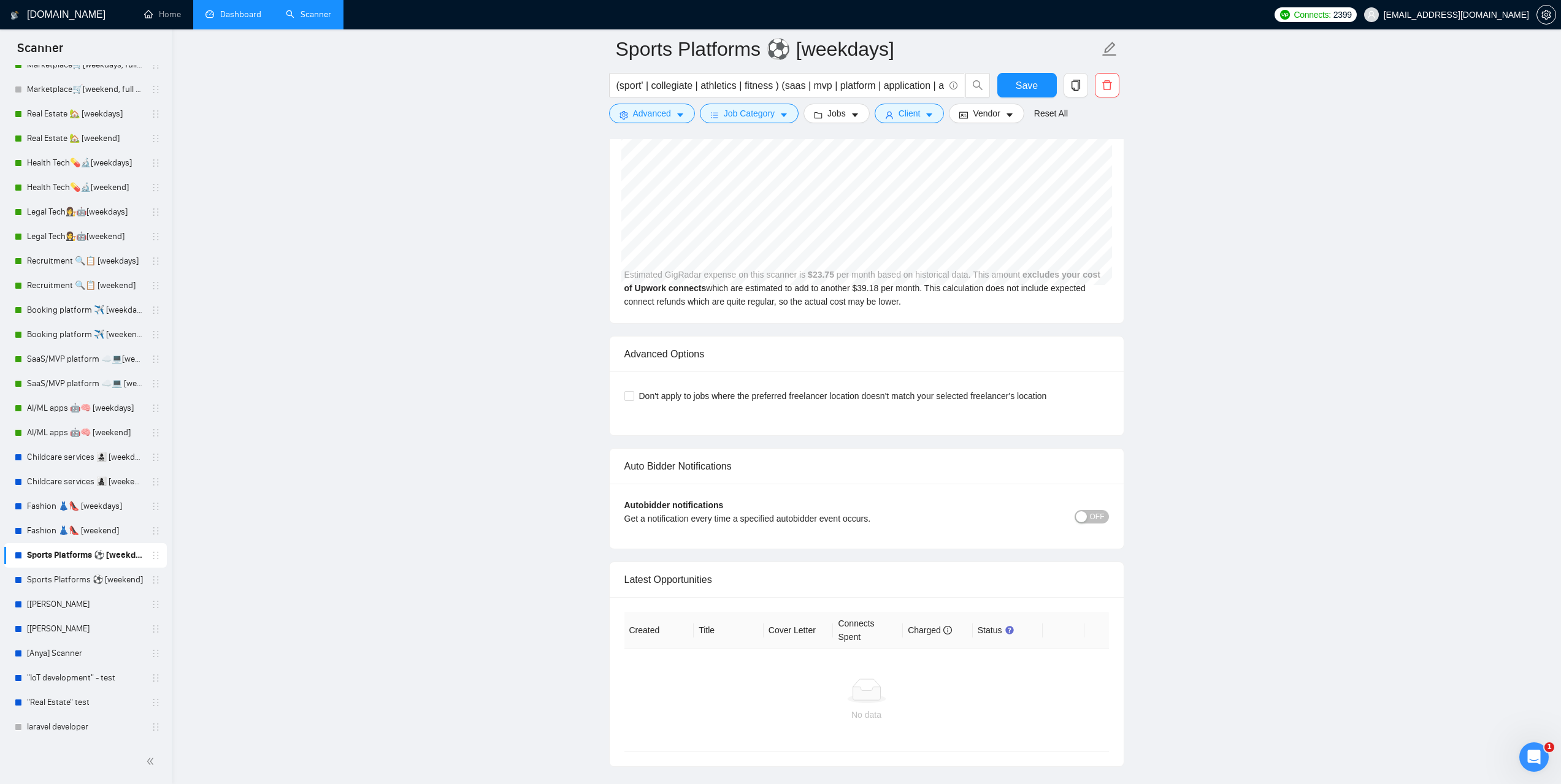
scroll to position [2821, 0]
click at [1090, 514] on button "OFF" at bounding box center [1092, 521] width 35 height 13
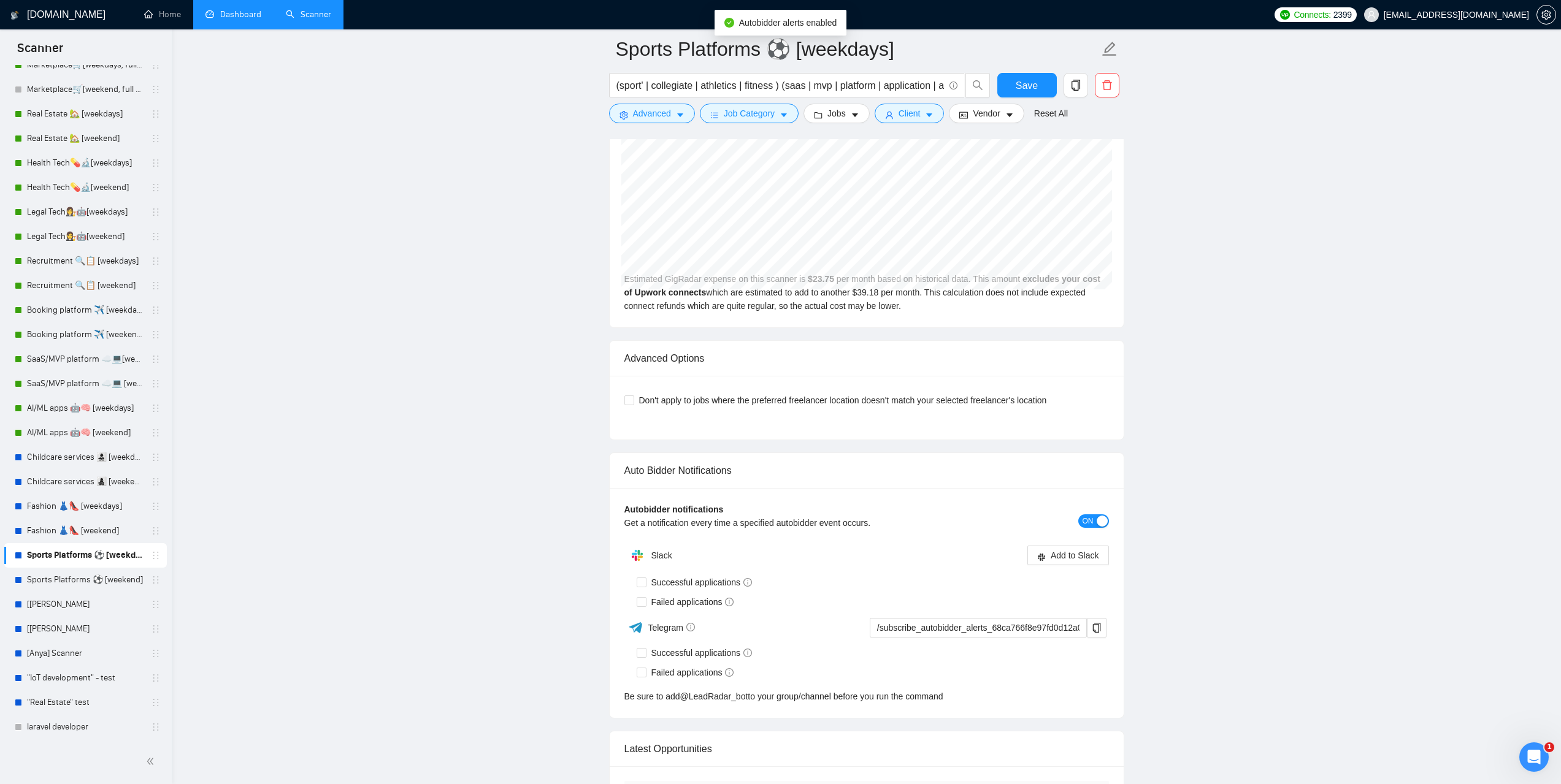
click at [1090, 514] on span "ON" at bounding box center [1088, 521] width 11 height 13
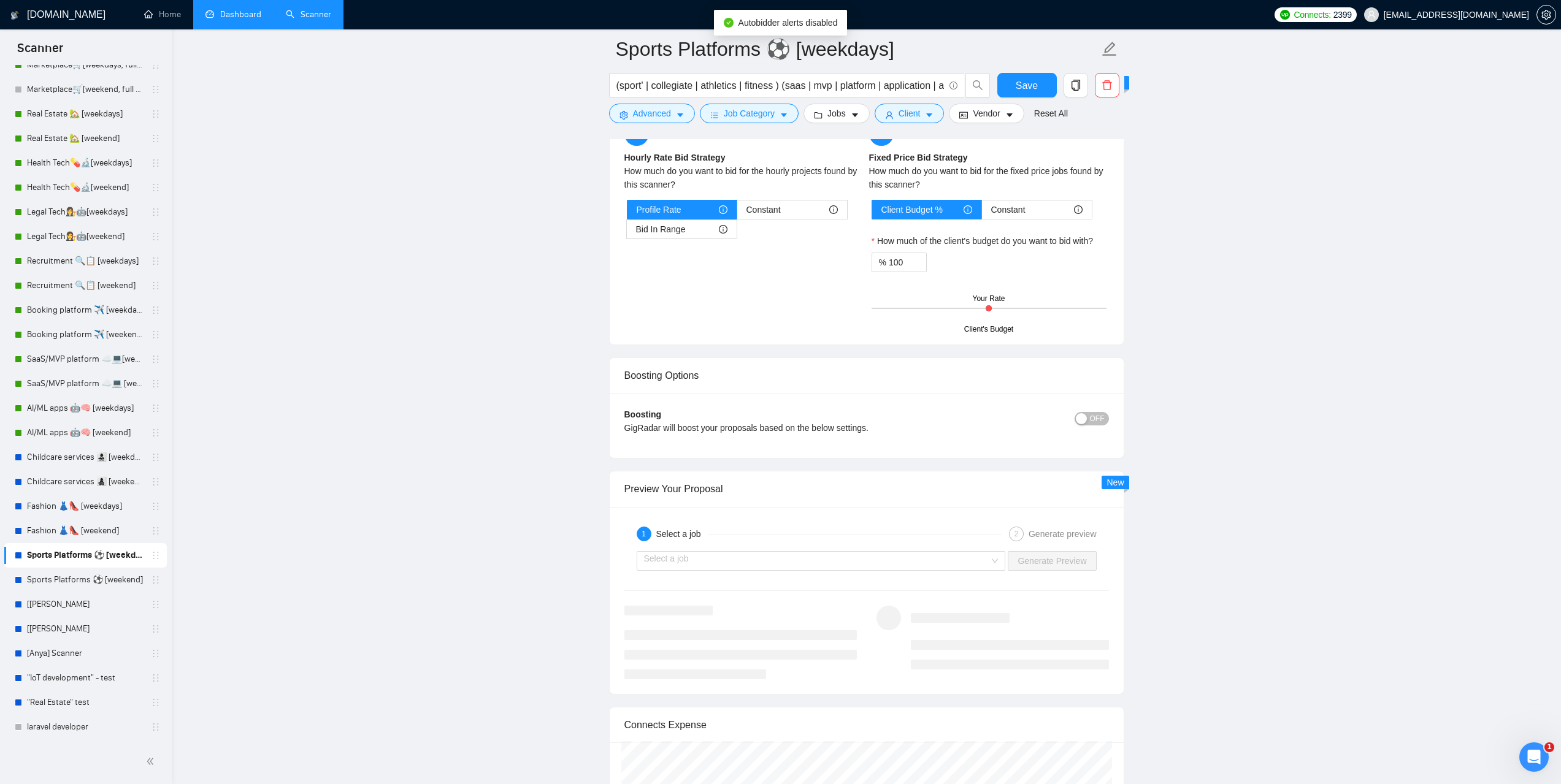
scroll to position [2208, 0]
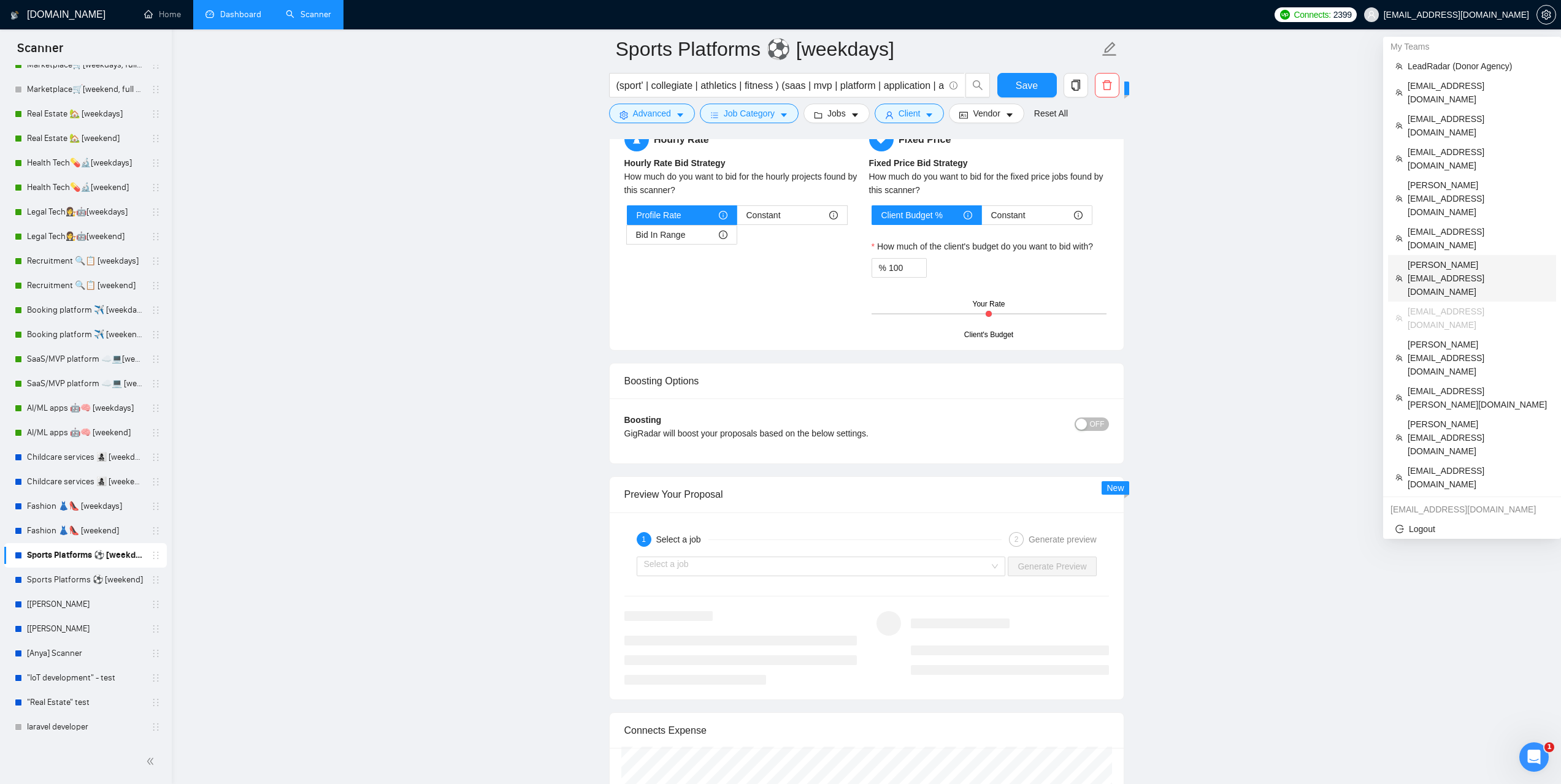
click at [1446, 258] on span "[PERSON_NAME][EMAIL_ADDRESS][DOMAIN_NAME]" at bounding box center [1478, 278] width 141 height 40
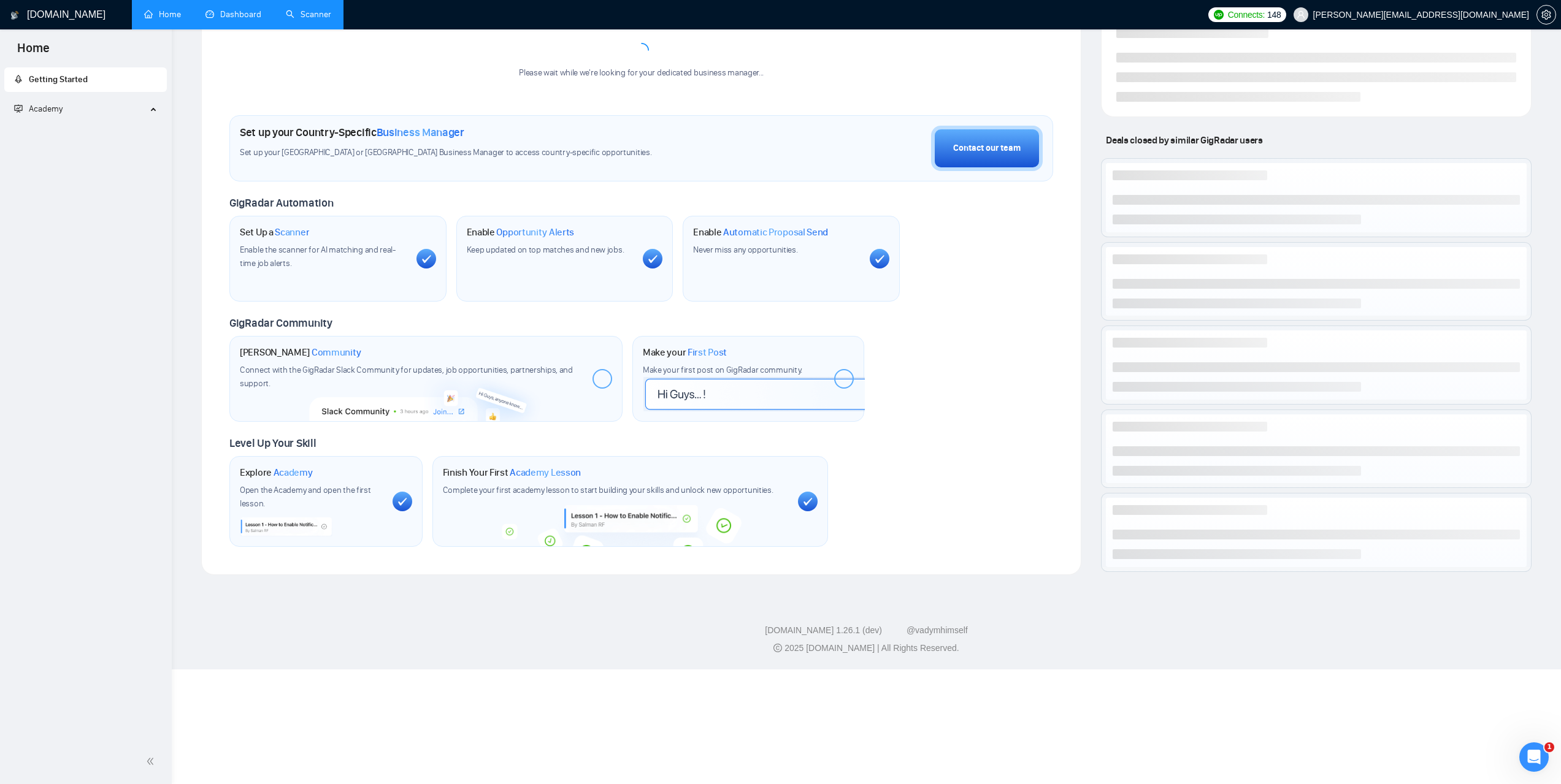
scroll to position [163, 0]
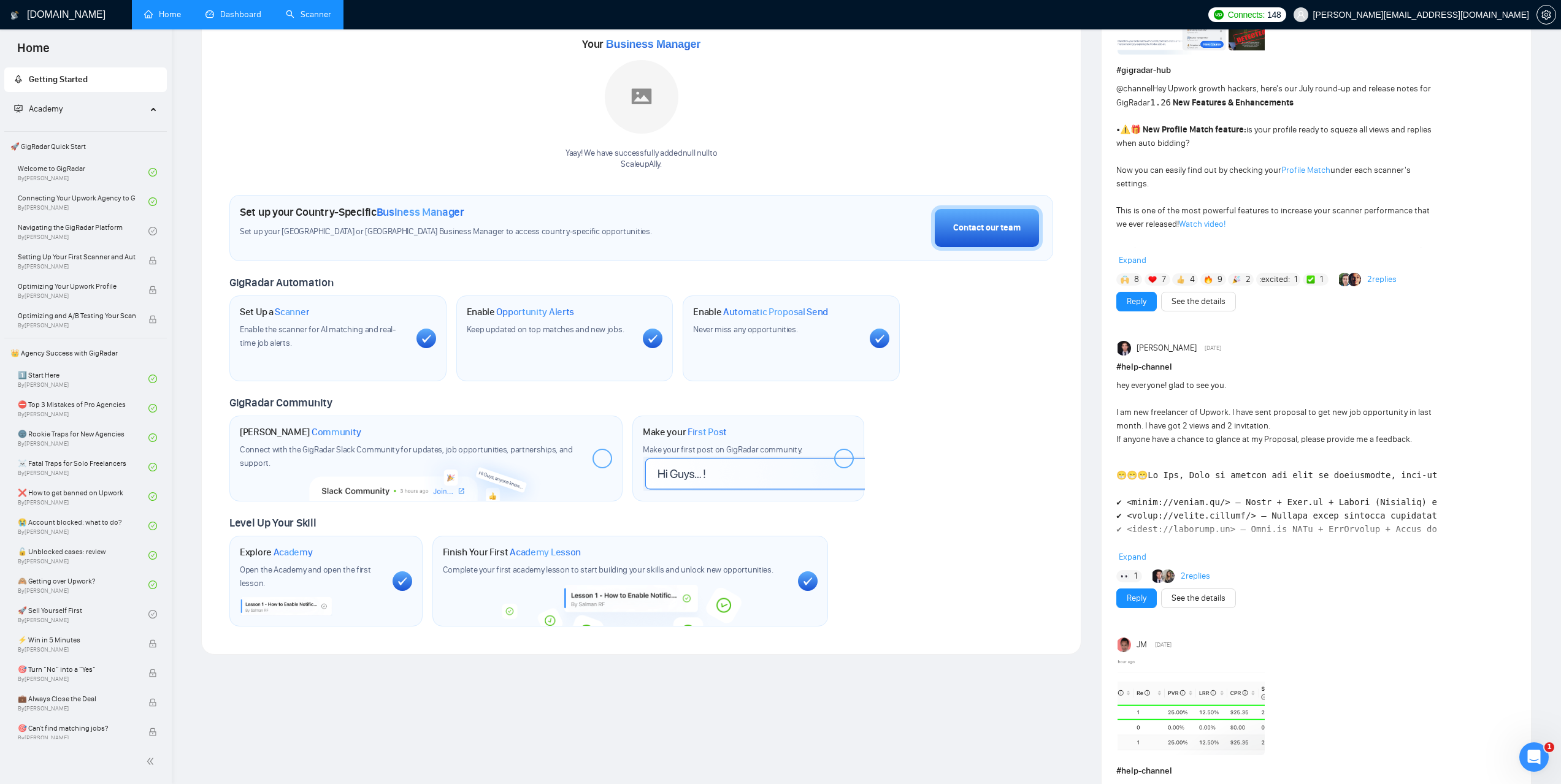
click at [328, 20] on link "Scanner" at bounding box center [309, 14] width 45 height 11
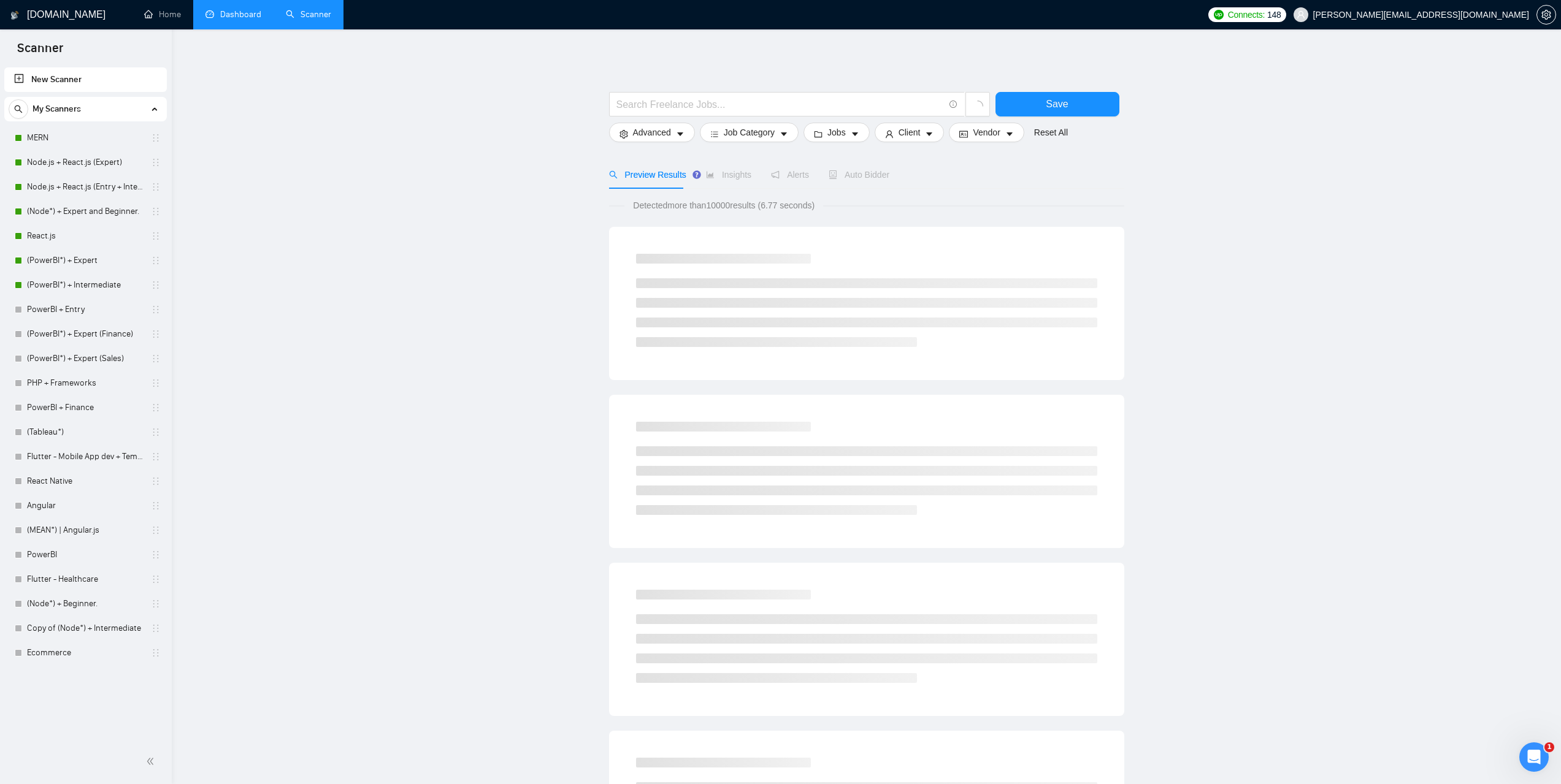
drag, startPoint x: 61, startPoint y: 137, endPoint x: 538, endPoint y: 284, distance: 499.1
click at [61, 137] on link "MERN" at bounding box center [85, 138] width 117 height 25
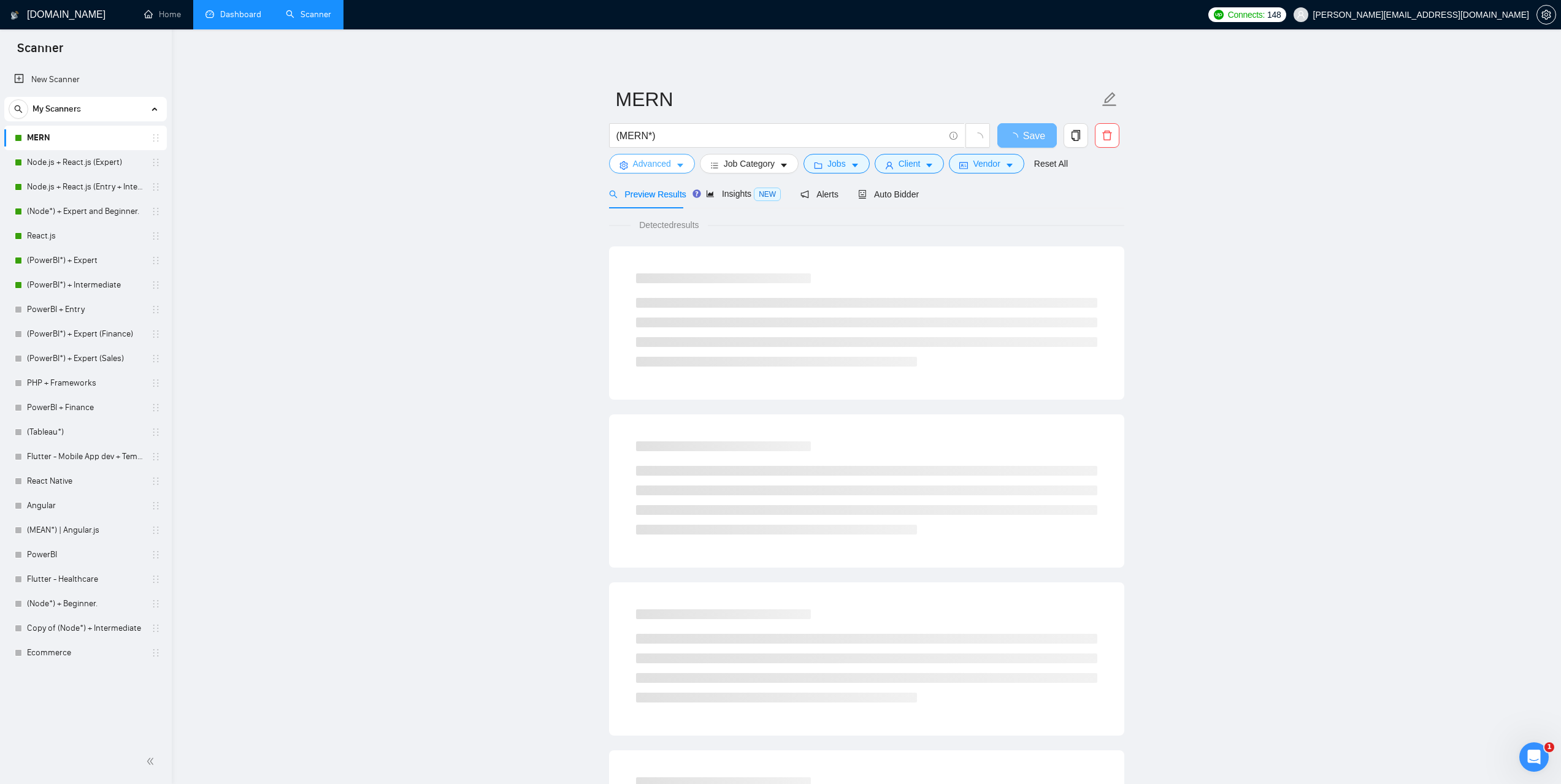
click at [668, 160] on span "Advanced" at bounding box center [652, 163] width 38 height 13
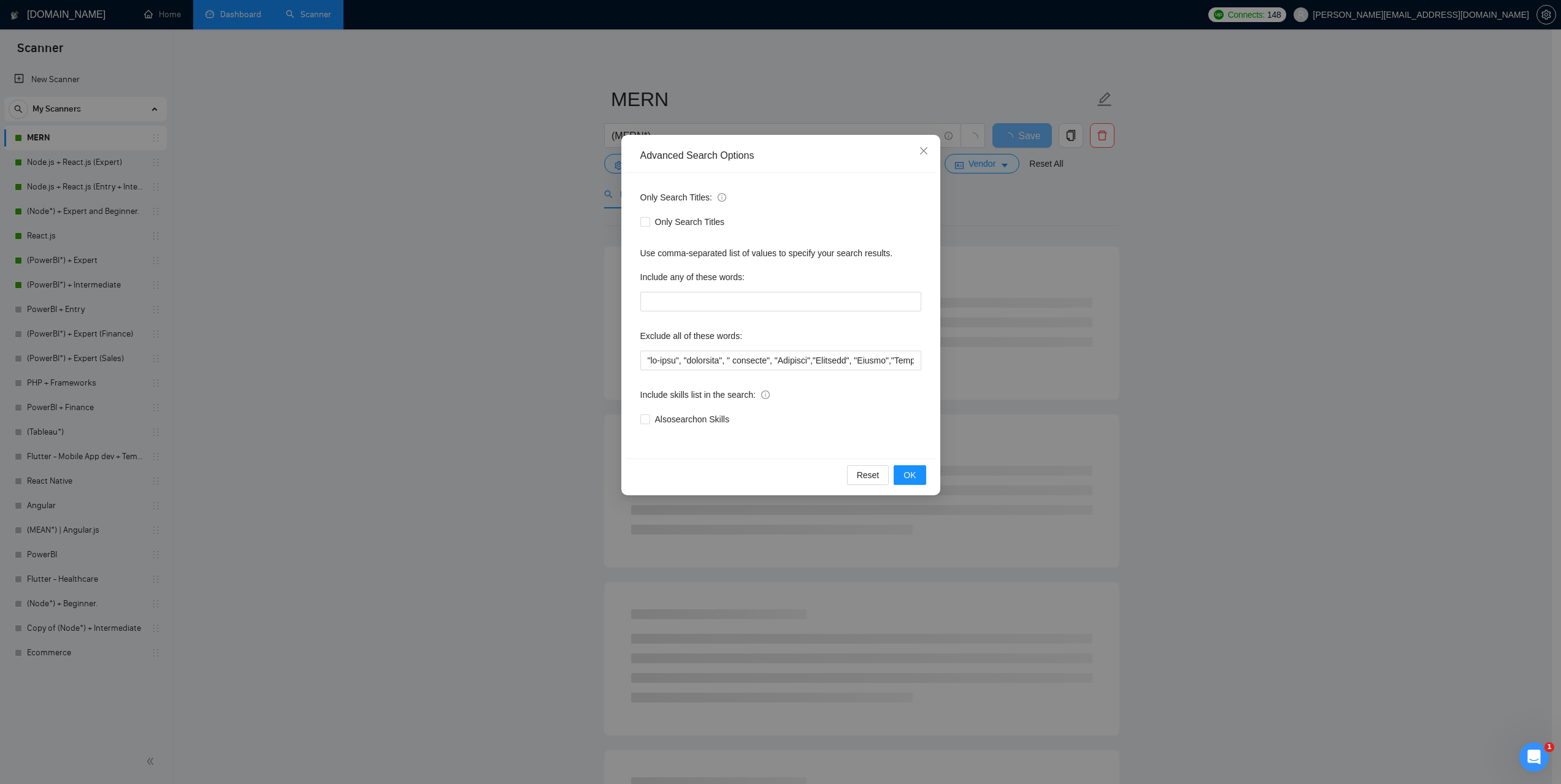
click at [1209, 239] on div "Advanced Search Options Only Search Titles: Only Search Titles Use comma-separa…" at bounding box center [780, 392] width 1561 height 784
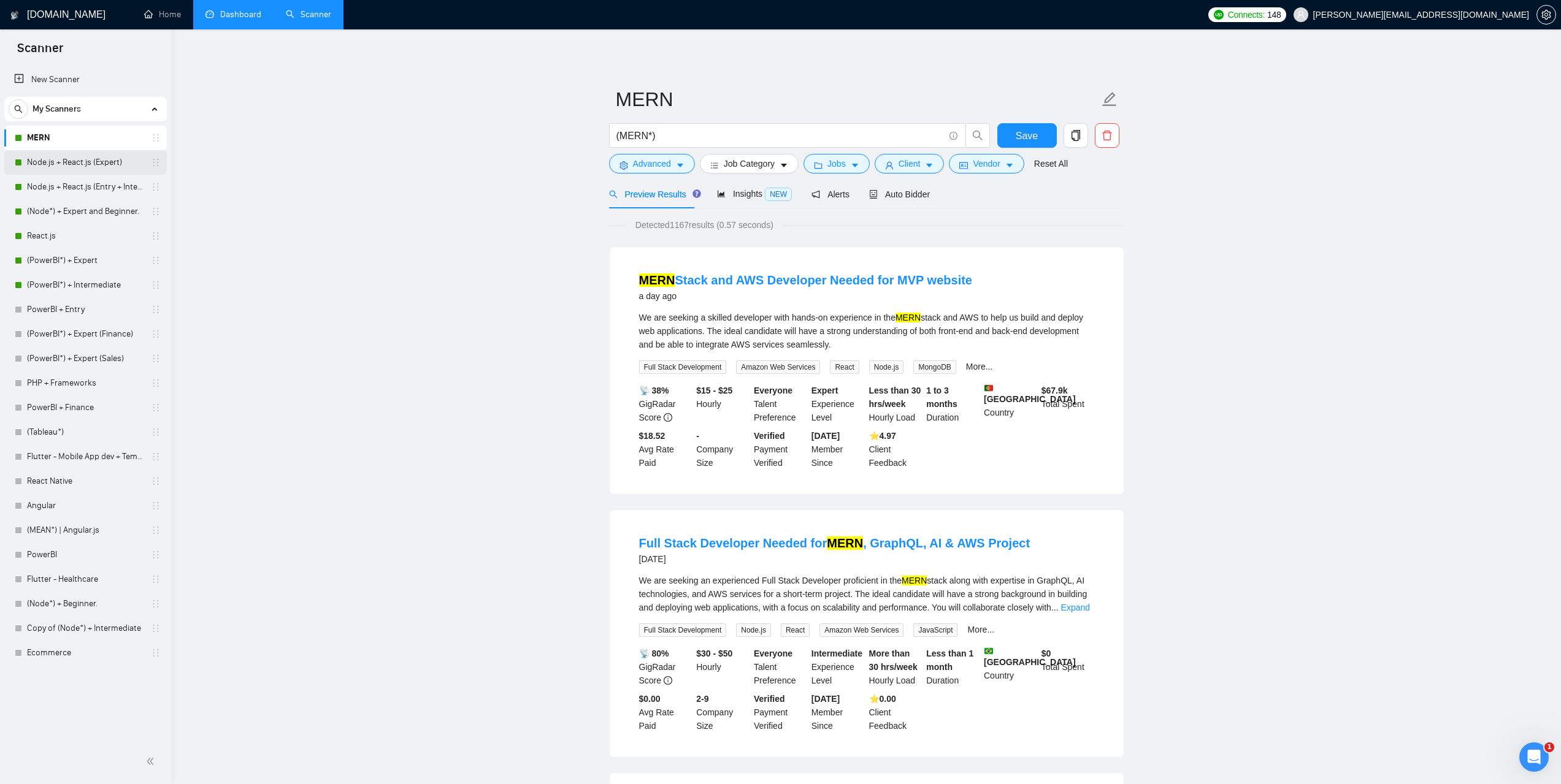
click at [75, 162] on link "Node.js + React.js (Expert)" at bounding box center [85, 162] width 117 height 25
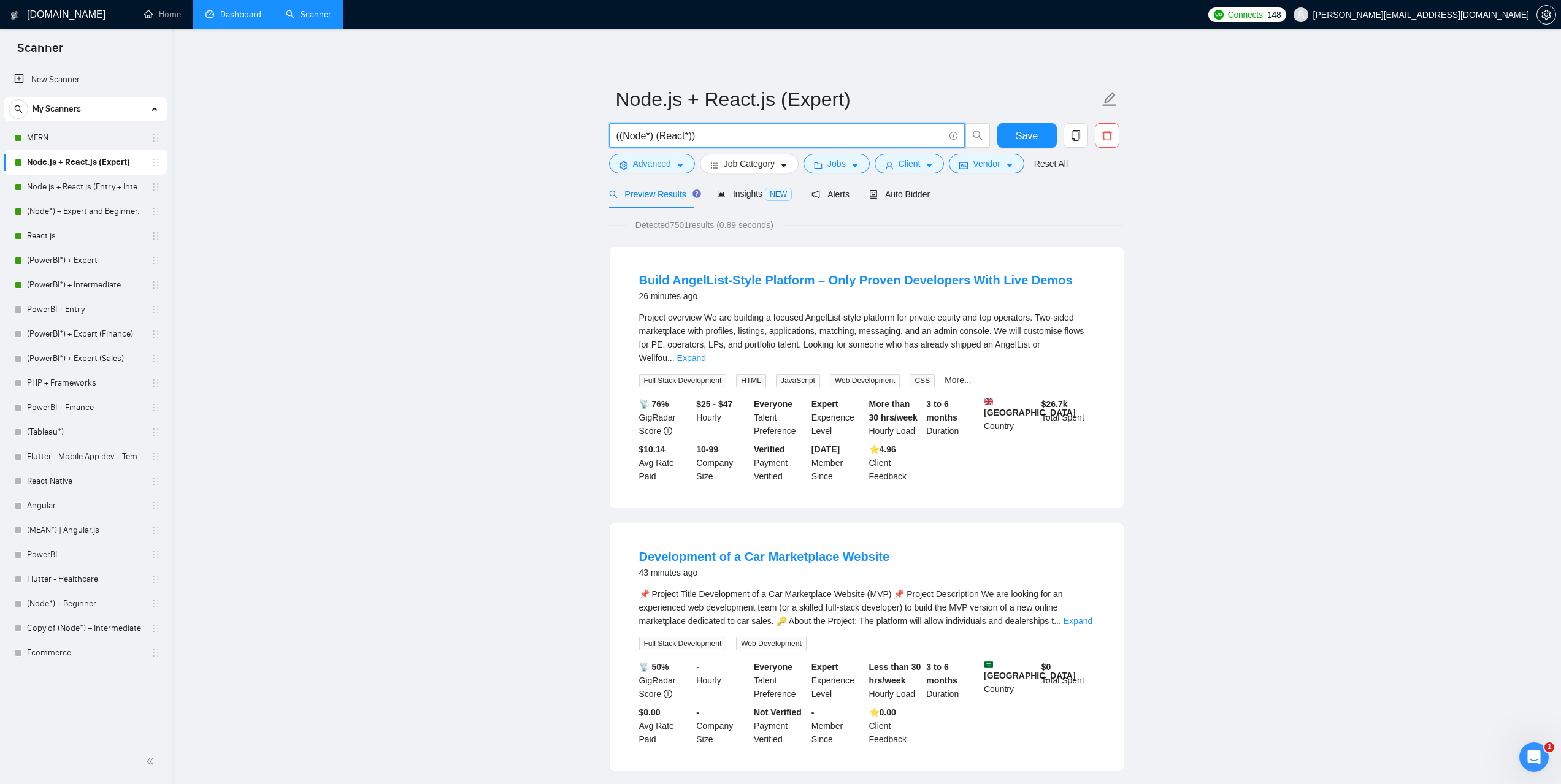
drag, startPoint x: 726, startPoint y: 131, endPoint x: 546, endPoint y: 129, distance: 180.0
paste input "Full-Stack Team to Build Real Estate Platform with AI Predictive Analysis"
type input "ЄFull-Stack Team to Build Real Estate Platform with AI Predictive Analysis"
paste input "Full-Stack Team to Build Real Estate Platform with AI Predictive Analysis"
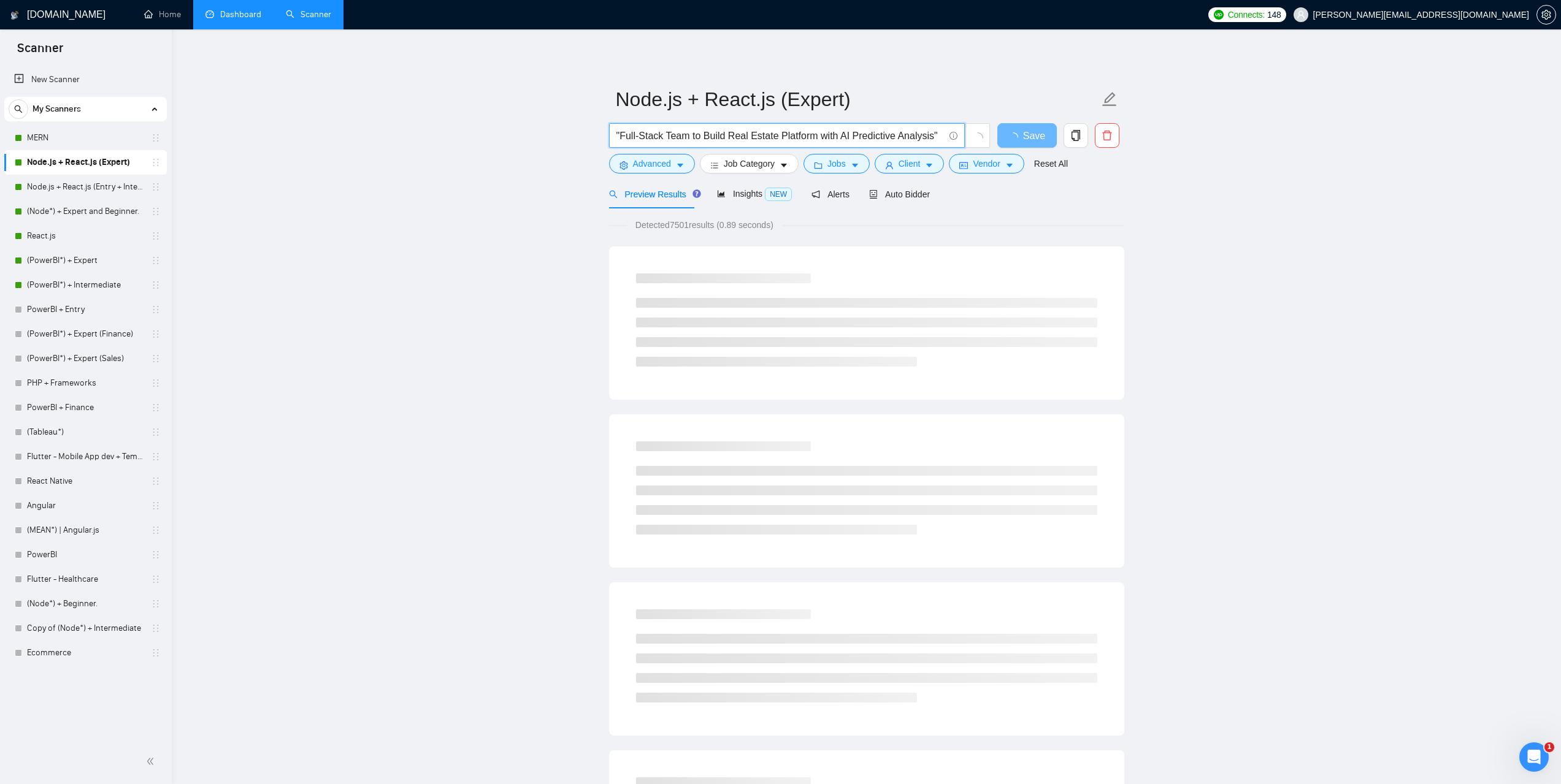
type input ""Full-Stack Team to Build Real Estate Platform with AI Predictive Analysis""
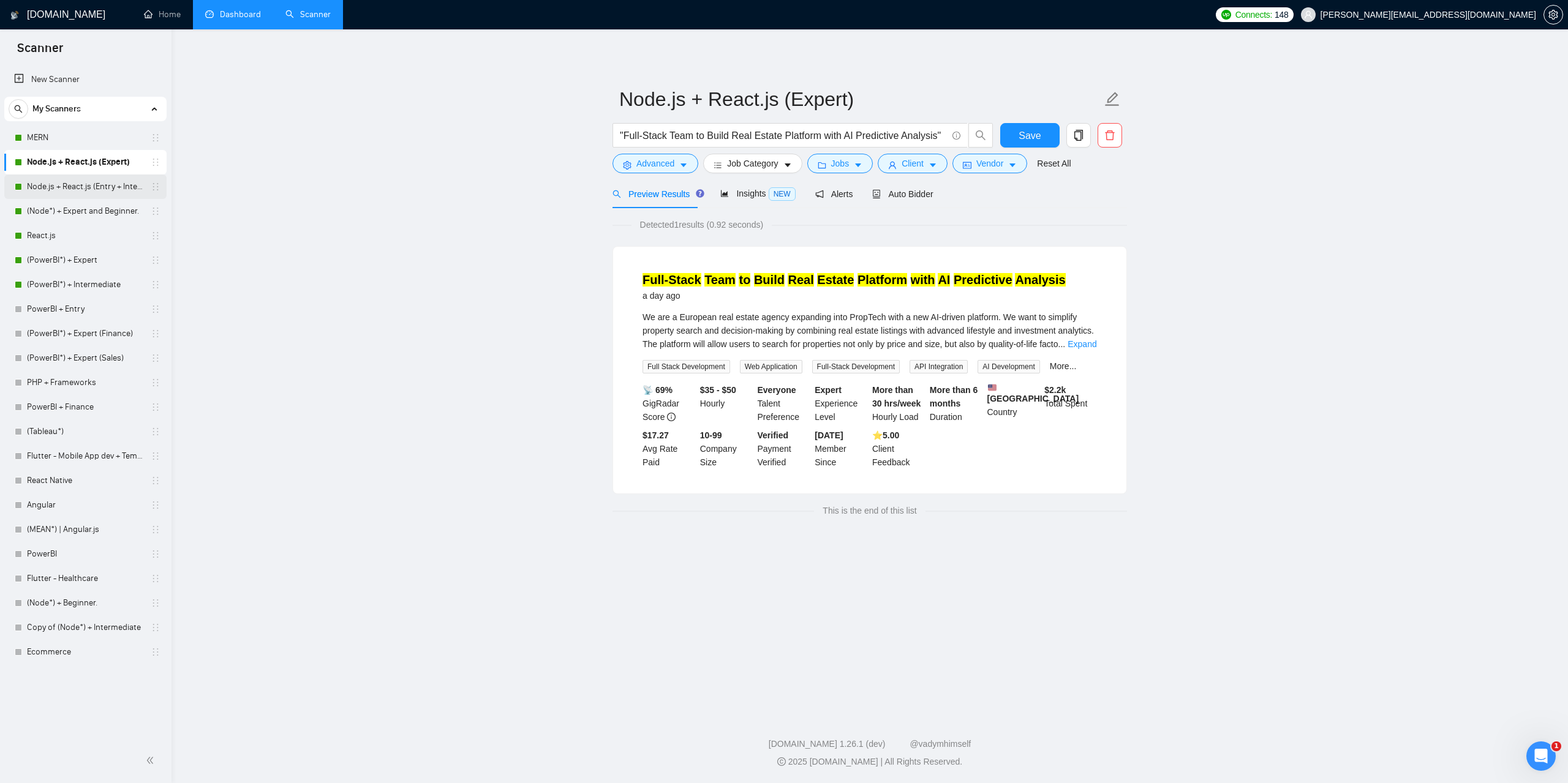
click at [114, 183] on link "Node.js + React.js (Entry + Intermediate)" at bounding box center [85, 186] width 116 height 25
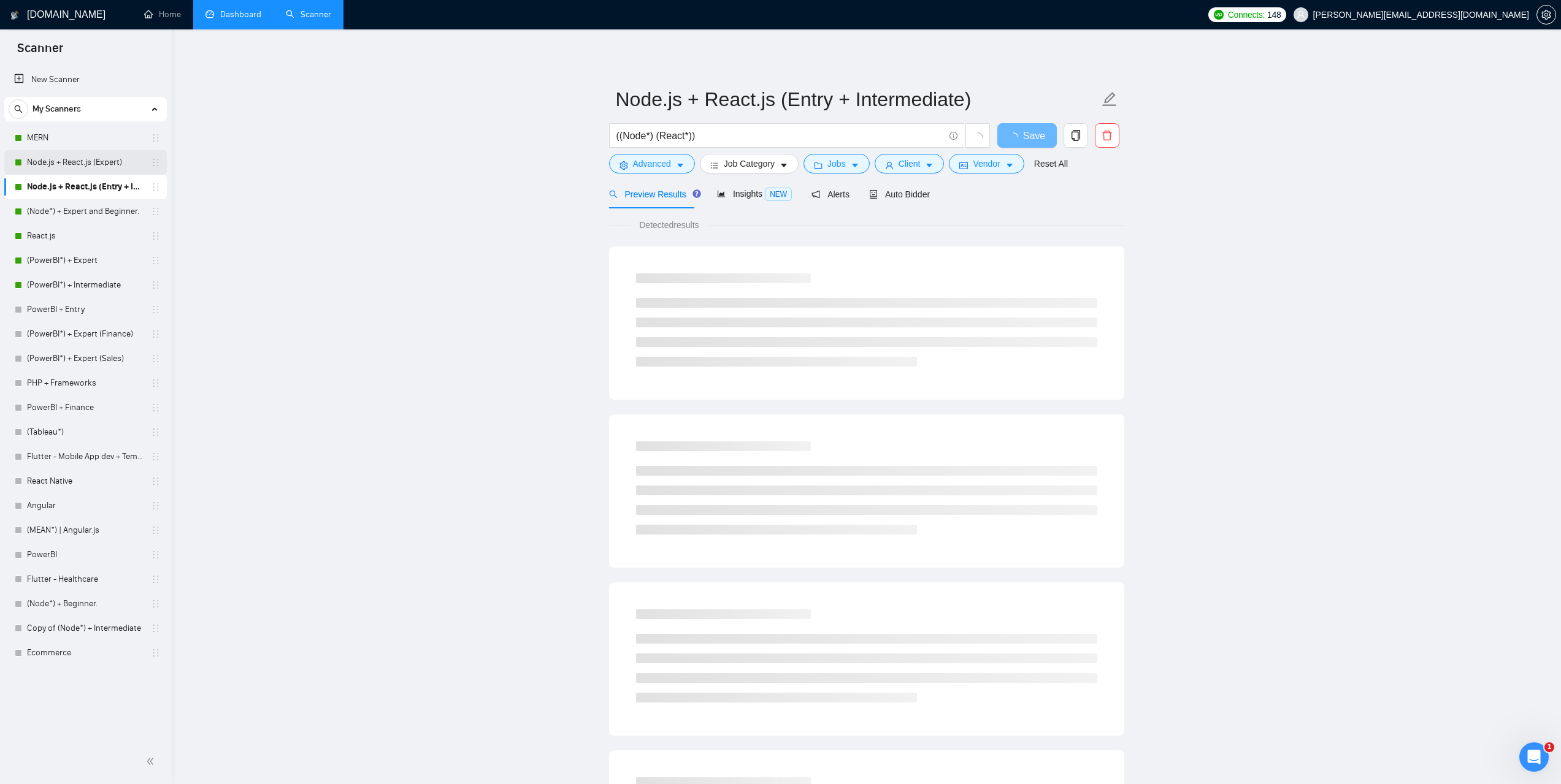
click at [105, 157] on link "Node.js + React.js (Expert)" at bounding box center [85, 162] width 117 height 25
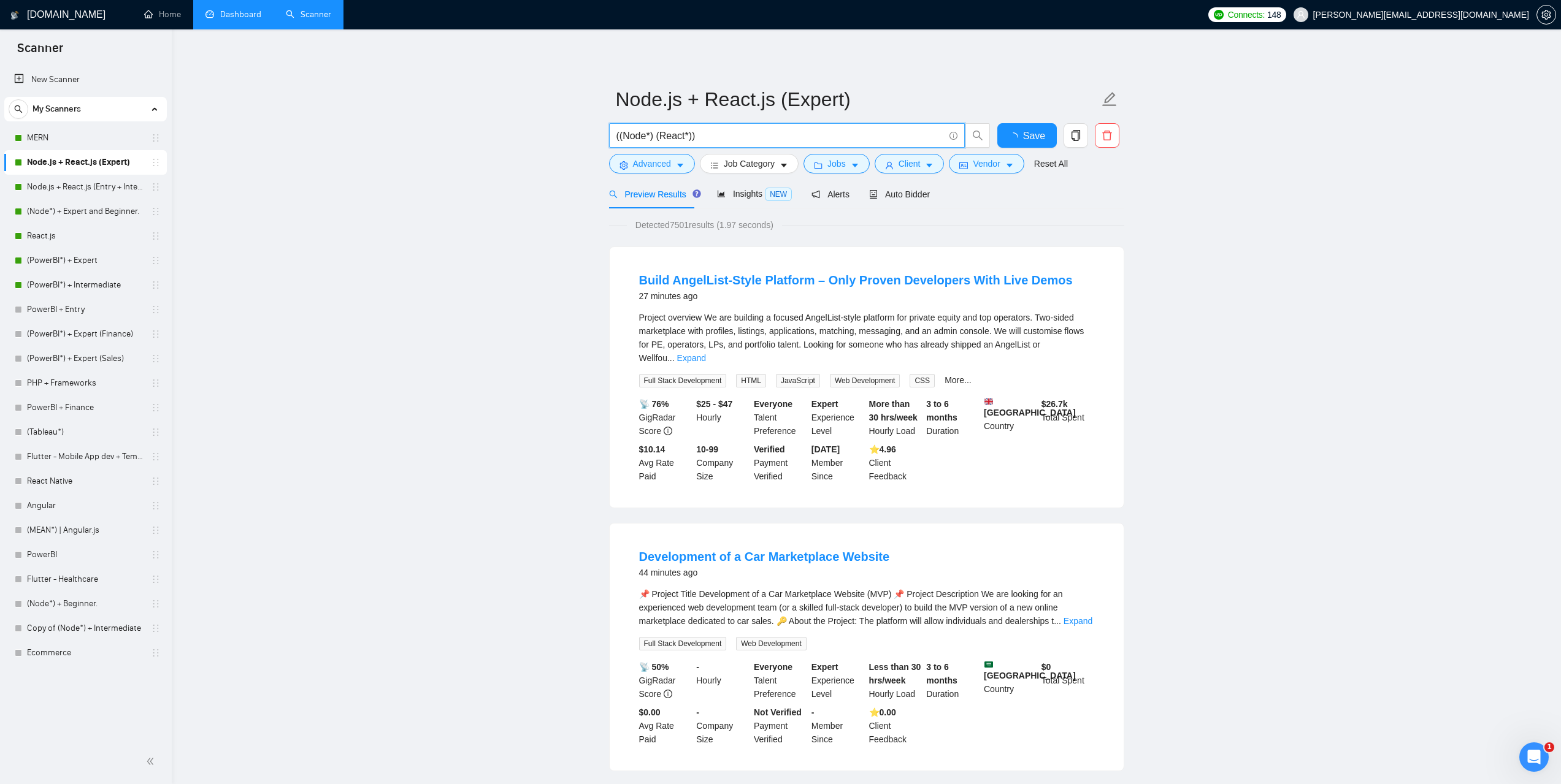
drag, startPoint x: 715, startPoint y: 137, endPoint x: 591, endPoint y: 137, distance: 124.0
paste input "React* | "React" | "(React" | "/React" | "-React") (Node* | "Node" | "(Node" | …"
click at [637, 137] on input "(React* | "React" | "(React" | "/React" | "-React") (Node* | "Node" | "(Node" |…" at bounding box center [780, 136] width 328 height 16
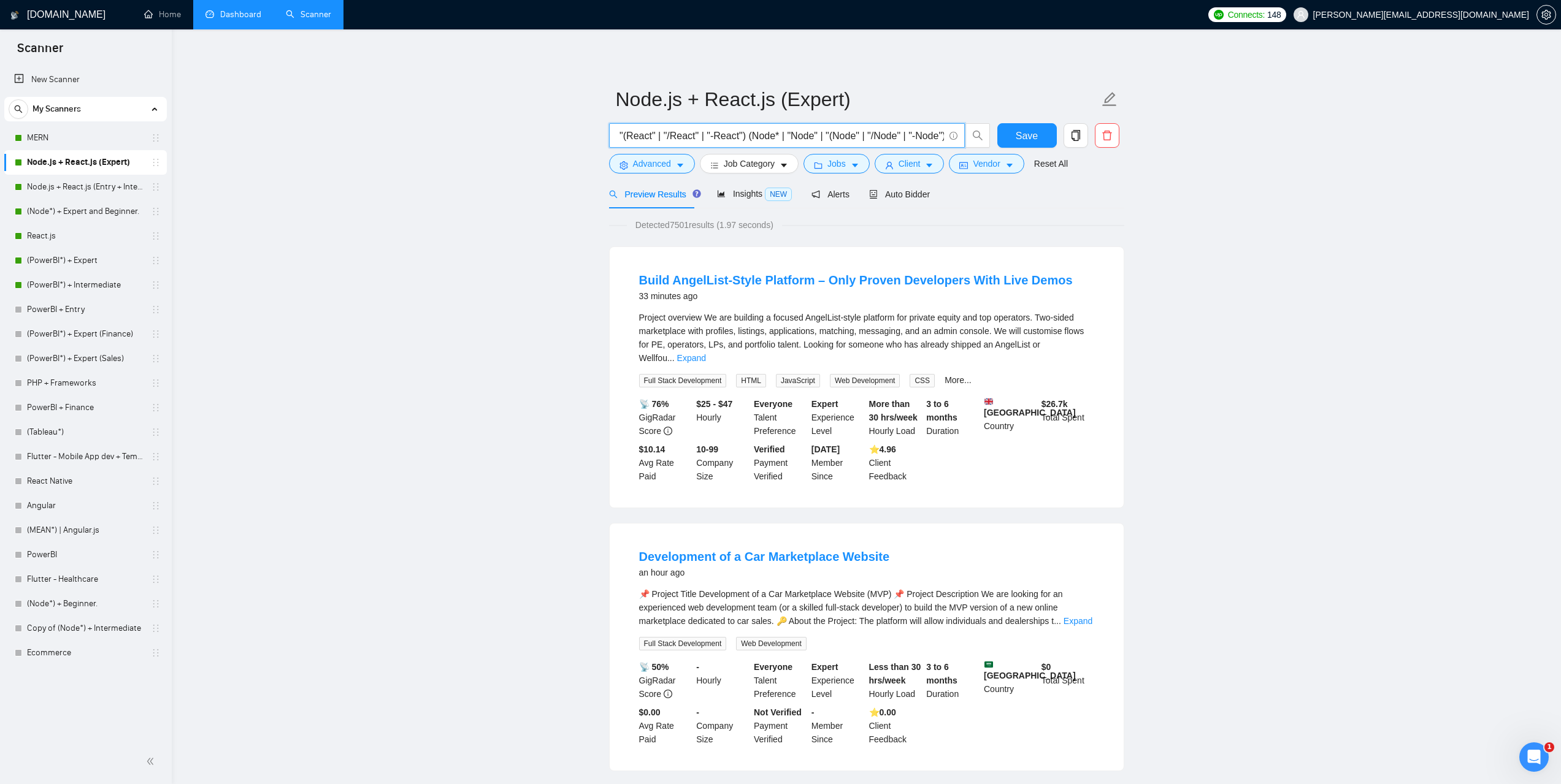
click at [618, 136] on input "(React* | "React" | "(React" | "/React" | "-React") (Node* | "Node" | "(Node" |…" at bounding box center [780, 136] width 328 height 16
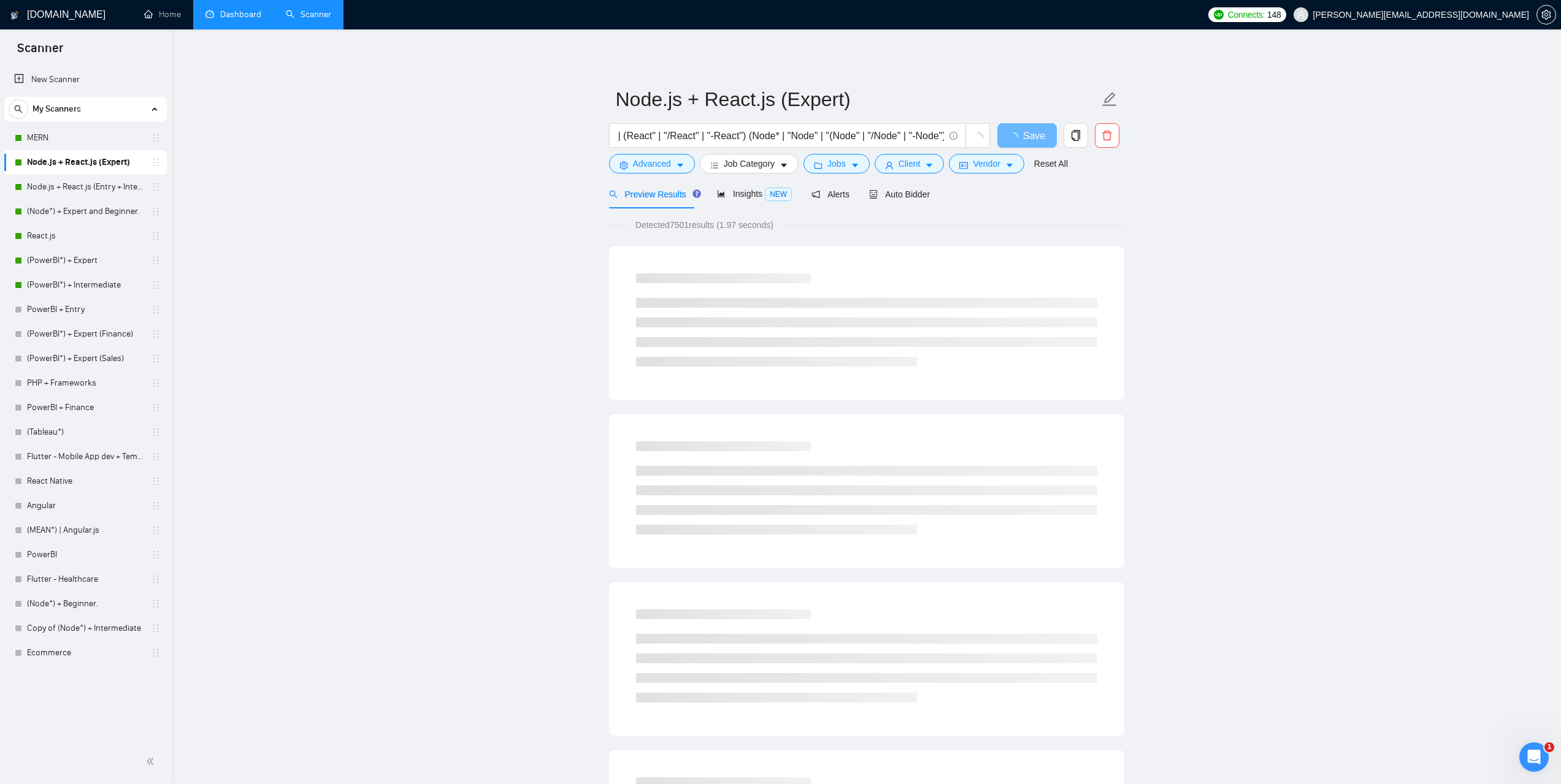
scroll to position [0, 0]
click at [792, 132] on input "(React* | "React" | (React" | "/React" | "-React") (Node* | "Node" | "(Node" | …" at bounding box center [780, 136] width 328 height 16
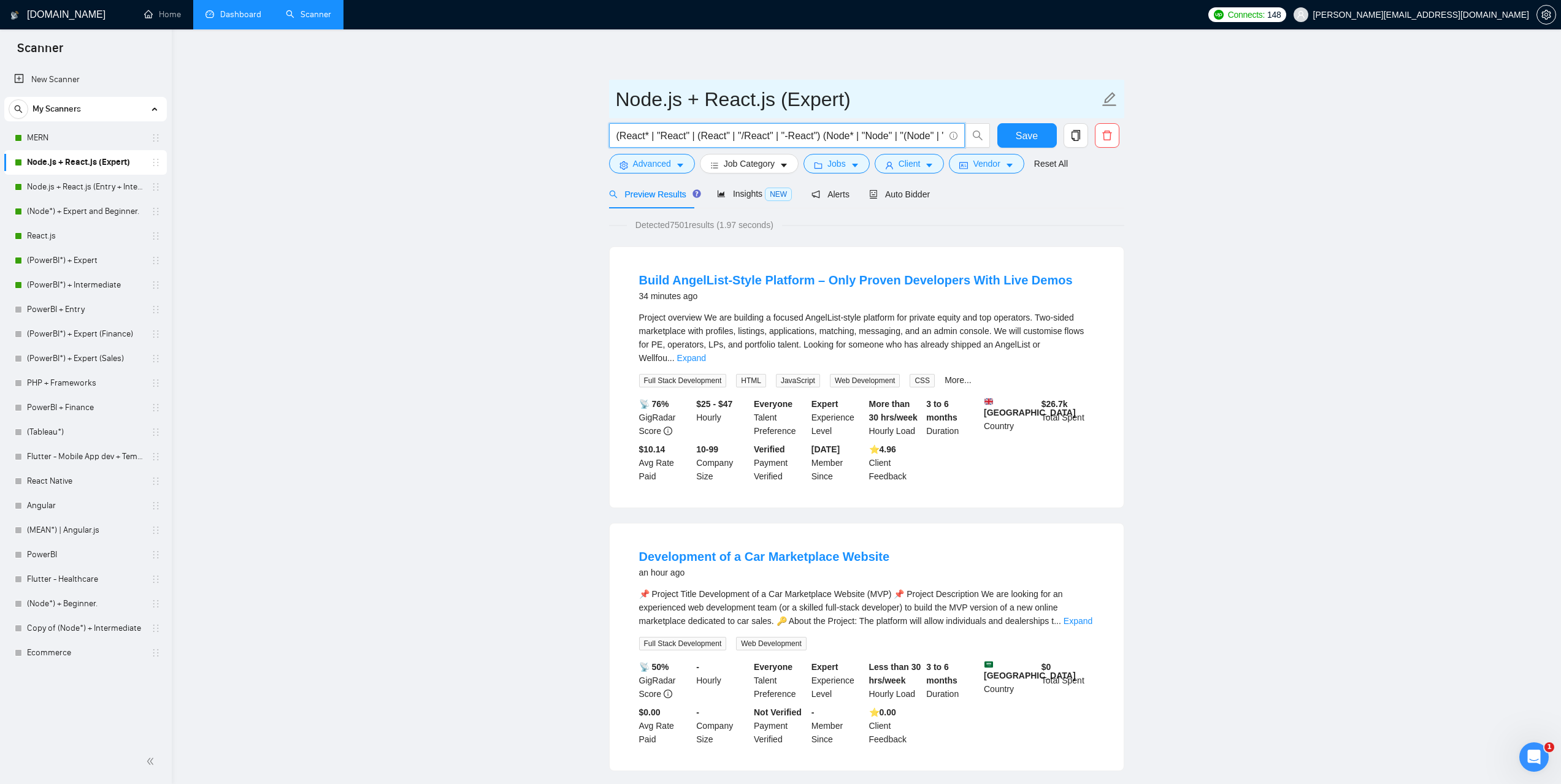
paste input "(React*) | "React" | (React" | "/React" | "-React") ((Node*)"
type input "((React*) | "React" | (React" | "/React" | "-React") ((Node*) | "Node" | "(Node…"
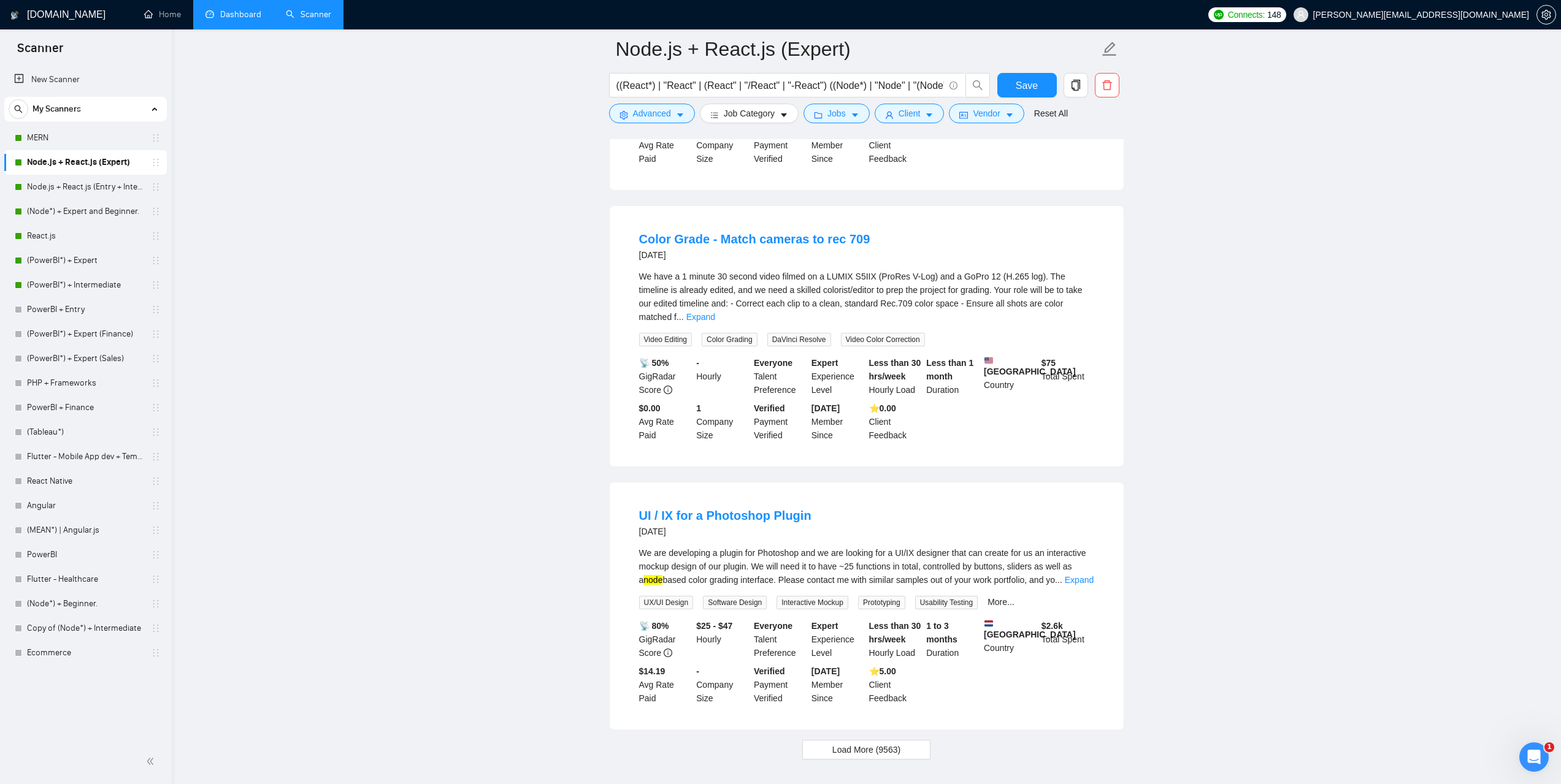
scroll to position [2287, 0]
click at [896, 740] on span "Load More (9563)" at bounding box center [866, 747] width 68 height 13
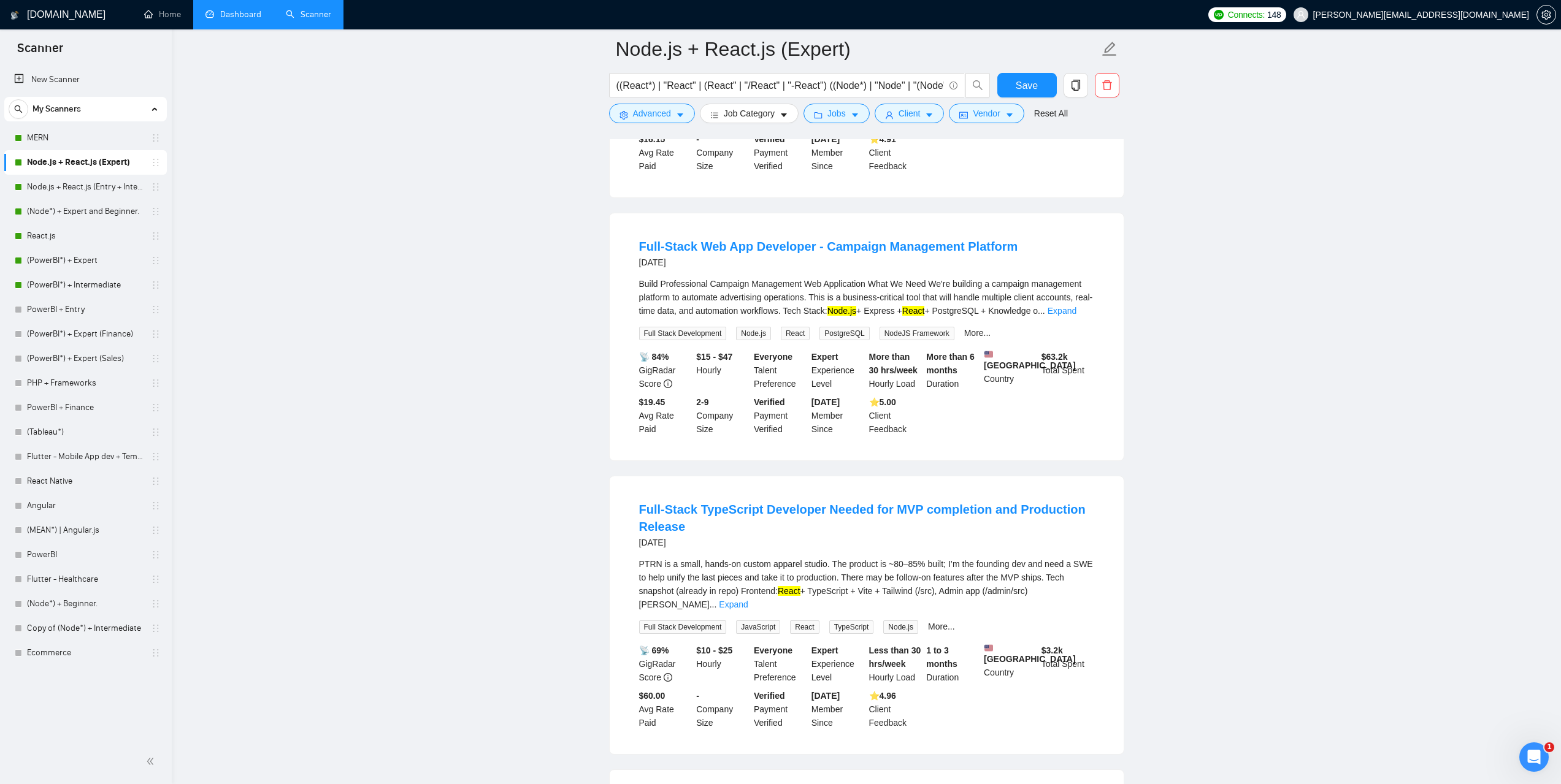
scroll to position [3635, 0]
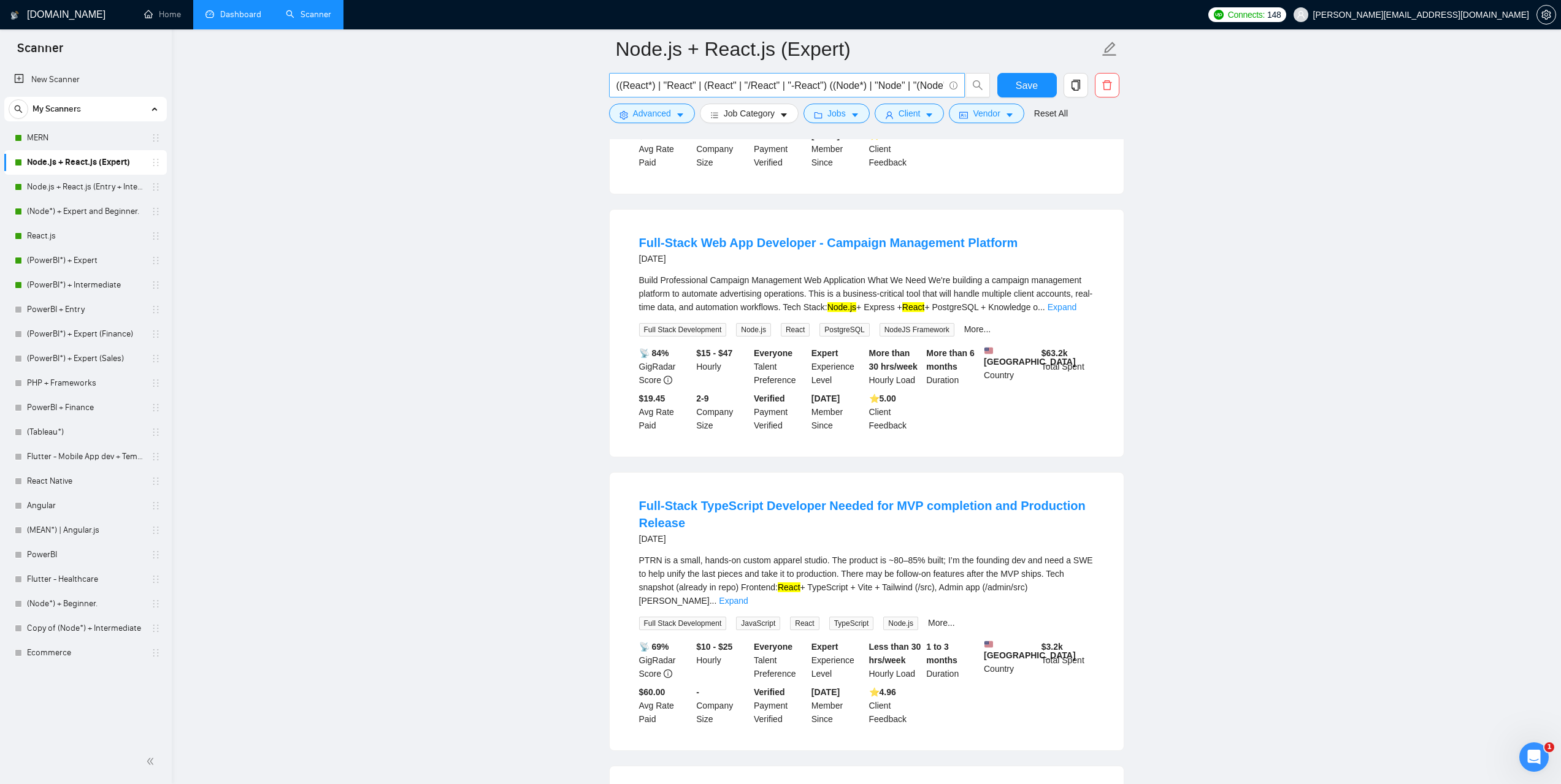
click at [760, 83] on input "((React*) | "React" | (React" | "/React" | "-React") ((Node*) | "Node" | "(Node…" at bounding box center [780, 85] width 328 height 16
paste input "((React*) | "React" | "(React/" | (React" | "/React" | "-React") ((Node*) | "No…"
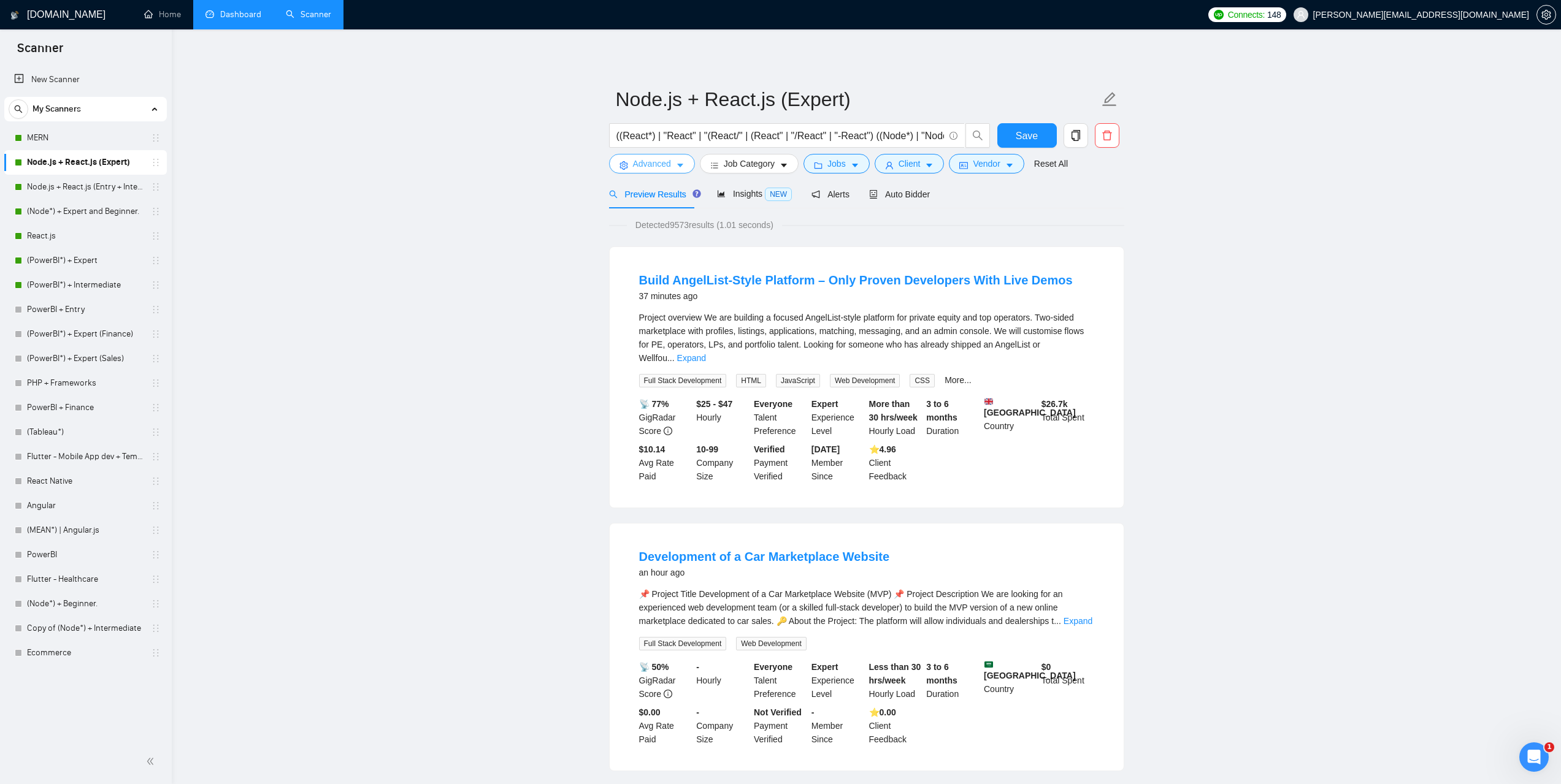
scroll to position [0, 0]
click at [664, 162] on span "Advanced" at bounding box center [652, 163] width 38 height 13
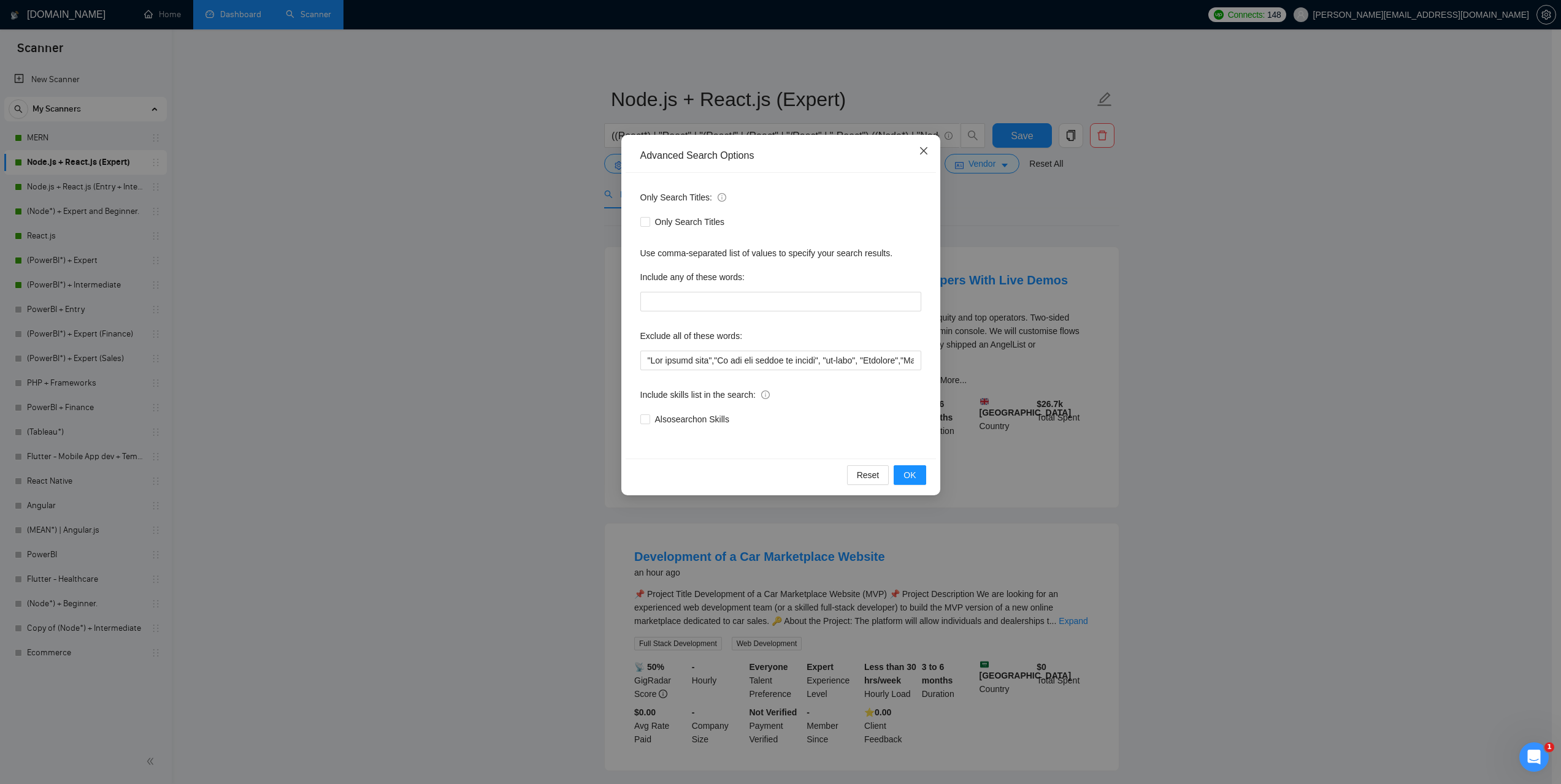
click at [931, 146] on span "Close" at bounding box center [924, 151] width 33 height 33
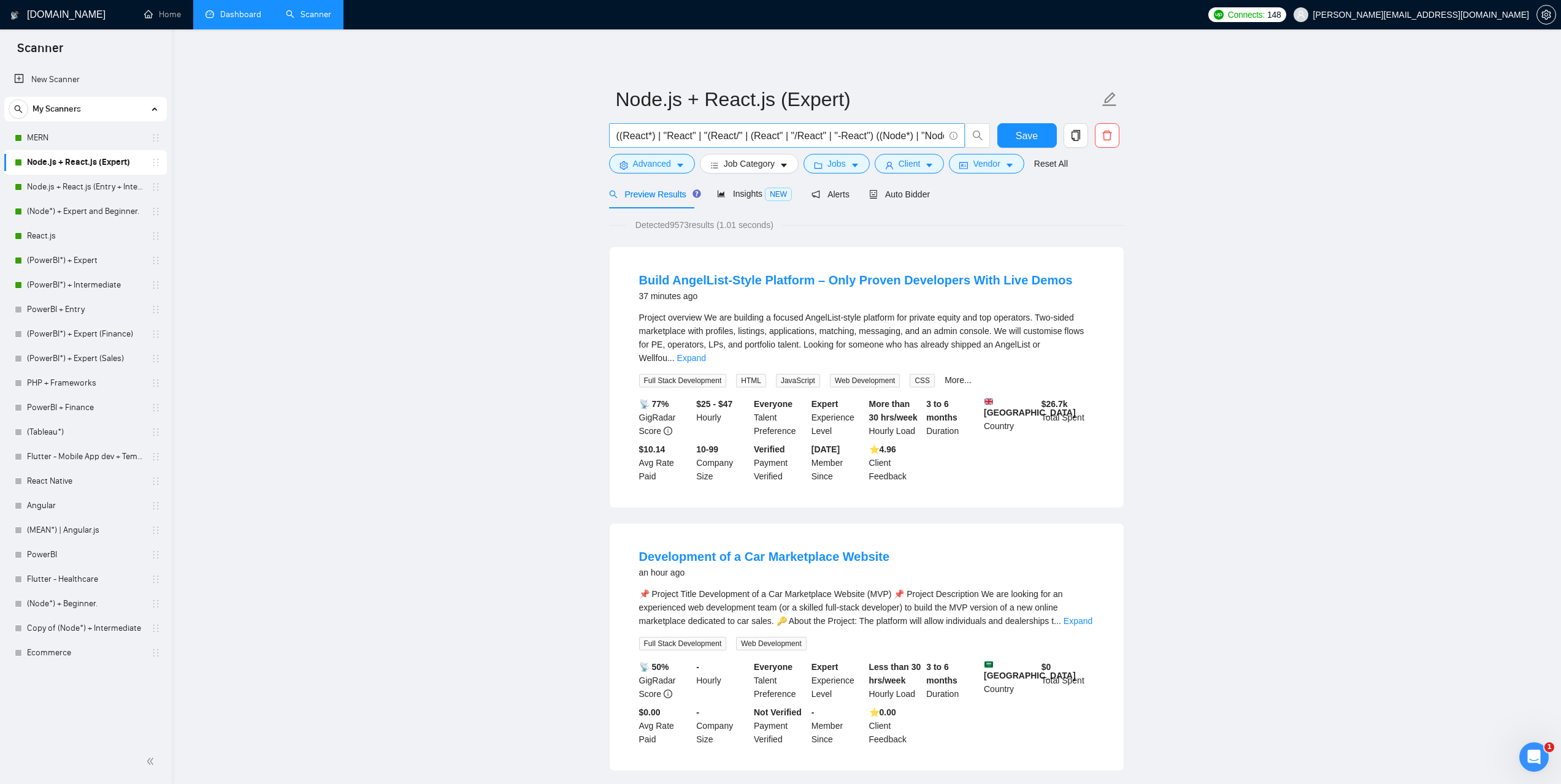
click at [853, 136] on input "((React*) | "React" | "(React/" | (React" | "/React" | "-React") ((Node*) | "No…" at bounding box center [780, 136] width 328 height 16
paste input "React*) | "React" | "(React/" | (React" | "/React" | "-React")"
click at [995, 160] on span "Vendor" at bounding box center [986, 163] width 27 height 13
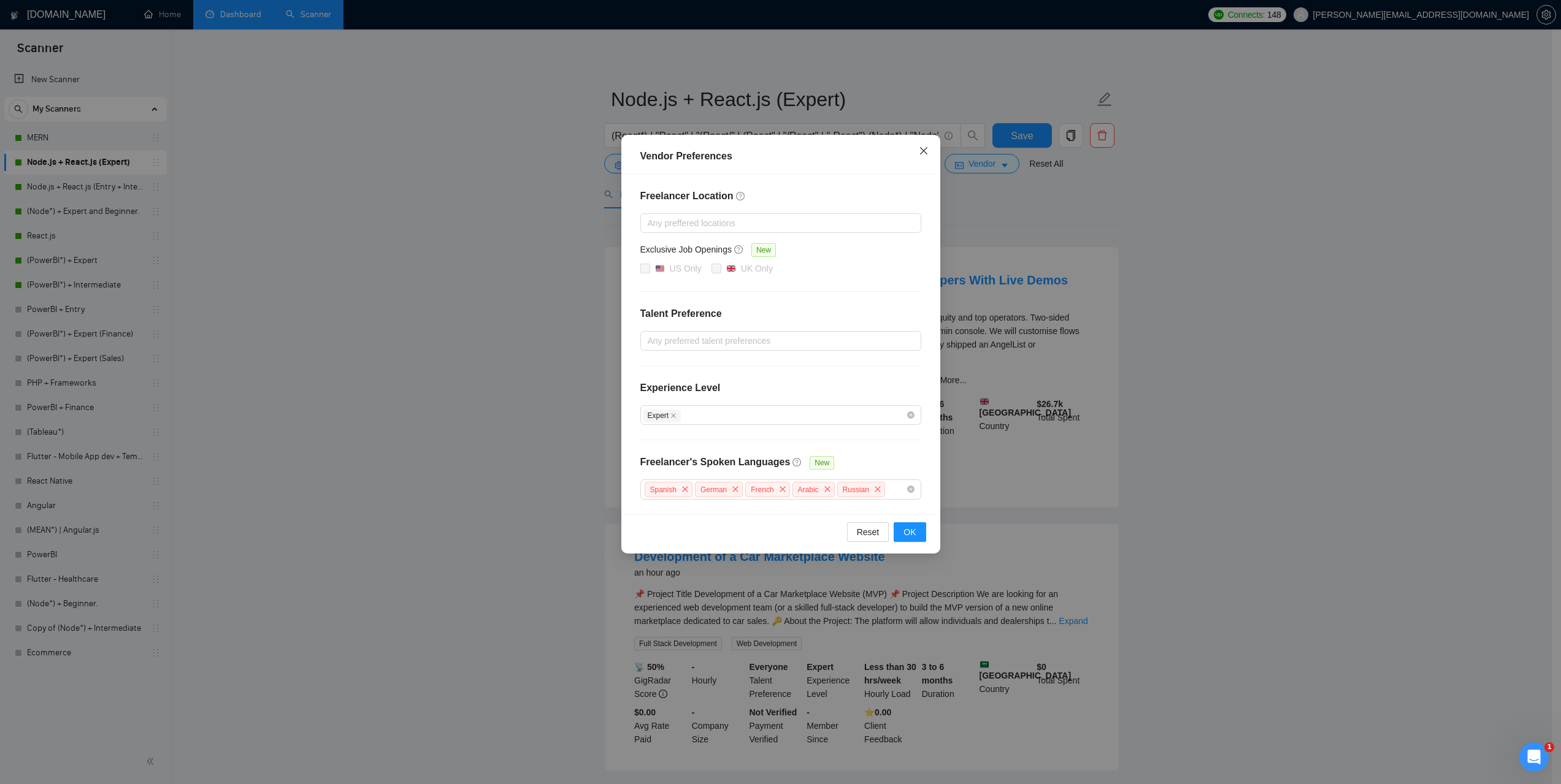
click at [932, 145] on span "Close" at bounding box center [924, 151] width 33 height 33
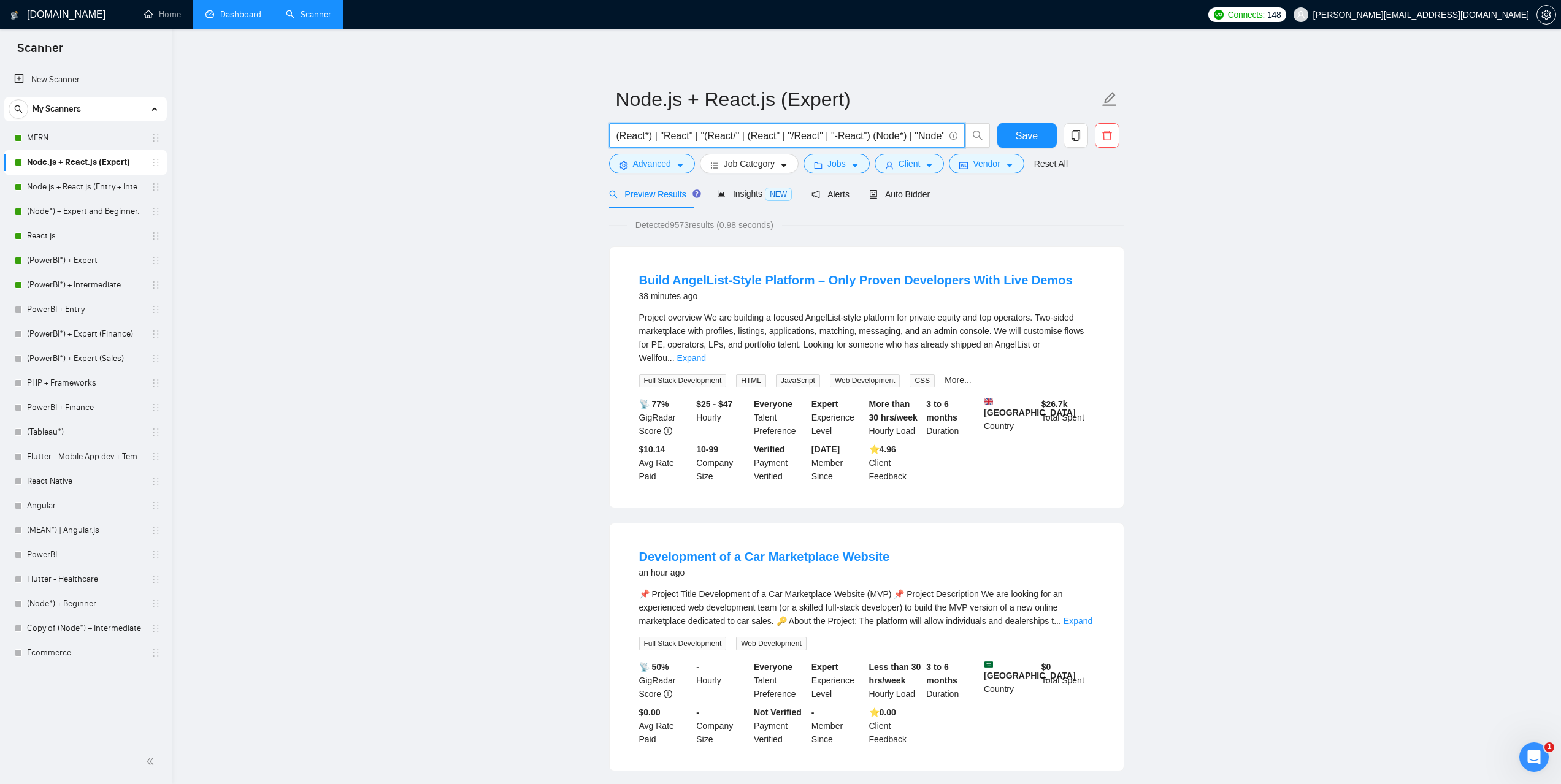
scroll to position [0, 126]
drag, startPoint x: 649, startPoint y: 133, endPoint x: 1275, endPoint y: 234, distance: 634.1
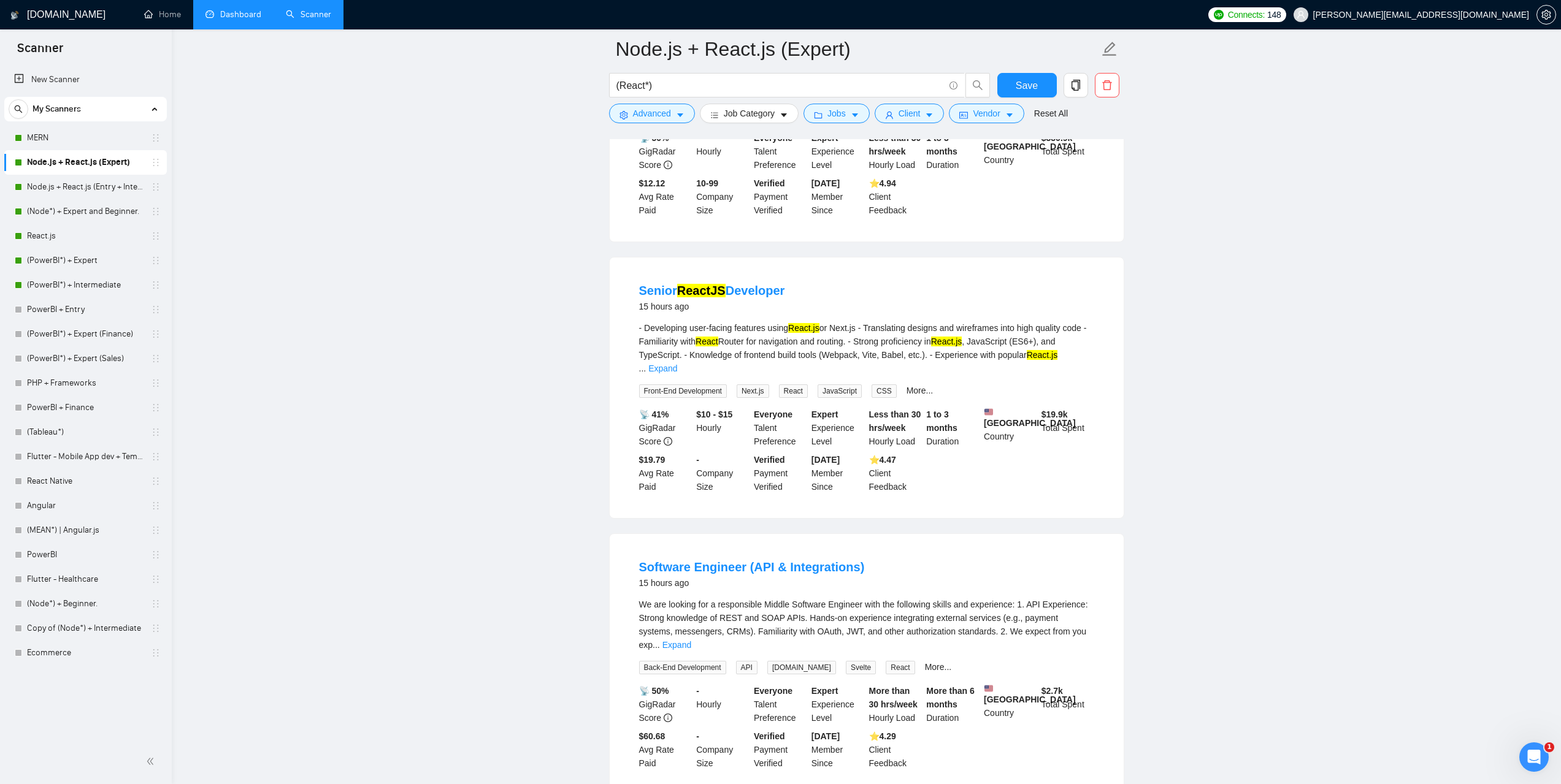
scroll to position [2279, 0]
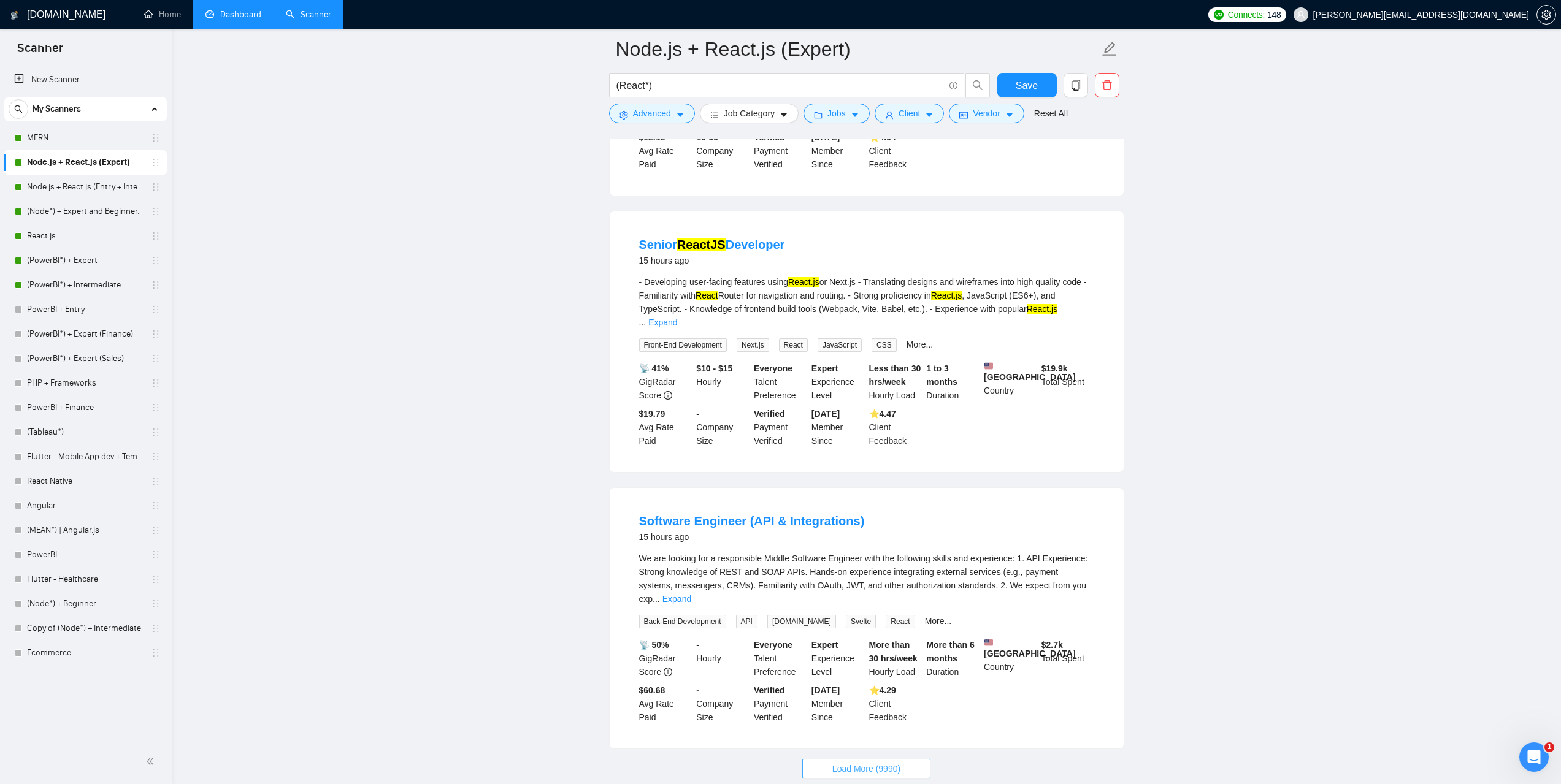
click at [875, 762] on span "Load More (9990)" at bounding box center [866, 768] width 68 height 13
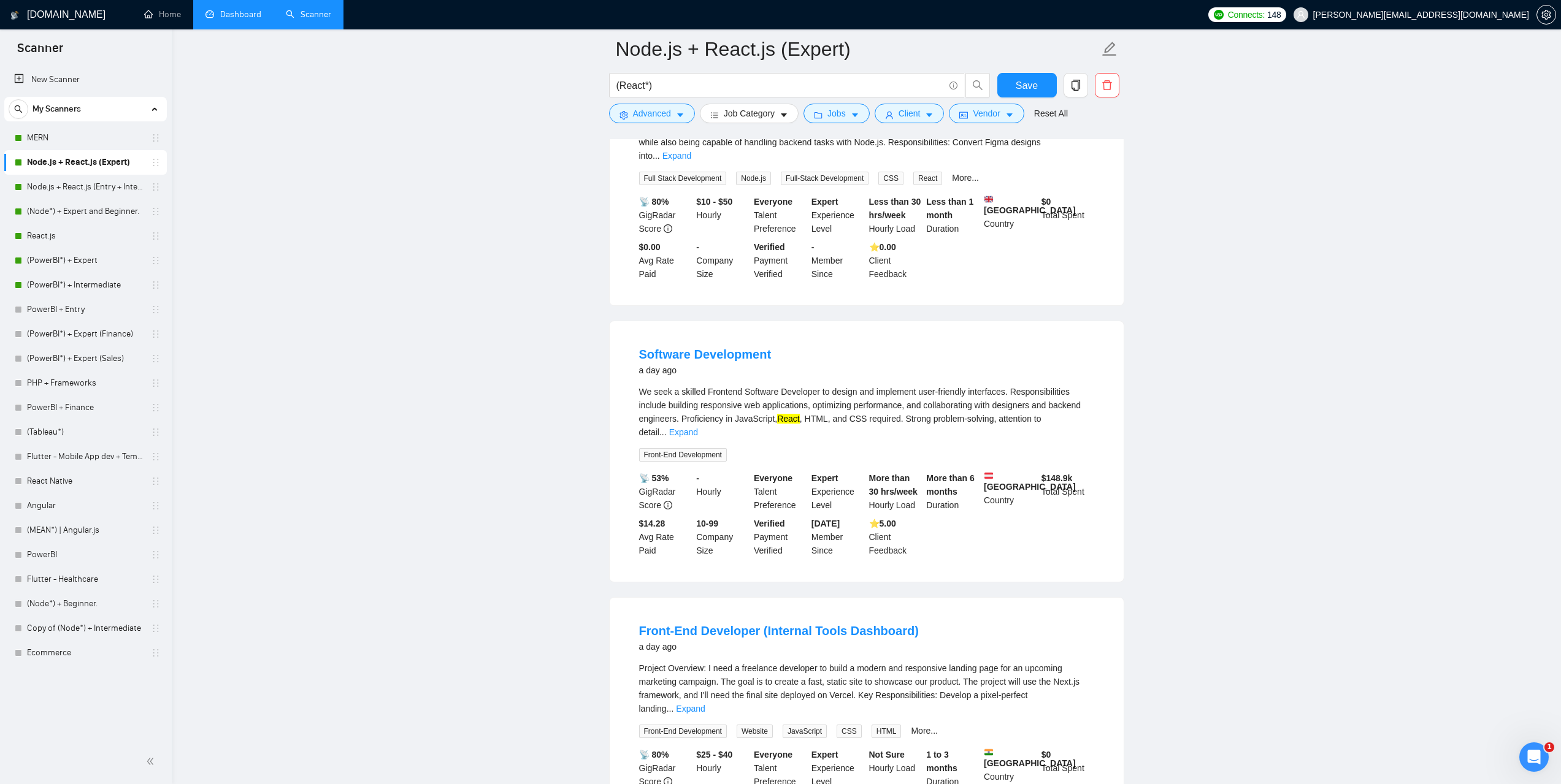
scroll to position [4959, 0]
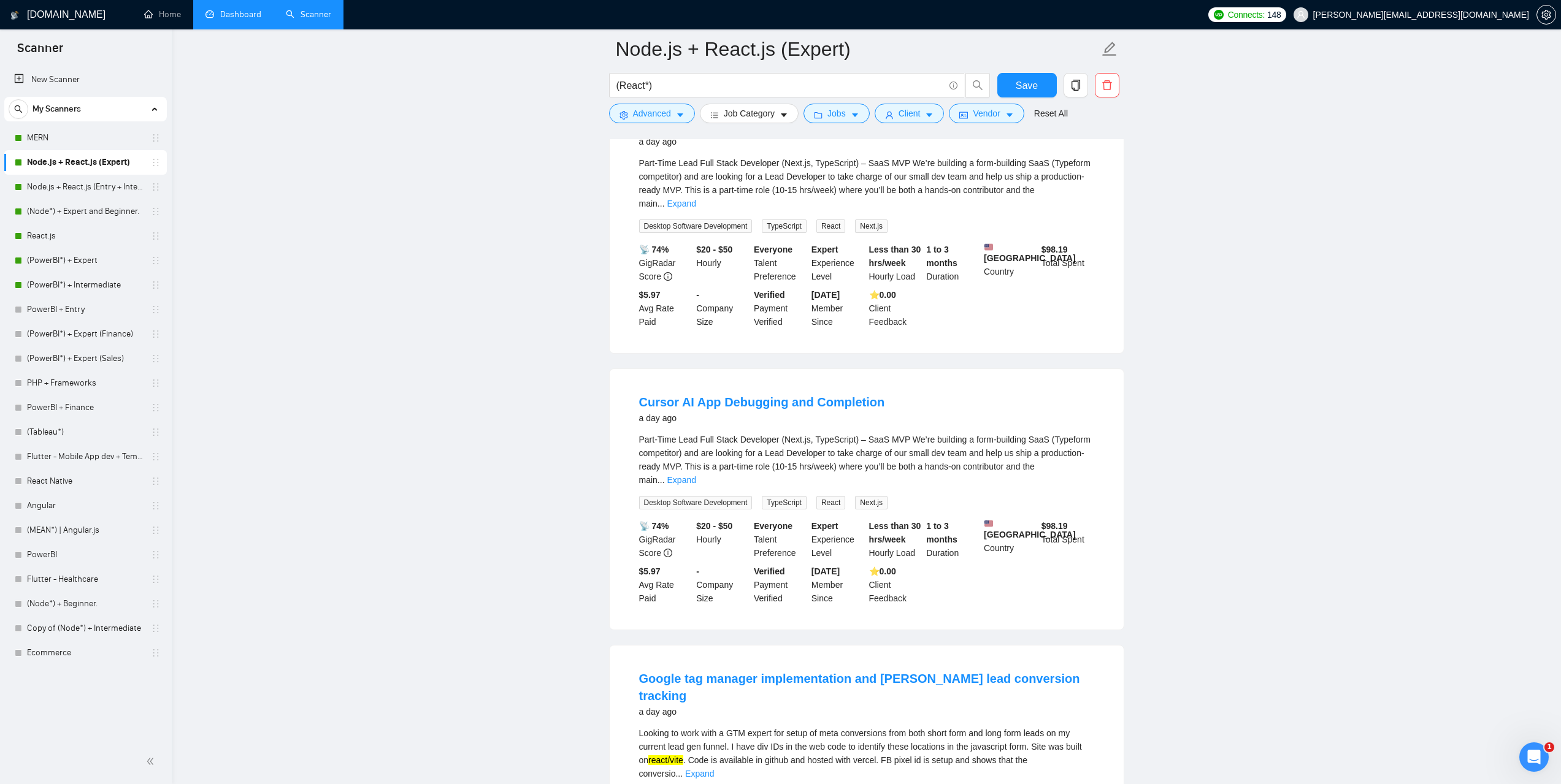
scroll to position [7634, 0]
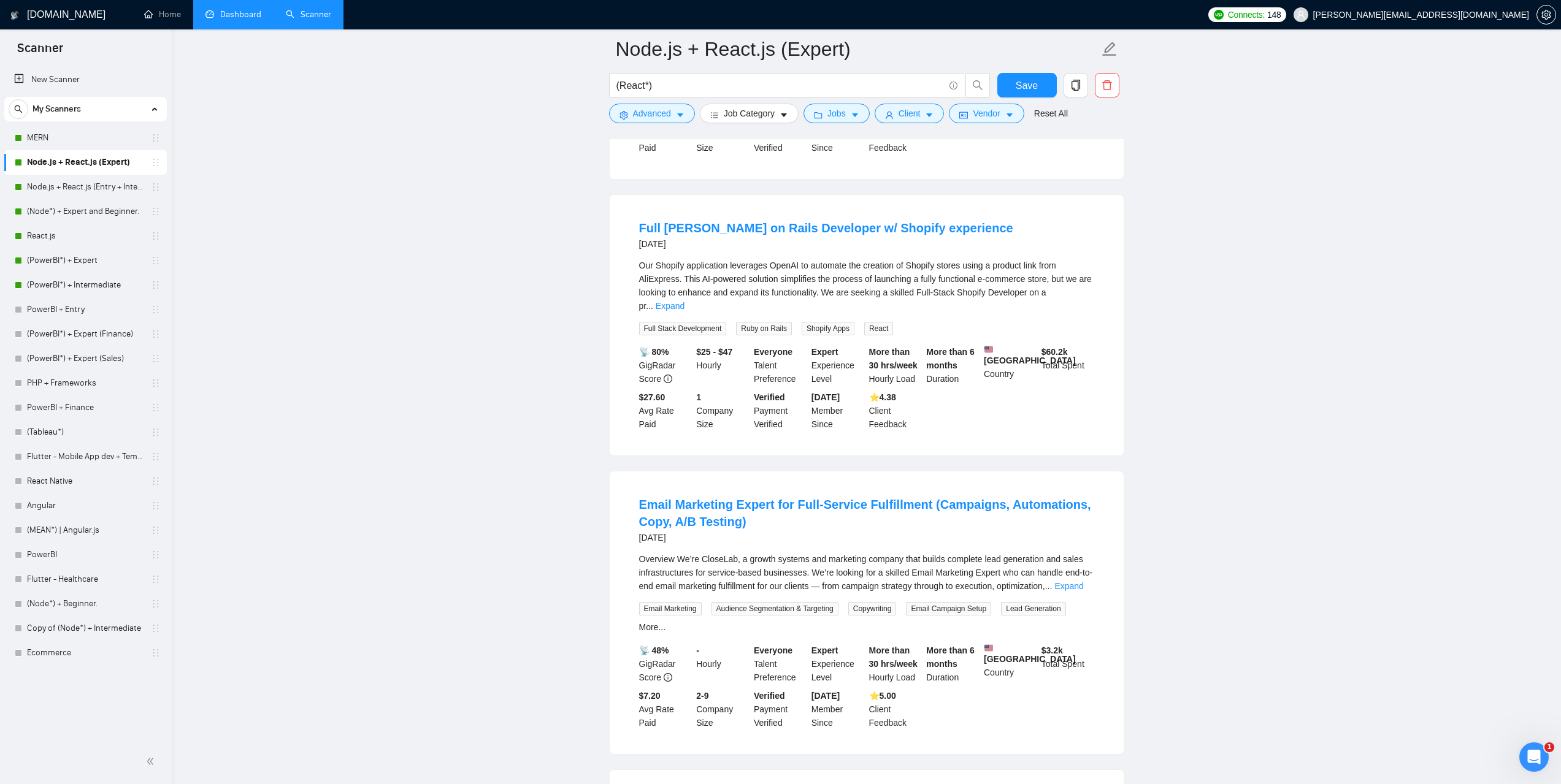
scroll to position [8922, 0]
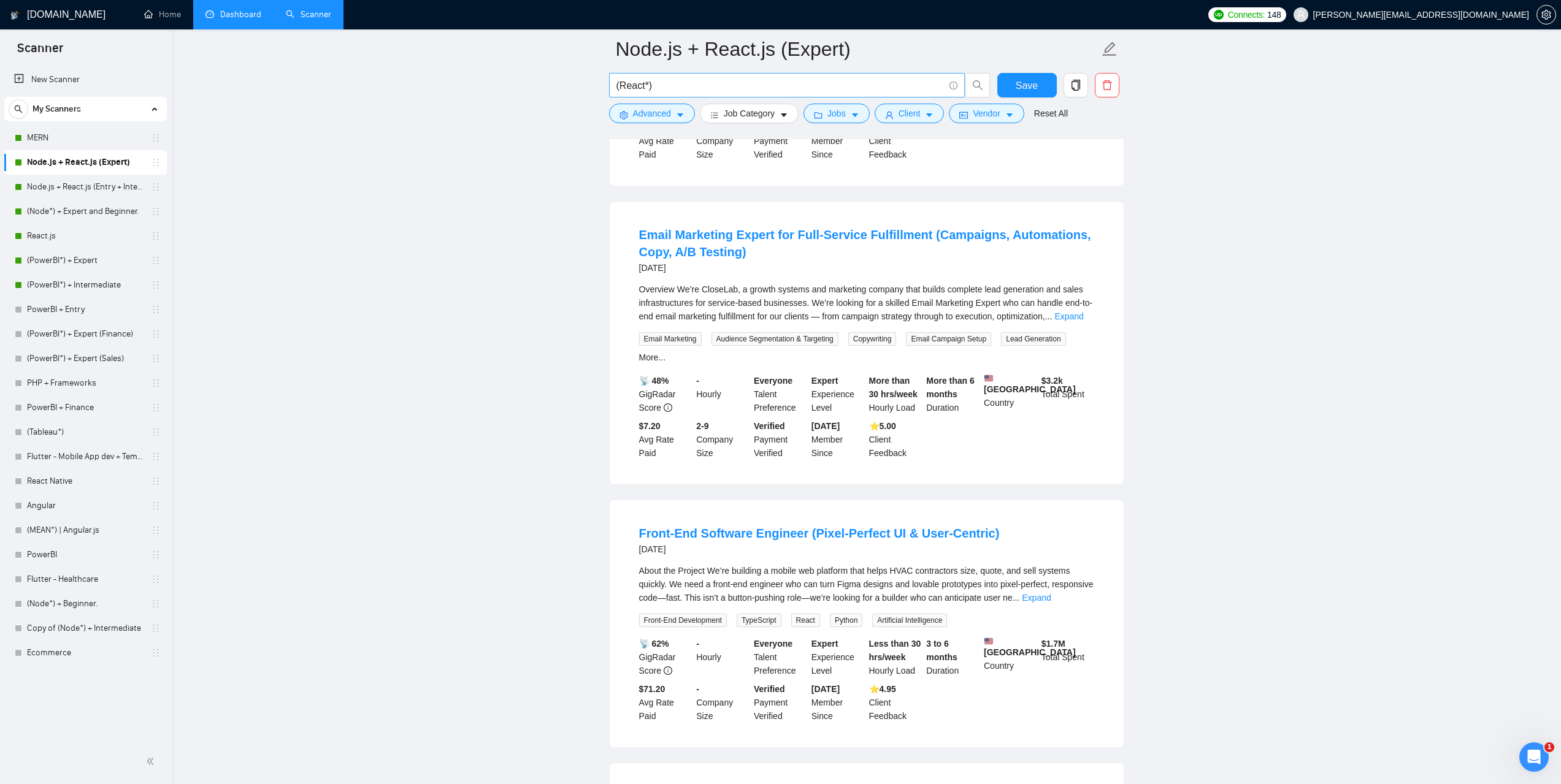
click at [646, 84] on input "(React*)" at bounding box center [780, 85] width 328 height 16
click at [620, 81] on input "(React*)" at bounding box center [780, 85] width 328 height 16
click at [673, 85] on input "(React*)" at bounding box center [780, 85] width 328 height 16
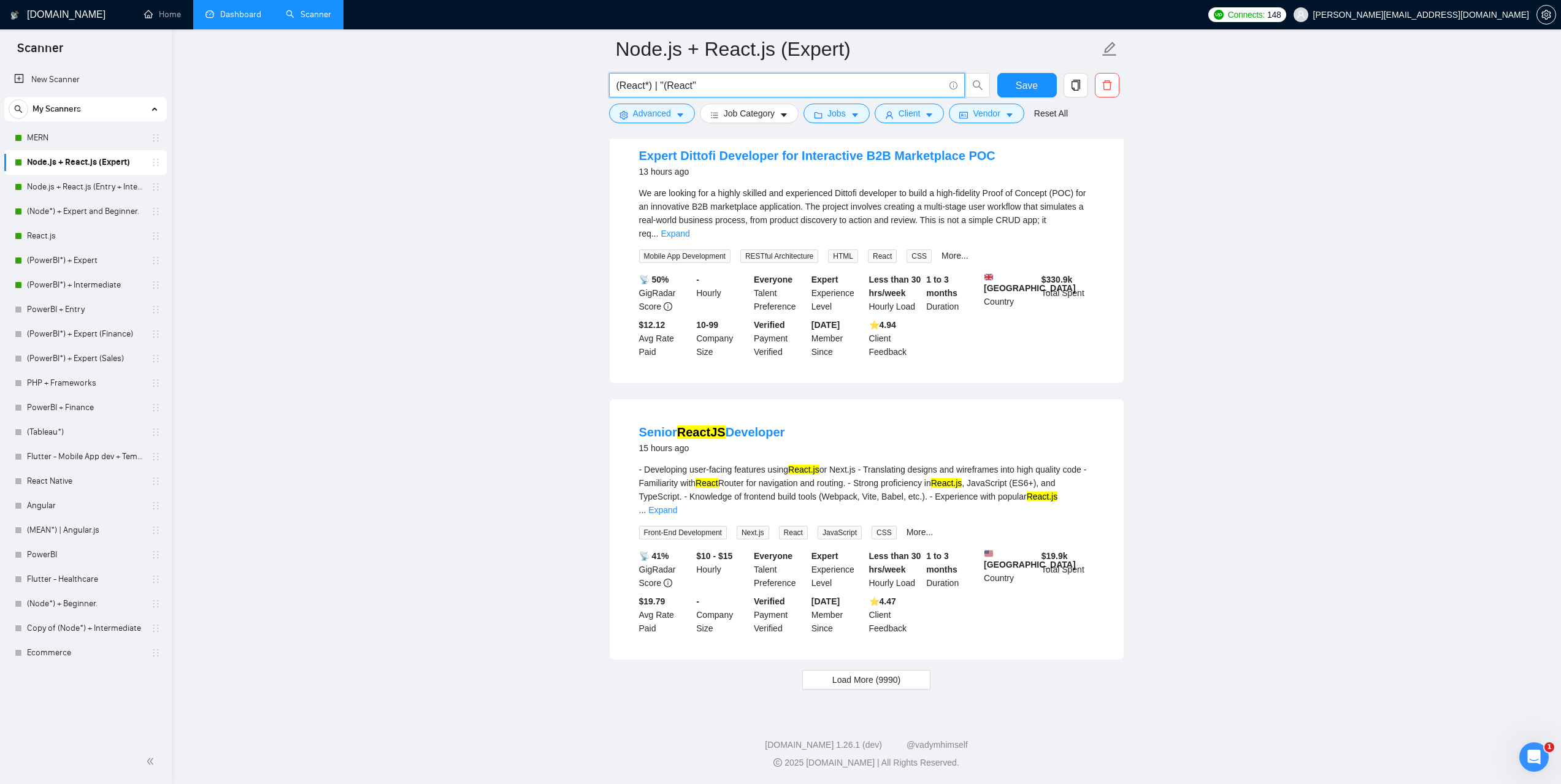
scroll to position [2279, 0]
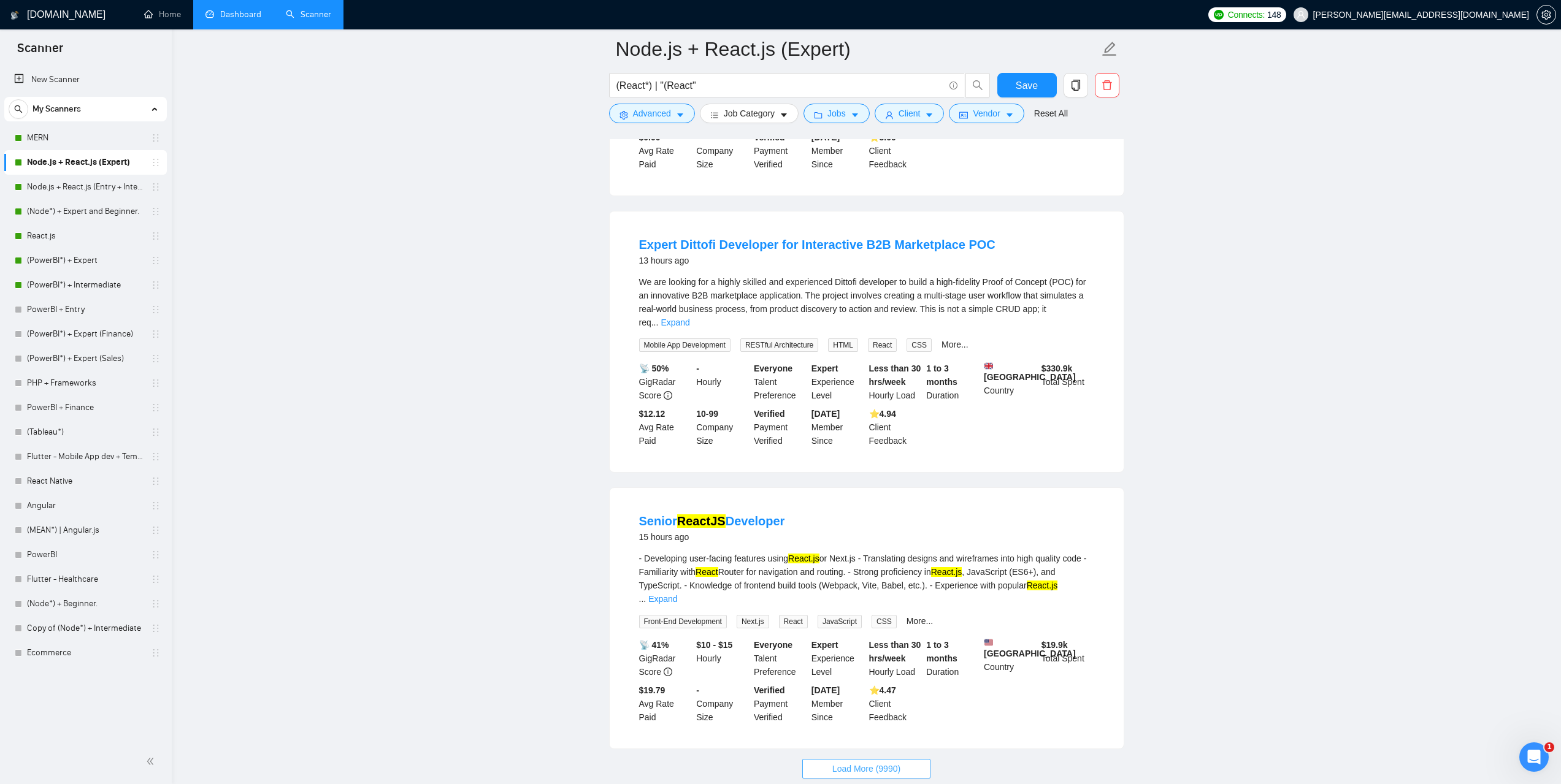
click at [887, 762] on span "Load More (9990)" at bounding box center [866, 768] width 68 height 13
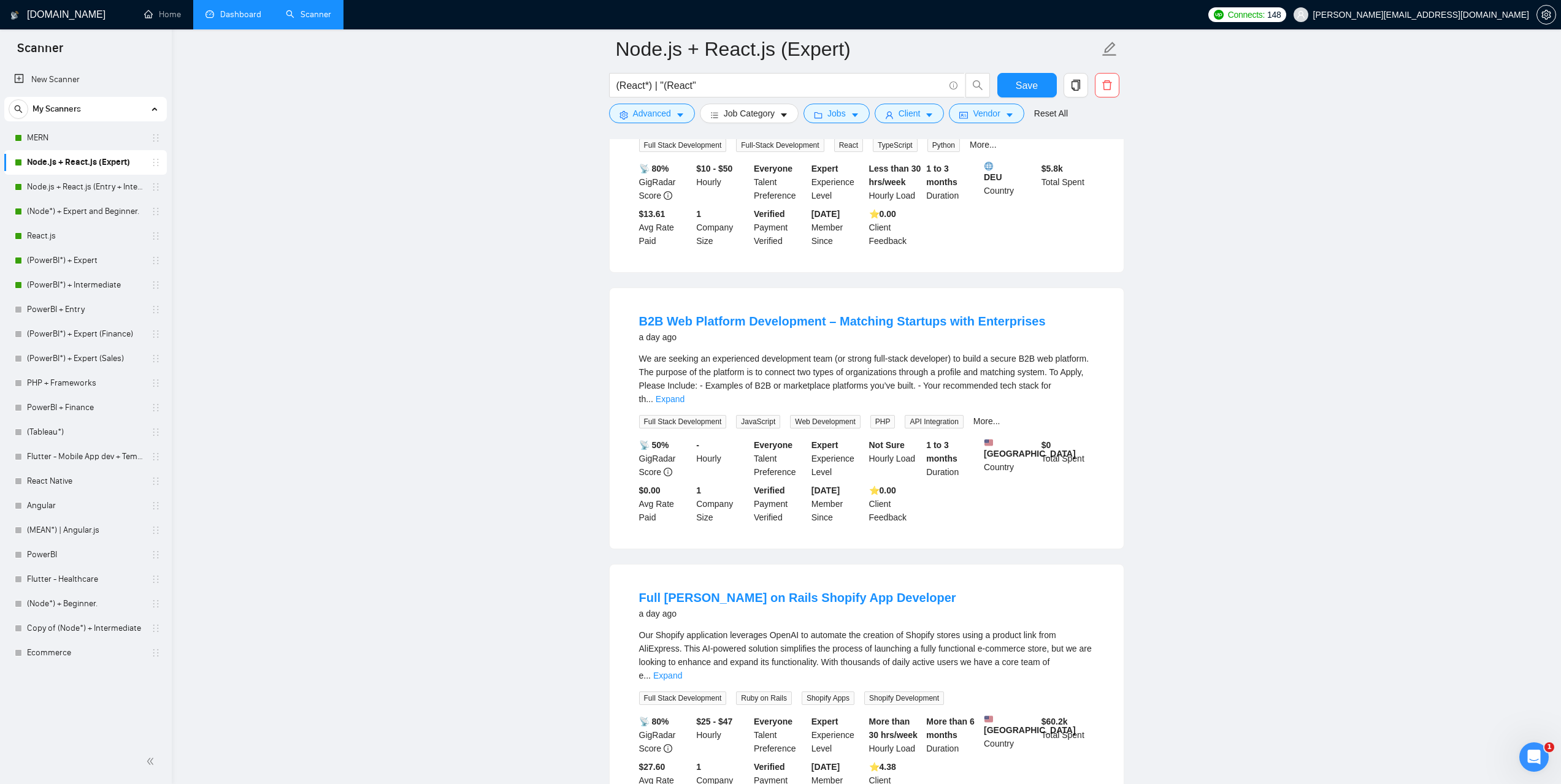
scroll to position [4976, 0]
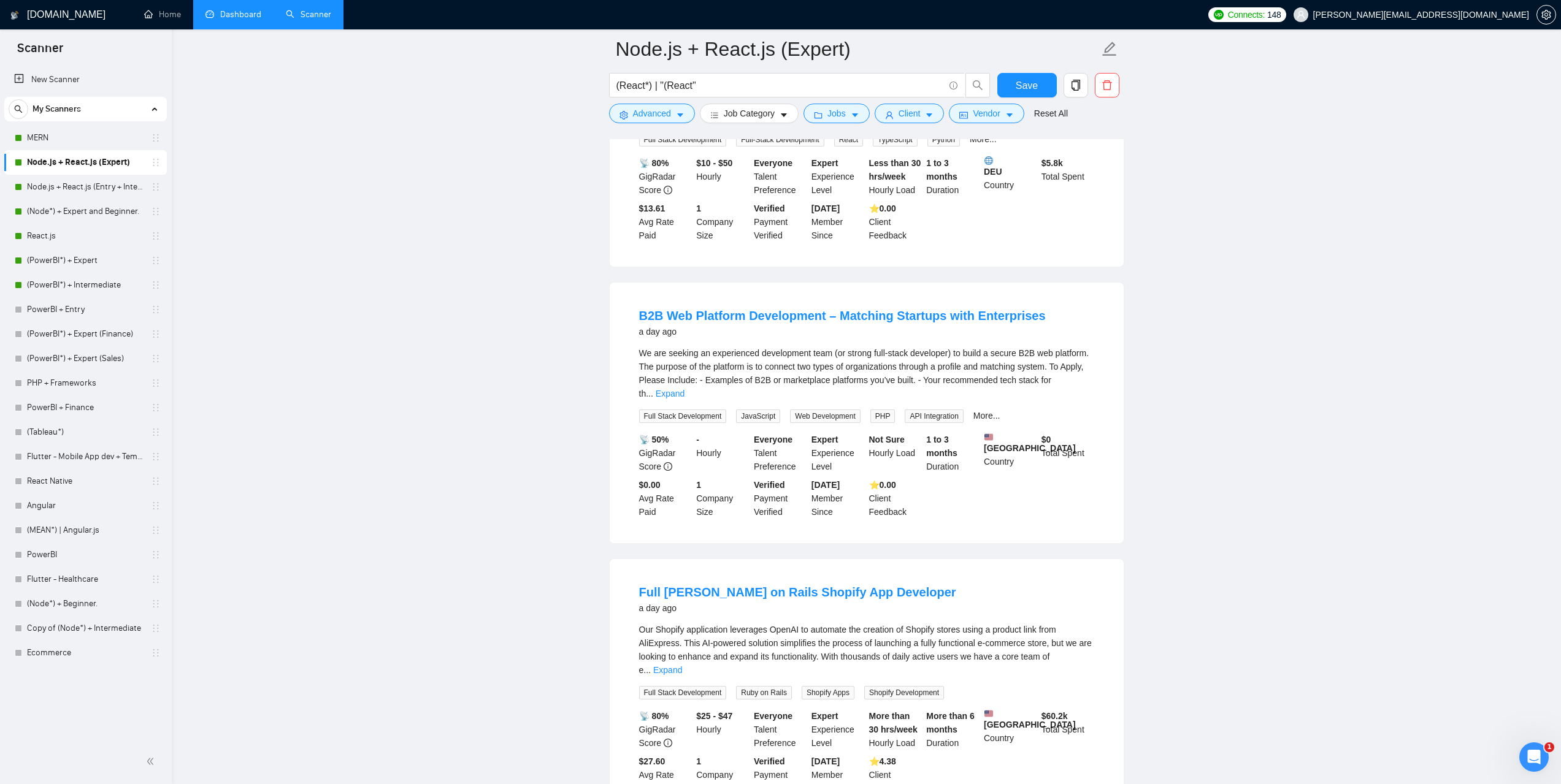
drag, startPoint x: 862, startPoint y: 672, endPoint x: 1020, endPoint y: 679, distance: 158.2
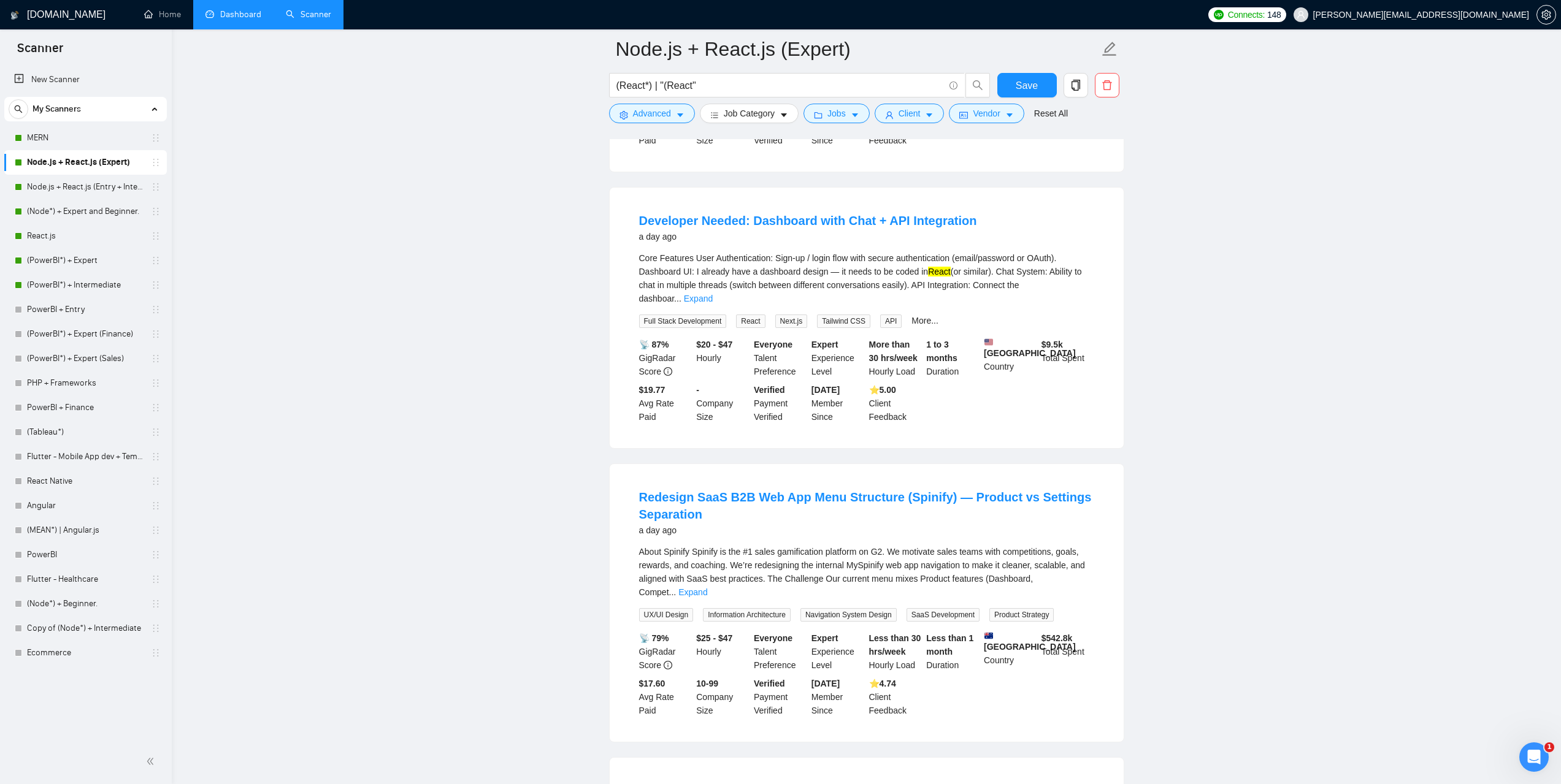
scroll to position [7651, 0]
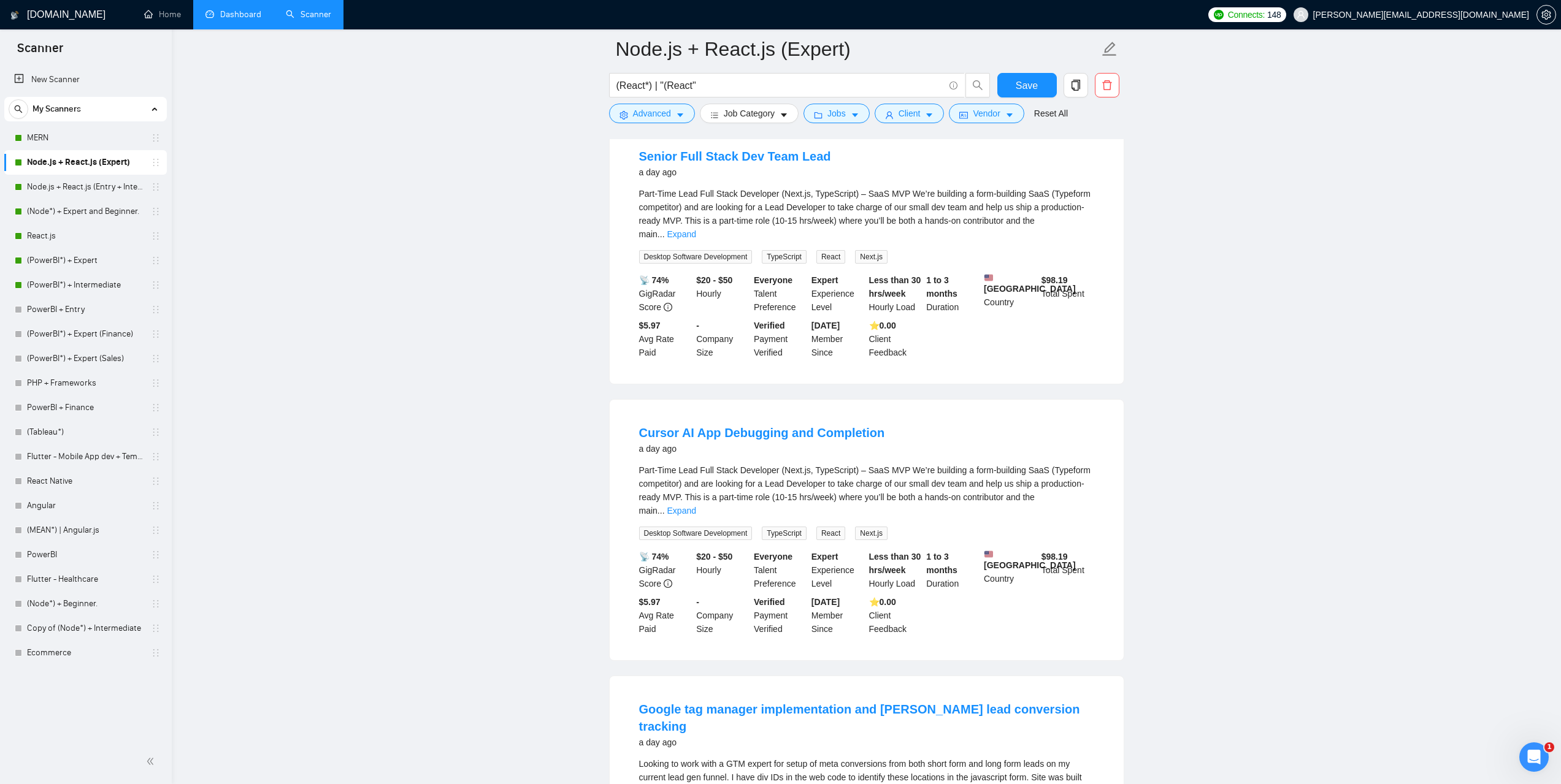
scroll to position [9246, 0]
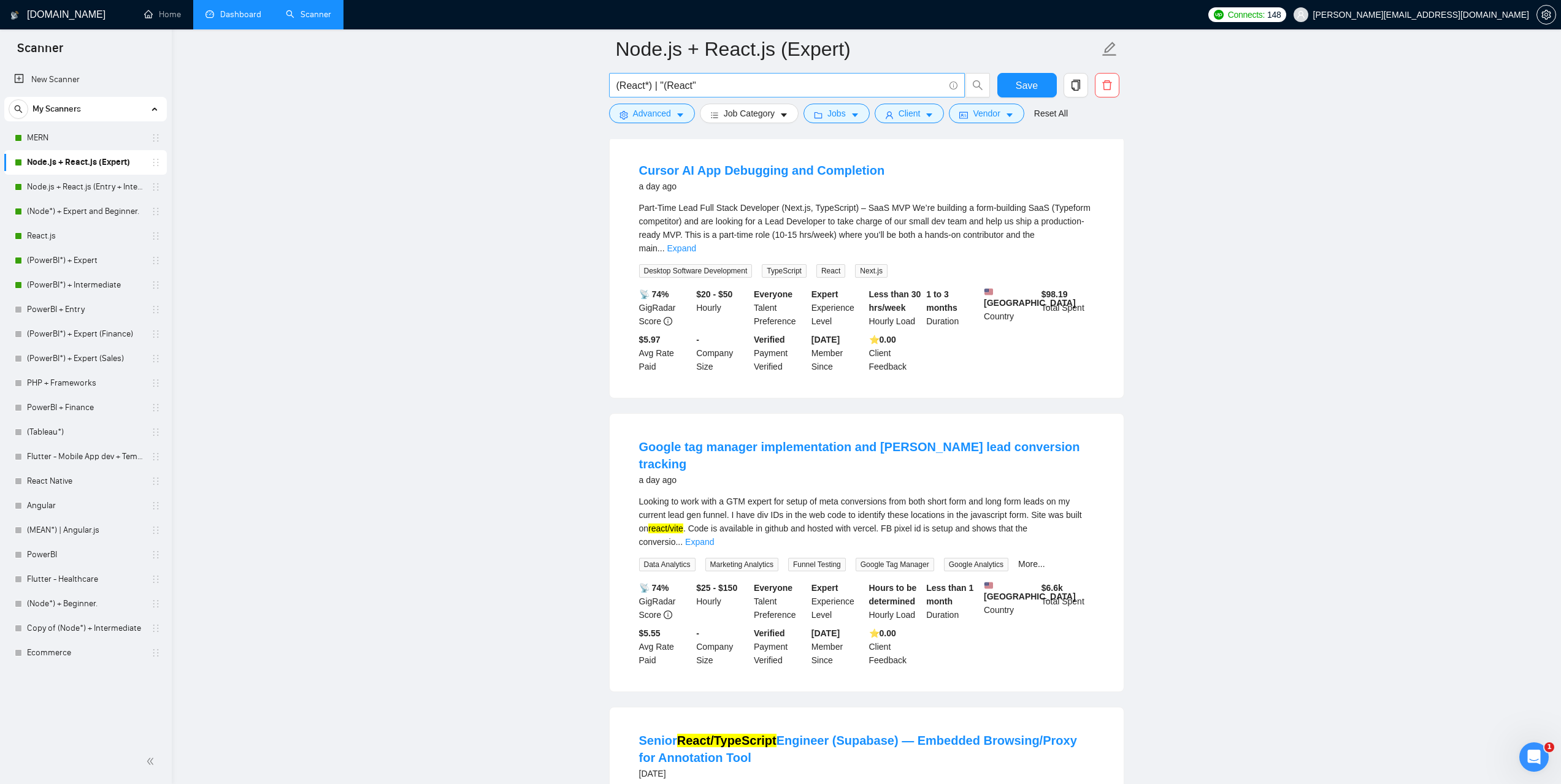
click at [688, 86] on input "(React*) | "(React"" at bounding box center [780, 85] width 328 height 16
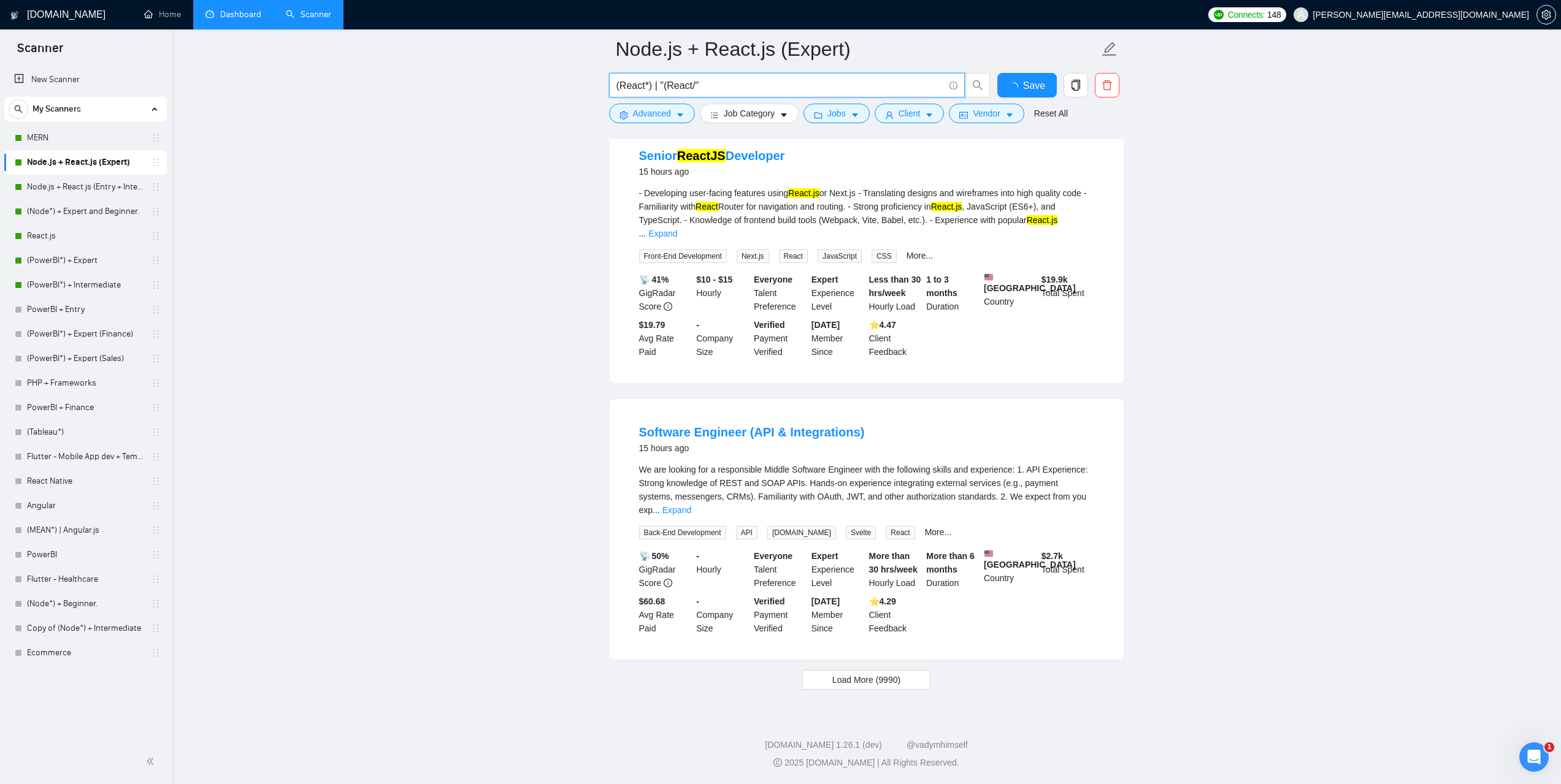
scroll to position [2279, 0]
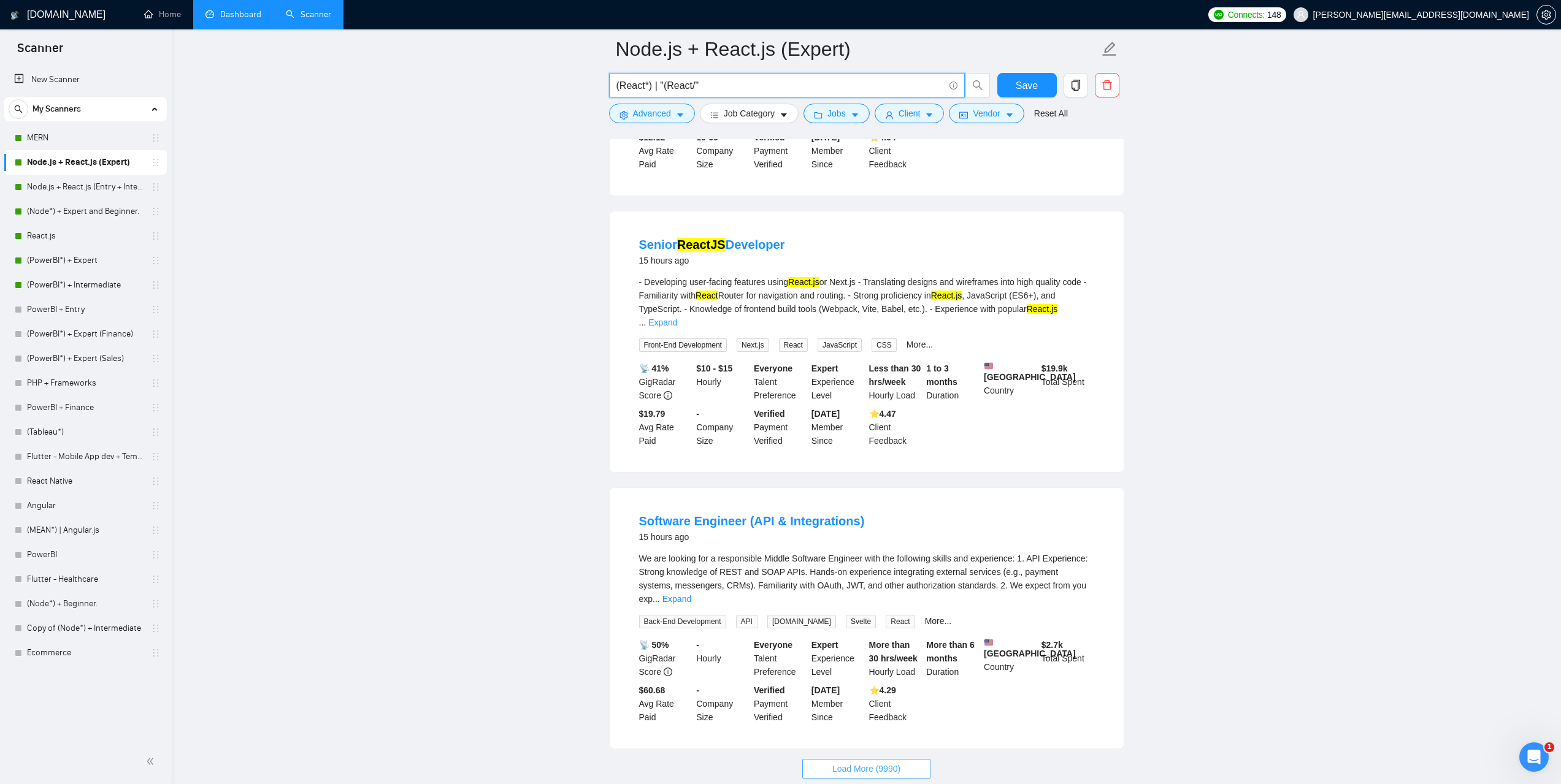
type input "(React*) | "(React/""
click at [901, 759] on button "Load More (9990)" at bounding box center [866, 769] width 128 height 20
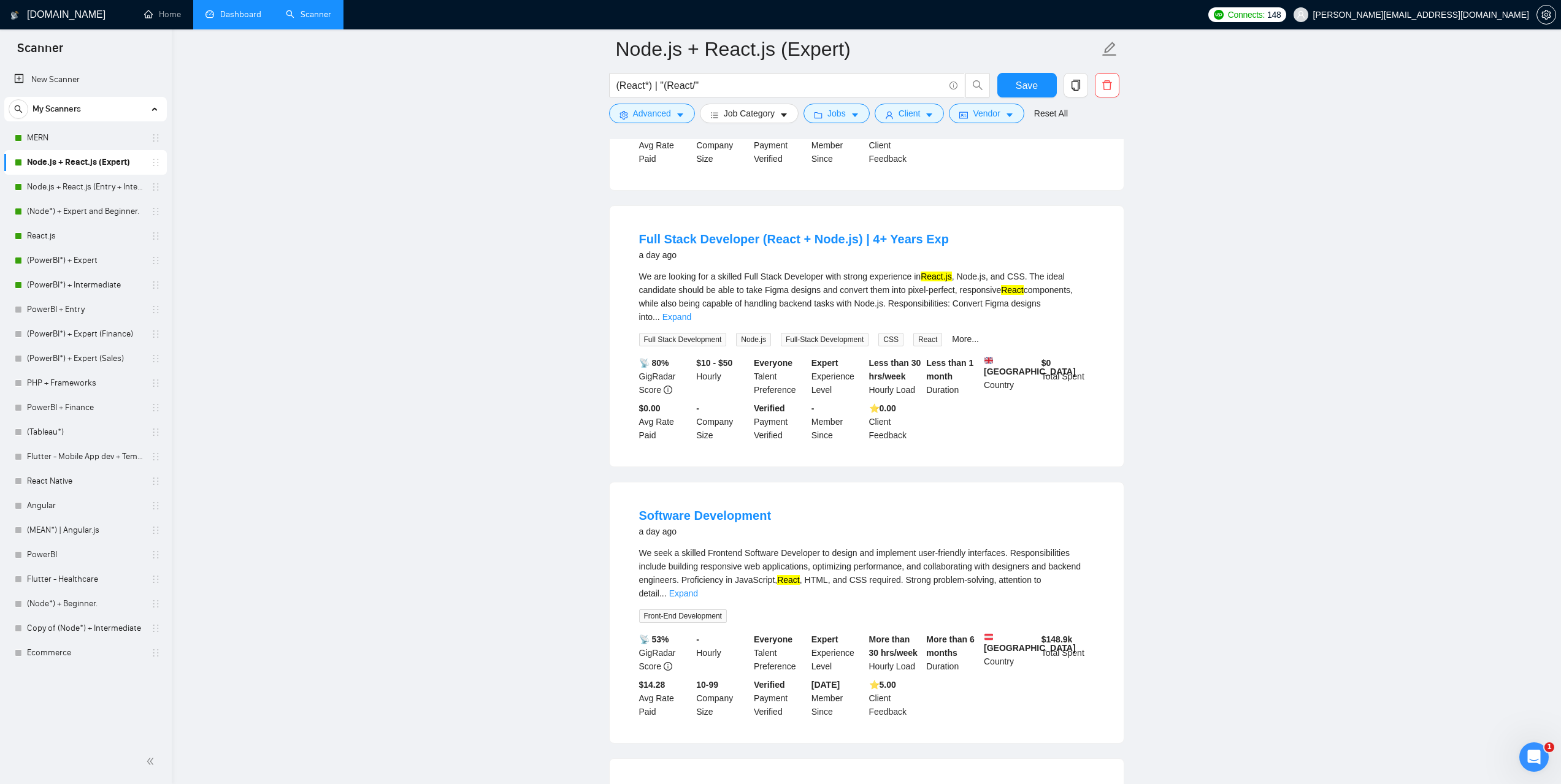
scroll to position [4959, 0]
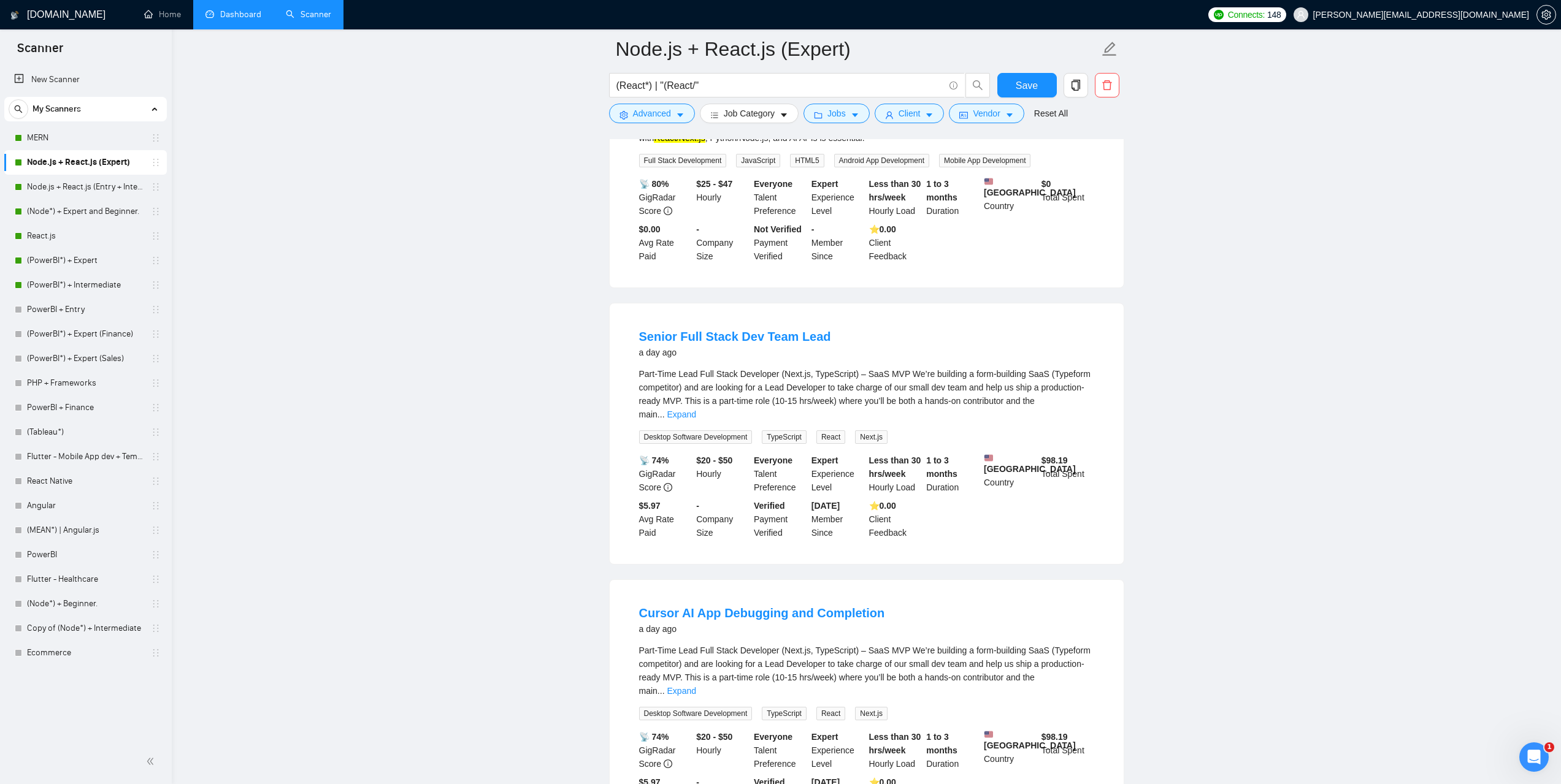
scroll to position [7634, 0]
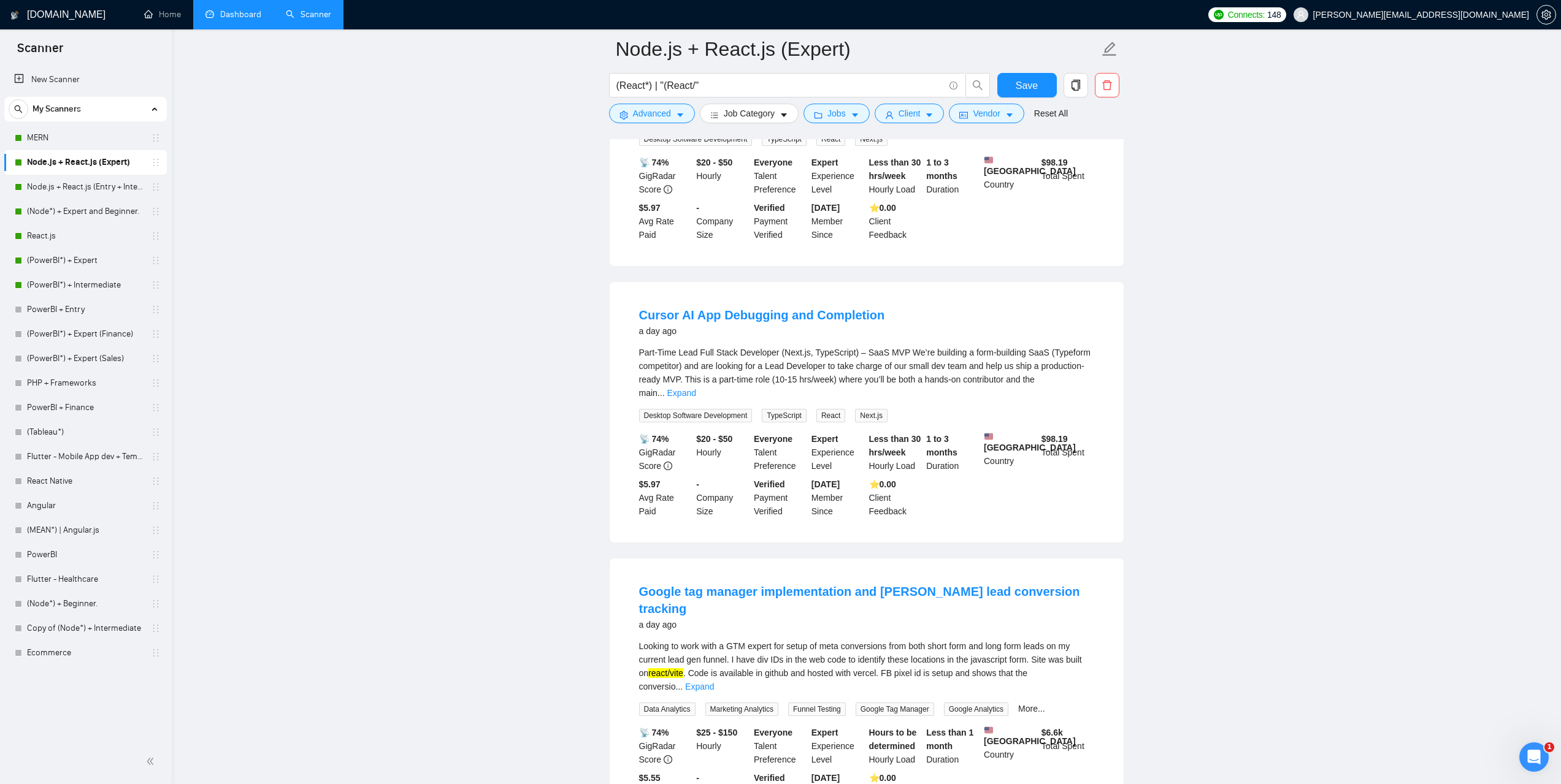
scroll to position [8063, 0]
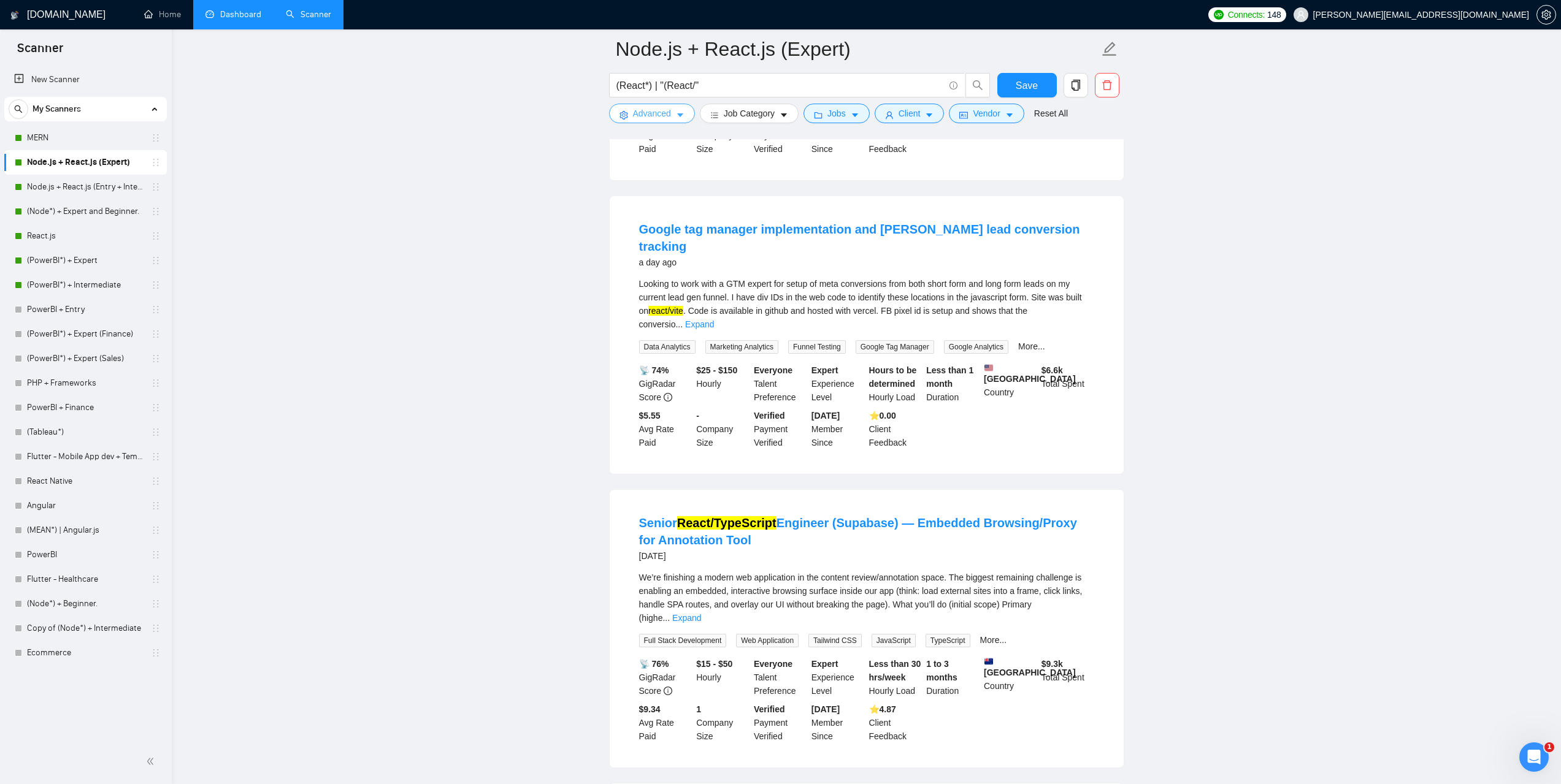
click at [689, 114] on button "Advanced" at bounding box center [652, 114] width 86 height 20
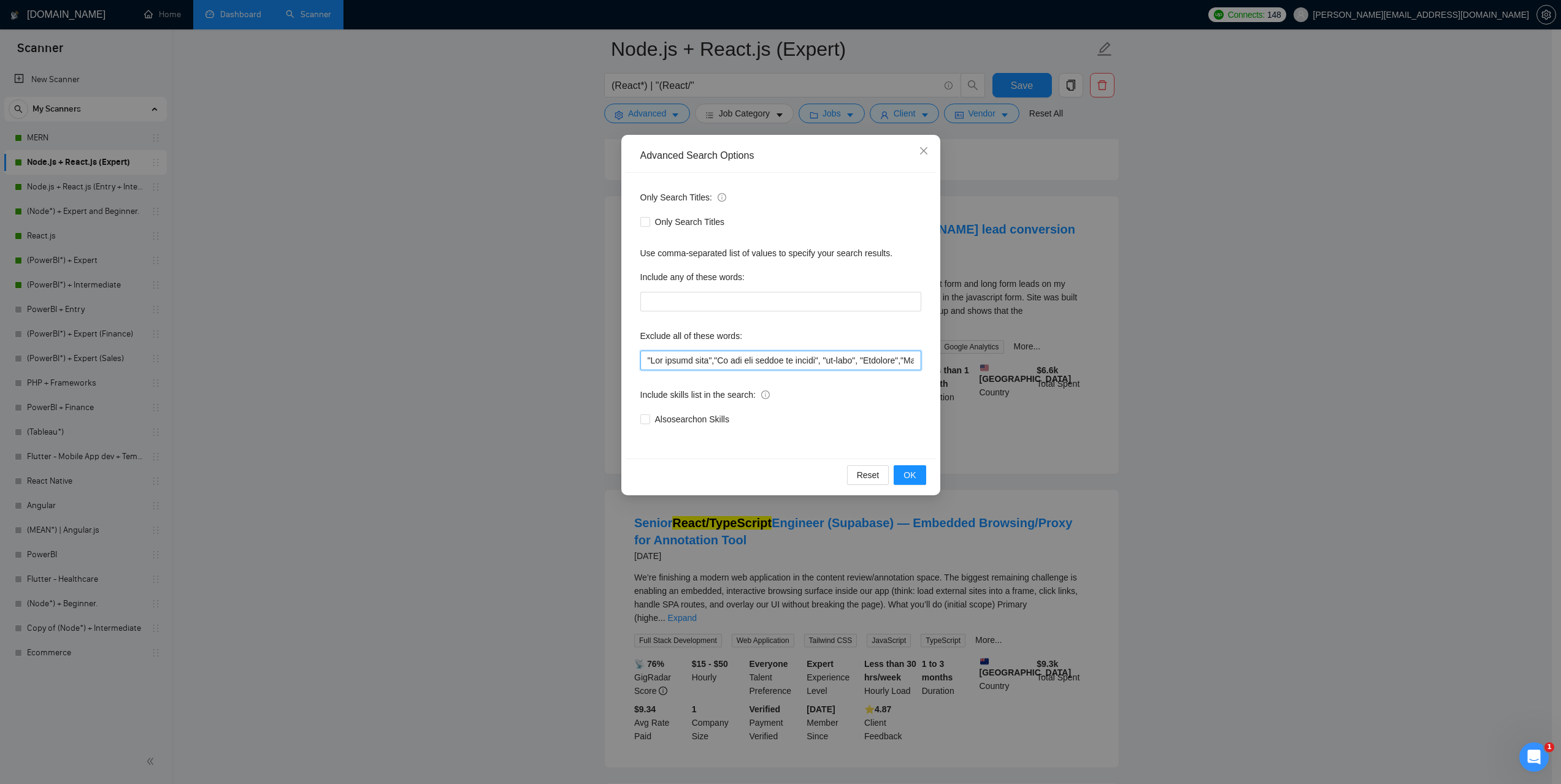
click at [801, 364] on input "text" at bounding box center [781, 361] width 281 height 20
click at [384, 249] on div "Advanced Search Options Only Search Titles: Only Search Titles Use comma-separa…" at bounding box center [780, 392] width 1561 height 784
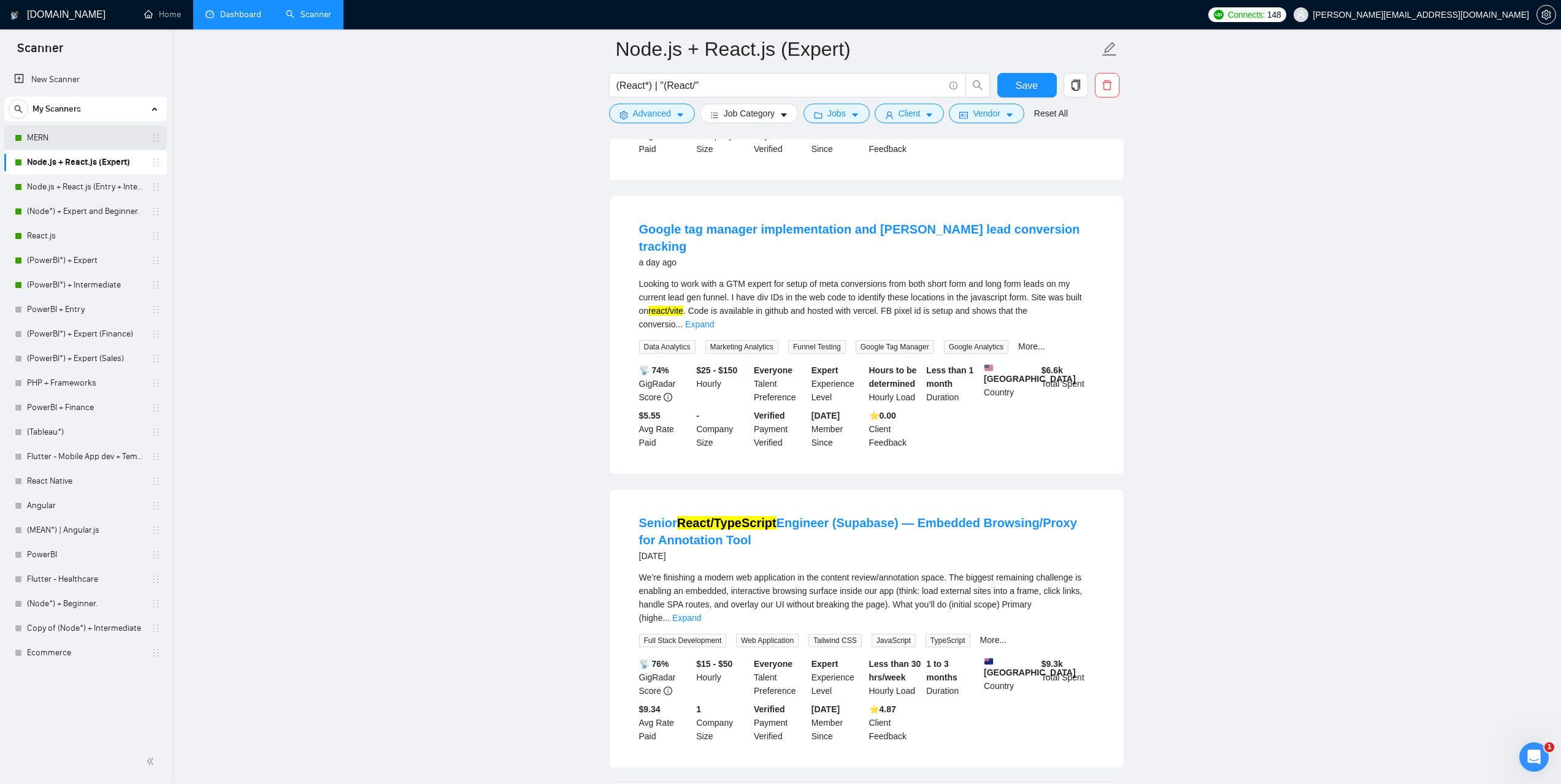
click at [83, 132] on link "MERN" at bounding box center [85, 138] width 117 height 25
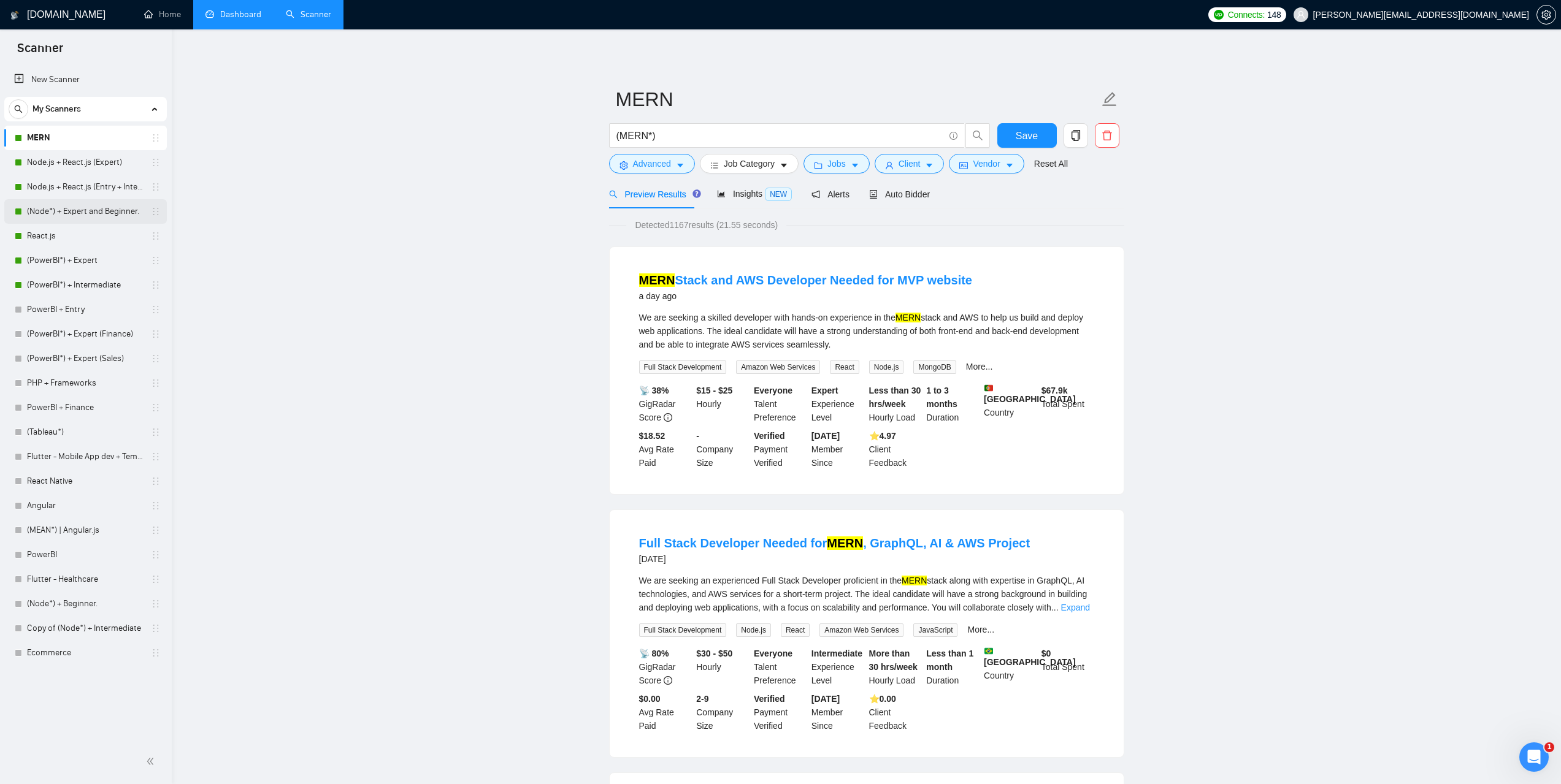
click at [68, 217] on link "(Node*) + Expert and Beginner." at bounding box center [85, 211] width 117 height 25
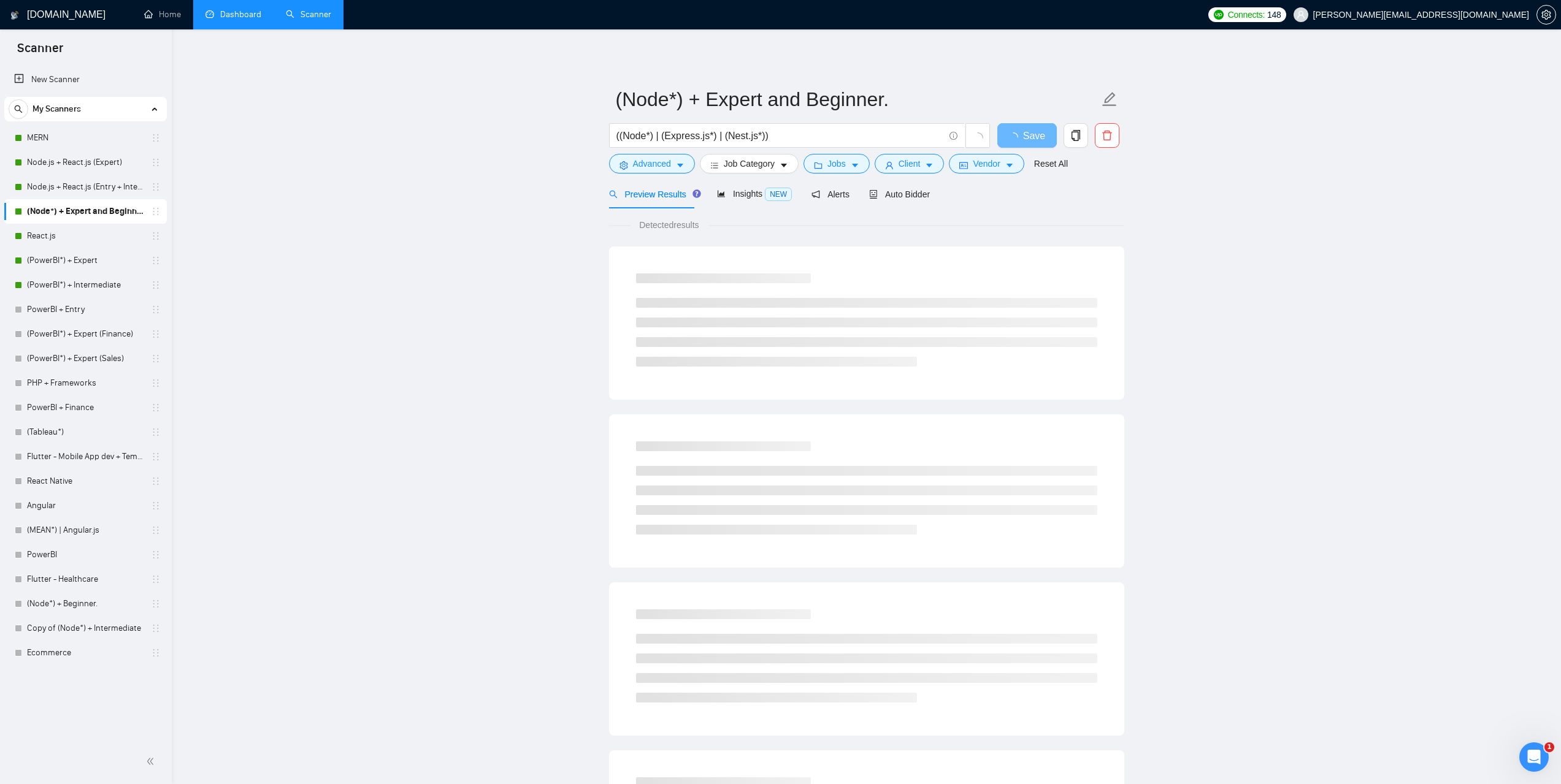
click at [666, 174] on form "(Node*) + Expert and Beginner. ((Node*) | (Express.js*) | (Nest.js*)) Save Adva…" at bounding box center [866, 129] width 515 height 100
click at [667, 165] on span "Advanced" at bounding box center [652, 163] width 38 height 13
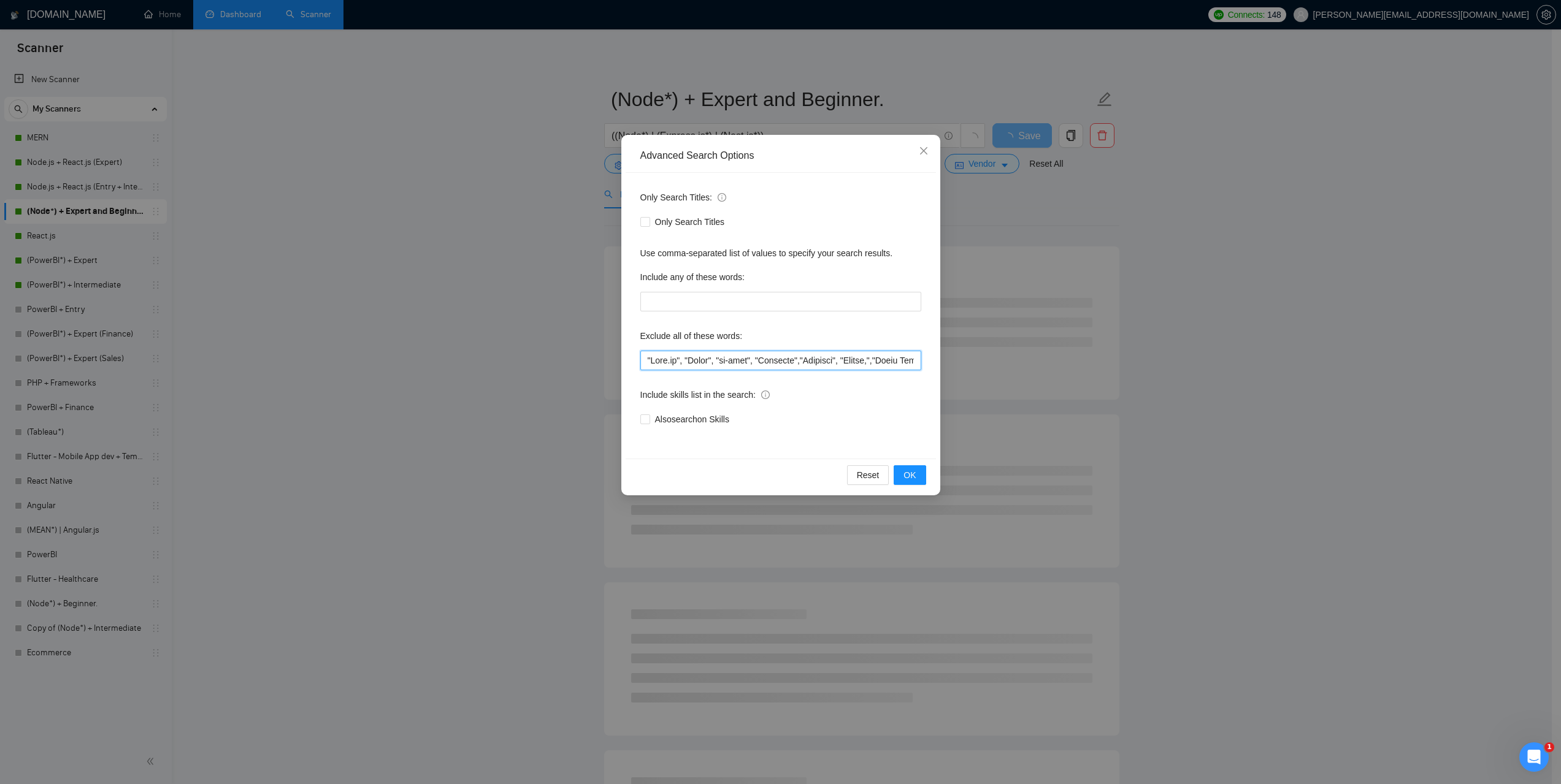
click at [762, 351] on input "text" at bounding box center [781, 361] width 281 height 20
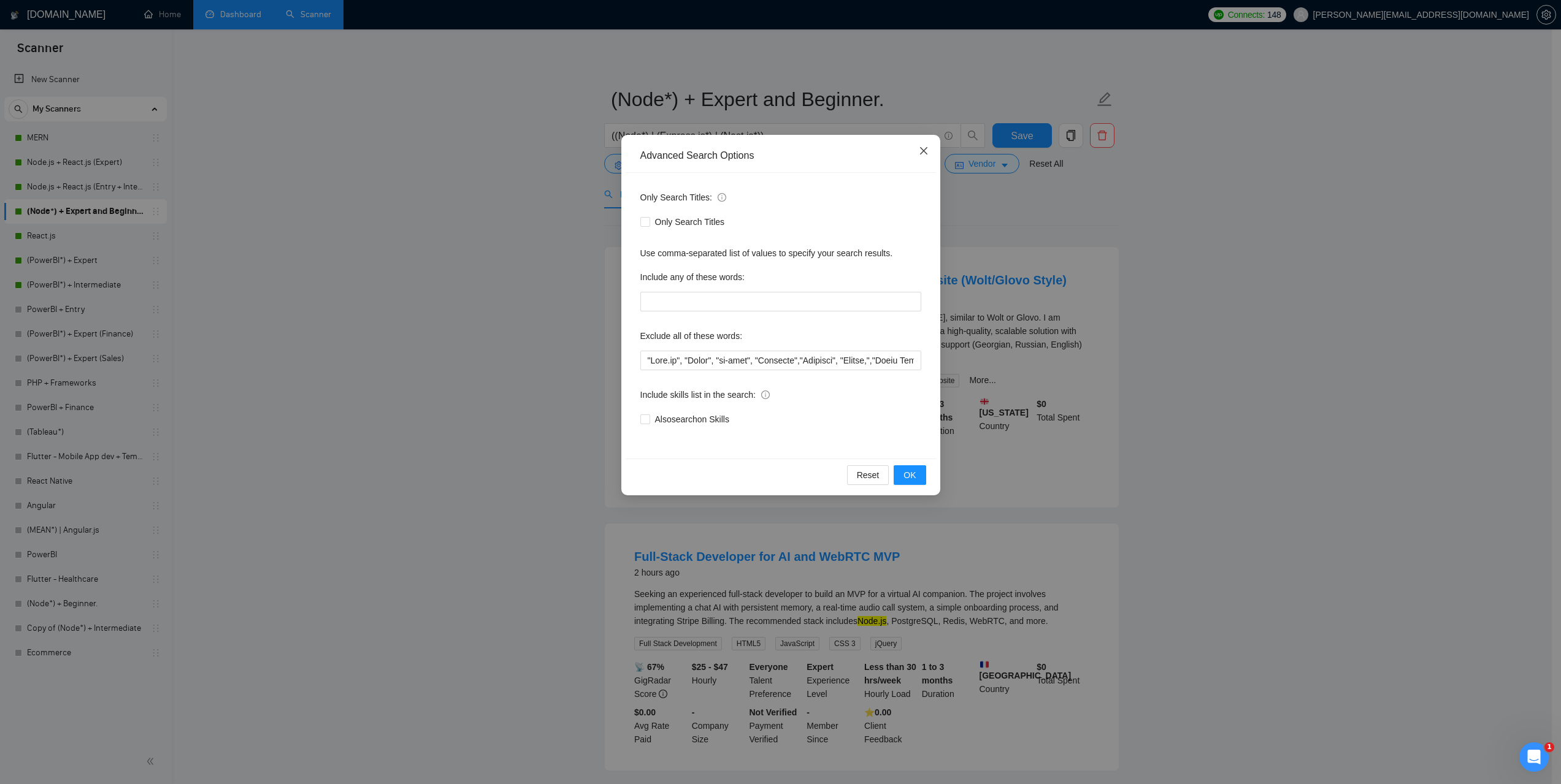
click at [930, 152] on span "Close" at bounding box center [924, 151] width 33 height 33
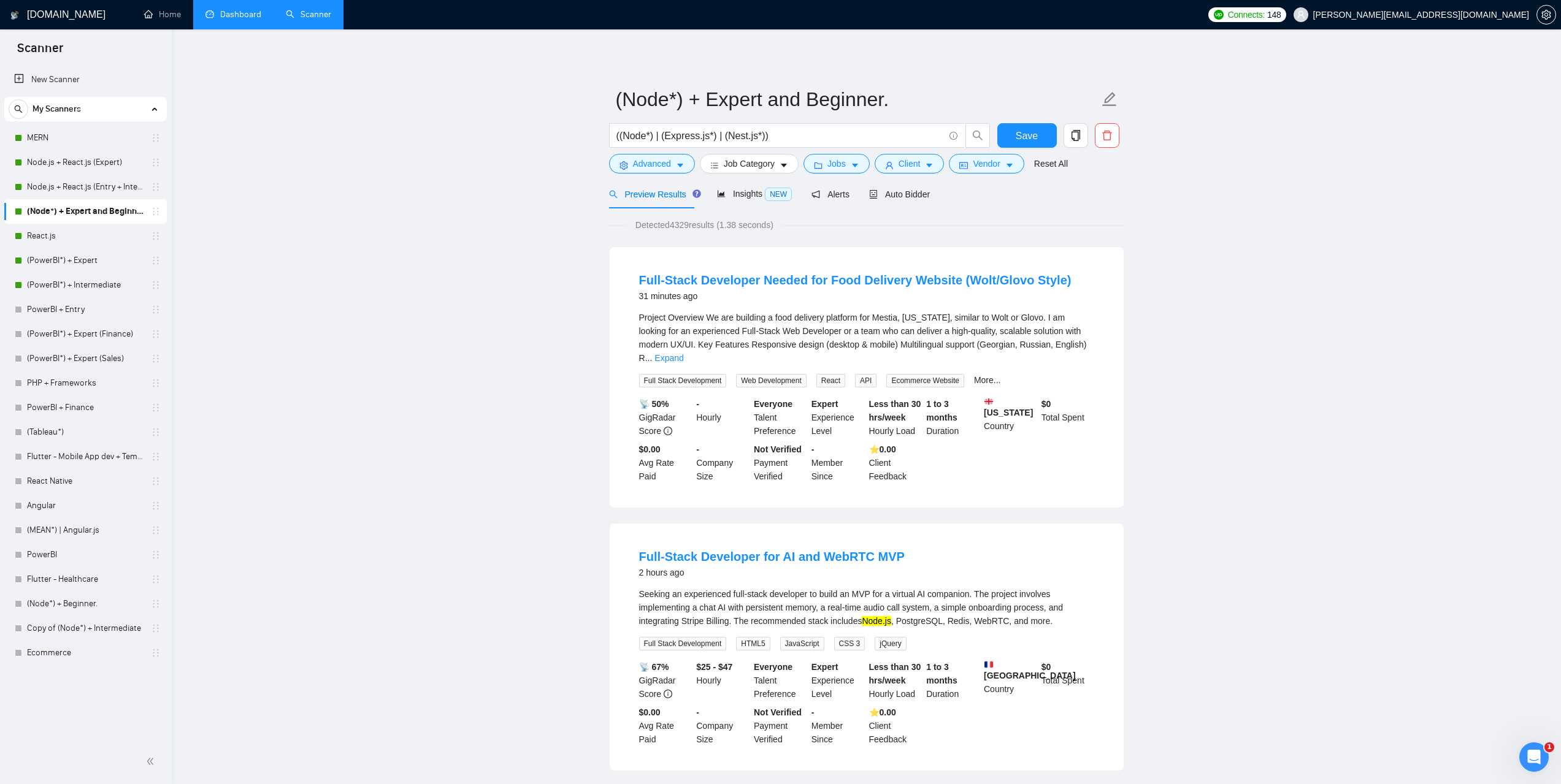
click at [228, 15] on link "Dashboard" at bounding box center [233, 14] width 56 height 11
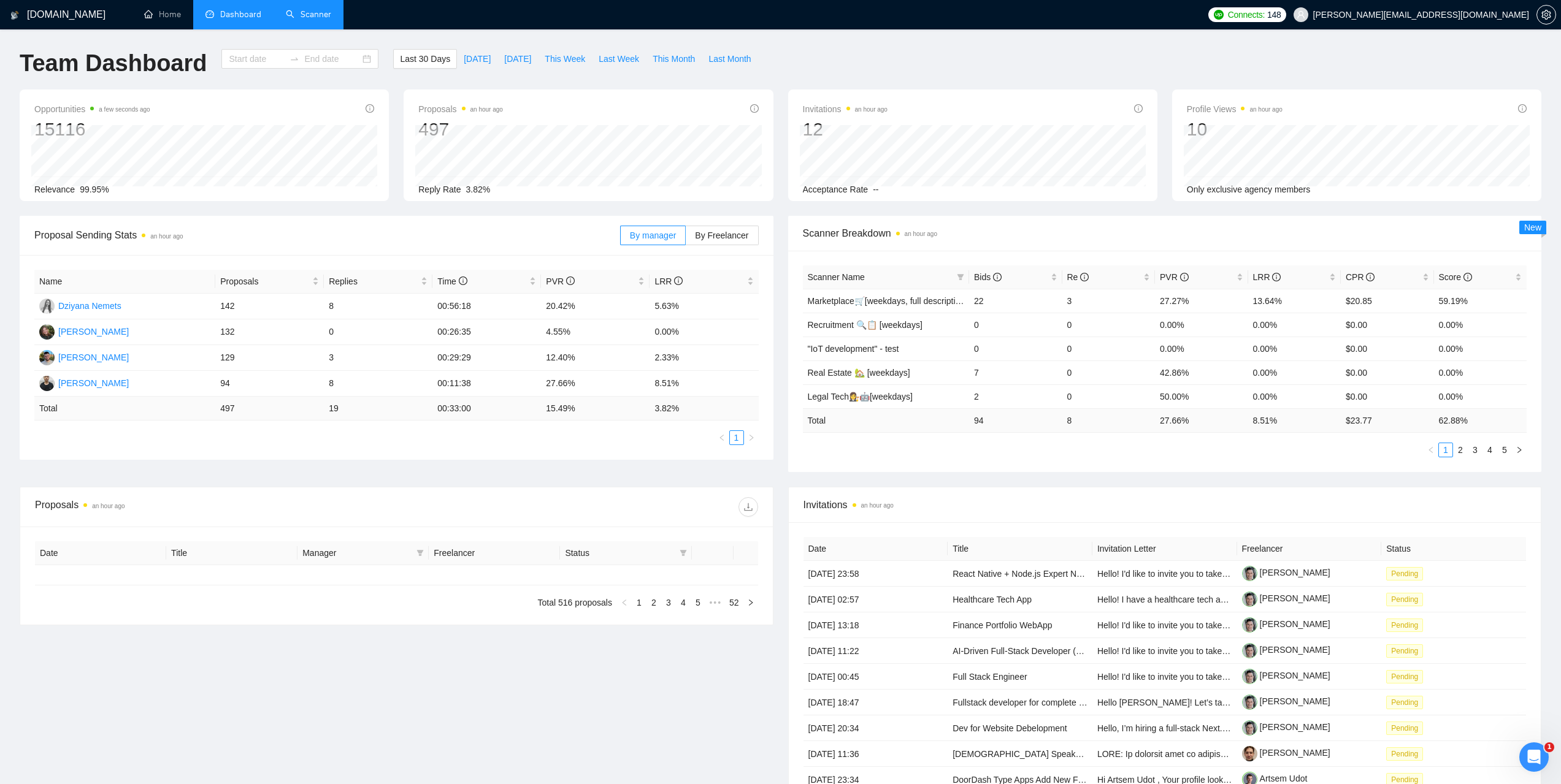
type input "[DATE]"
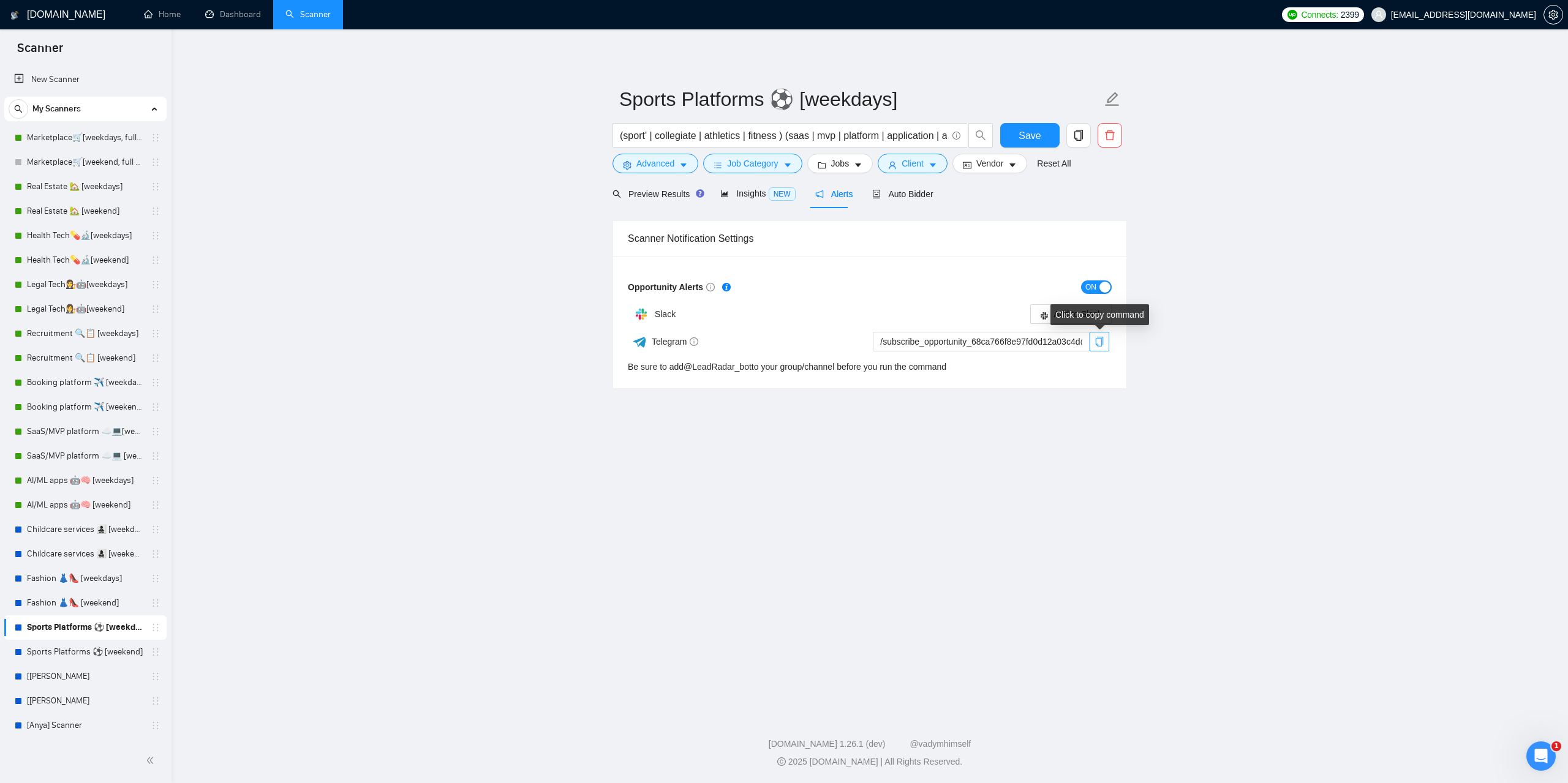
click at [1098, 343] on icon "copy" at bounding box center [1099, 341] width 10 height 10
click at [711, 363] on link "@ LeadRadar_bot" at bounding box center [718, 367] width 68 height 10
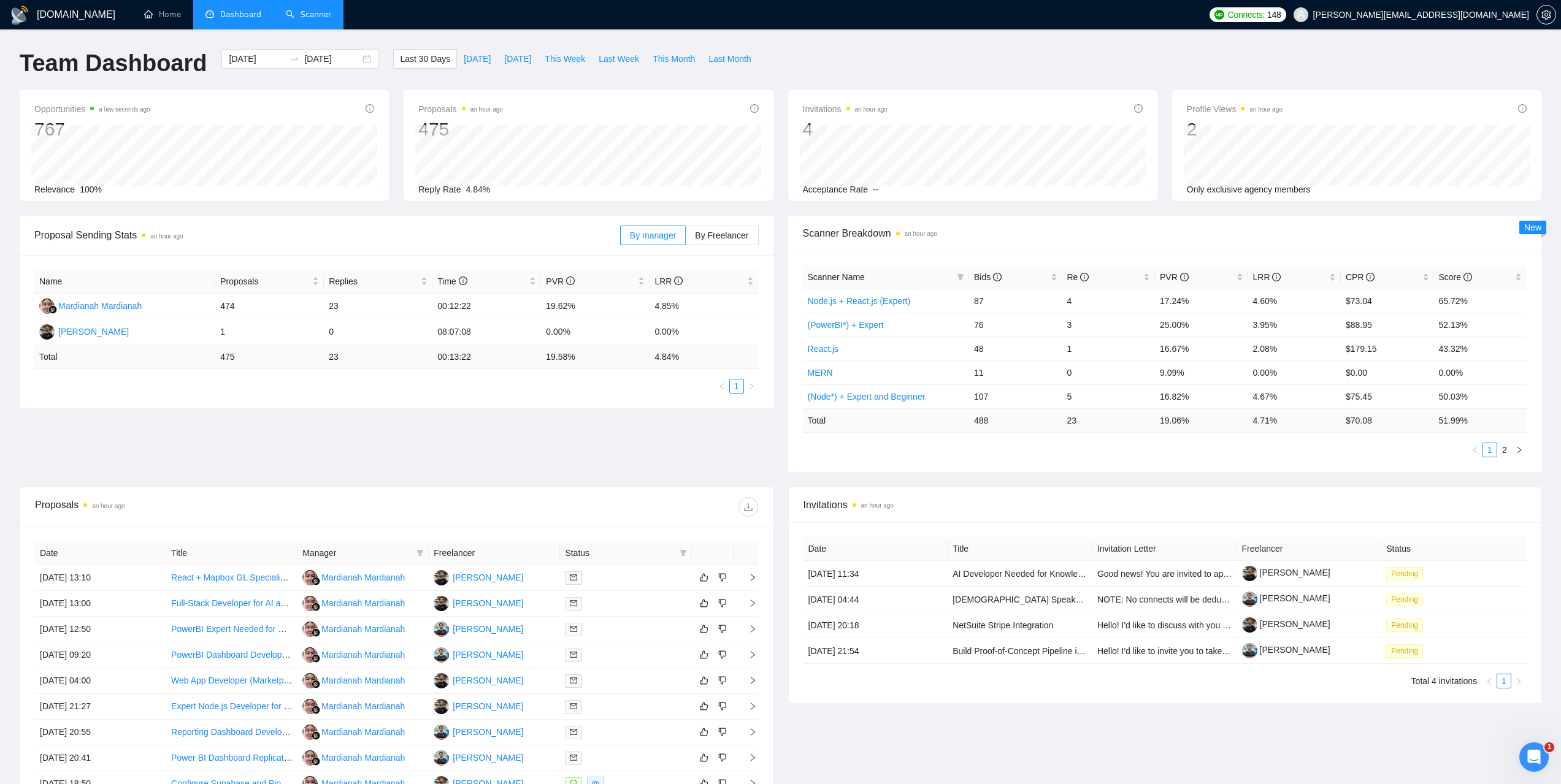
click at [326, 18] on link "Scanner" at bounding box center [309, 14] width 45 height 11
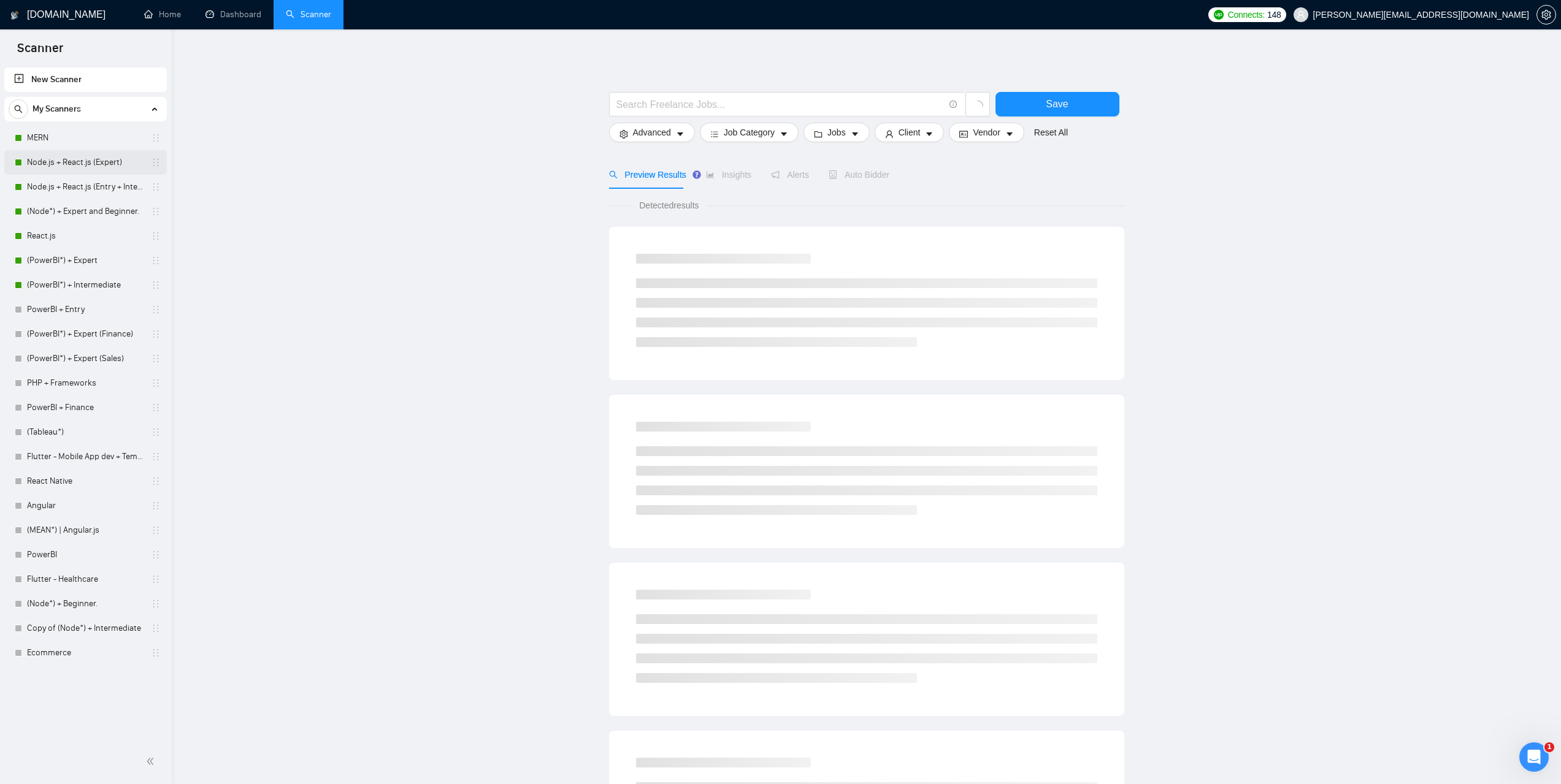
click at [45, 151] on link "Node.js + React.js (Expert)" at bounding box center [85, 162] width 117 height 25
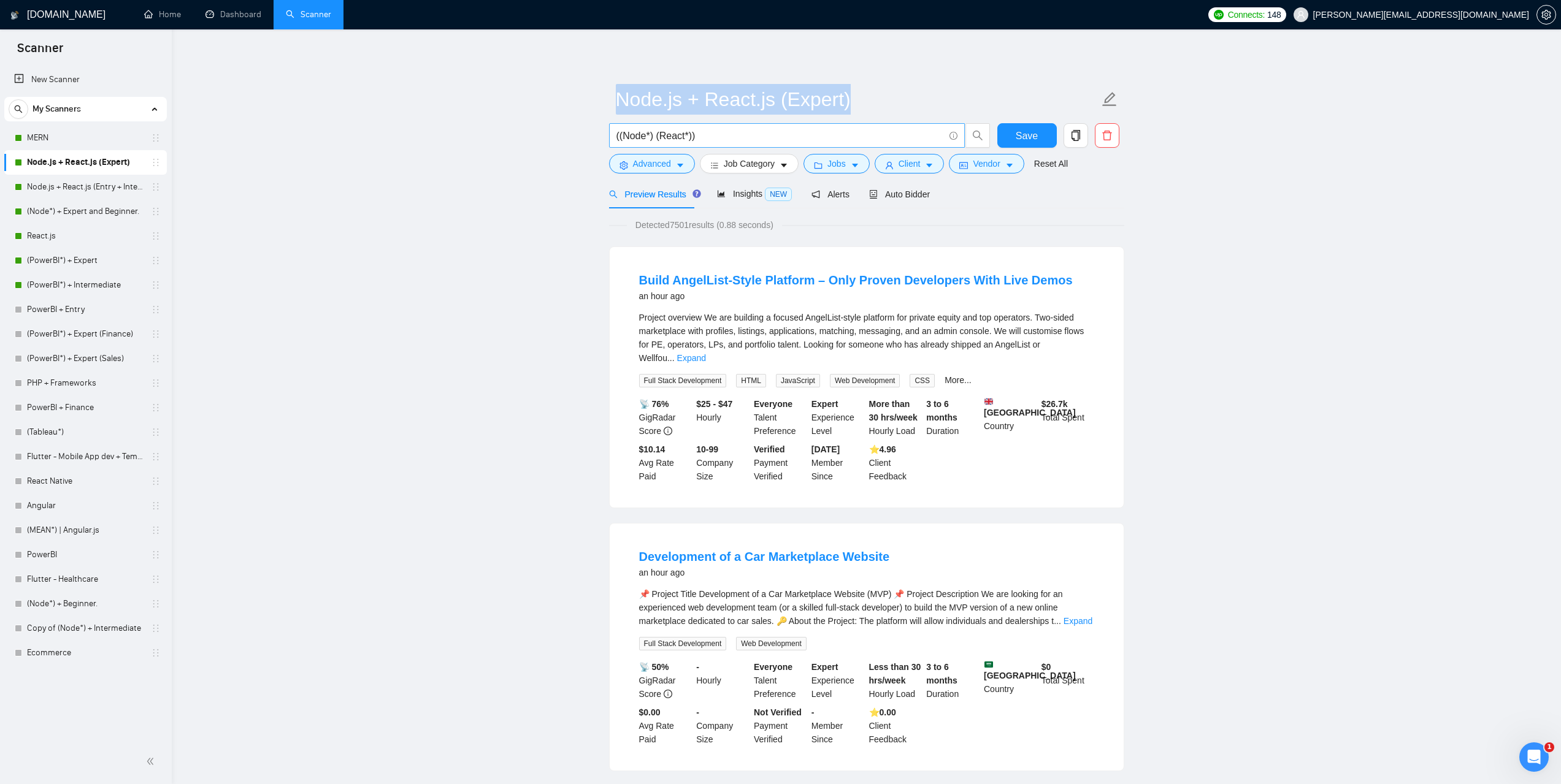
drag, startPoint x: 735, startPoint y: 143, endPoint x: 618, endPoint y: 126, distance: 118.2
click at [713, 131] on input "((Node*) (React*))" at bounding box center [780, 136] width 328 height 16
drag, startPoint x: 731, startPoint y: 136, endPoint x: 579, endPoint y: 132, distance: 152.1
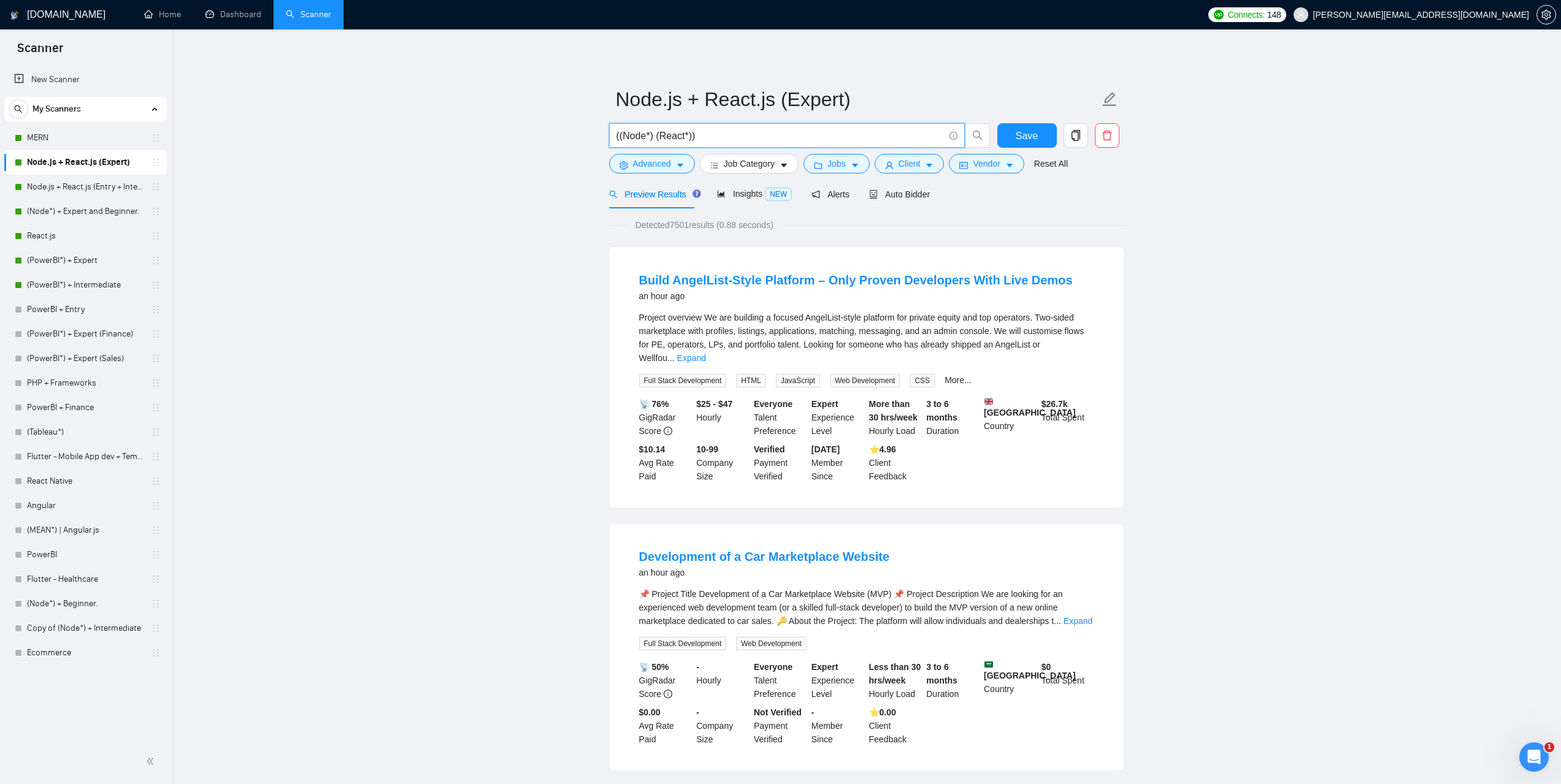
type input "Є"
paste input "B2B Web Platform Development – Matching Startups with Enterprises"
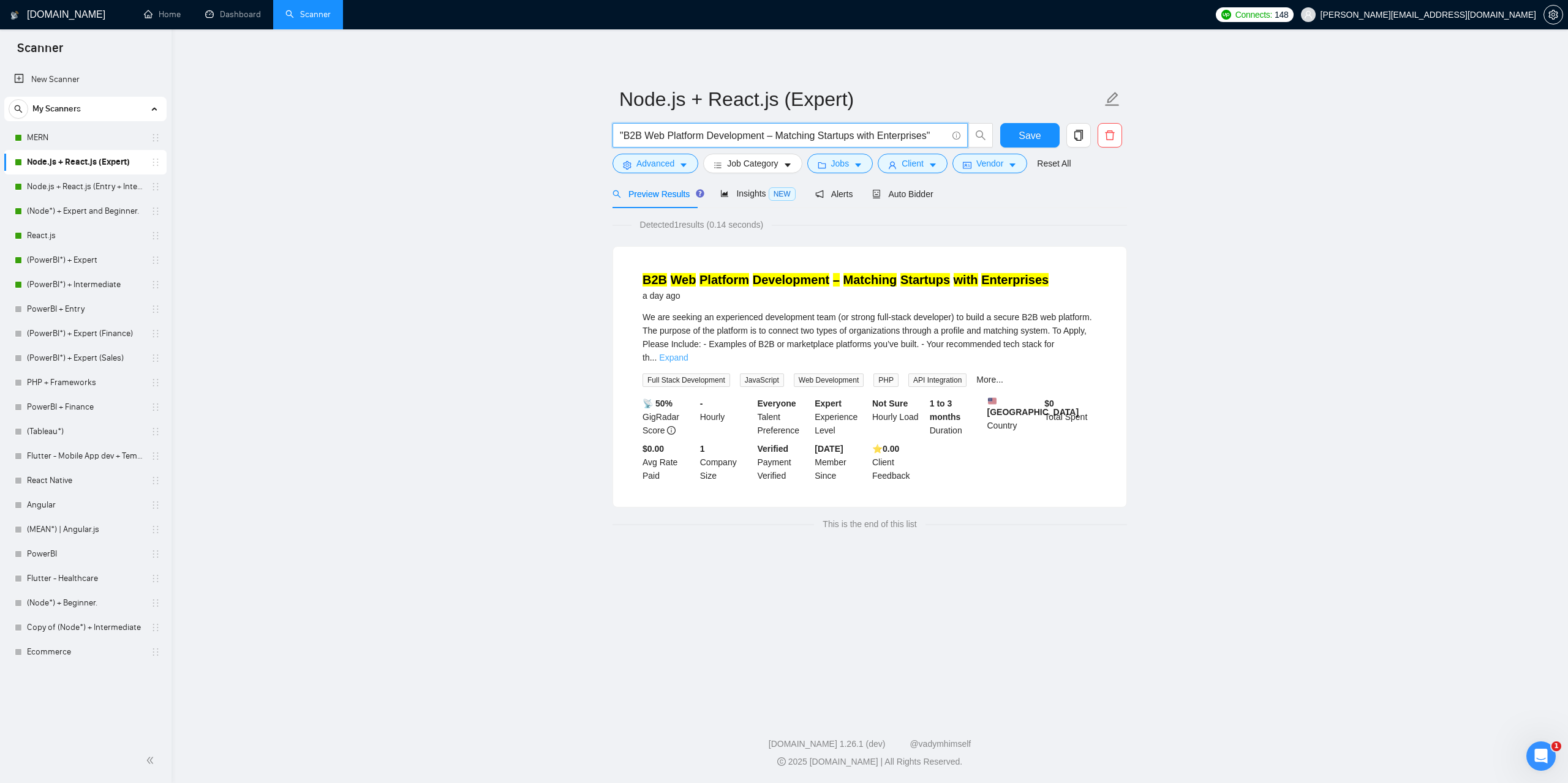
type input ""B2B Web Platform Development – Matching Startups with Enterprises""
click at [688, 353] on link "Expand" at bounding box center [673, 358] width 29 height 10
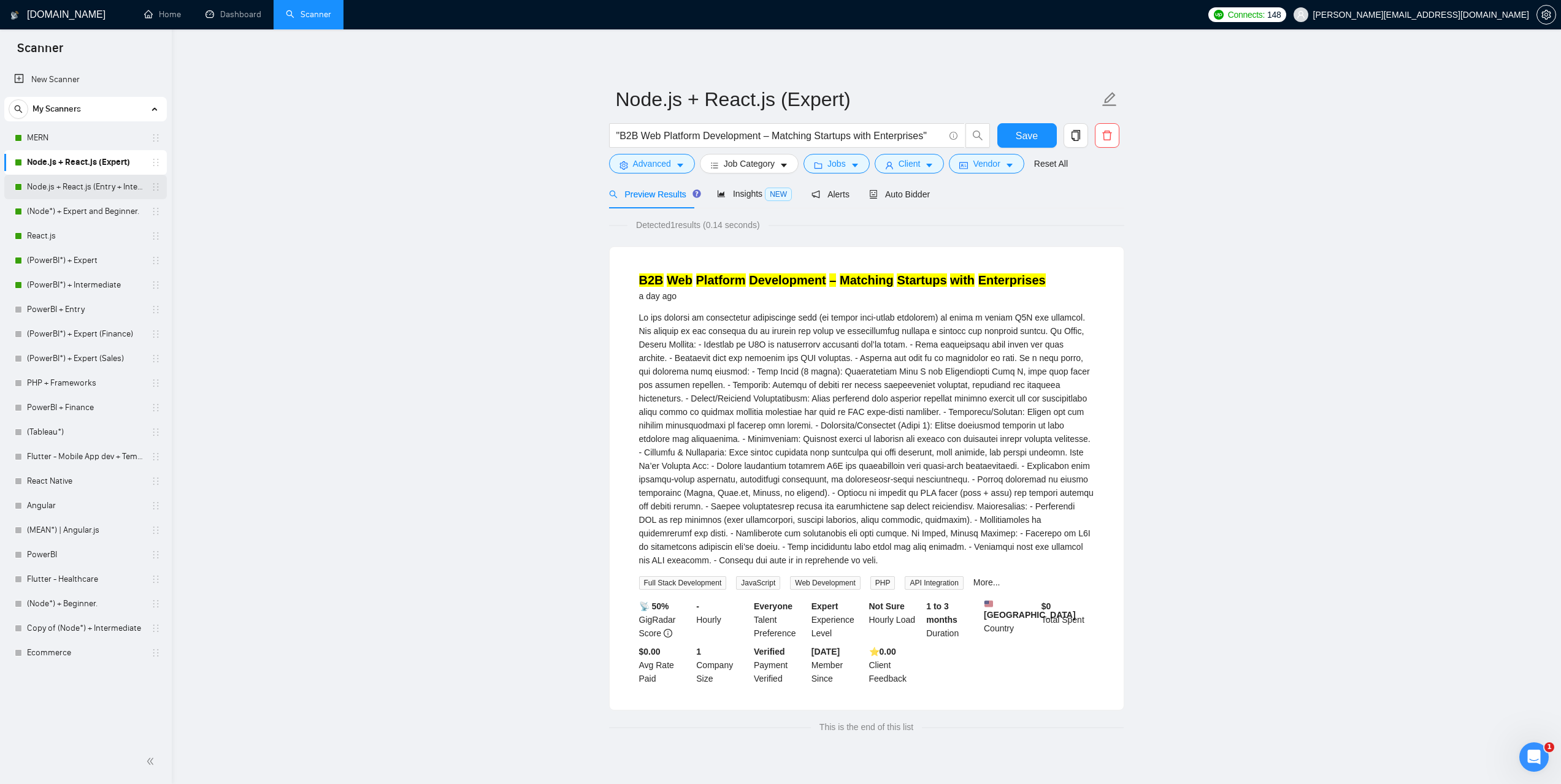
click at [85, 190] on link "Node.js + React.js (Entry + Intermediate)" at bounding box center [85, 186] width 117 height 25
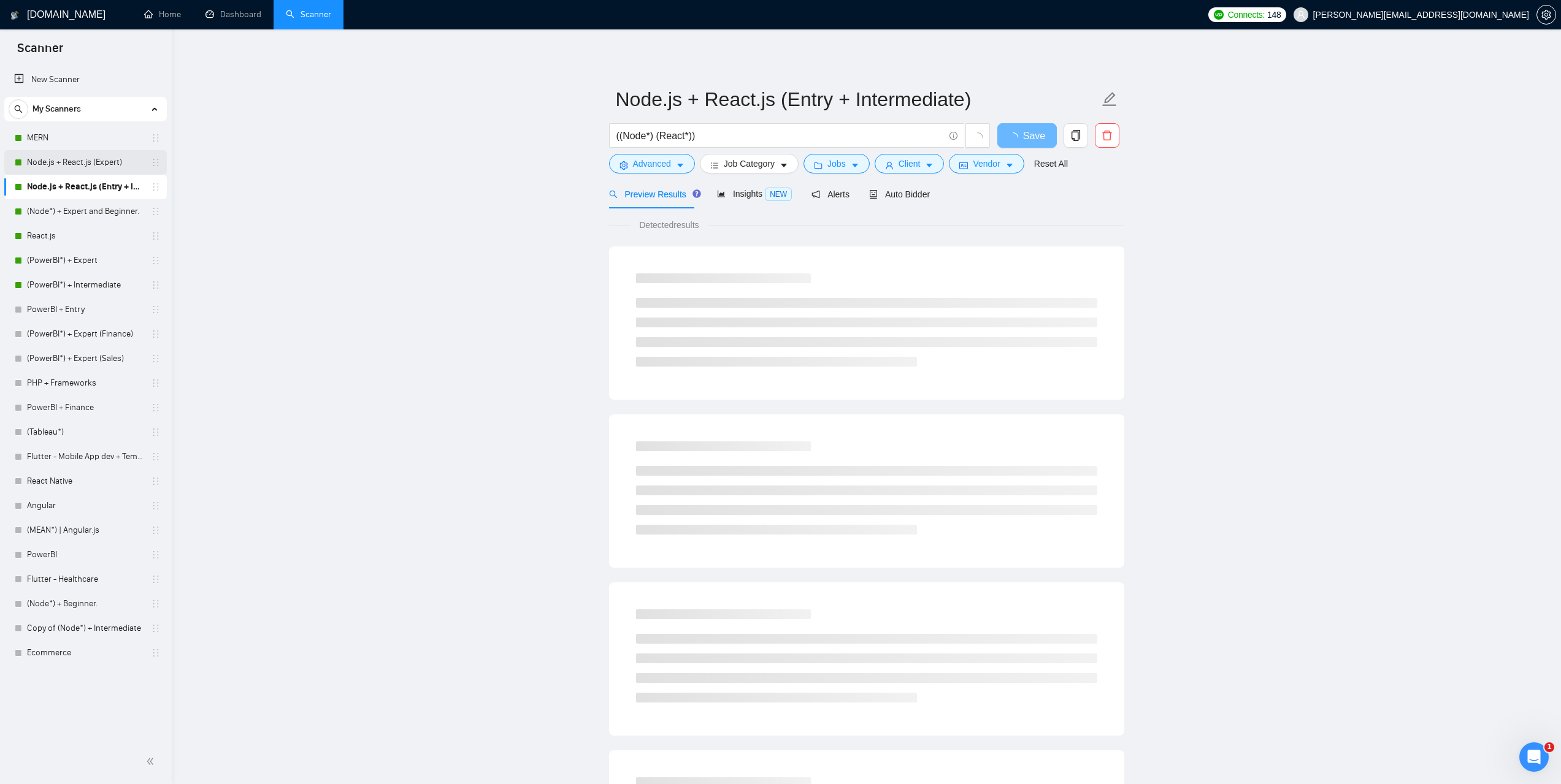
click at [56, 156] on link "Node.js + React.js (Expert)" at bounding box center [85, 162] width 117 height 25
click at [698, 138] on input "((Node*) (React*))" at bounding box center [780, 136] width 328 height 16
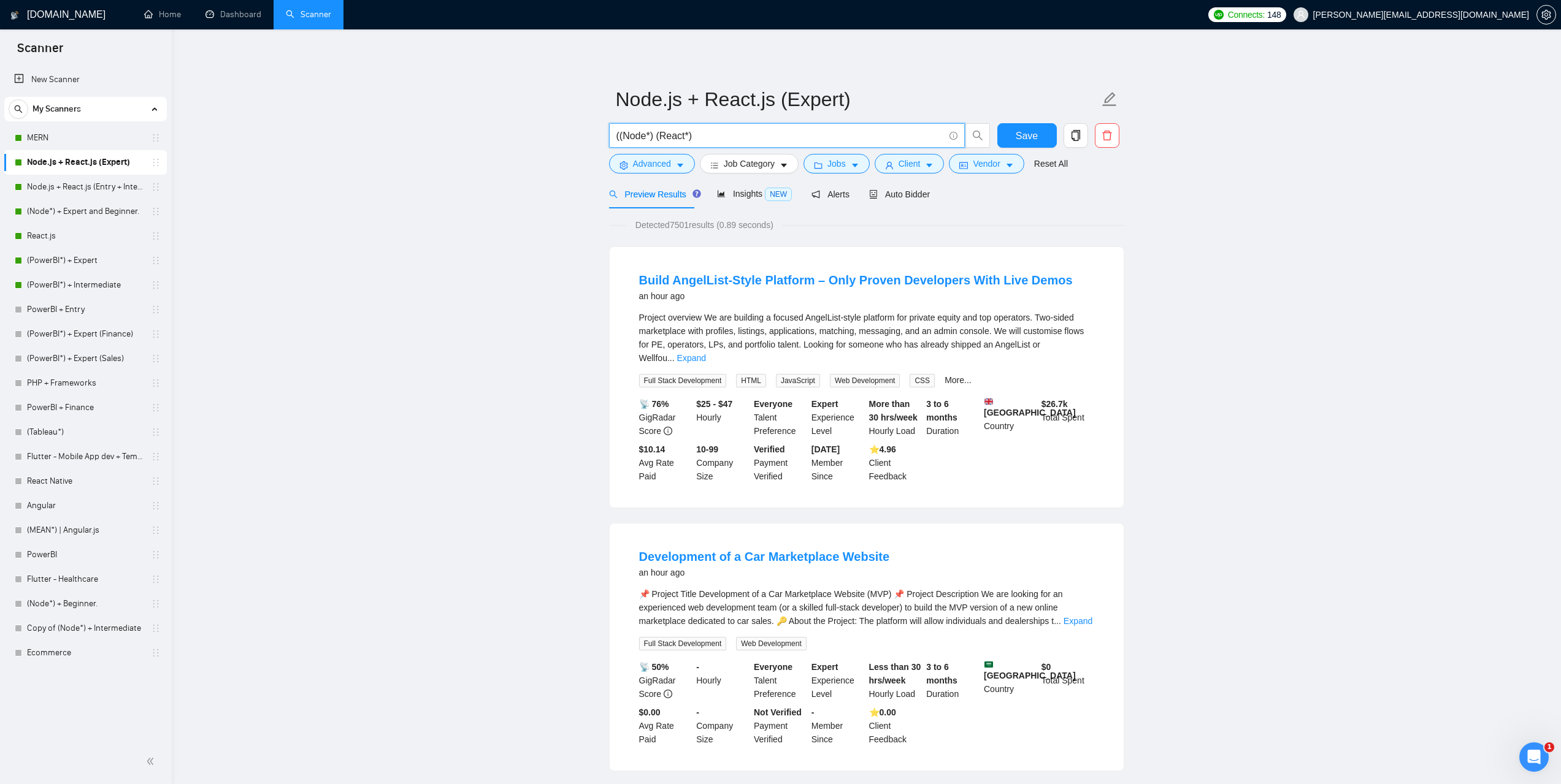
click at [619, 138] on input "((Node*) (React*)" at bounding box center [780, 136] width 328 height 16
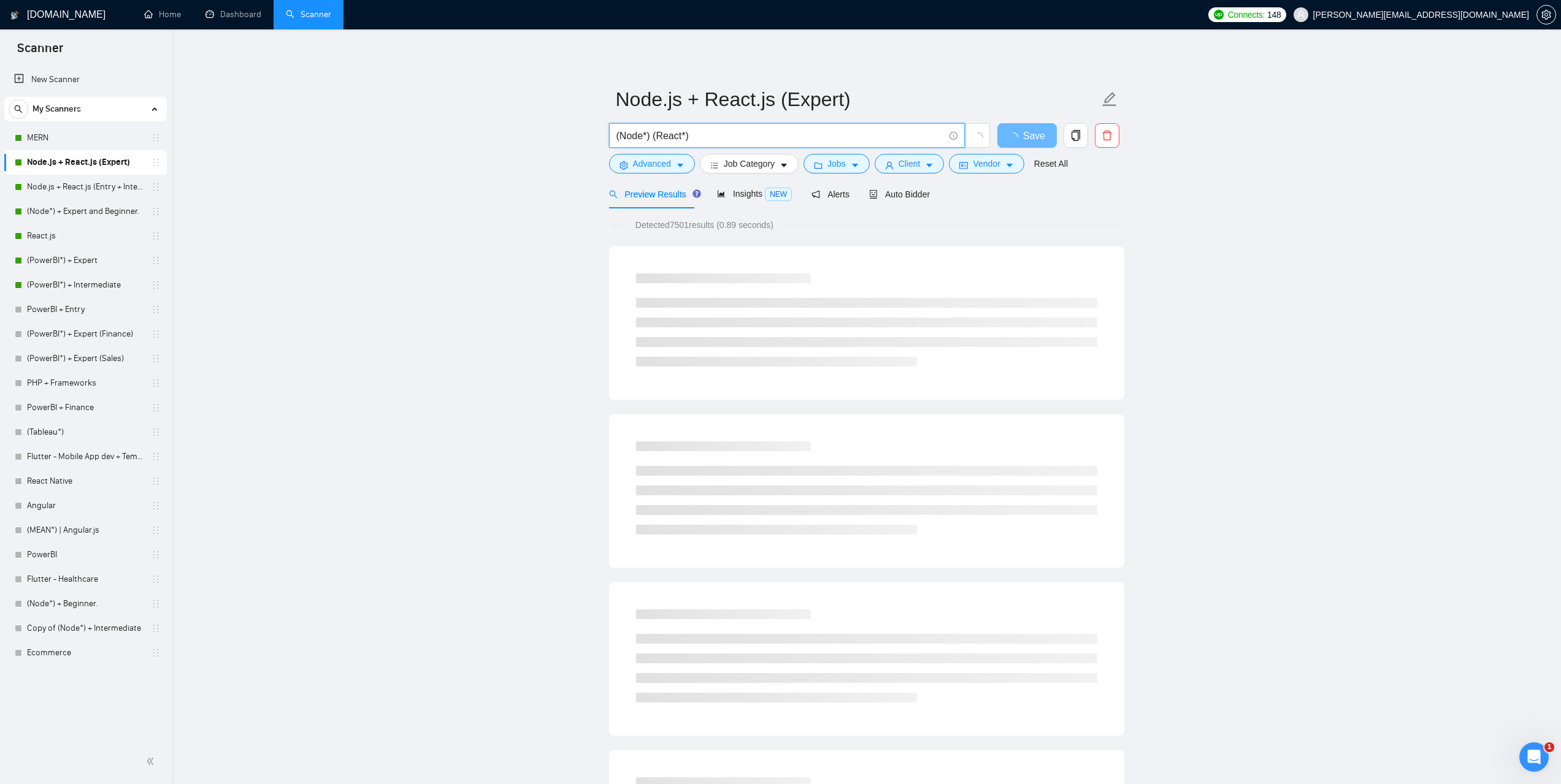
click at [699, 136] on input "(Node*) (React*)" at bounding box center [780, 136] width 328 height 16
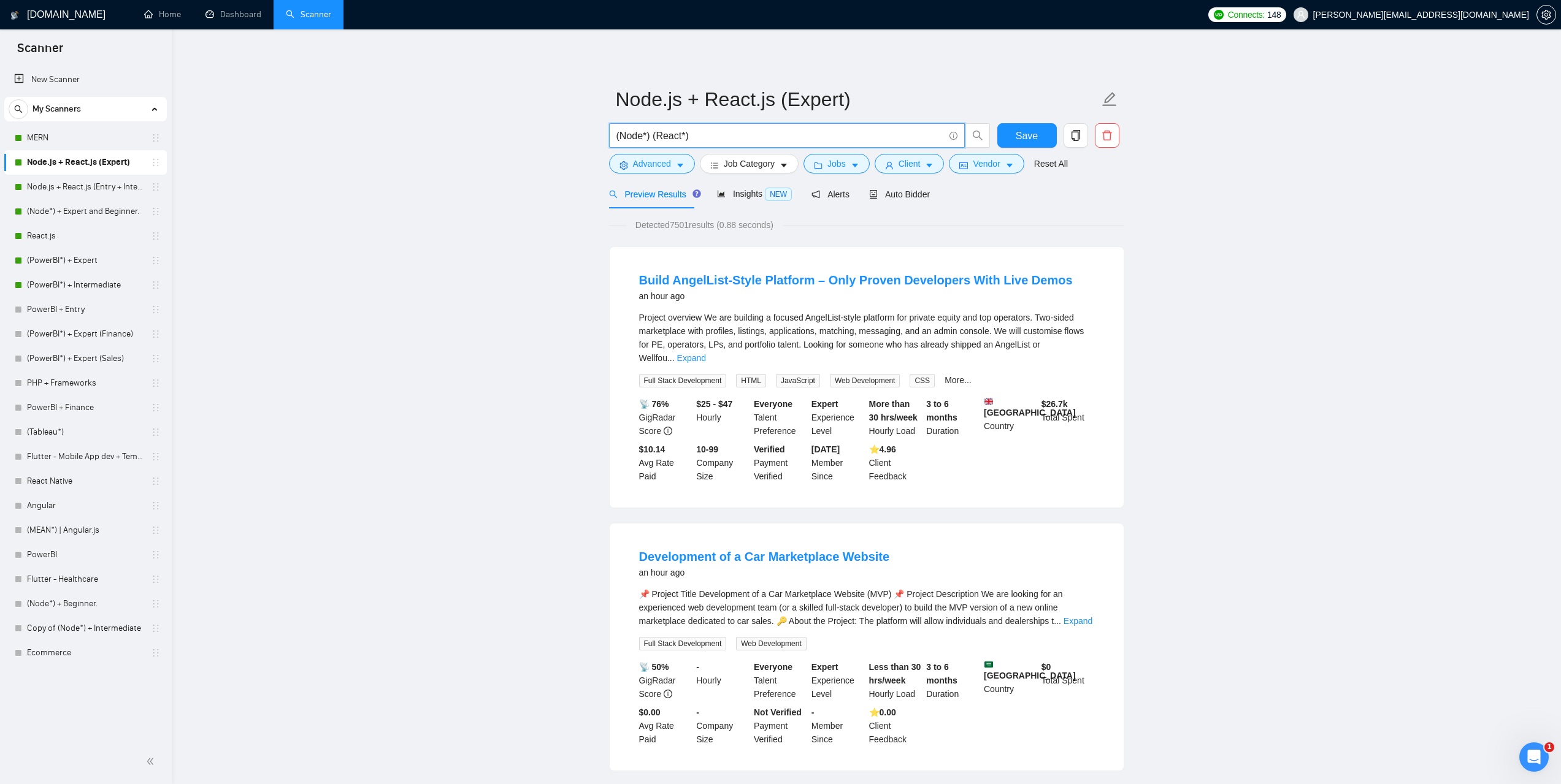
drag, startPoint x: 702, startPoint y: 137, endPoint x: 653, endPoint y: 137, distance: 49.0
click at [653, 137] on input "(Node*) (React*)" at bounding box center [780, 136] width 328 height 16
paste input "(React*)"
drag, startPoint x: 714, startPoint y: 133, endPoint x: 541, endPoint y: 145, distance: 173.4
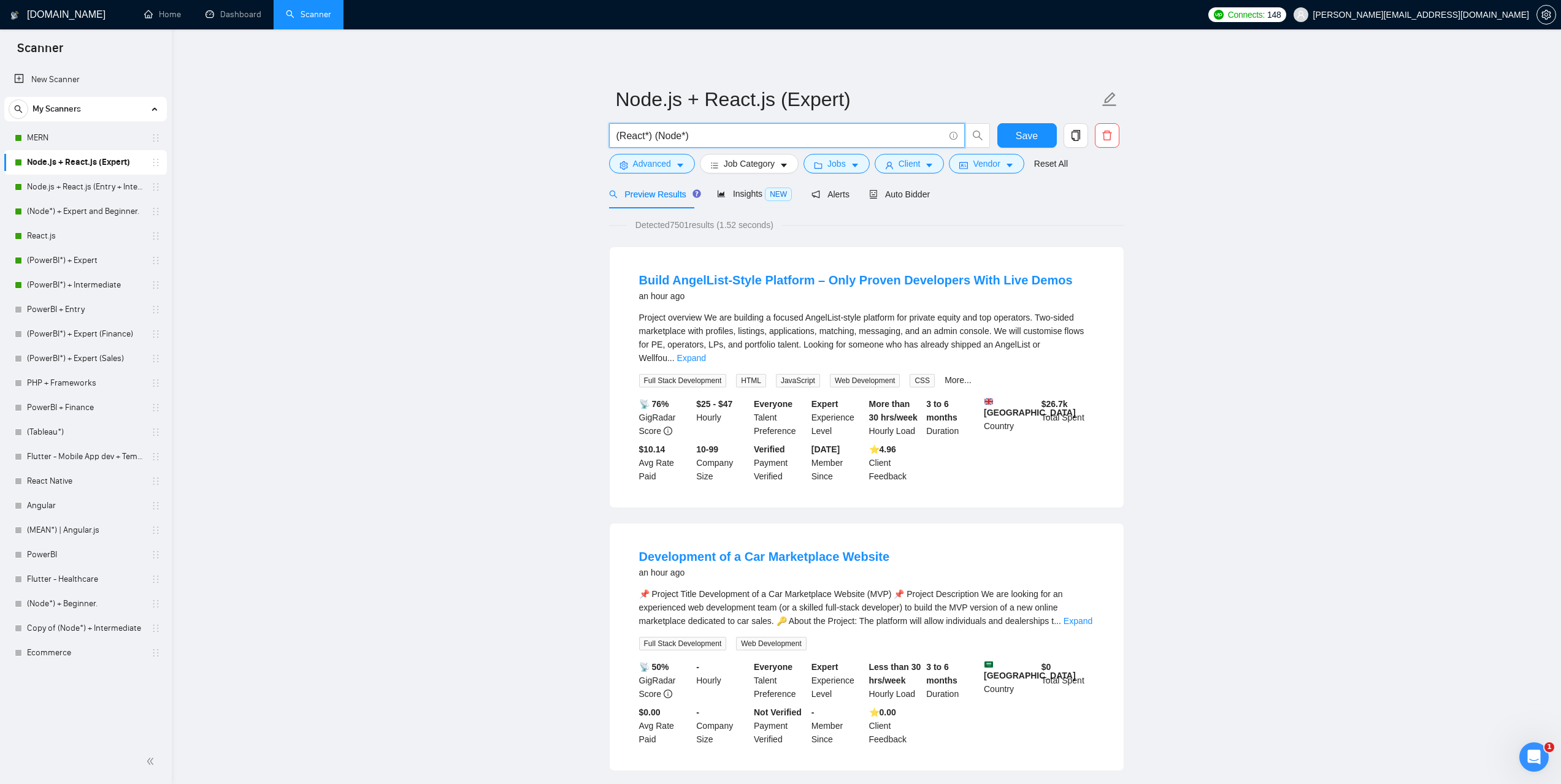
paste input ""(React," "Node.js,""
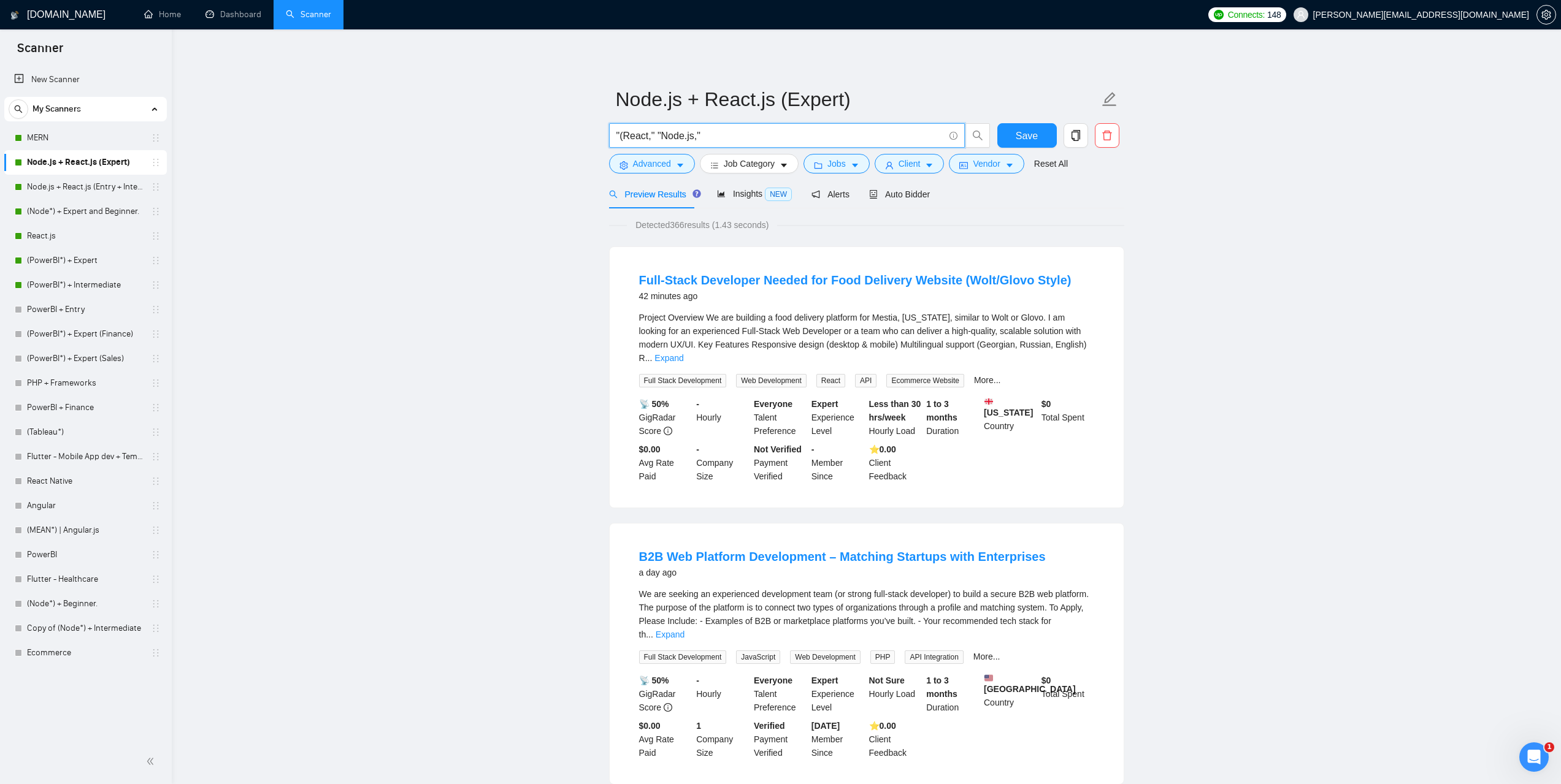
click at [649, 134] on input ""(React," "Node.js,"" at bounding box center [780, 136] width 328 height 16
click at [690, 136] on input ""(React" "Node.js,"" at bounding box center [780, 136] width 328 height 16
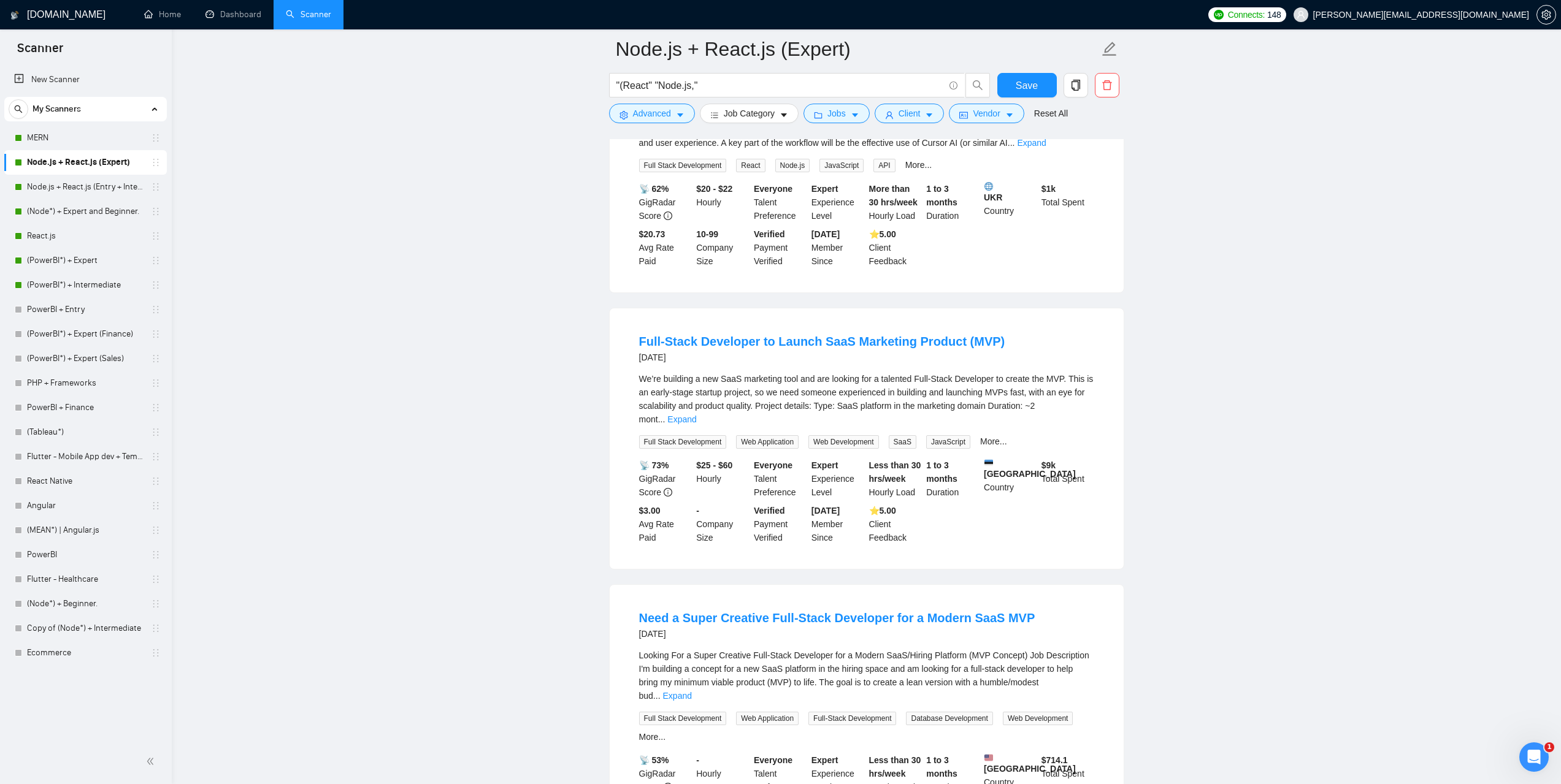
scroll to position [1226, 0]
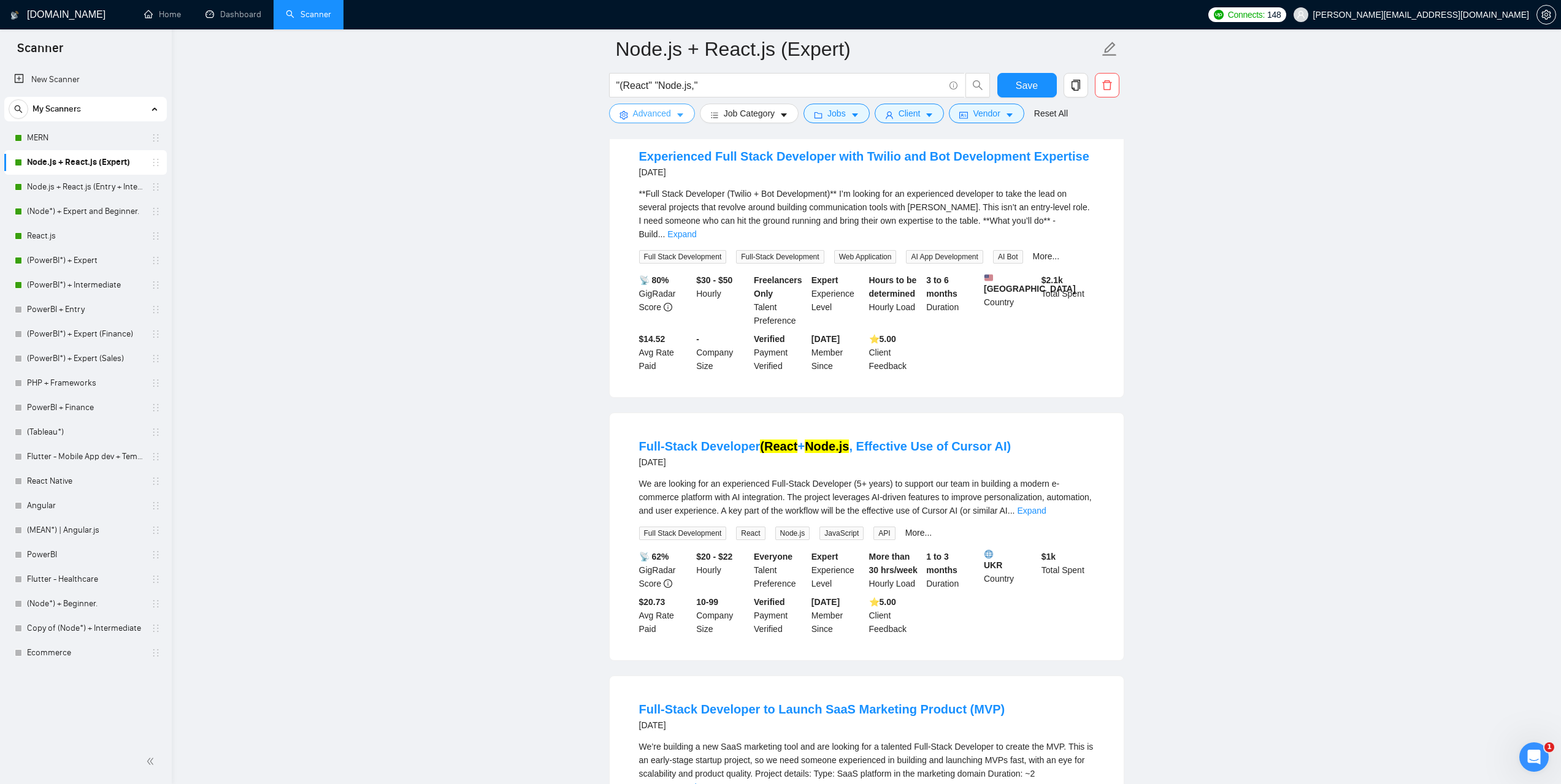
click at [654, 112] on span "Advanced" at bounding box center [652, 113] width 38 height 13
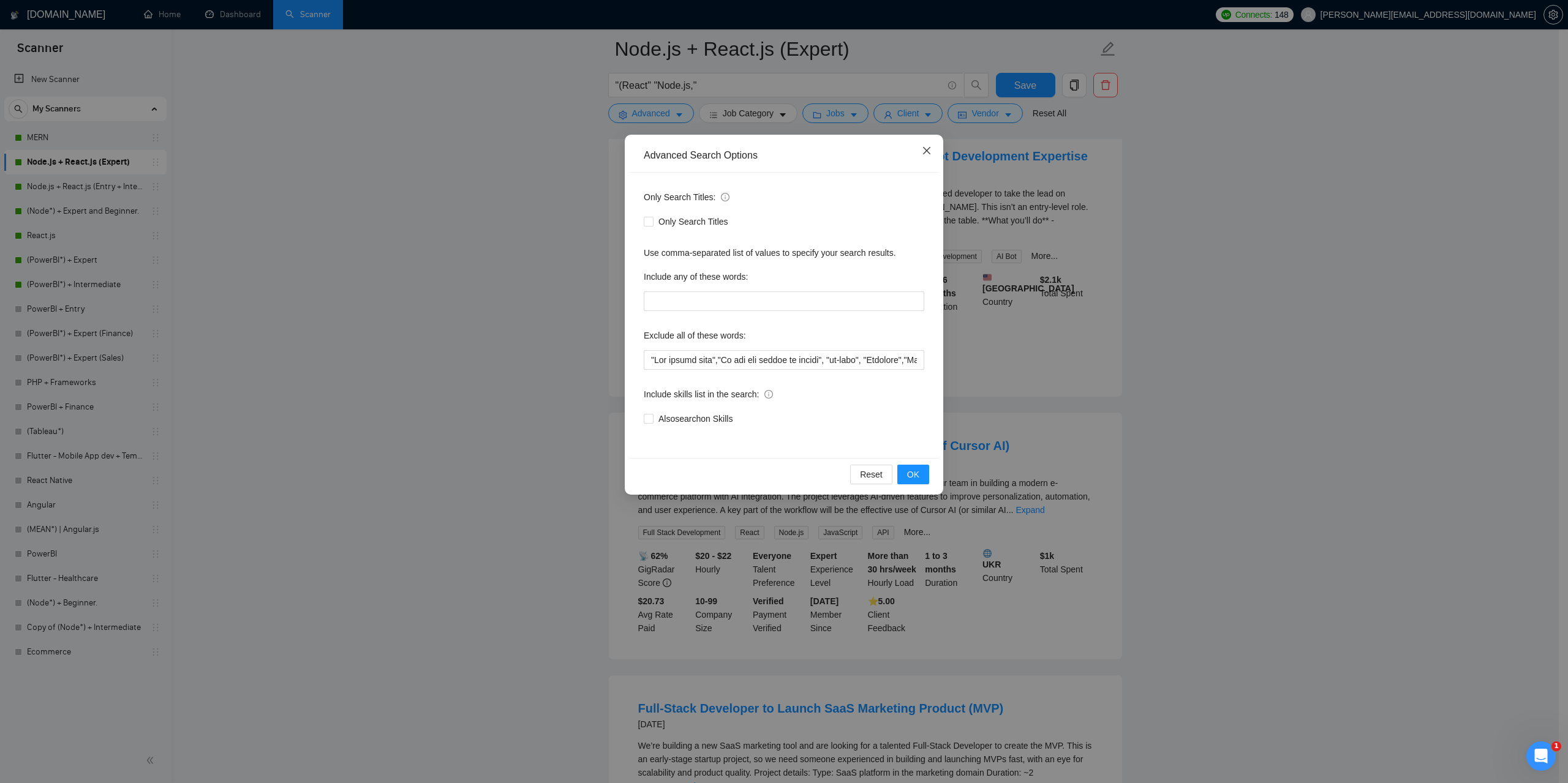
click at [926, 152] on icon "close" at bounding box center [927, 150] width 7 height 7
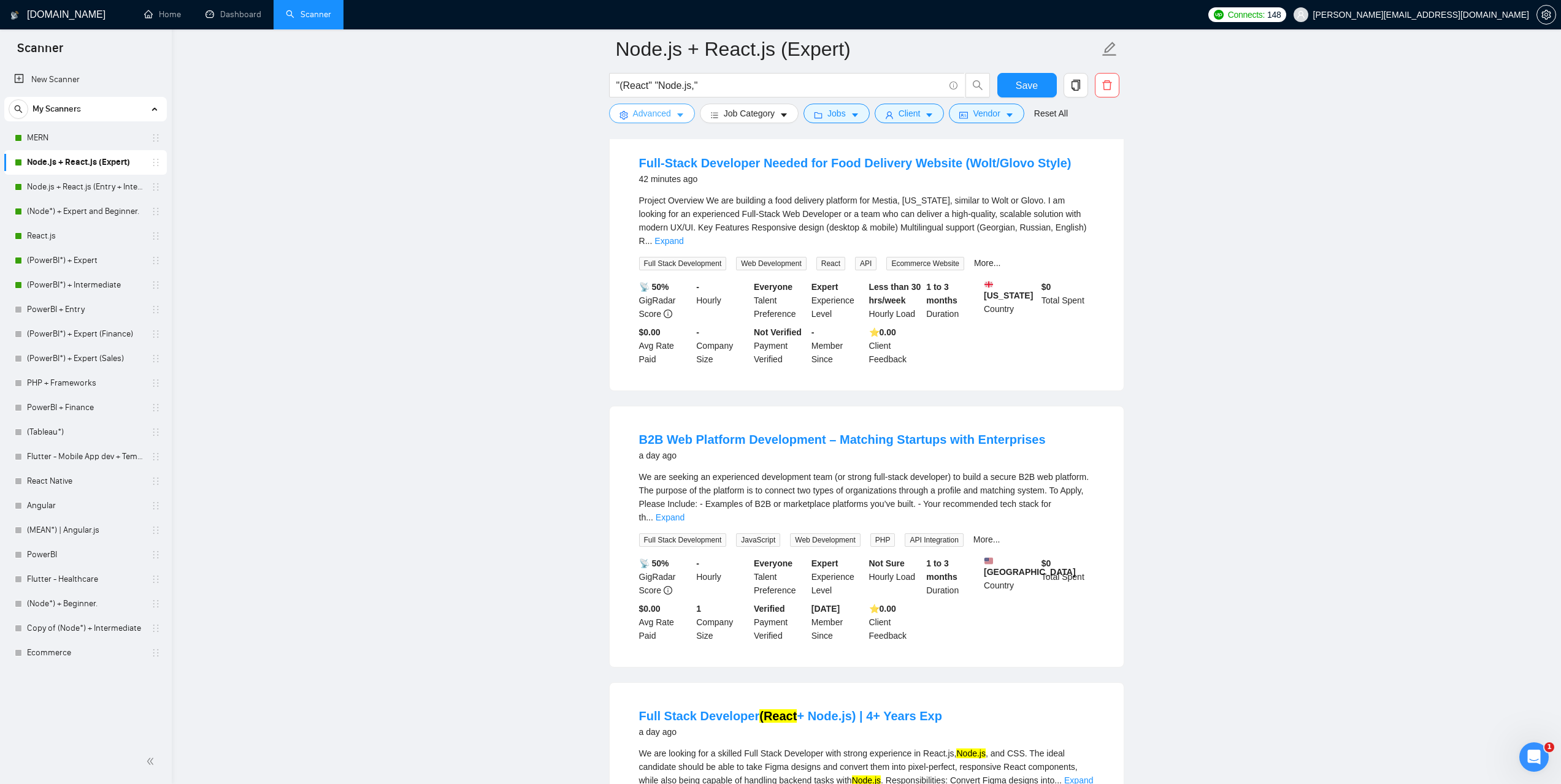
scroll to position [0, 0]
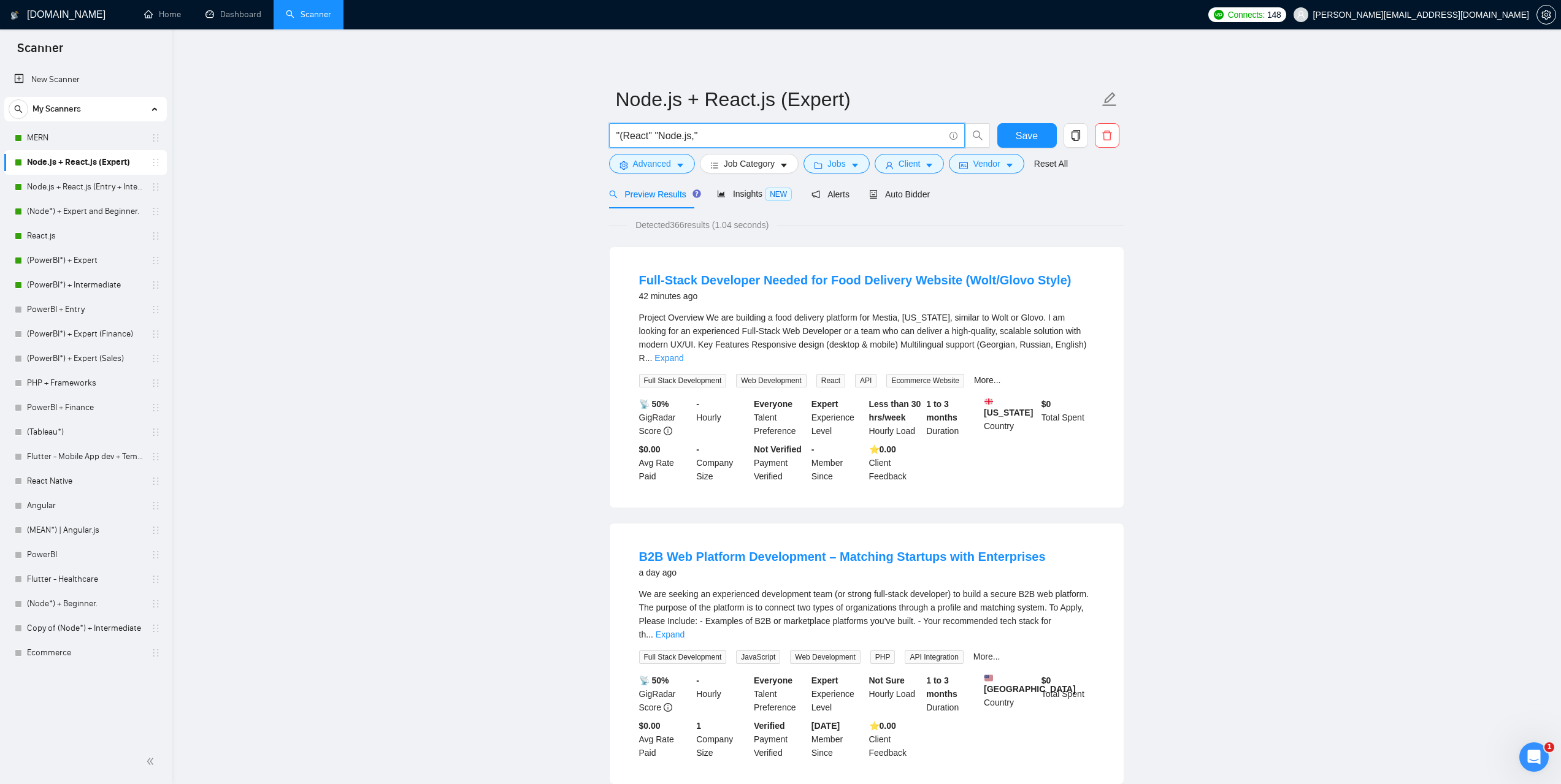
drag, startPoint x: 720, startPoint y: 138, endPoint x: 570, endPoint y: 146, distance: 150.2
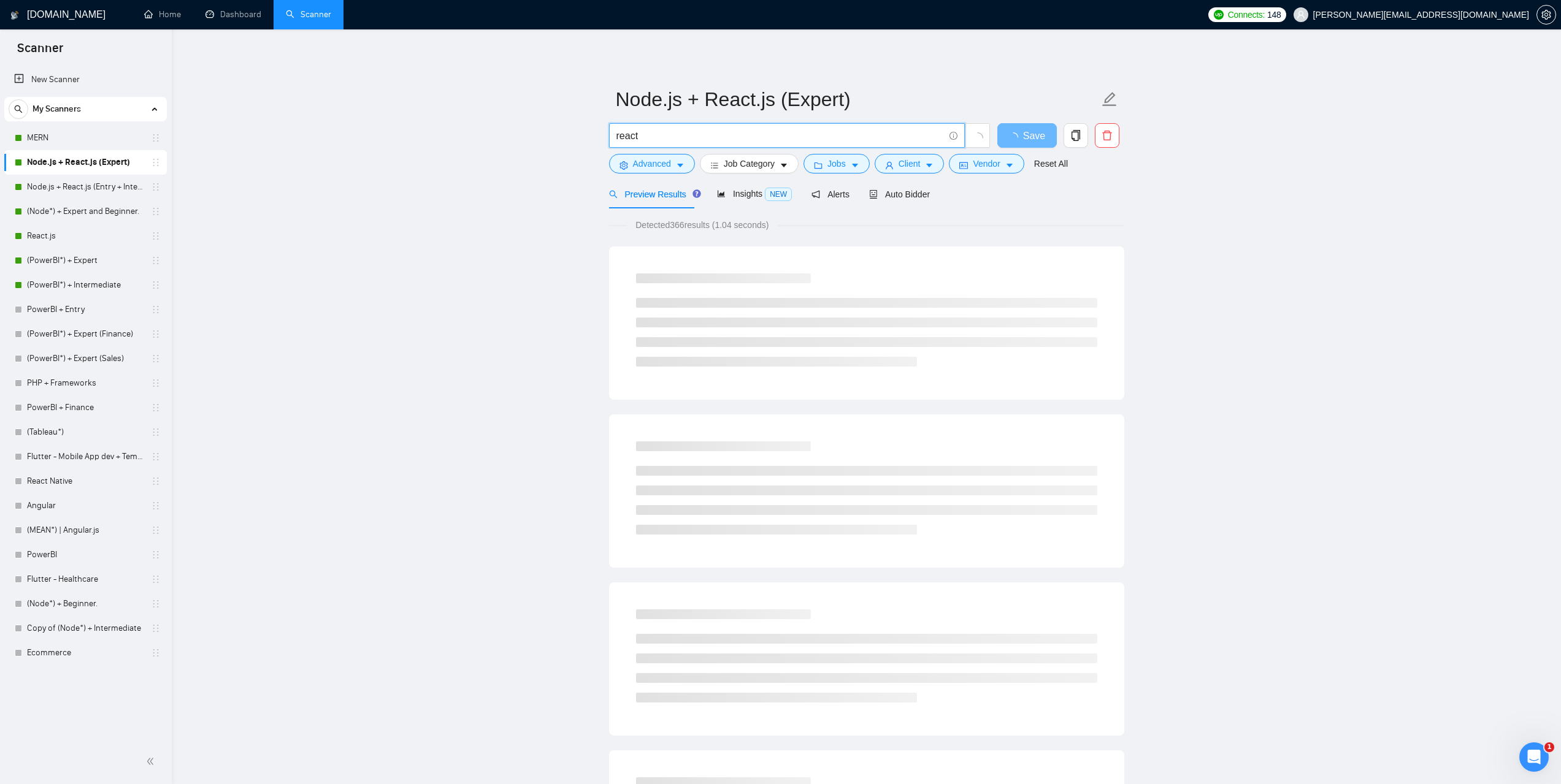
click at [714, 132] on input "react" at bounding box center [780, 136] width 328 height 16
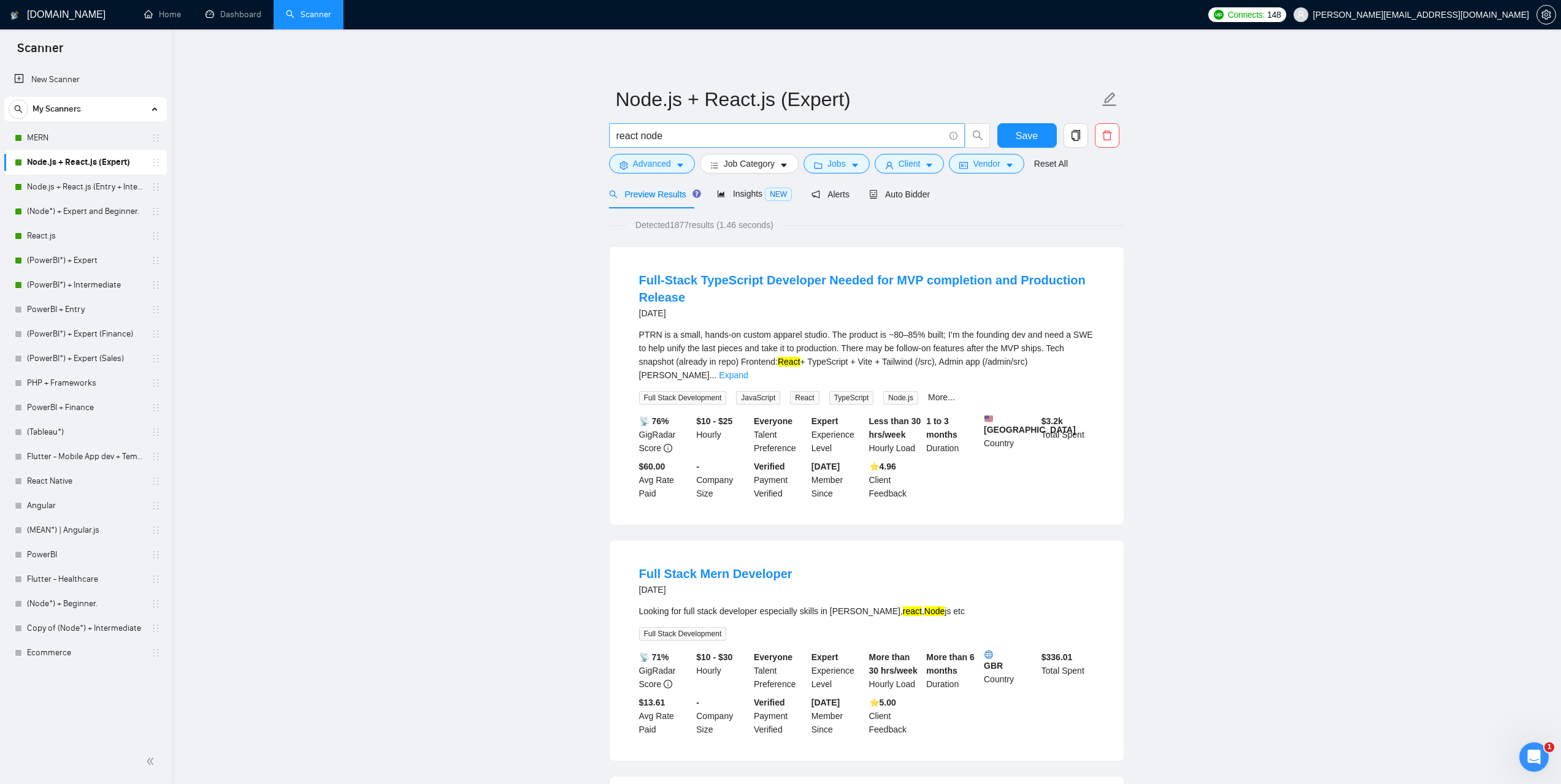
click at [637, 135] on input "react node" at bounding box center [780, 136] width 328 height 16
click at [690, 133] on input "react* node" at bounding box center [780, 136] width 328 height 16
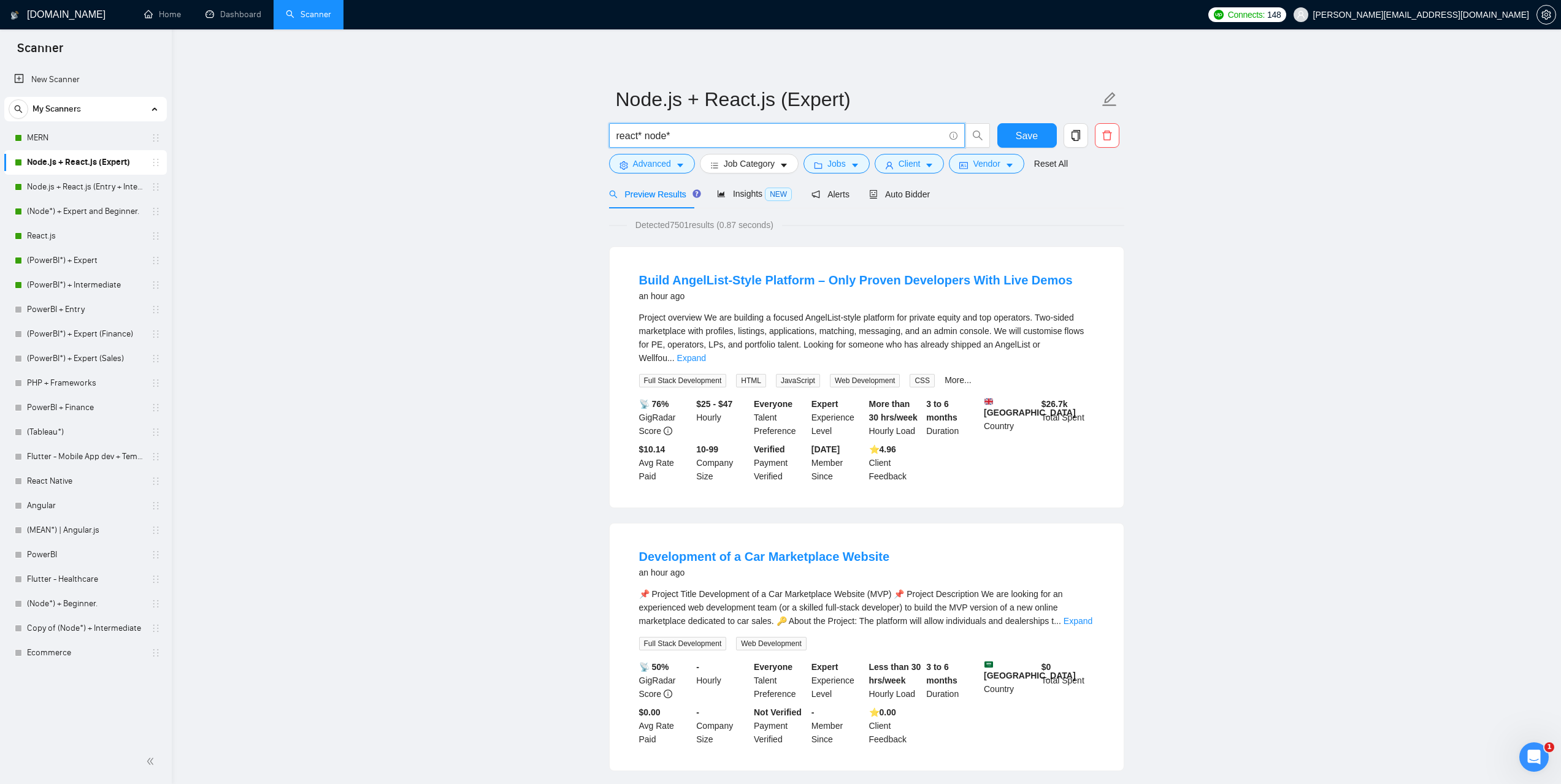
drag, startPoint x: 691, startPoint y: 140, endPoint x: 591, endPoint y: 132, distance: 100.3
paste input "((react*) | "react" | "/react" | "(react" | "-react" | ".react") AND ((node*) |…"
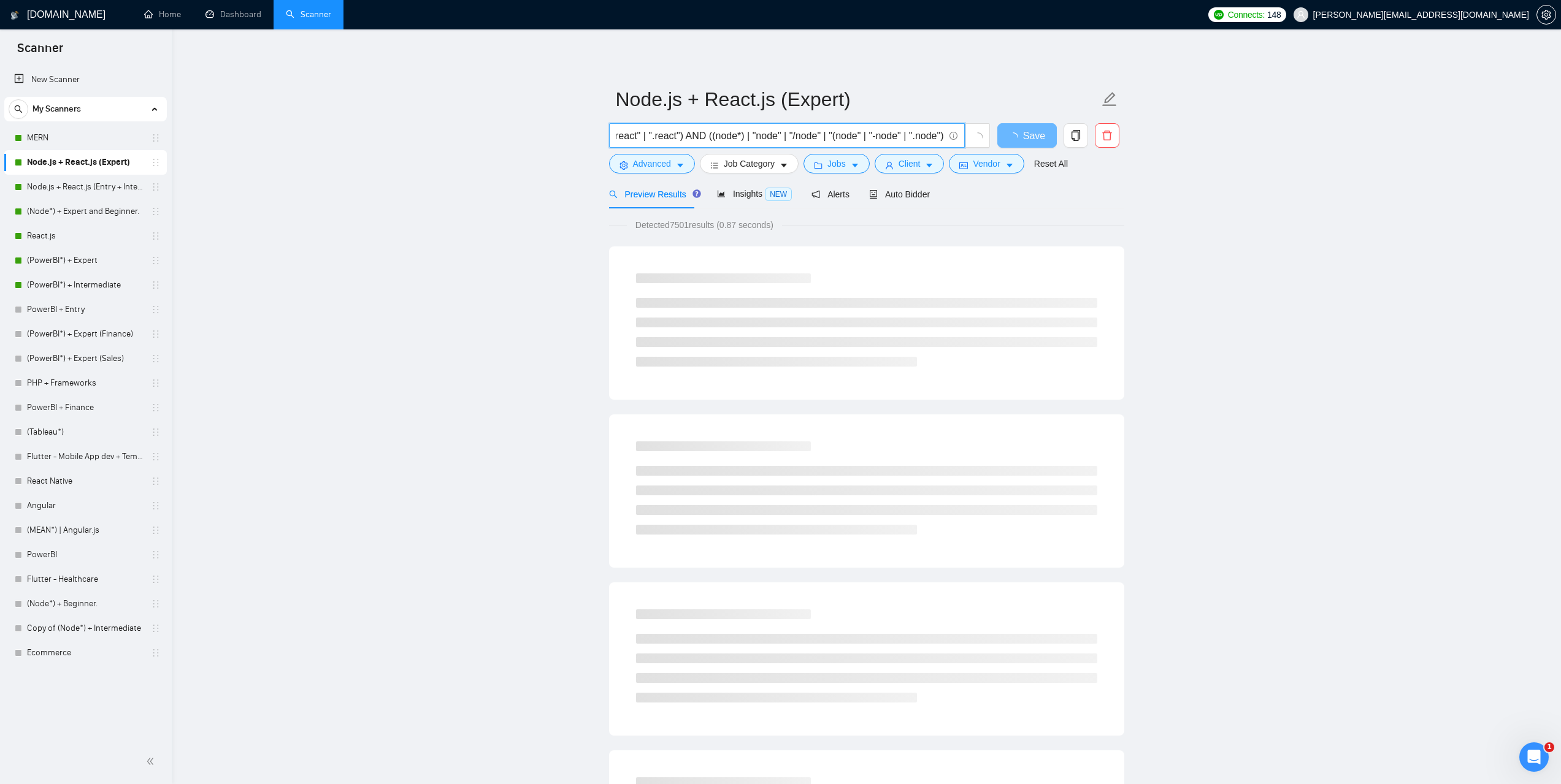
type input "((react*) | "react" | "/react" | "(react" | "-react" | ".react") AND ((node*) |…"
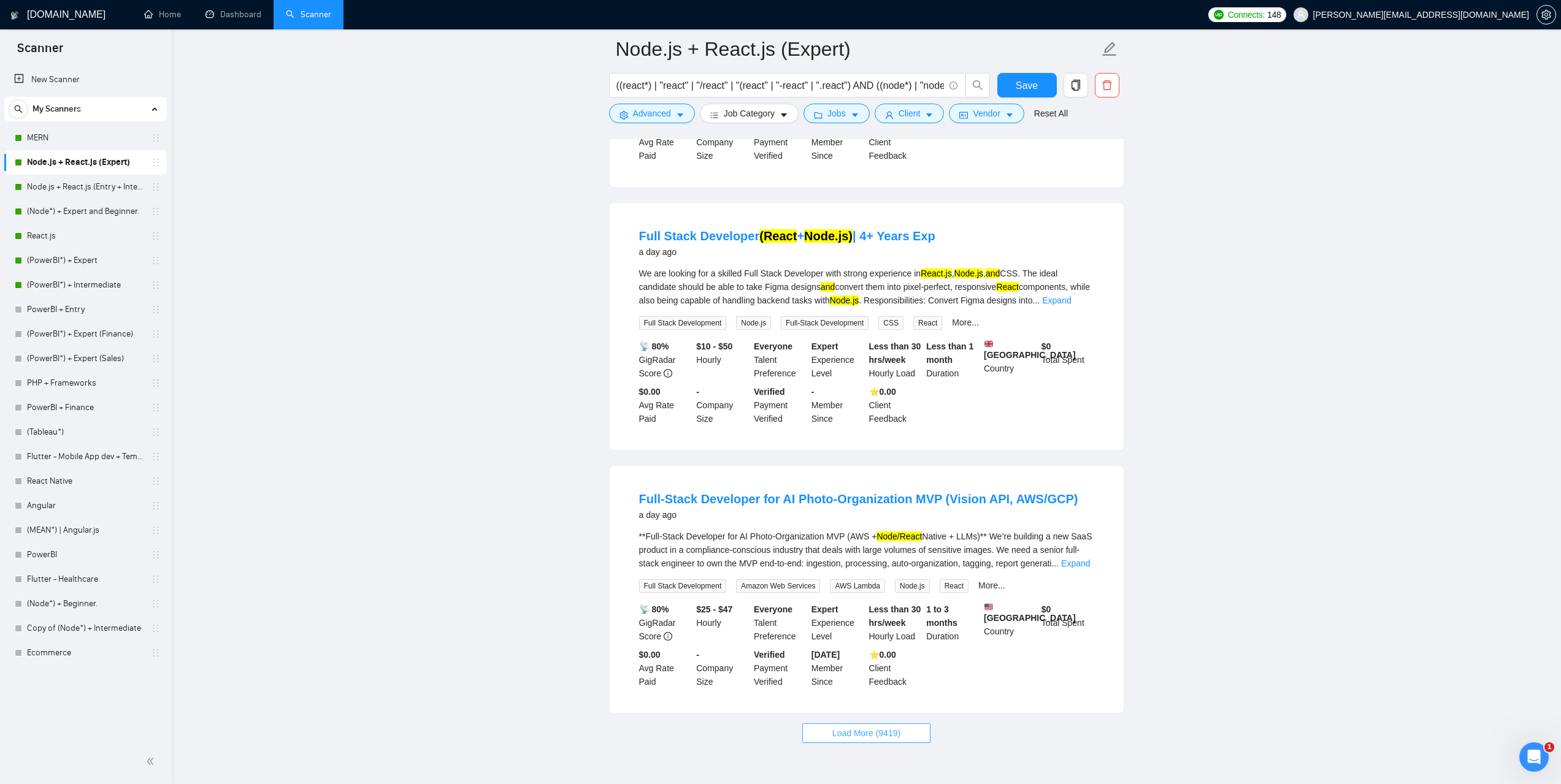
scroll to position [0, 0]
drag, startPoint x: 866, startPoint y: 681, endPoint x: 1080, endPoint y: 667, distance: 214.5
click at [867, 727] on span "Load More (9419)" at bounding box center [866, 733] width 68 height 13
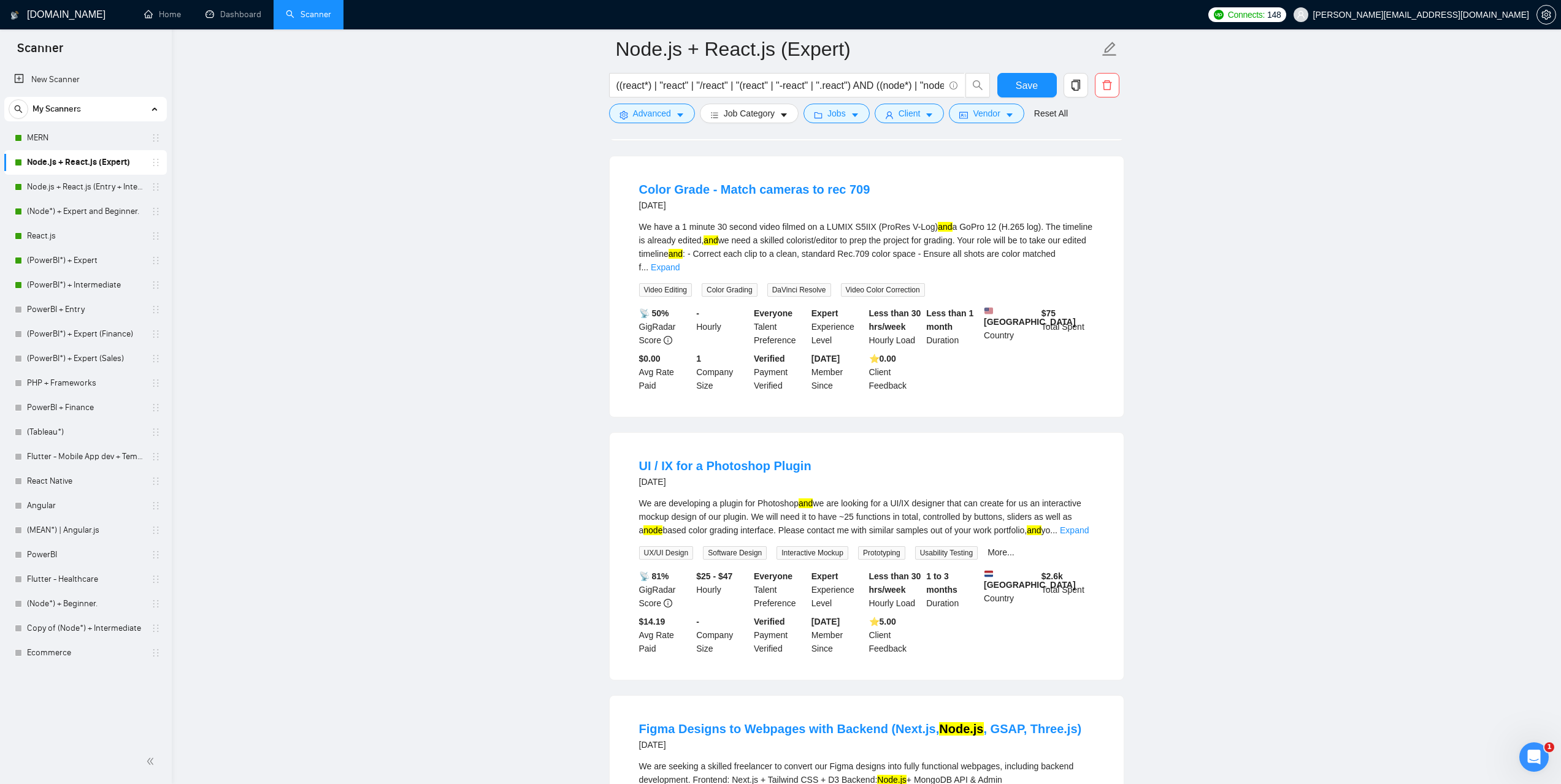
scroll to position [3145, 0]
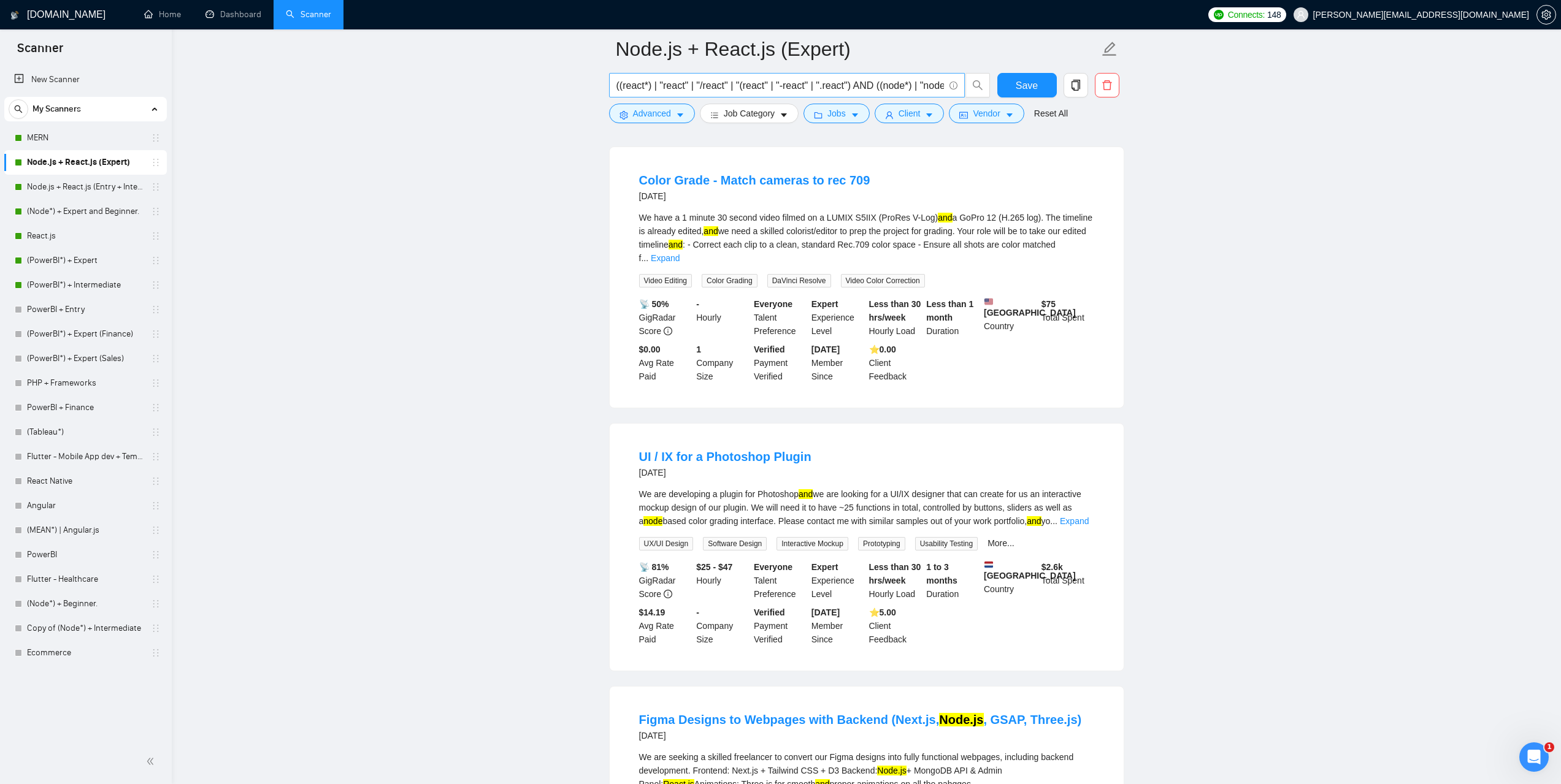
click at [815, 90] on input "((react*) | "react" | "/react" | "(react" | "-react" | ".react") AND ((node*) |…" at bounding box center [780, 85] width 328 height 16
paste input "((react*) | "react" | "/react" | "(react" | "-react" | ".react") + ((node*) | "…"
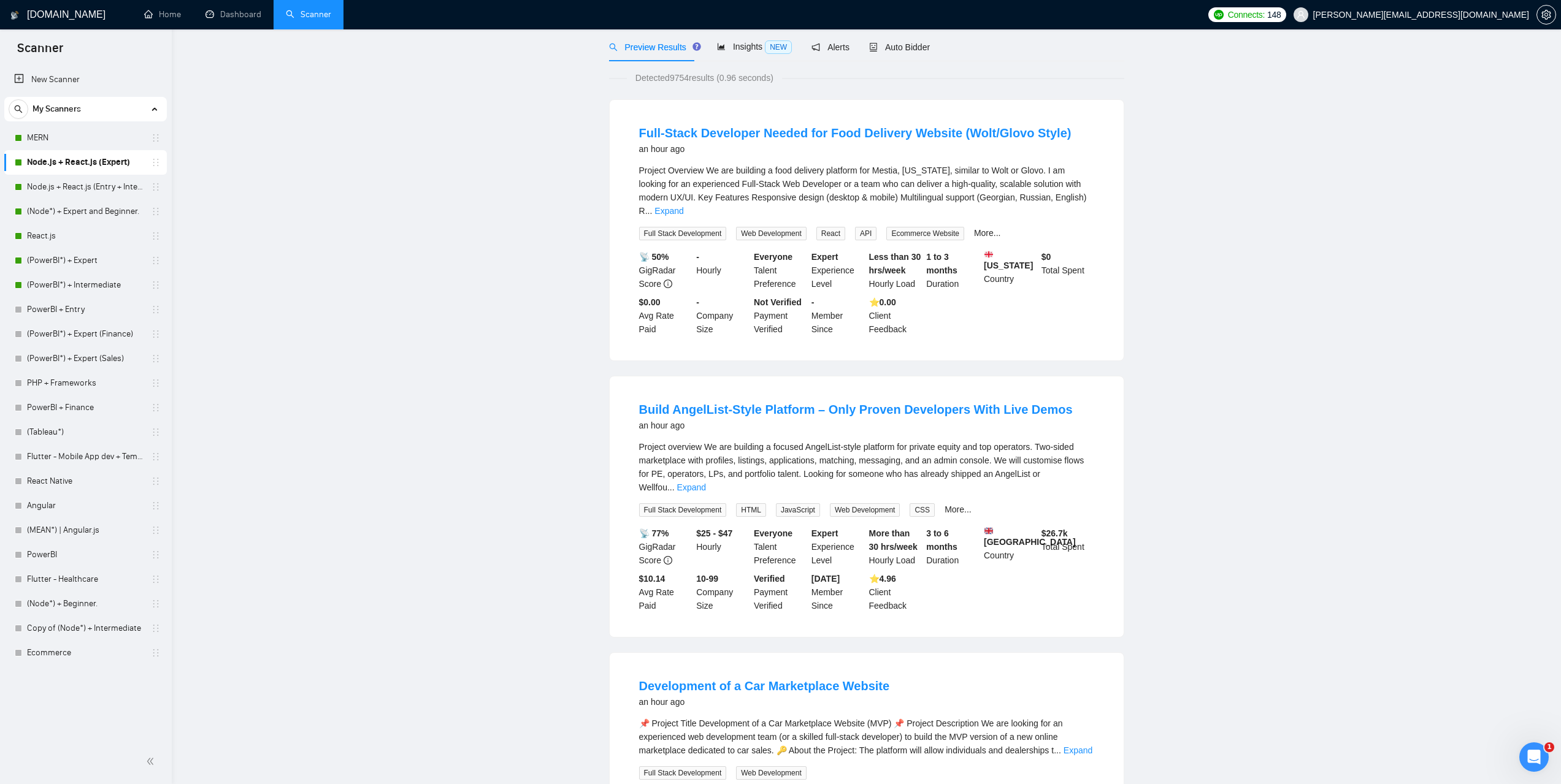
scroll to position [0, 0]
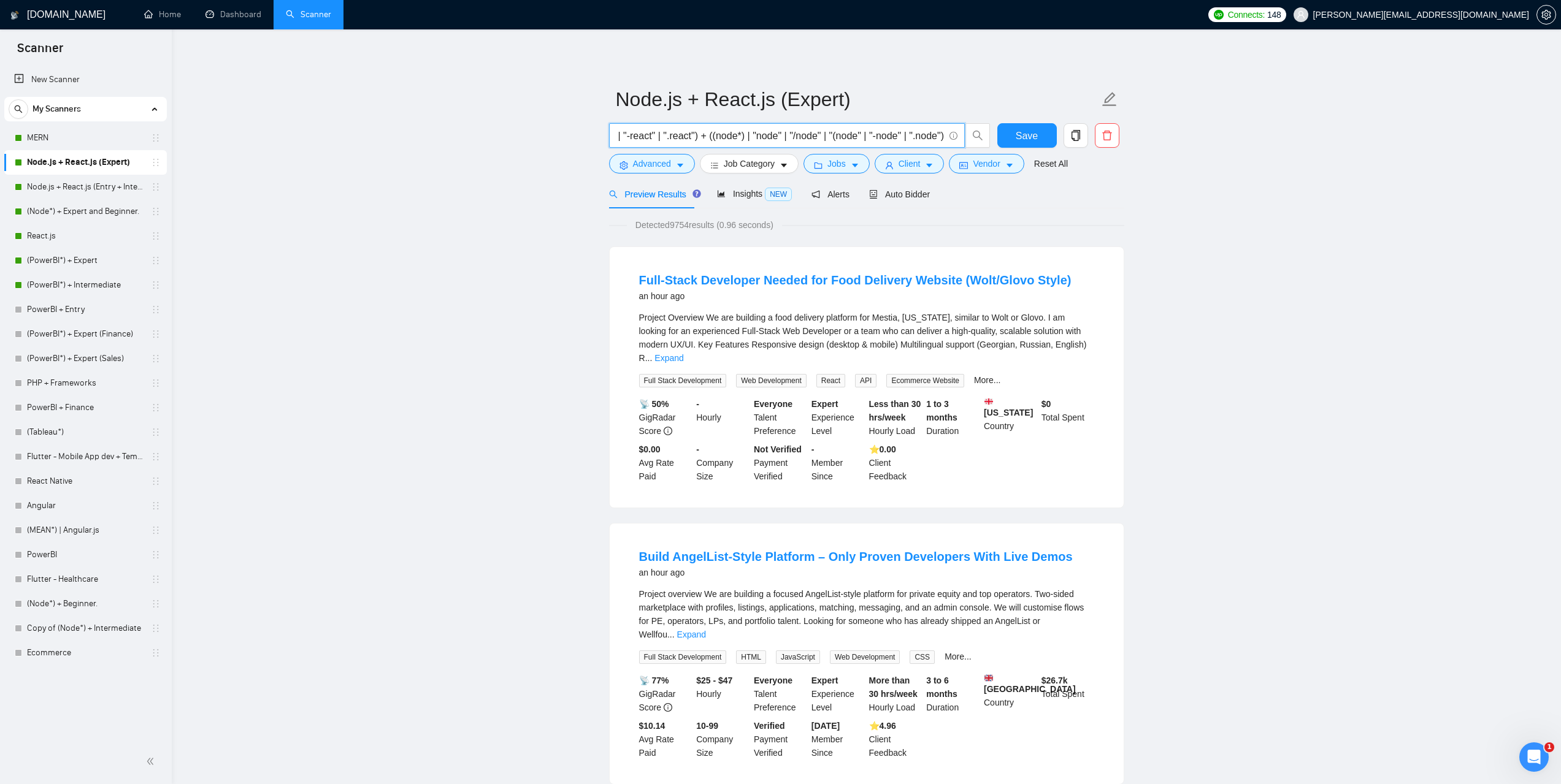
type input "((react*) | "react" | "/react" | "(react" | "-react" | ".react") + ((node*) | "…"
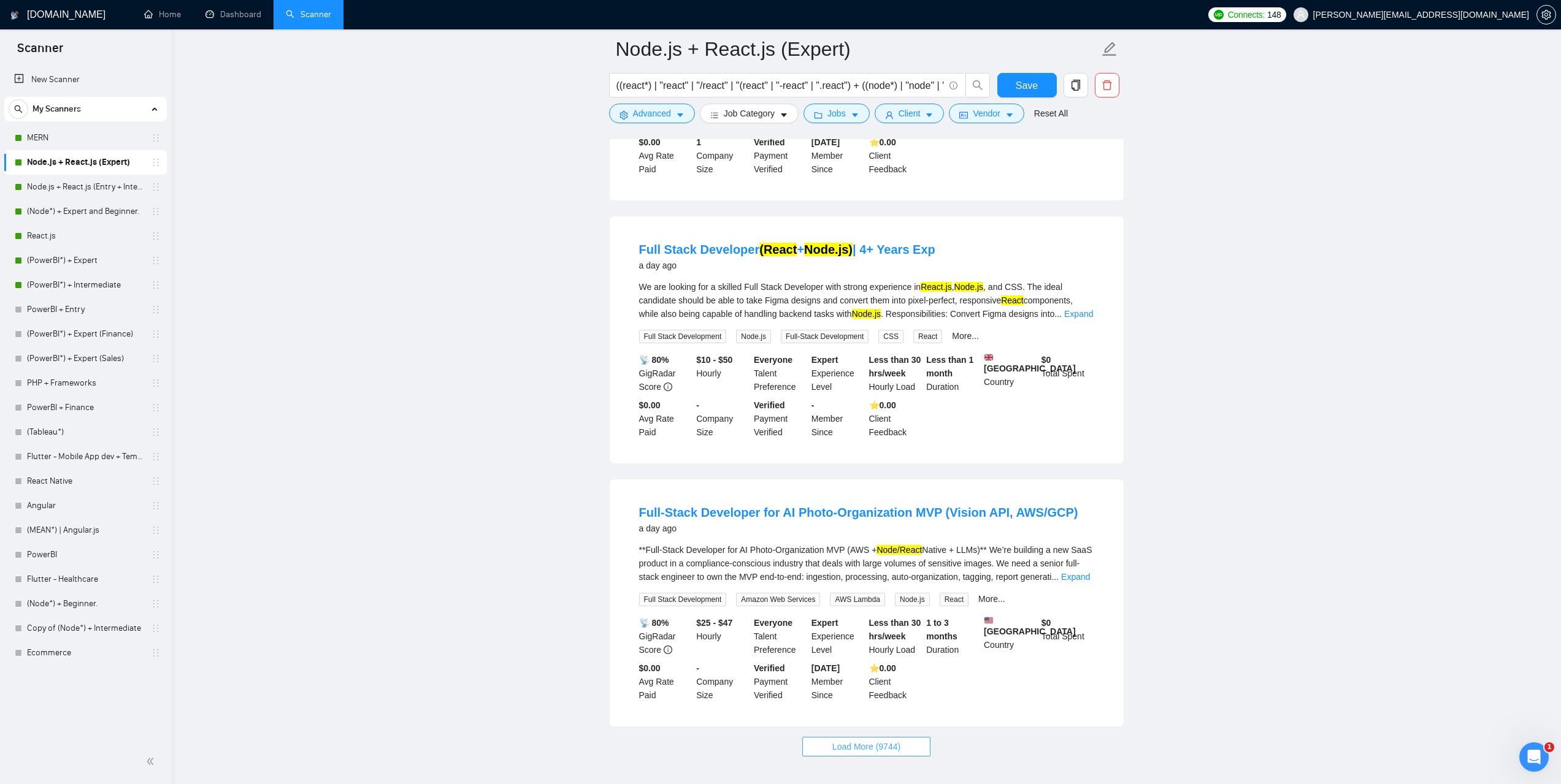
click at [889, 740] on span "Load More (9744)" at bounding box center [866, 747] width 68 height 13
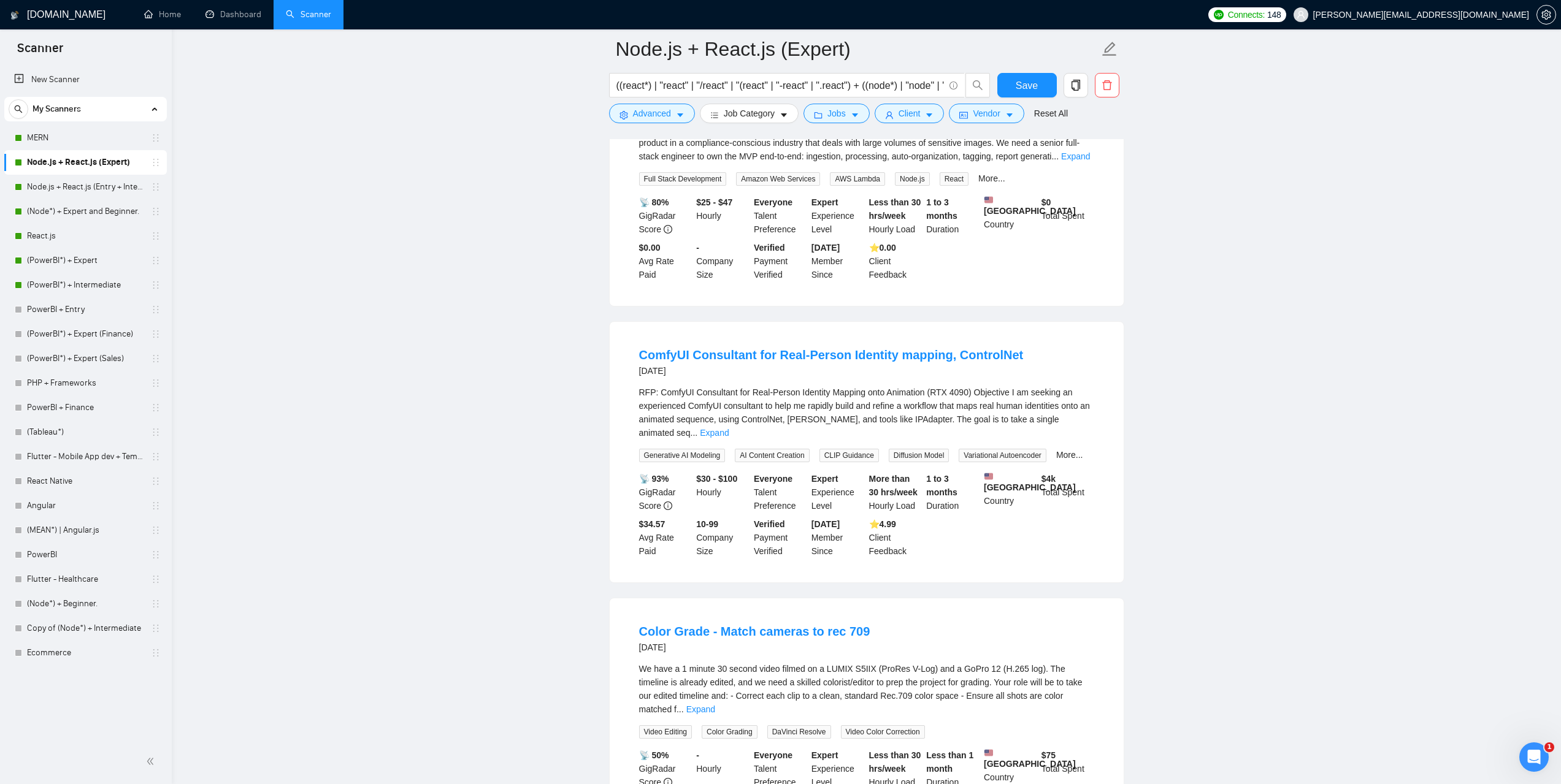
scroll to position [3022, 0]
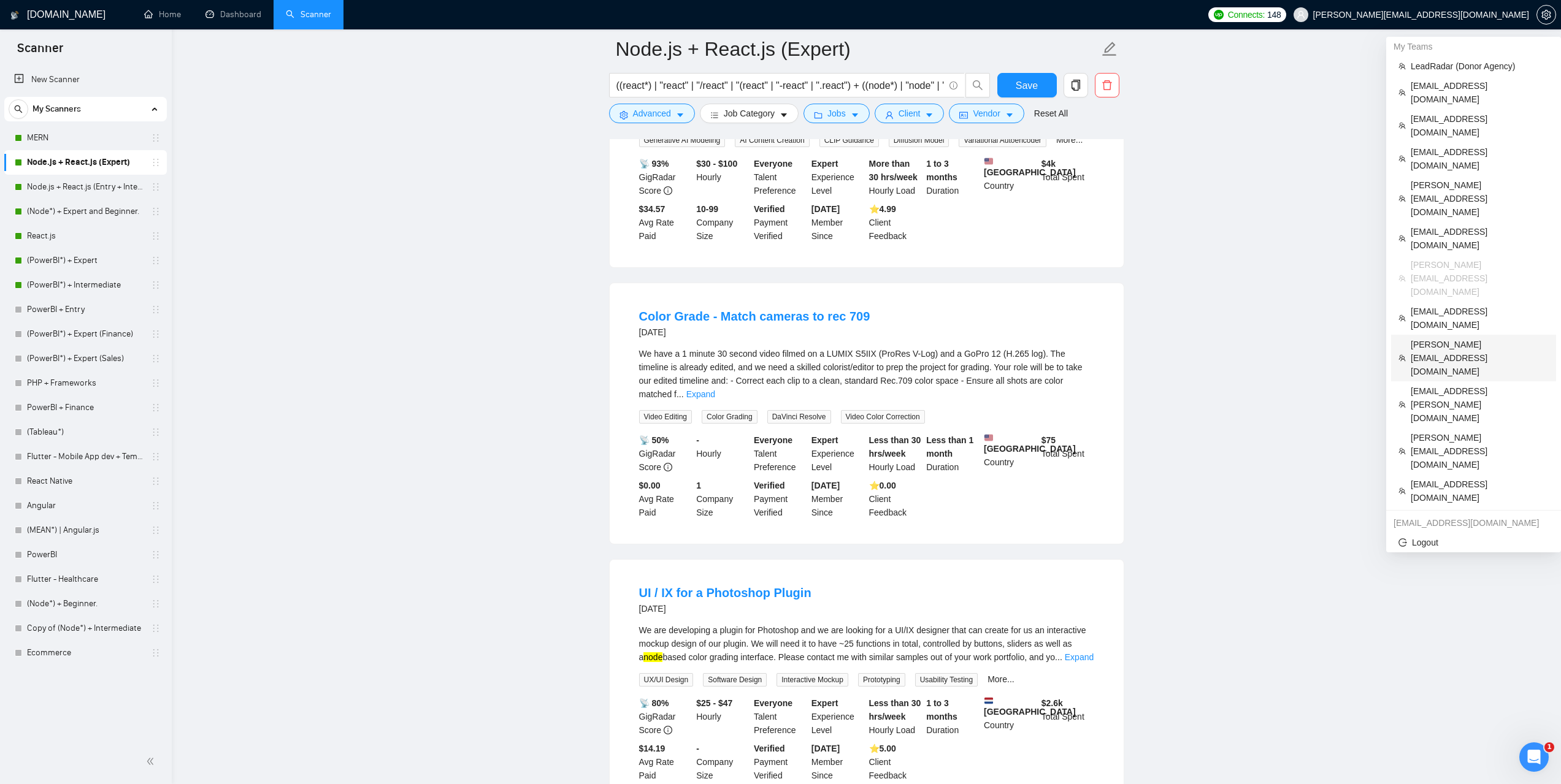
click at [1434, 338] on span "[PERSON_NAME][EMAIL_ADDRESS][DOMAIN_NAME]" at bounding box center [1479, 357] width 138 height 40
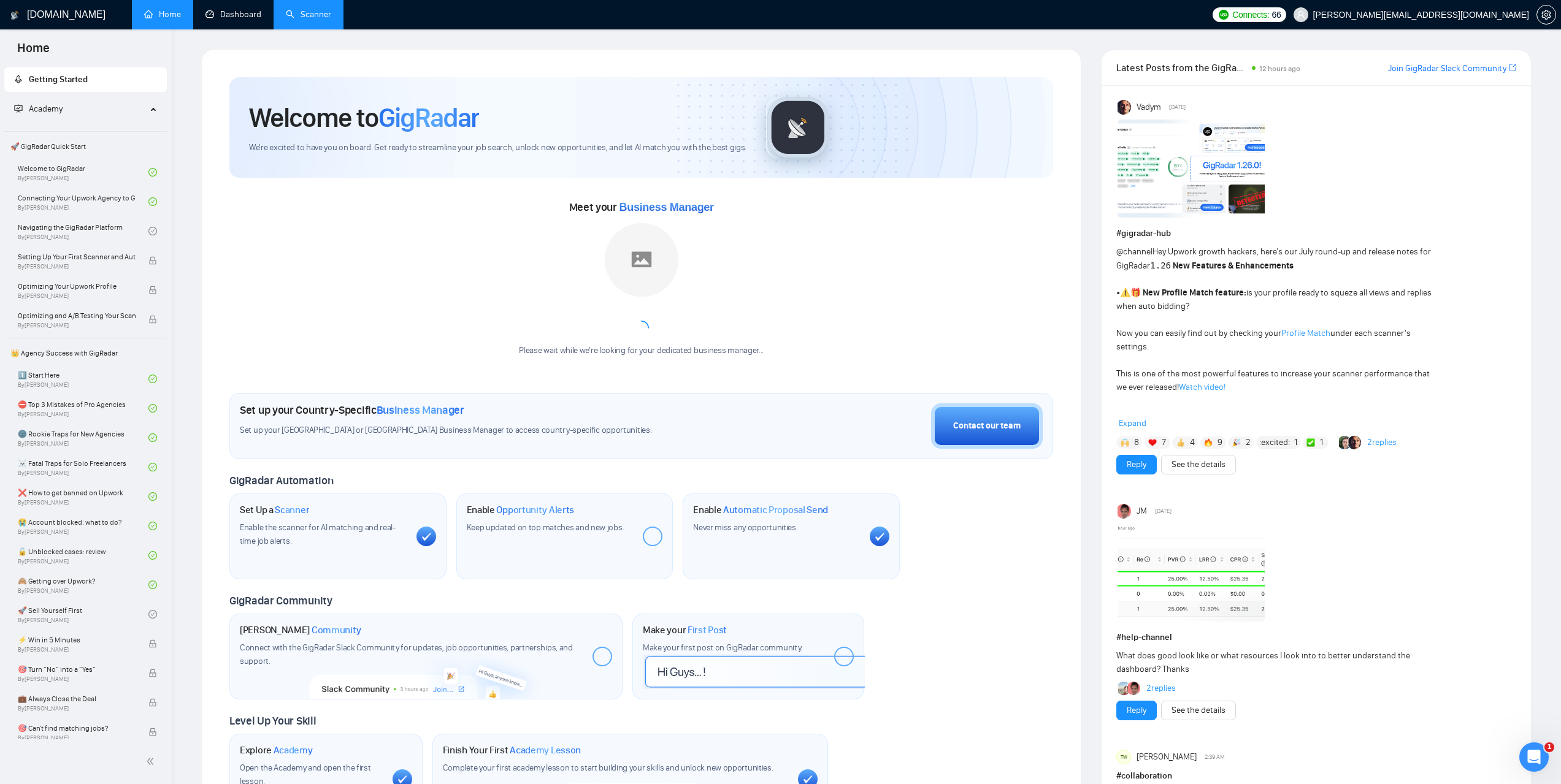
drag, startPoint x: 250, startPoint y: 7, endPoint x: 273, endPoint y: 25, distance: 29.2
click at [249, 9] on link "Dashboard" at bounding box center [233, 14] width 56 height 11
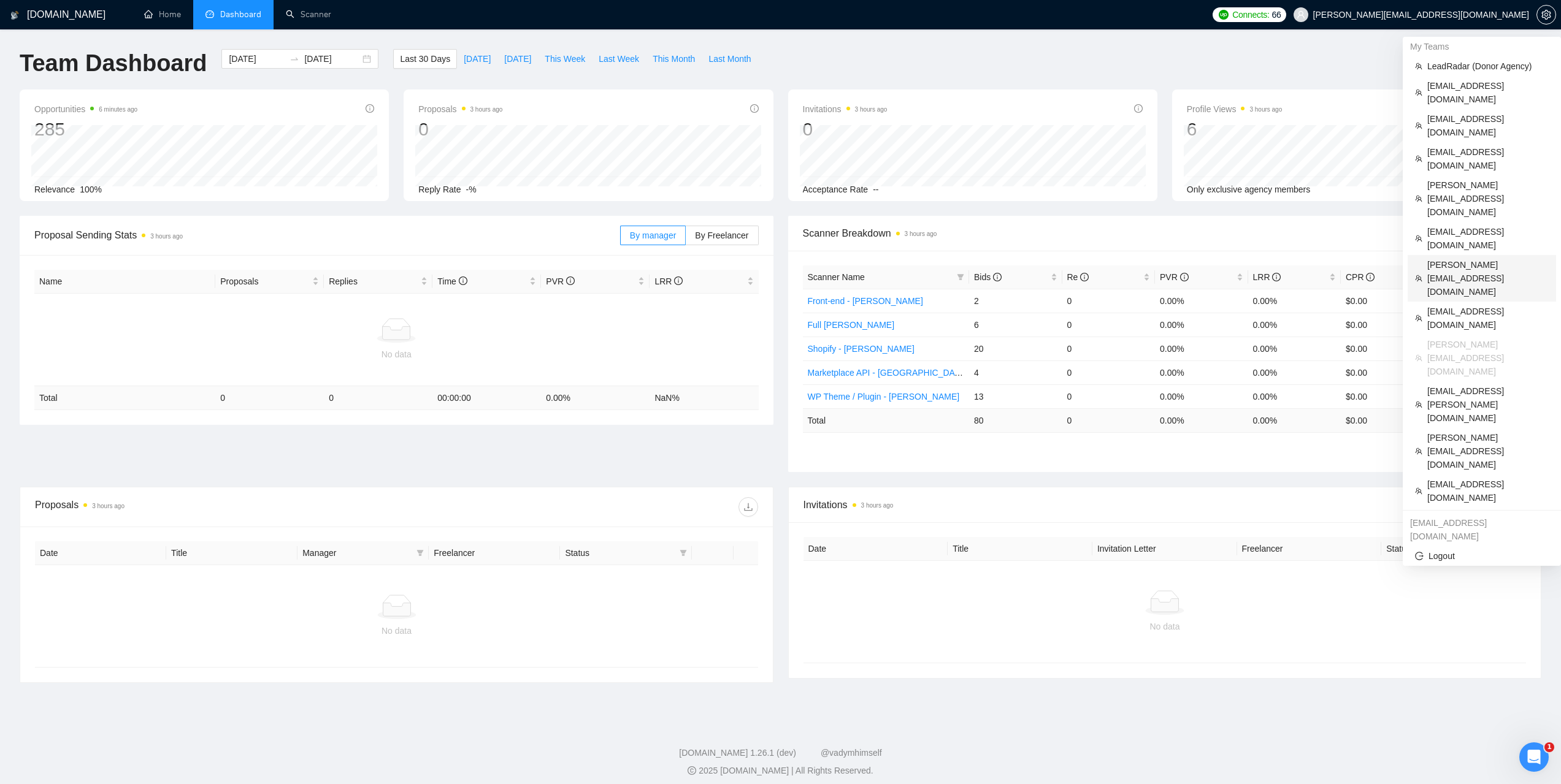
click at [1463, 258] on span "[PERSON_NAME][EMAIL_ADDRESS][DOMAIN_NAME]" at bounding box center [1488, 278] width 122 height 40
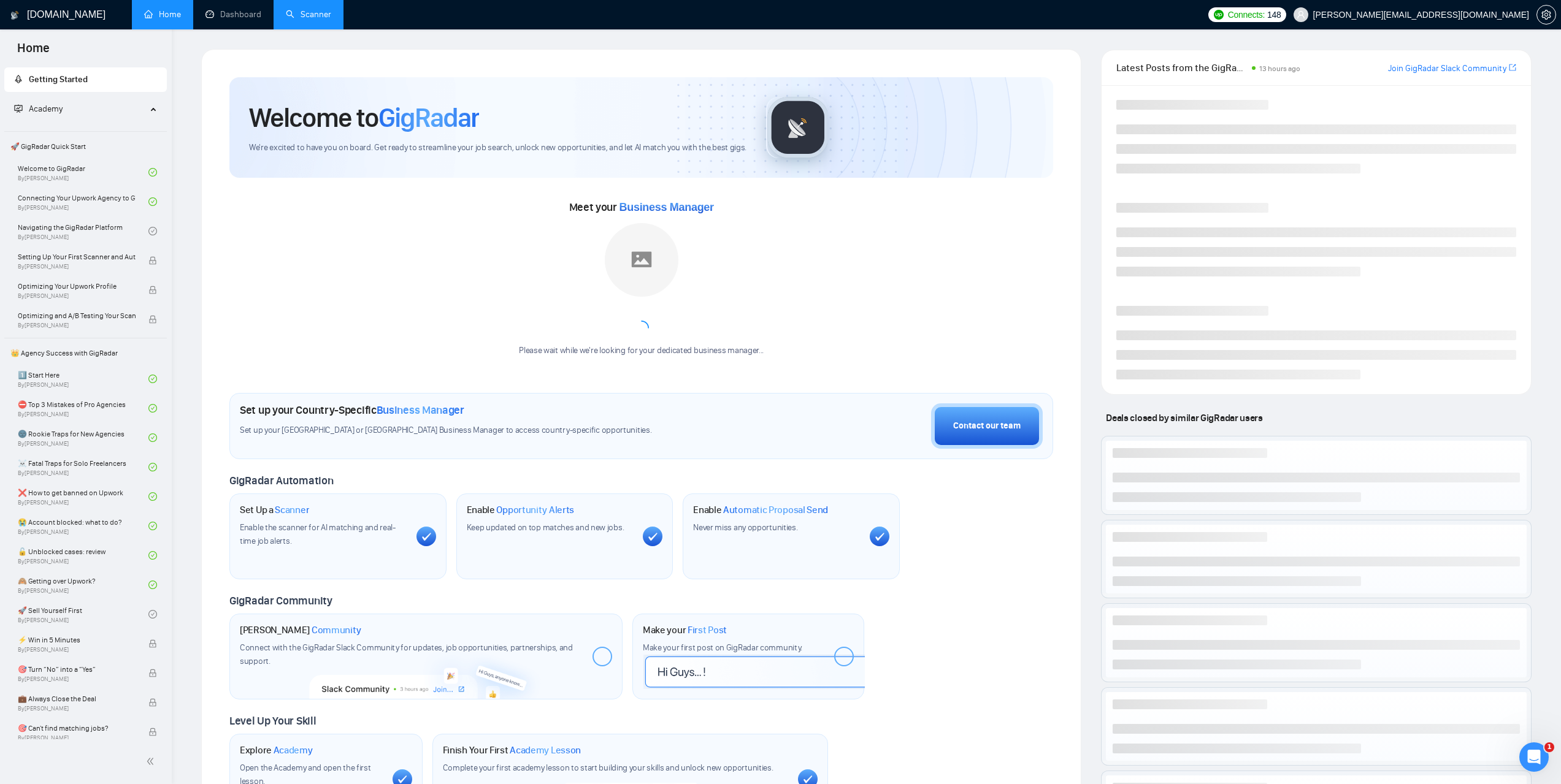
click at [307, 20] on link "Scanner" at bounding box center [309, 14] width 45 height 11
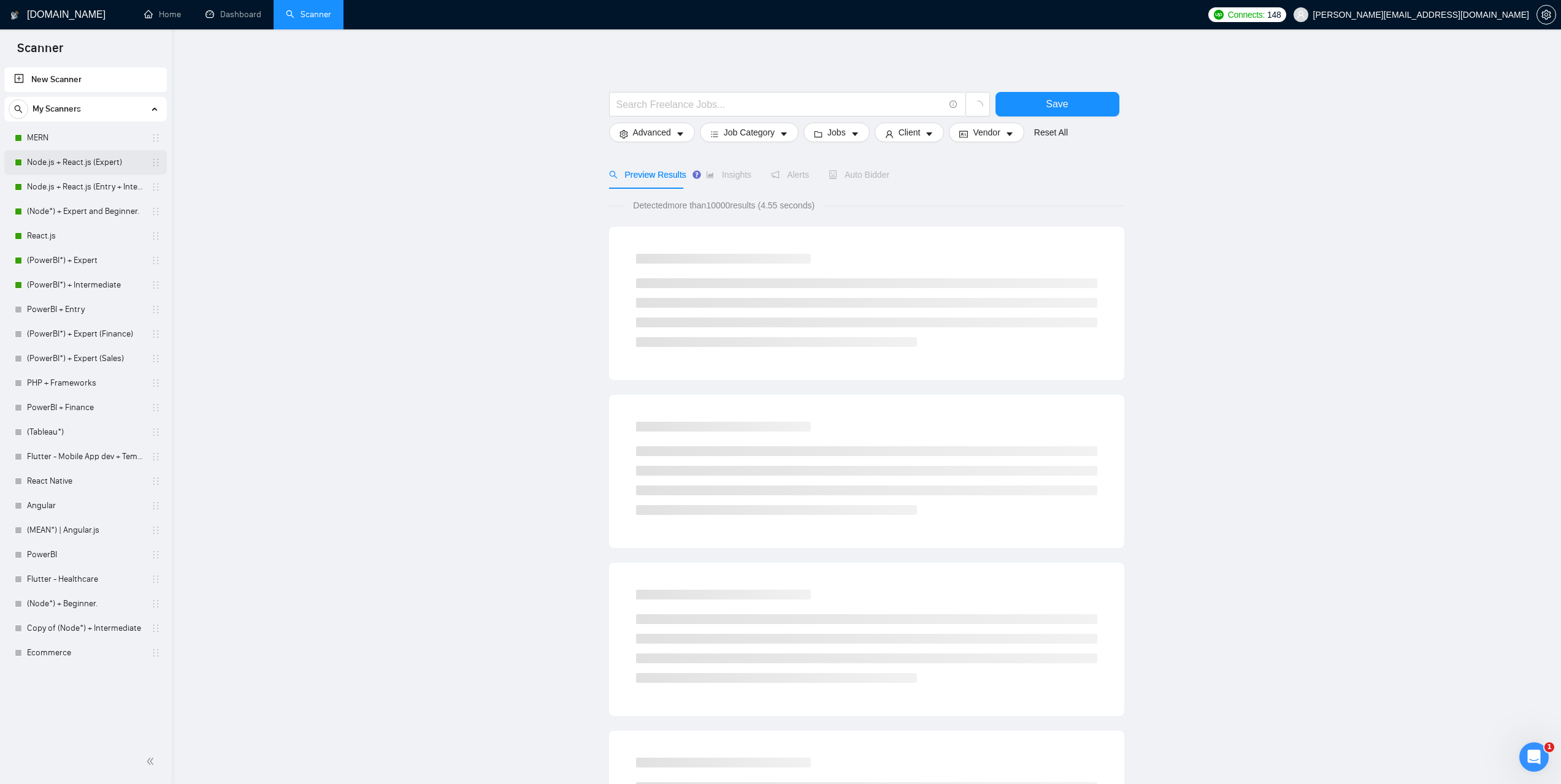
click at [71, 157] on link "Node.js + React.js (Expert)" at bounding box center [85, 162] width 117 height 25
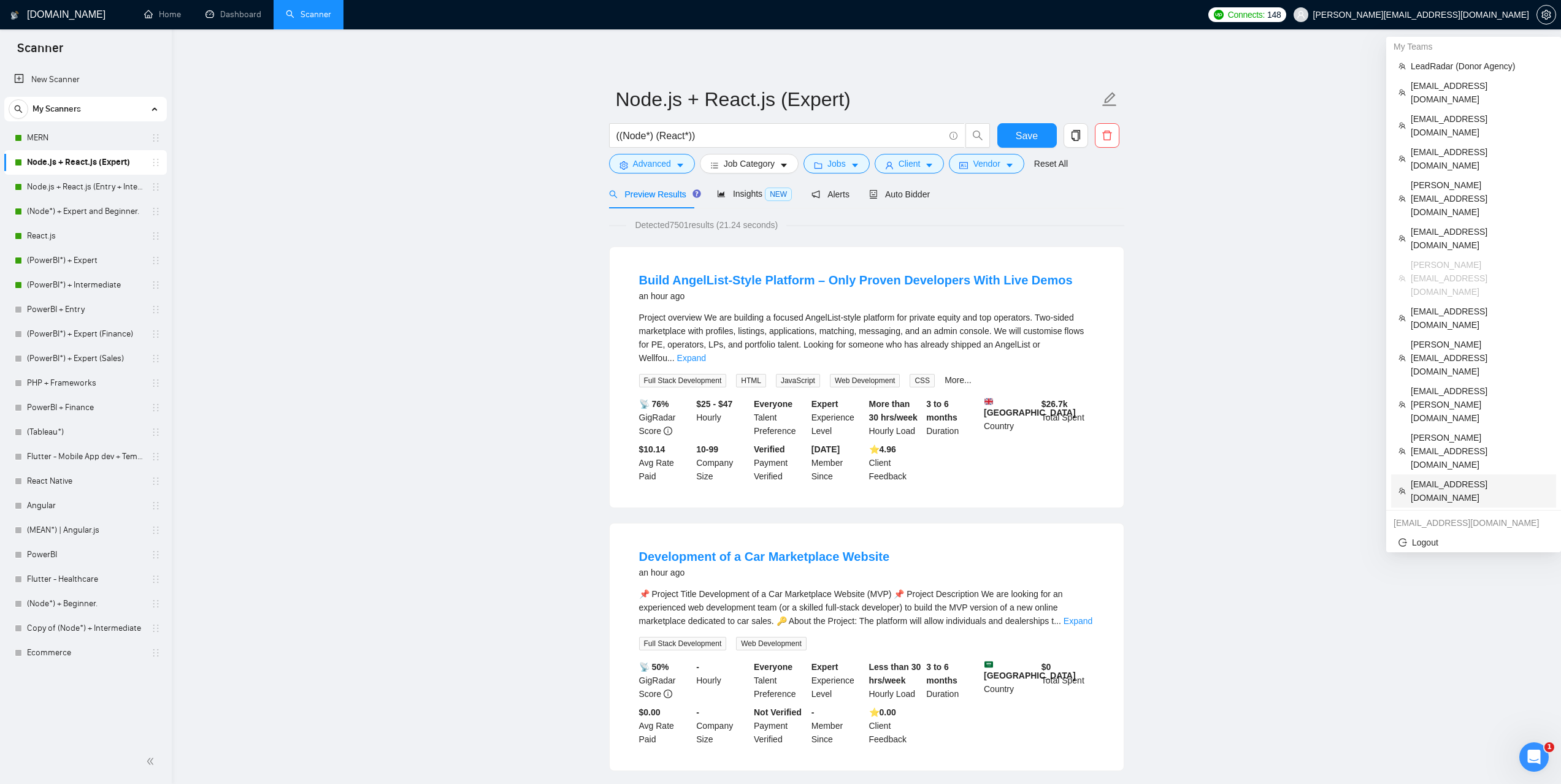
click at [1439, 477] on span "[EMAIL_ADDRESS][DOMAIN_NAME]" at bounding box center [1479, 491] width 138 height 27
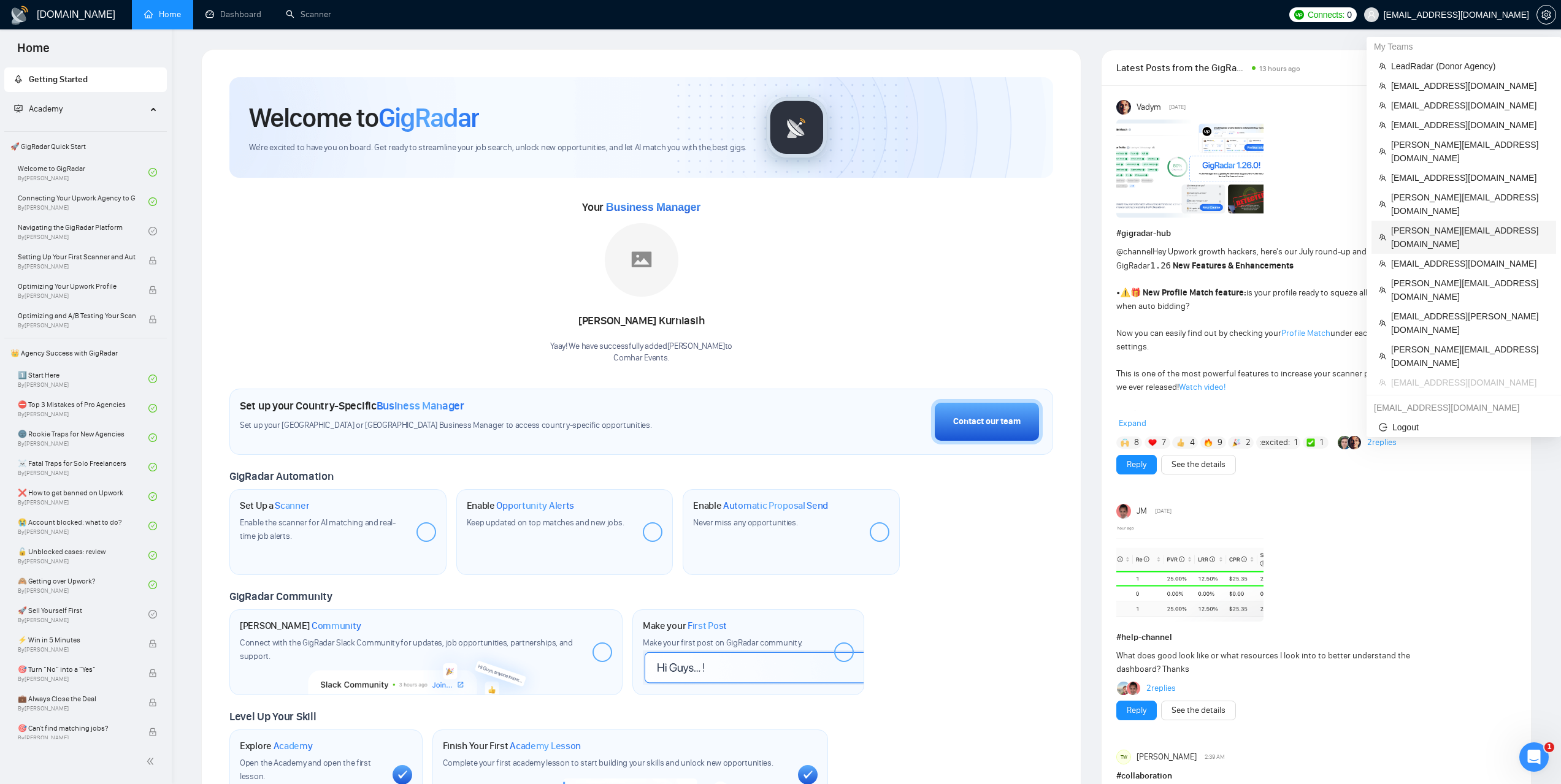
click at [1413, 224] on span "[PERSON_NAME][EMAIL_ADDRESS][DOMAIN_NAME]" at bounding box center [1470, 237] width 158 height 27
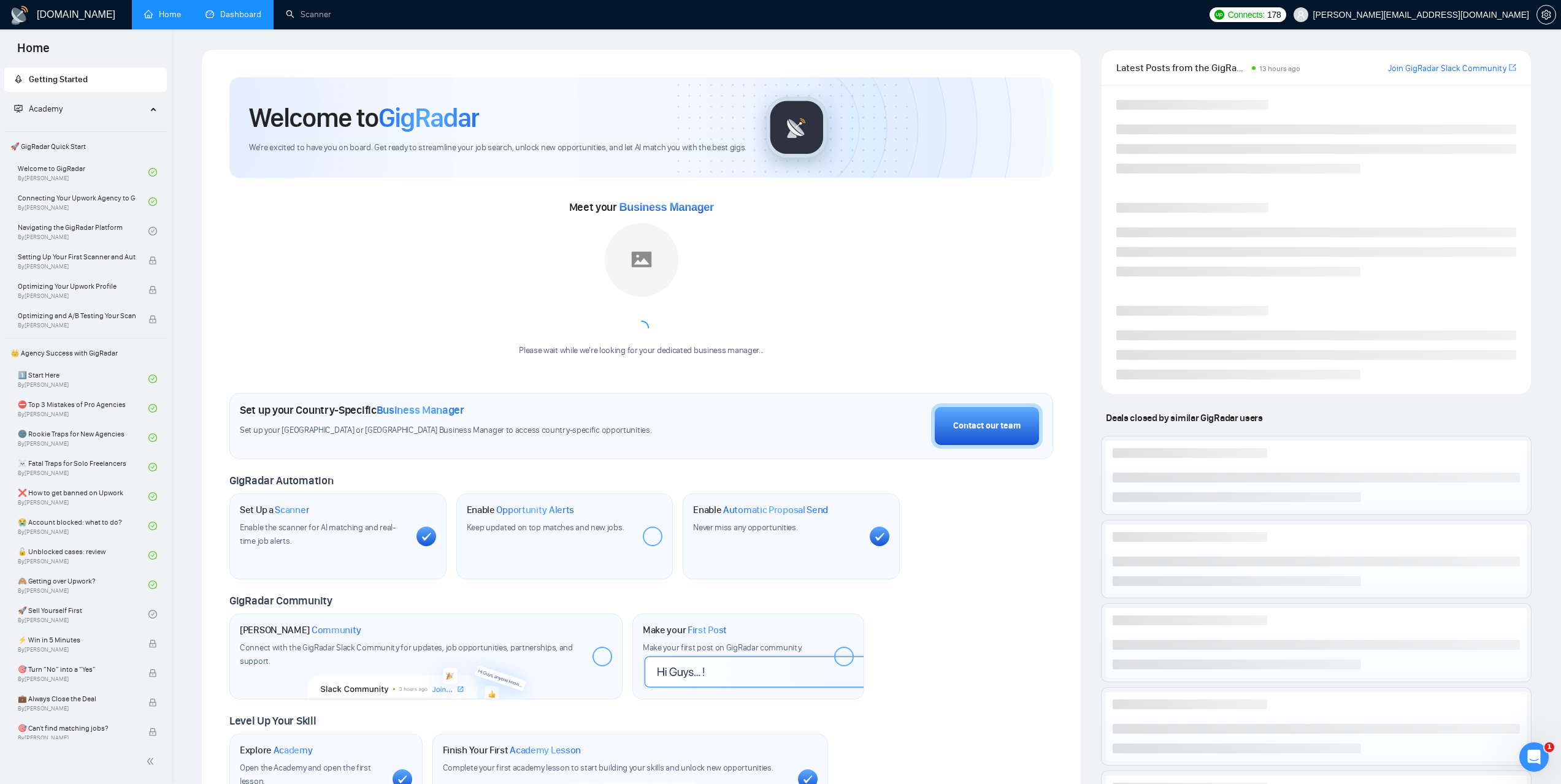
click at [249, 9] on link "Dashboard" at bounding box center [233, 14] width 56 height 11
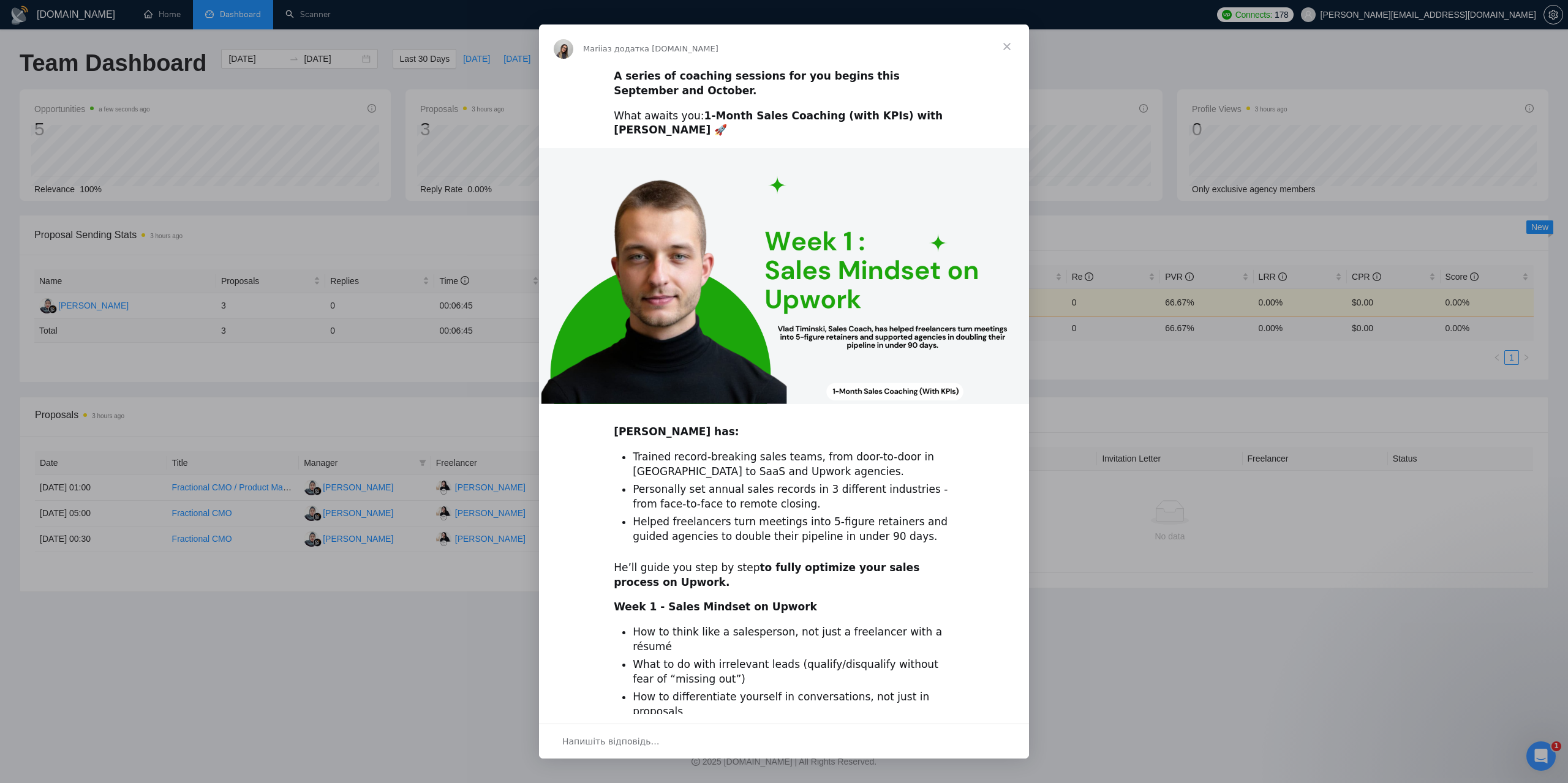
click at [1010, 44] on span "Закрити" at bounding box center [1007, 47] width 44 height 44
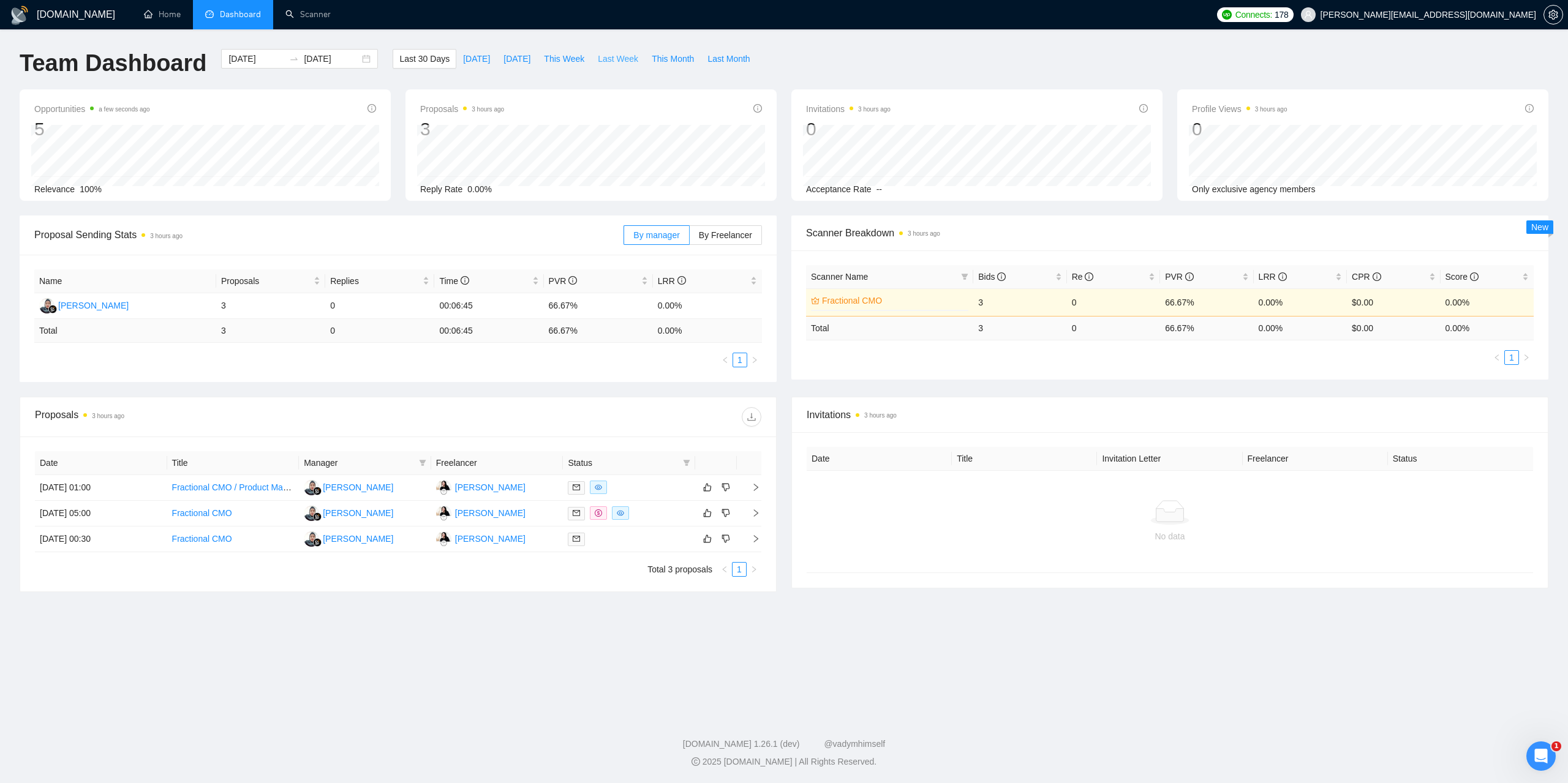
click at [620, 58] on span "Last Week" at bounding box center [617, 59] width 40 height 13
type input "[DATE]"
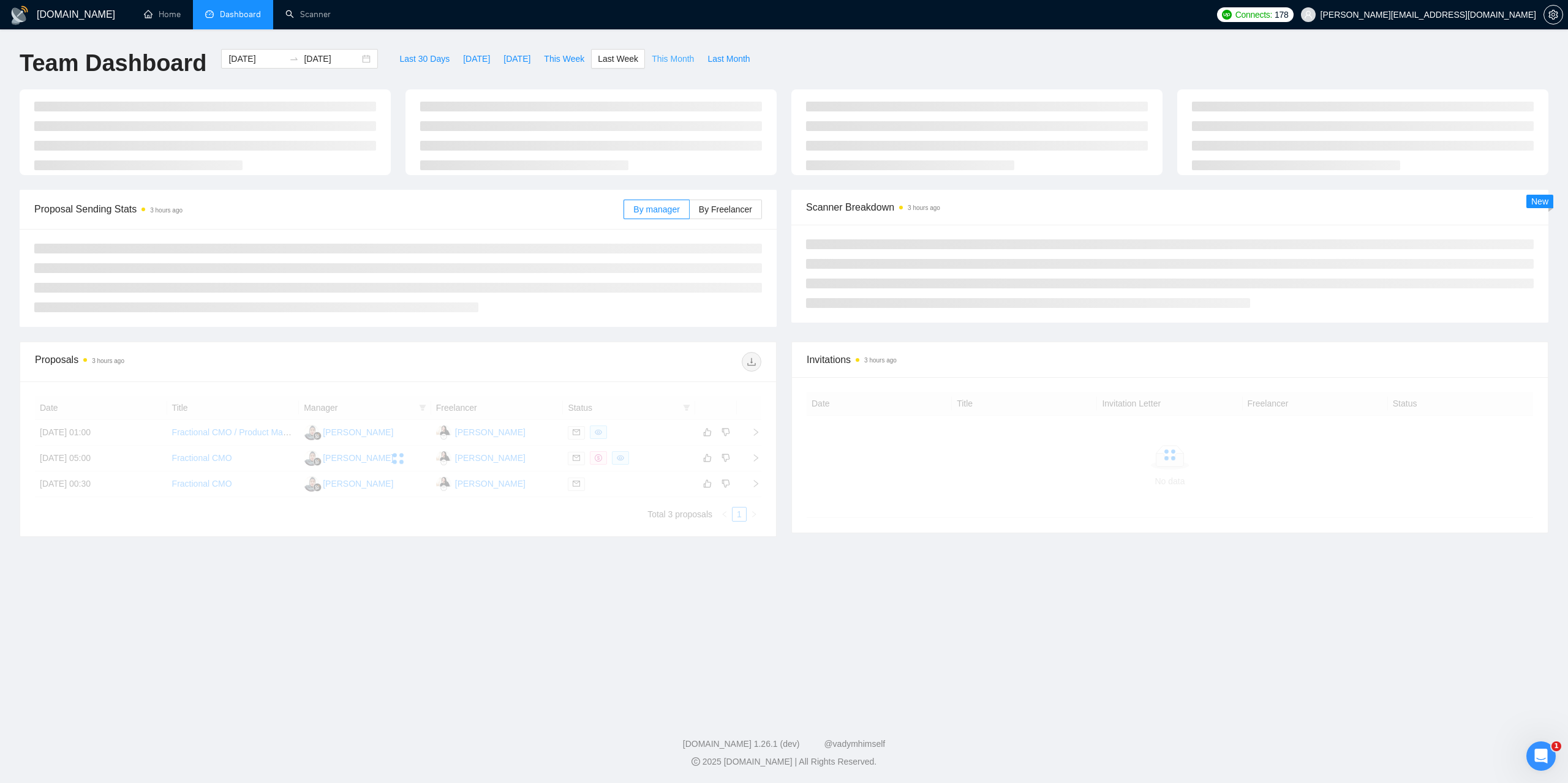
click at [652, 59] on span "This Month" at bounding box center [673, 59] width 42 height 13
type input "[DATE]"
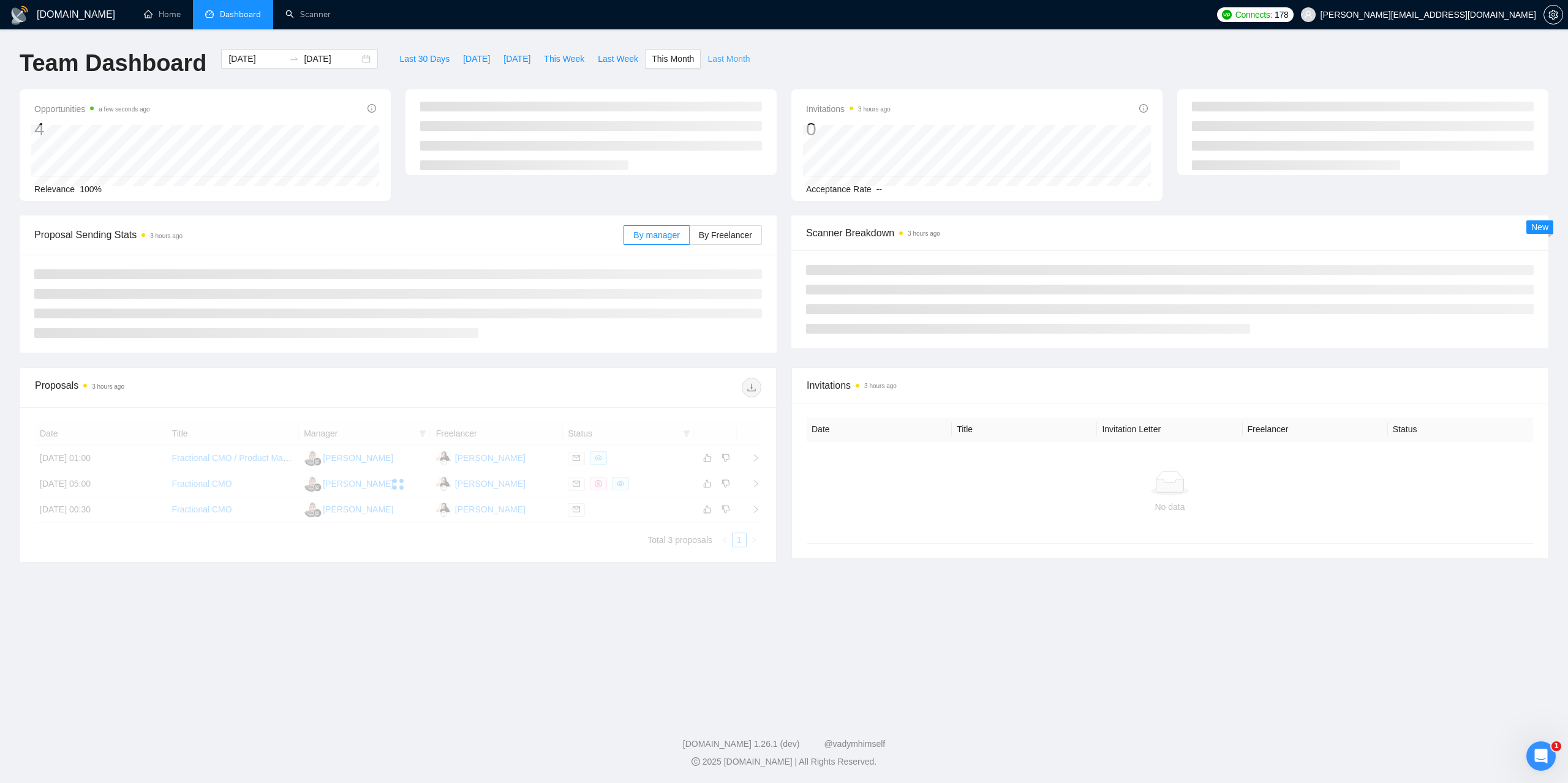
click at [722, 64] on span "Last Month" at bounding box center [729, 59] width 42 height 13
type input "[DATE]"
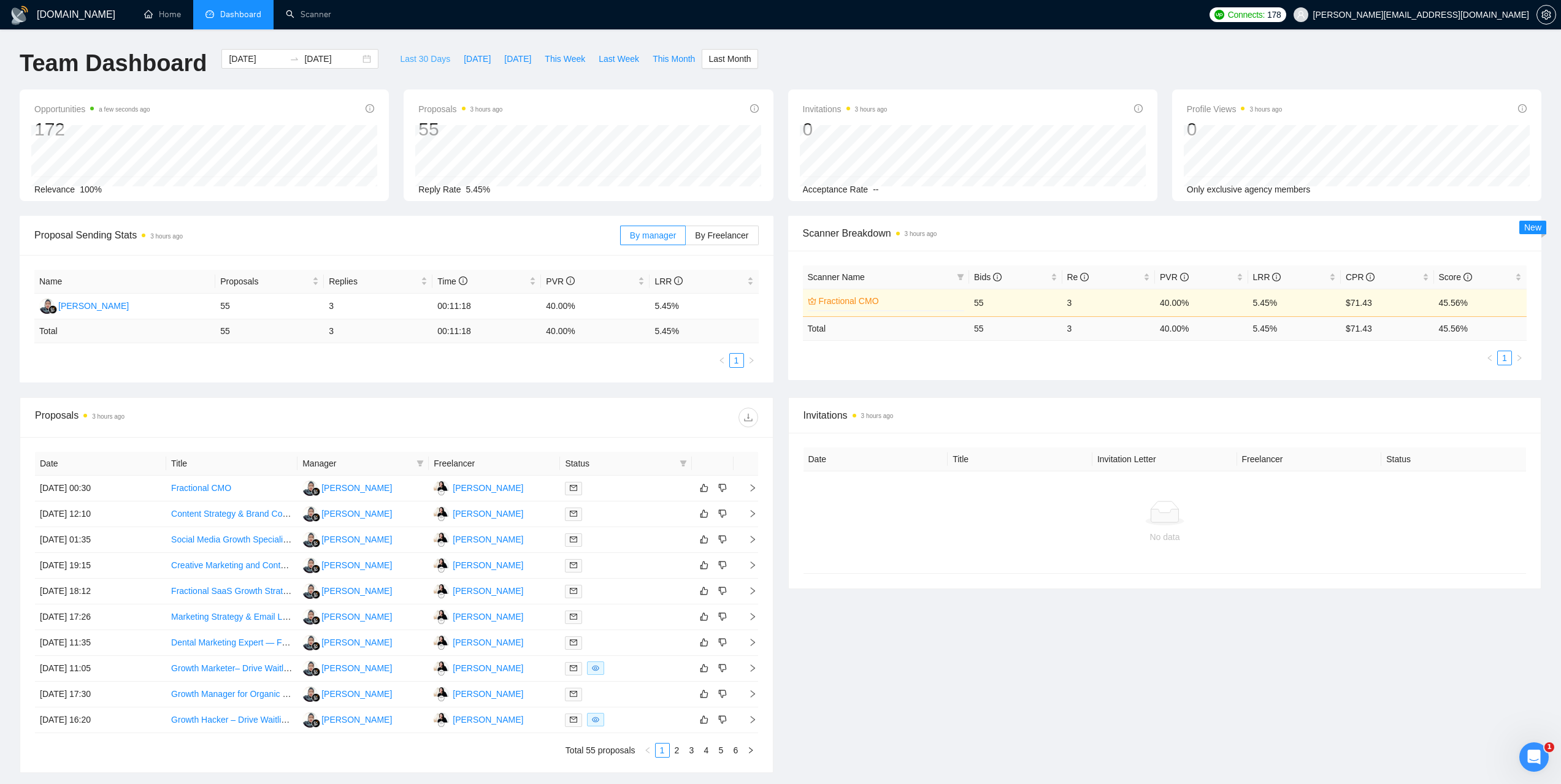
click at [407, 61] on span "Last 30 Days" at bounding box center [425, 59] width 50 height 13
type input "[DATE]"
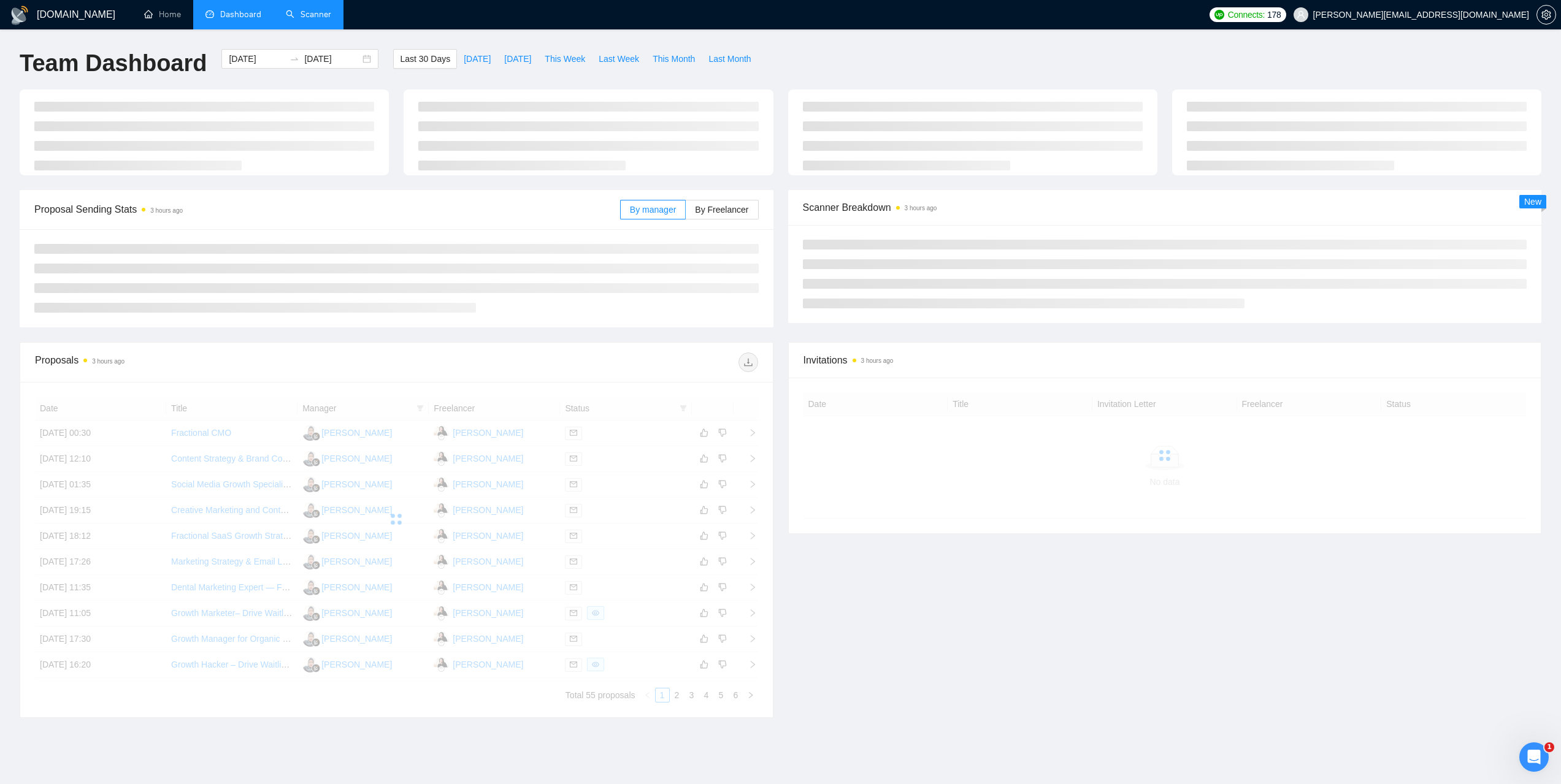
click at [310, 20] on link "Scanner" at bounding box center [309, 14] width 45 height 11
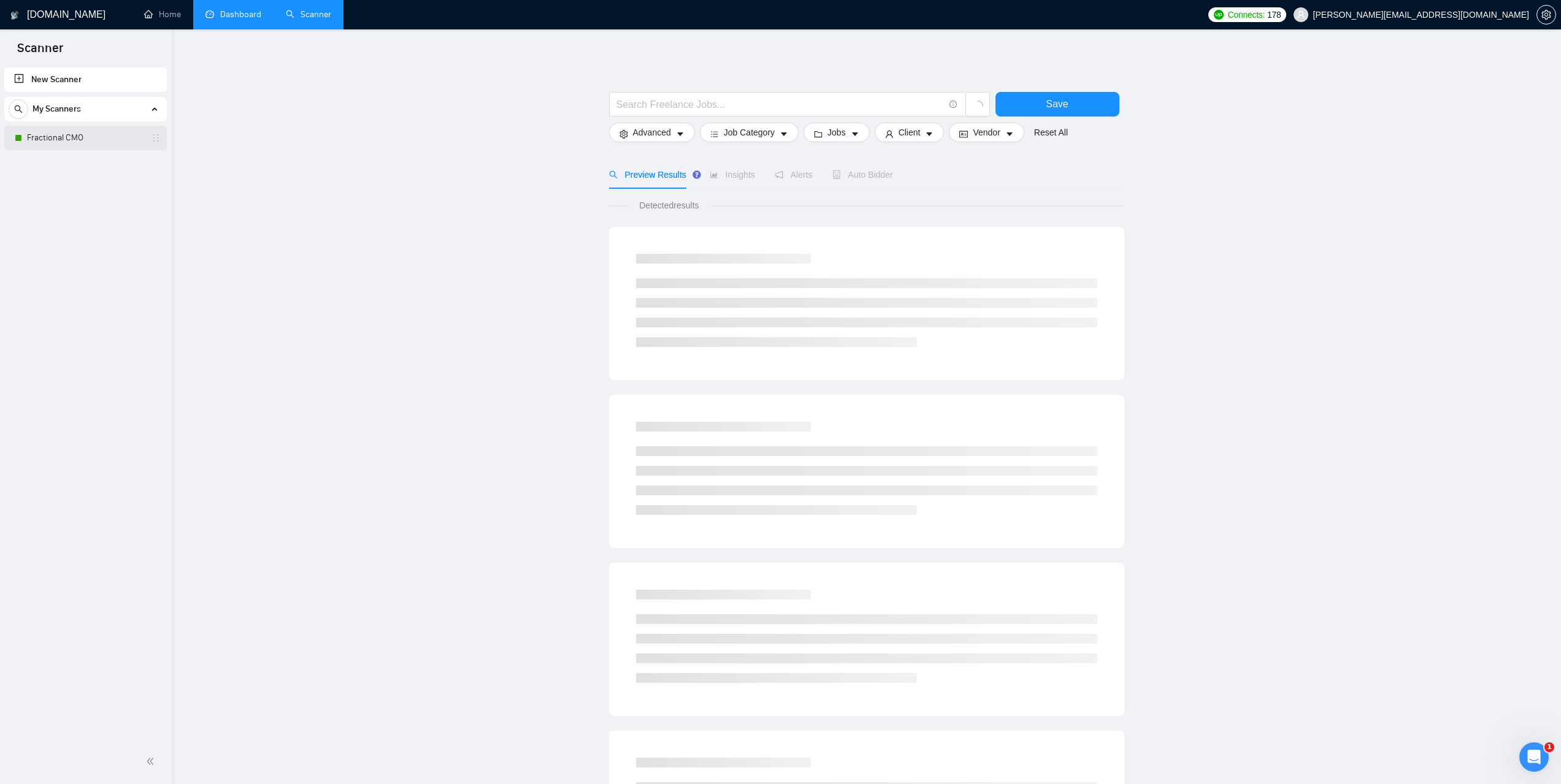
click at [85, 133] on link "Fractional CMO" at bounding box center [85, 138] width 117 height 25
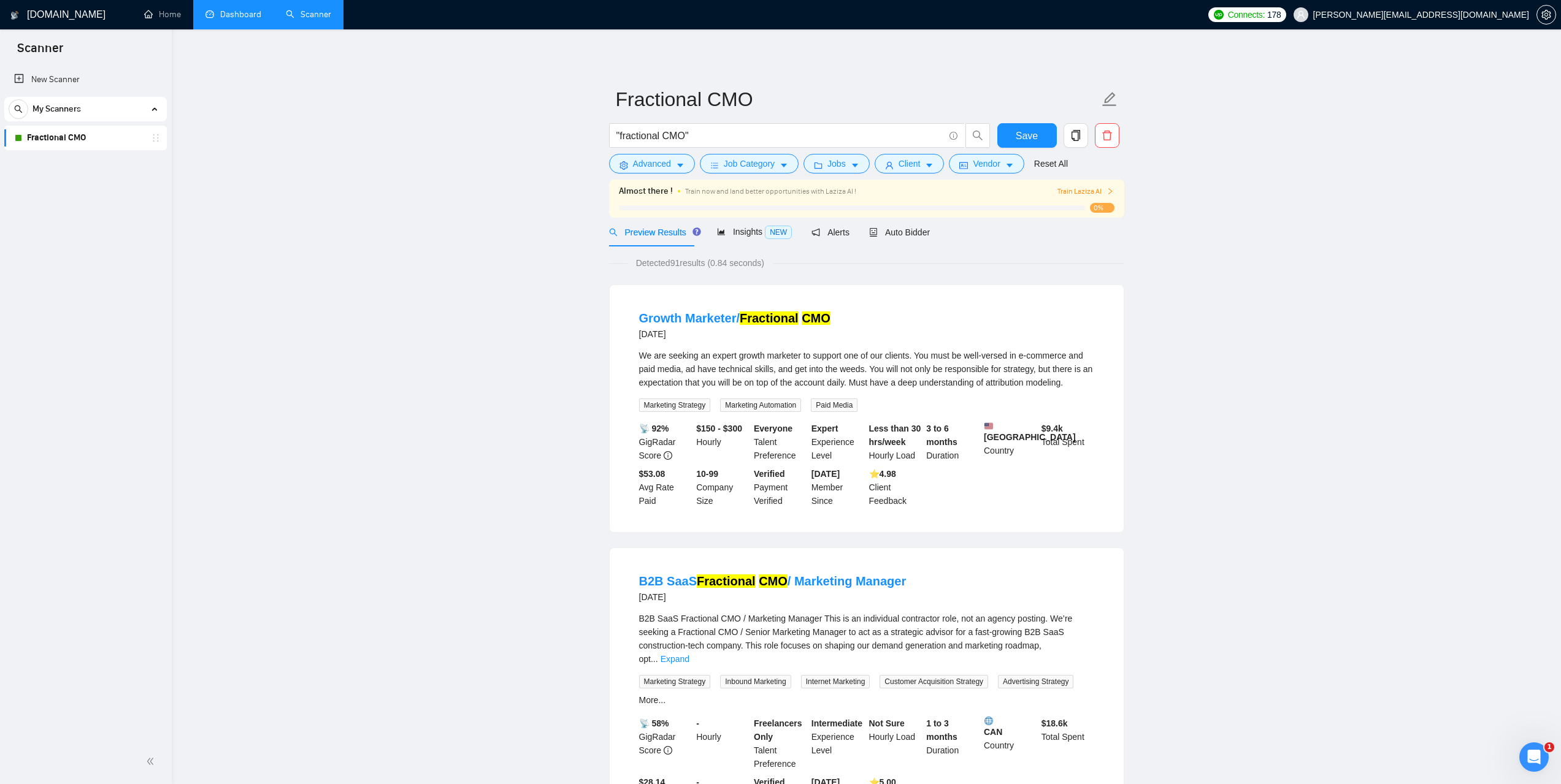
click at [252, 20] on link "Dashboard" at bounding box center [233, 14] width 56 height 11
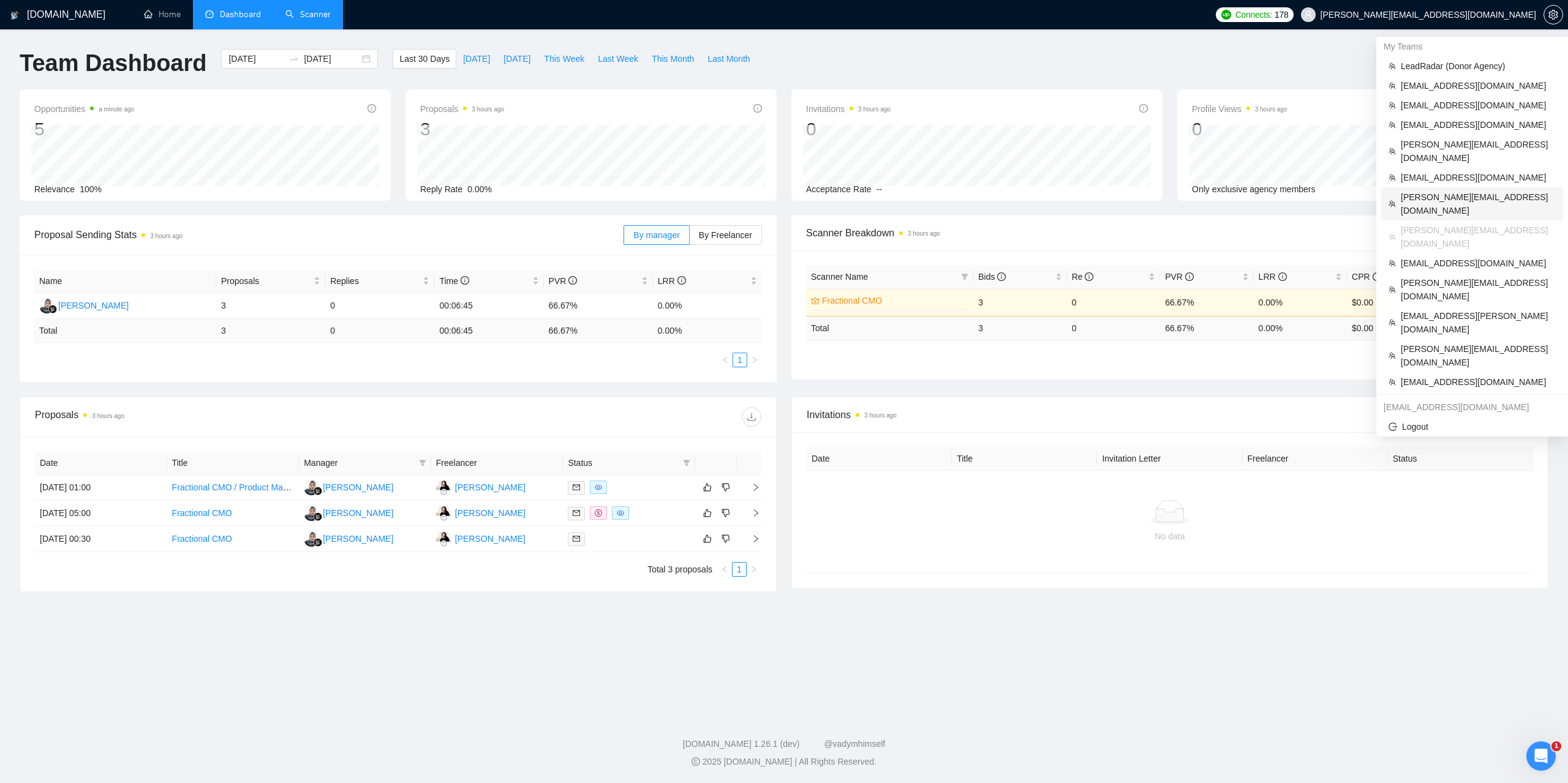
click at [1439, 190] on span "[PERSON_NAME][EMAIL_ADDRESS][DOMAIN_NAME]" at bounding box center [1478, 204] width 155 height 27
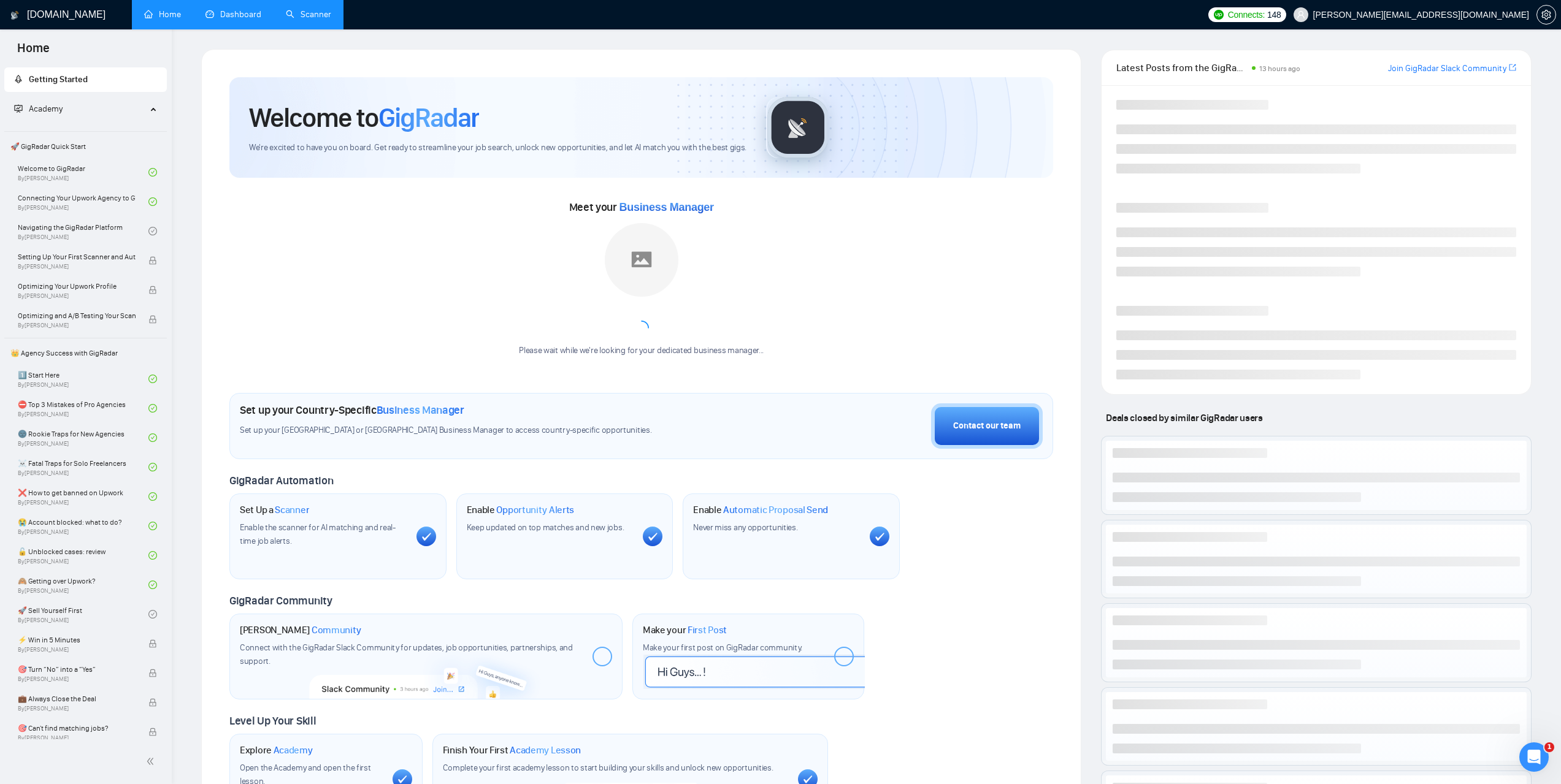
click at [317, 17] on link "Scanner" at bounding box center [309, 14] width 45 height 11
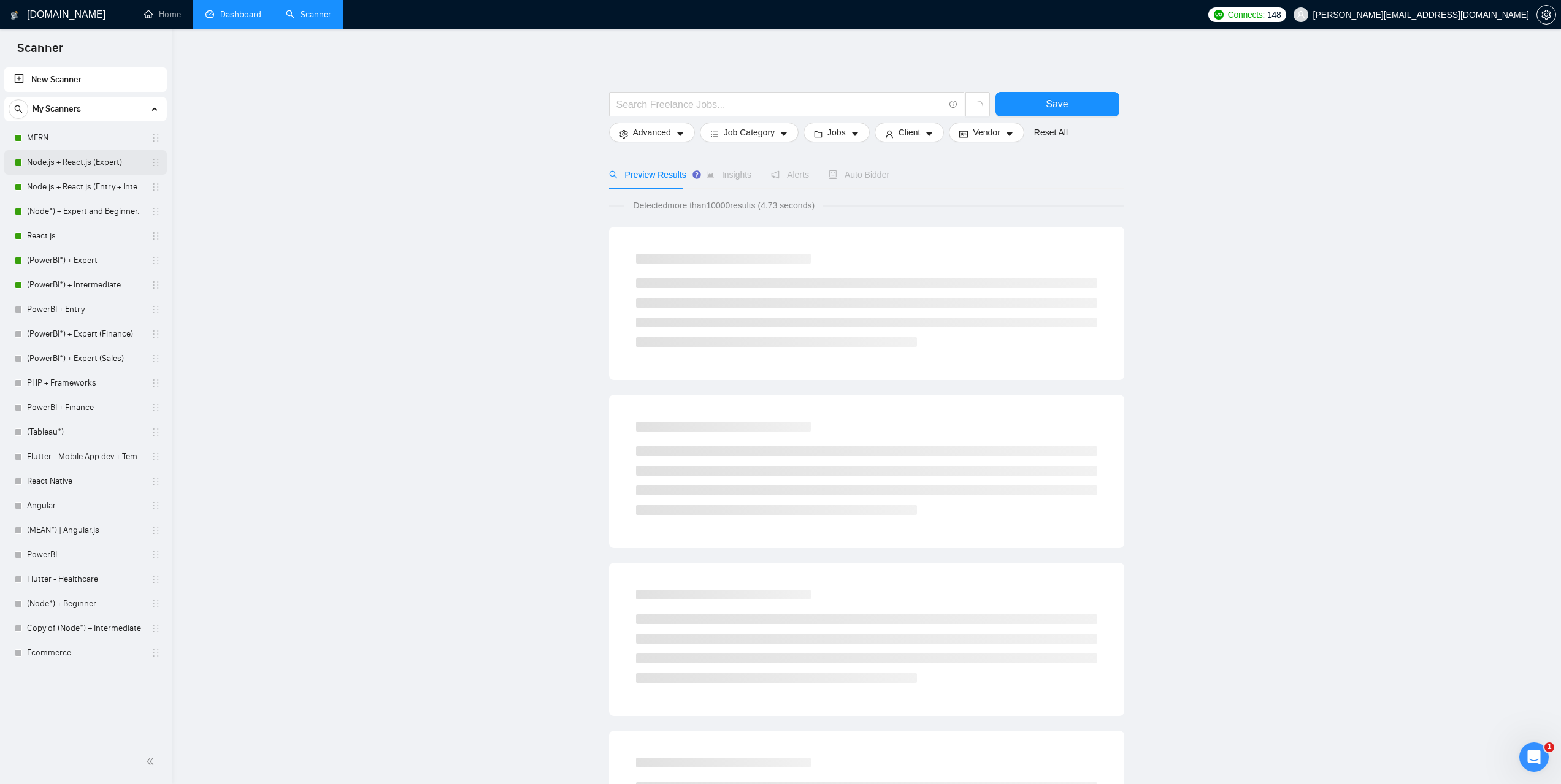
click at [75, 166] on link "Node.js + React.js (Expert)" at bounding box center [85, 162] width 117 height 25
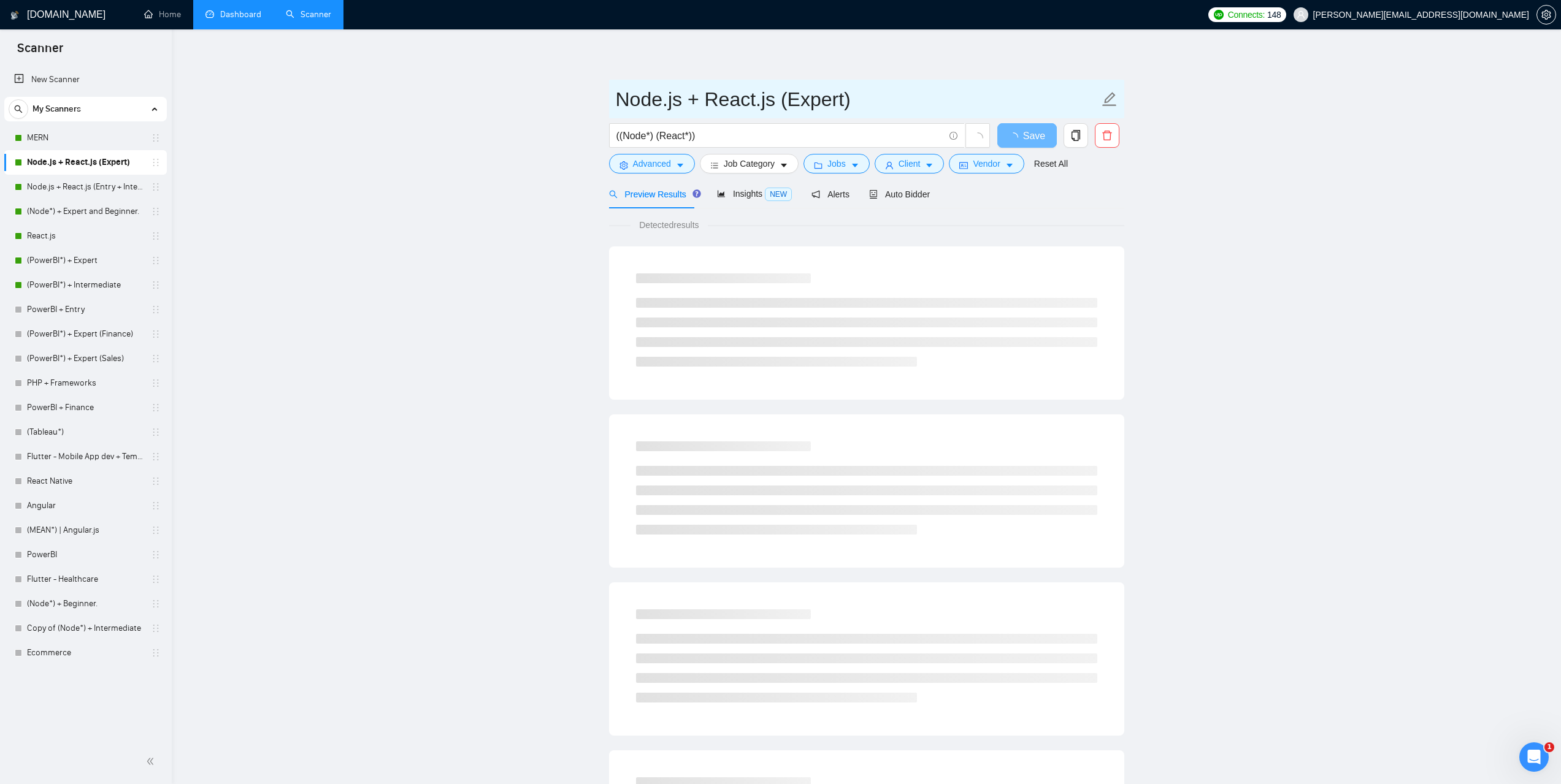
drag, startPoint x: 858, startPoint y: 104, endPoint x: 614, endPoint y: 106, distance: 244.0
click at [614, 106] on span "Node.js + React.js (Expert)" at bounding box center [866, 99] width 515 height 39
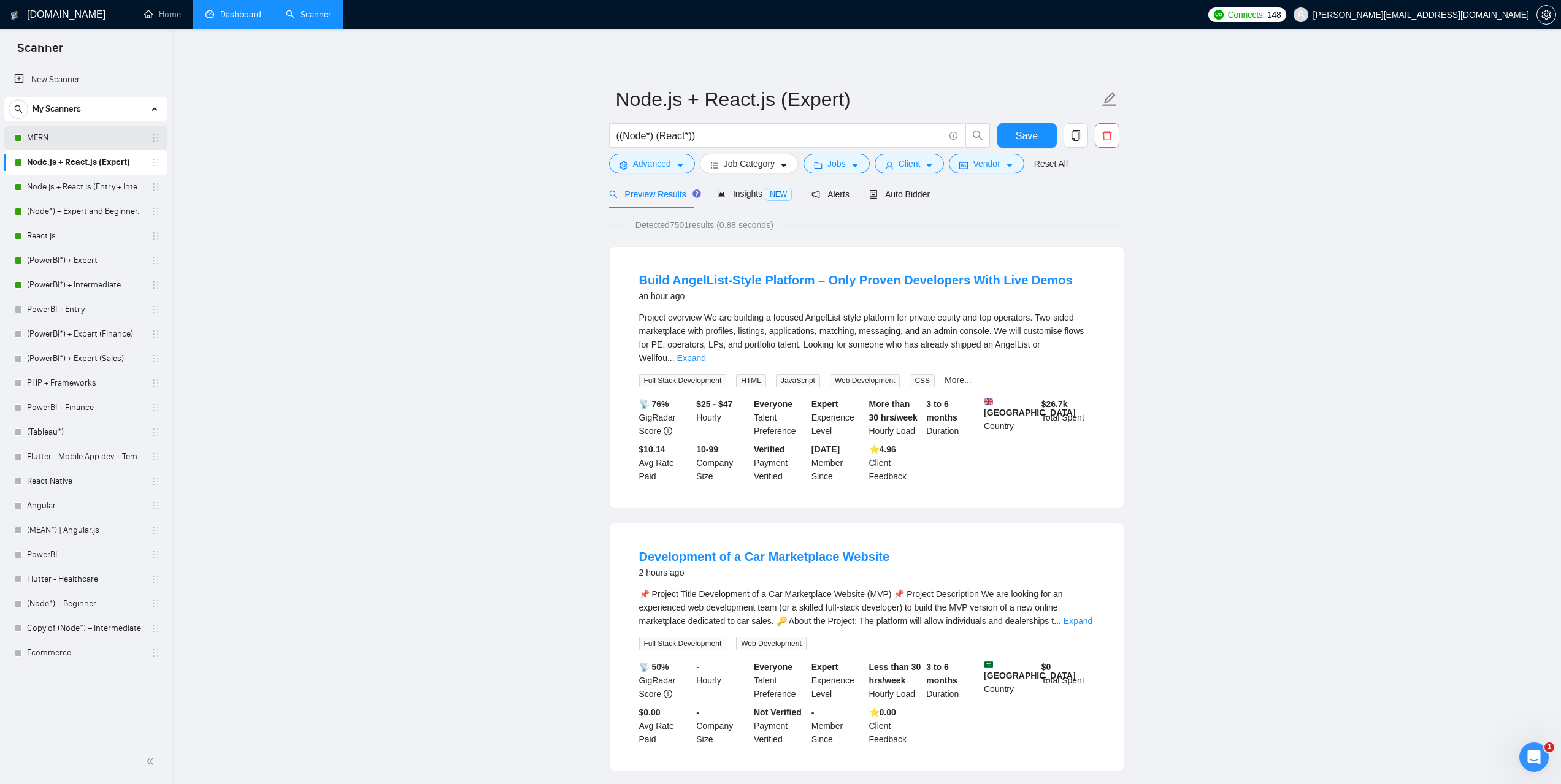
click at [78, 143] on link "MERN" at bounding box center [85, 138] width 117 height 25
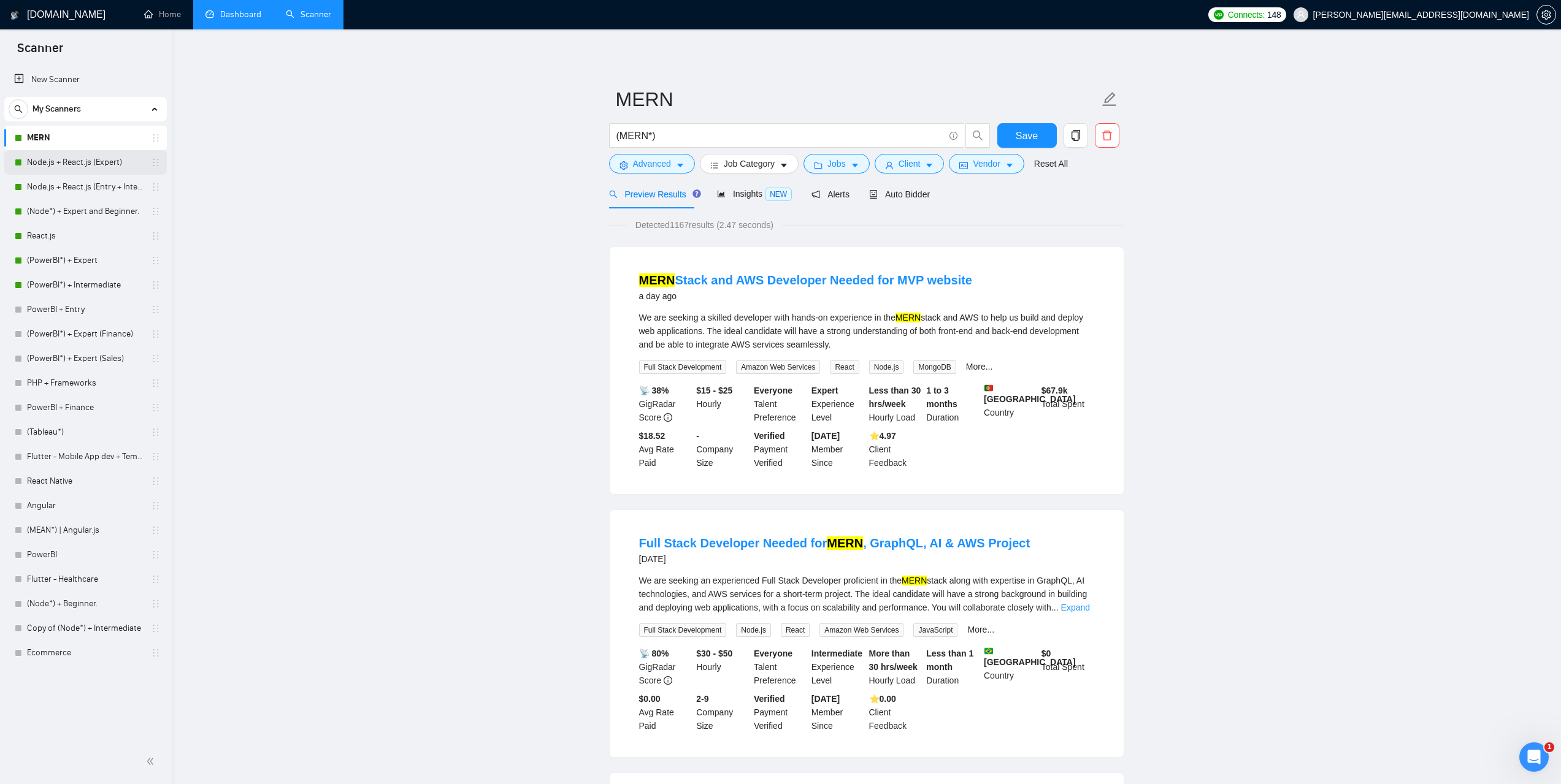
click at [81, 160] on link "Node.js + React.js (Expert)" at bounding box center [85, 162] width 117 height 25
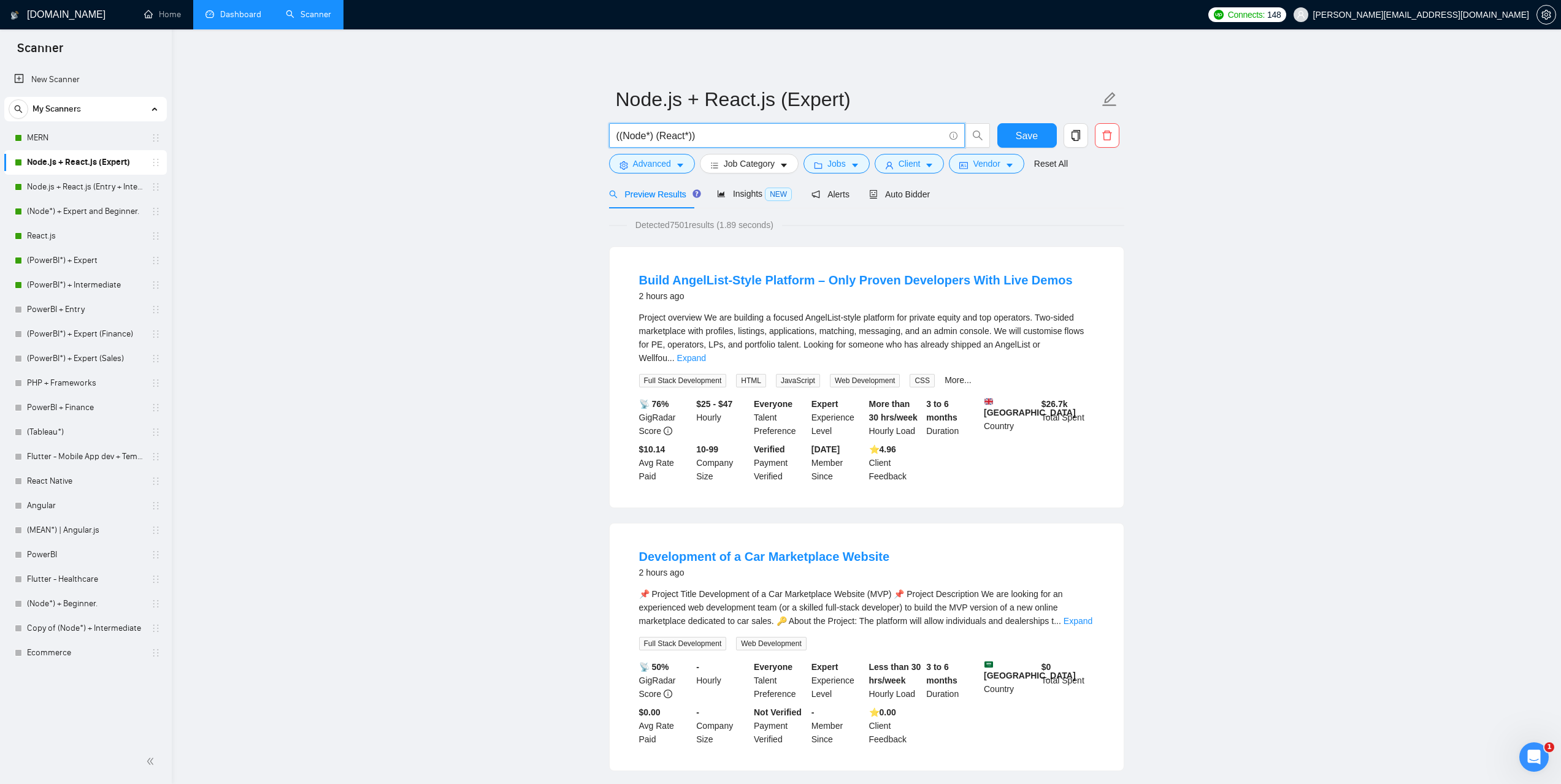
drag, startPoint x: 718, startPoint y: 137, endPoint x: 589, endPoint y: 133, distance: 129.1
click at [72, 215] on link "(Node*) + Expert and Beginner." at bounding box center [85, 211] width 117 height 25
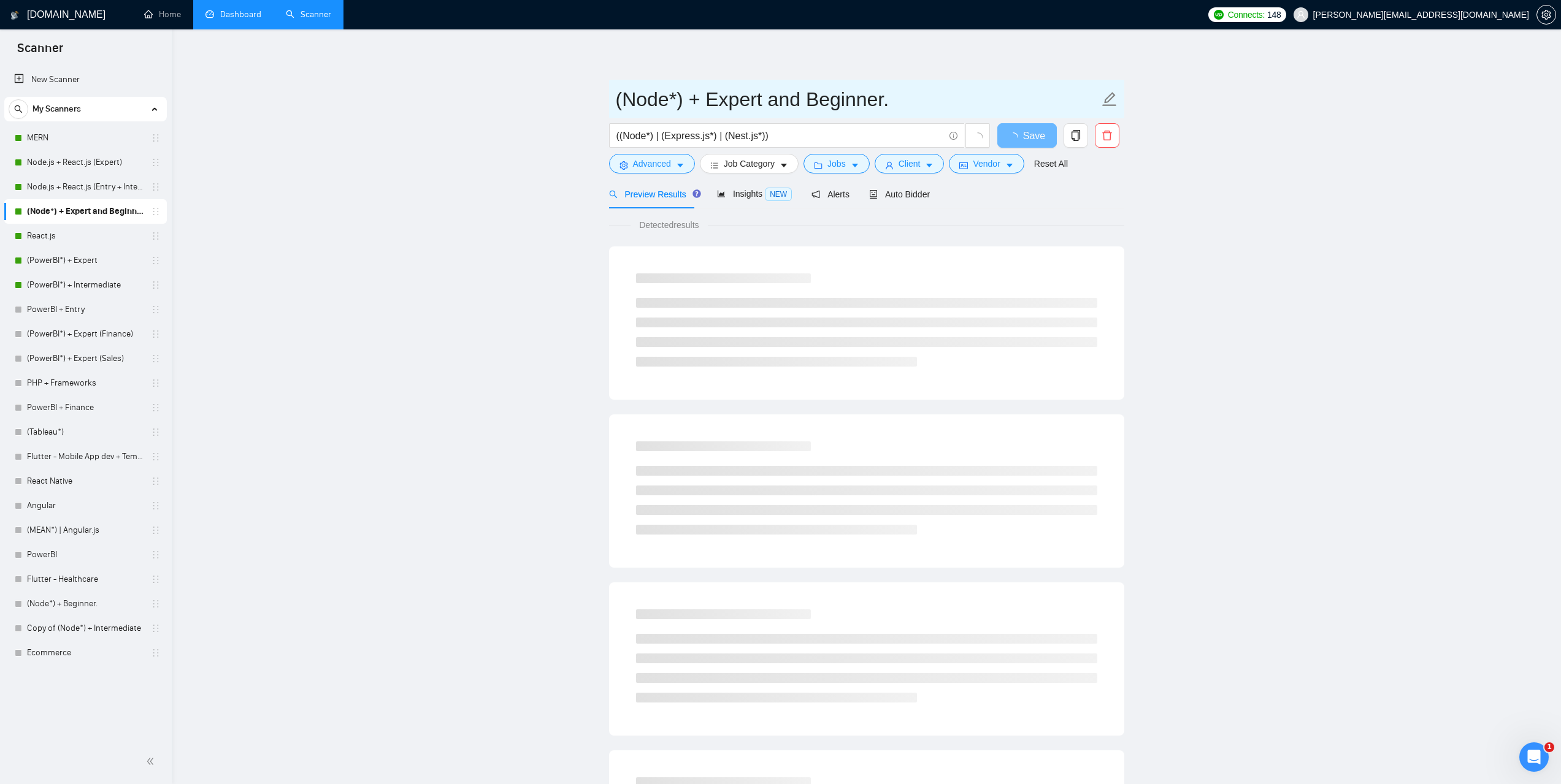
drag, startPoint x: 907, startPoint y: 96, endPoint x: 625, endPoint y: 97, distance: 282.0
click at [619, 95] on input "(Node*) + Expert and Beginner." at bounding box center [857, 99] width 483 height 30
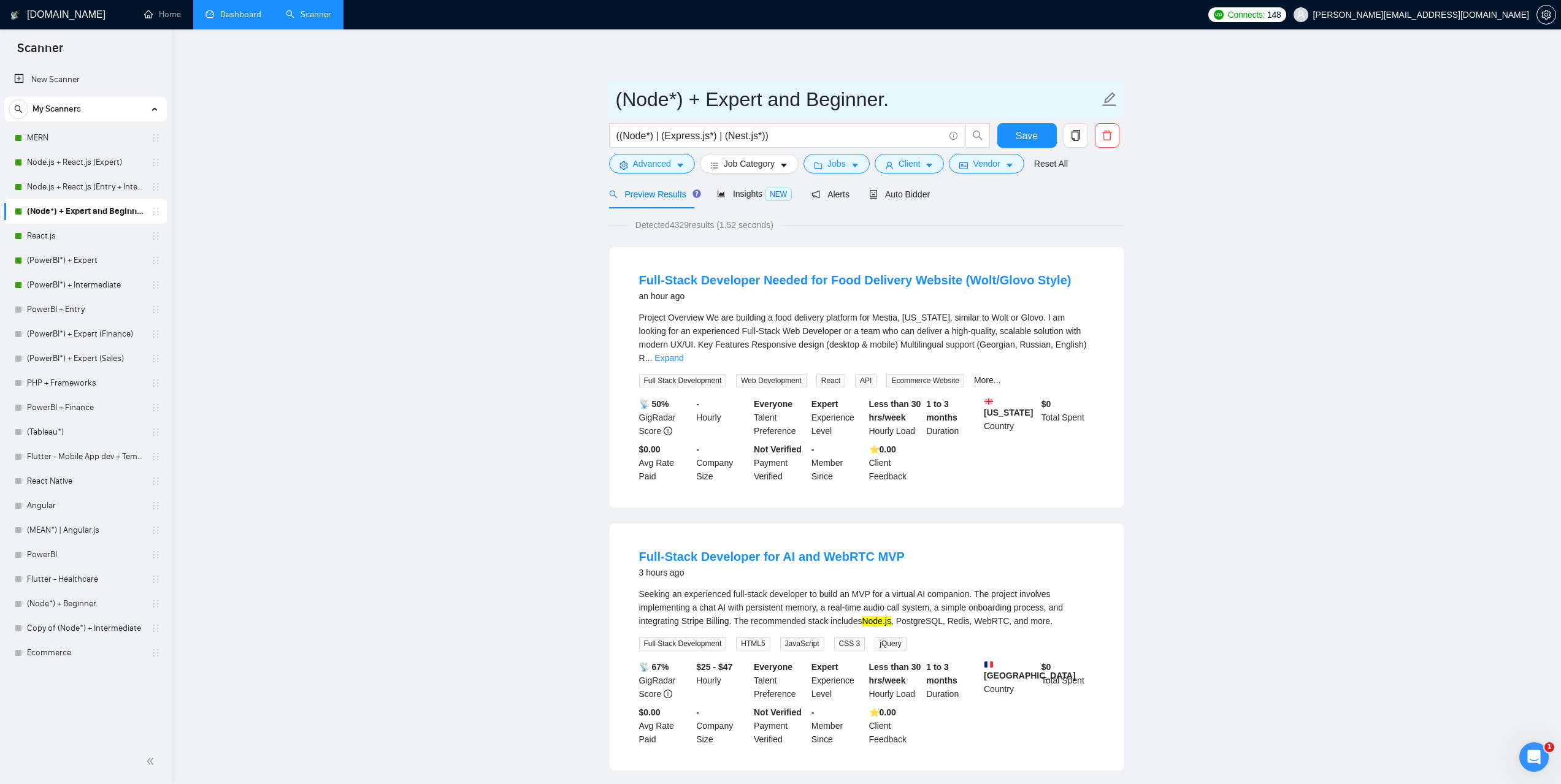
click at [671, 105] on input "(Node*) + Expert and Beginner." at bounding box center [857, 99] width 483 height 30
drag, startPoint x: 714, startPoint y: 107, endPoint x: 621, endPoint y: 110, distance: 93.0
drag, startPoint x: 775, startPoint y: 137, endPoint x: 613, endPoint y: 136, distance: 162.0
click at [613, 136] on span "((Node*) | (Express.js*) | (Nest.js*))" at bounding box center [787, 135] width 355 height 25
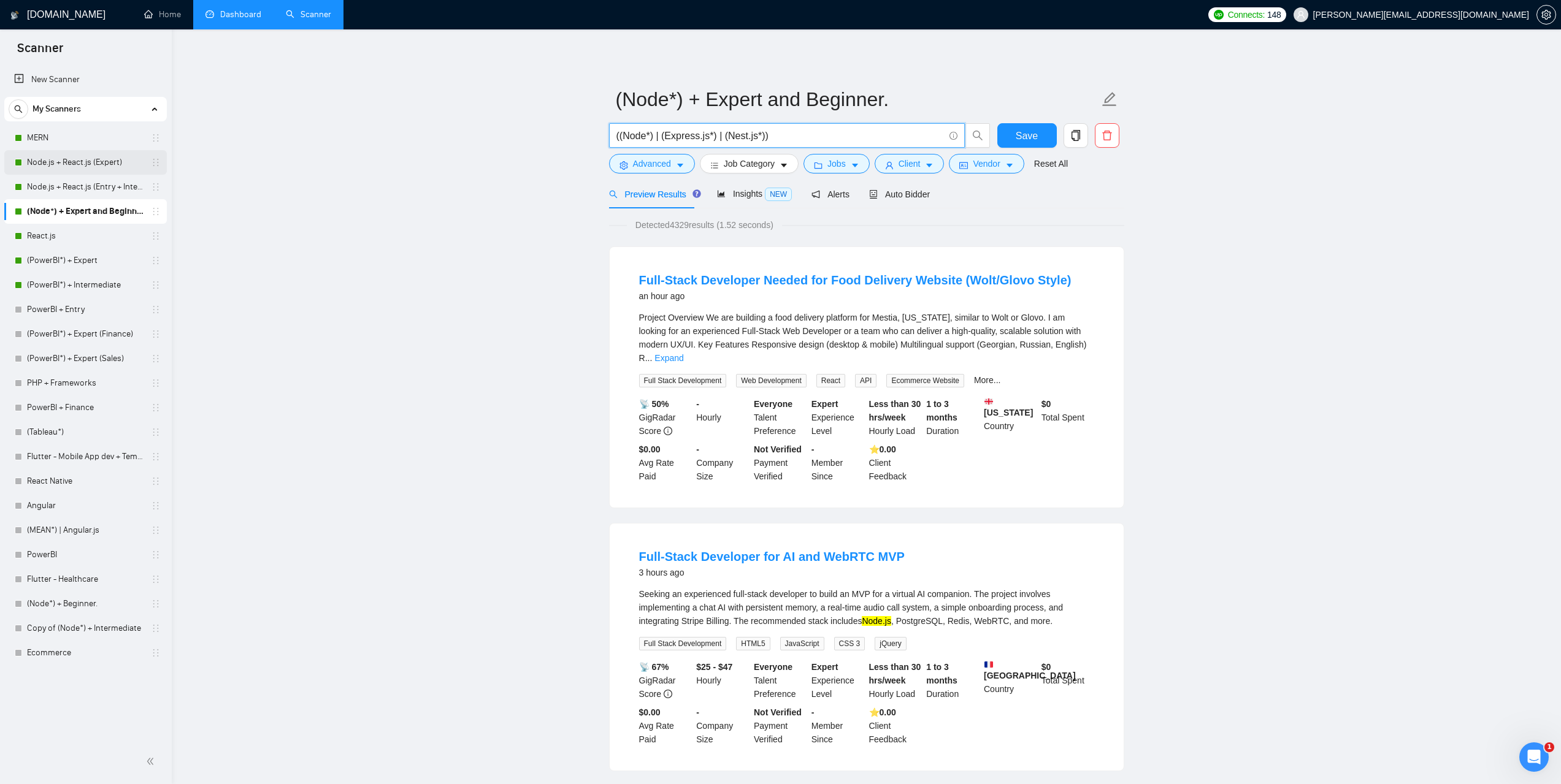
click at [102, 168] on link "Node.js + React.js (Expert)" at bounding box center [85, 162] width 117 height 25
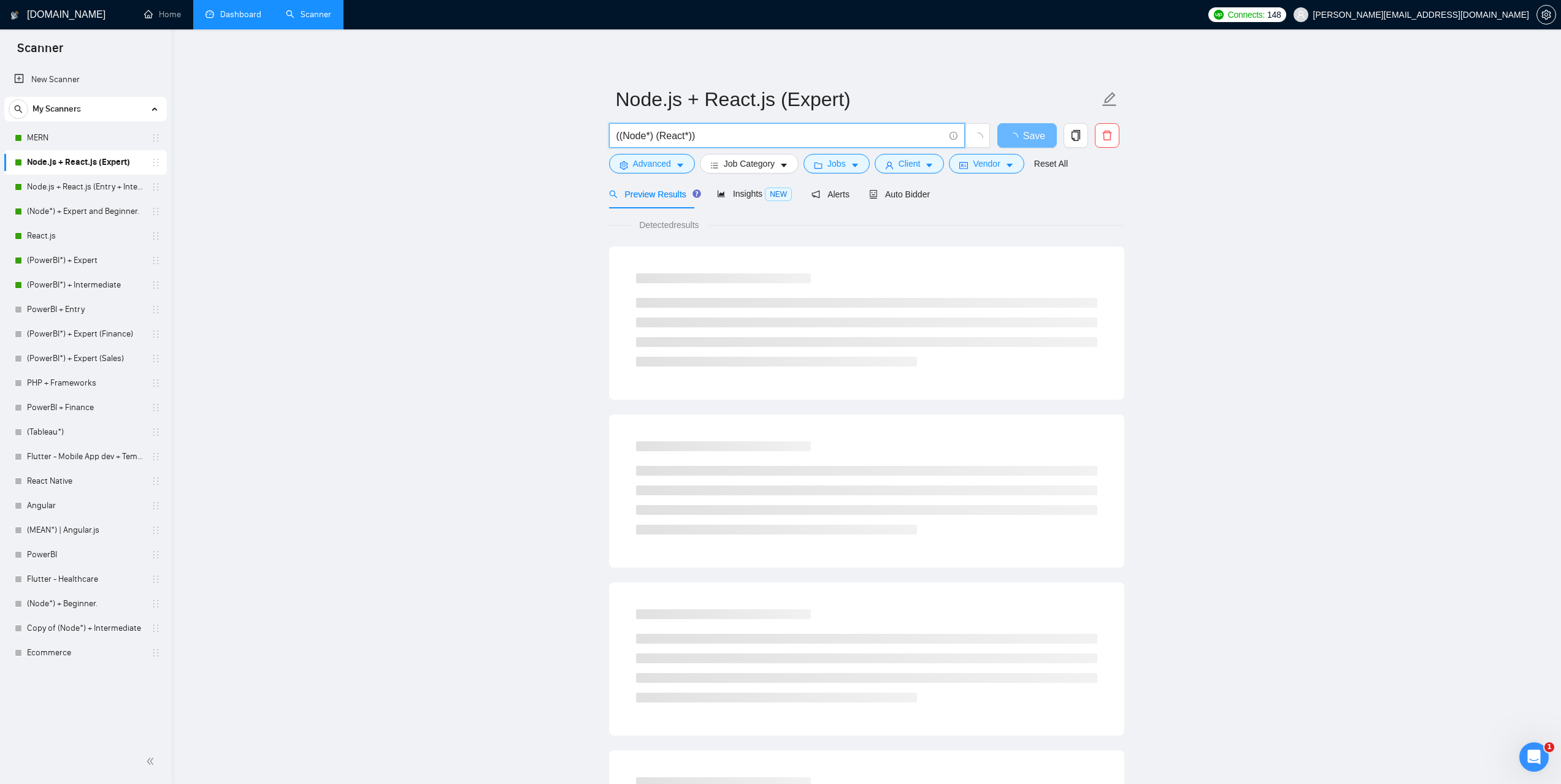
drag, startPoint x: 737, startPoint y: 138, endPoint x: 572, endPoint y: 142, distance: 165.0
click at [572, 142] on main "Node.js + React.js (Expert) ((Node*) (React*)) Save Advanced Job Category Jobs …" at bounding box center [866, 560] width 1350 height 1023
paste input ""Full-Stack Team to Build Real Estate Platform with AI Predictive Analysis""
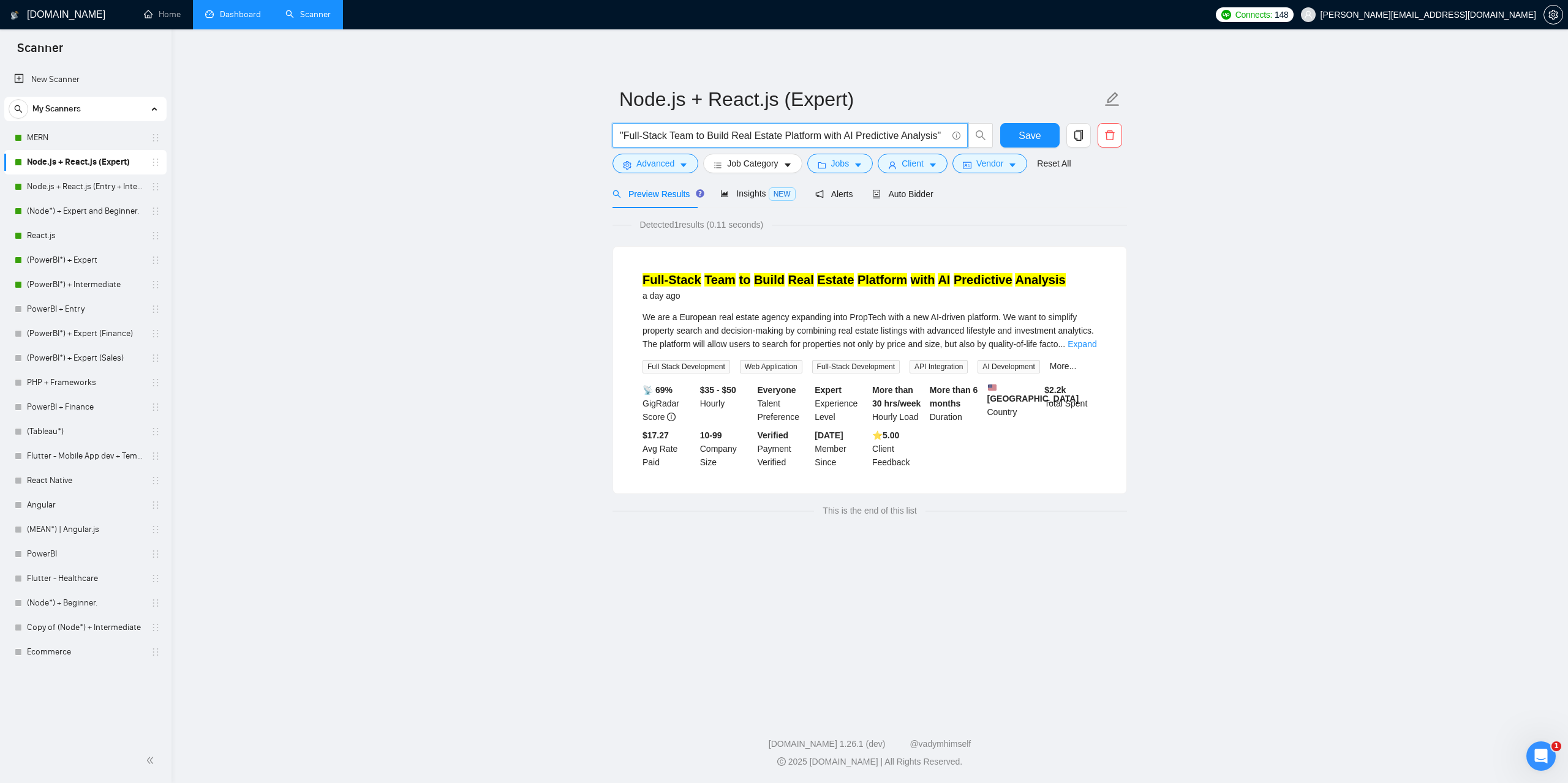
drag, startPoint x: 941, startPoint y: 133, endPoint x: 522, endPoint y: 155, distance: 419.6
click at [522, 155] on main "Node.js + React.js (Expert) "Full-Stack Team to Build Real Estate Platform with…" at bounding box center [870, 368] width 1358 height 640
paste input "B2B Web Platform Development – Matching Startups with Enterprise"
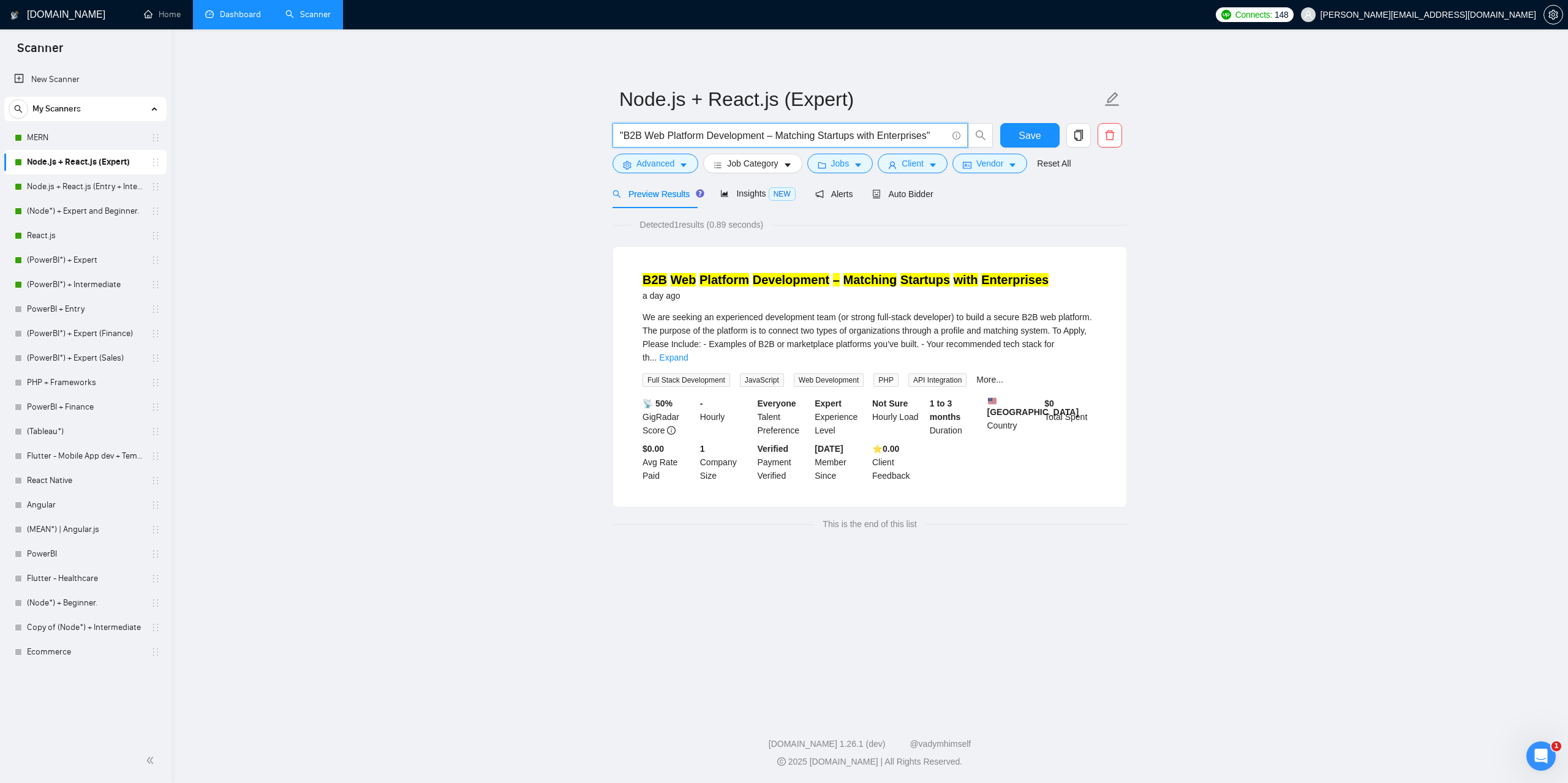
type input ""B2B Web Platform Development – Matching Startups with Enterprises""
click at [253, 15] on link "Dashboard" at bounding box center [233, 14] width 56 height 11
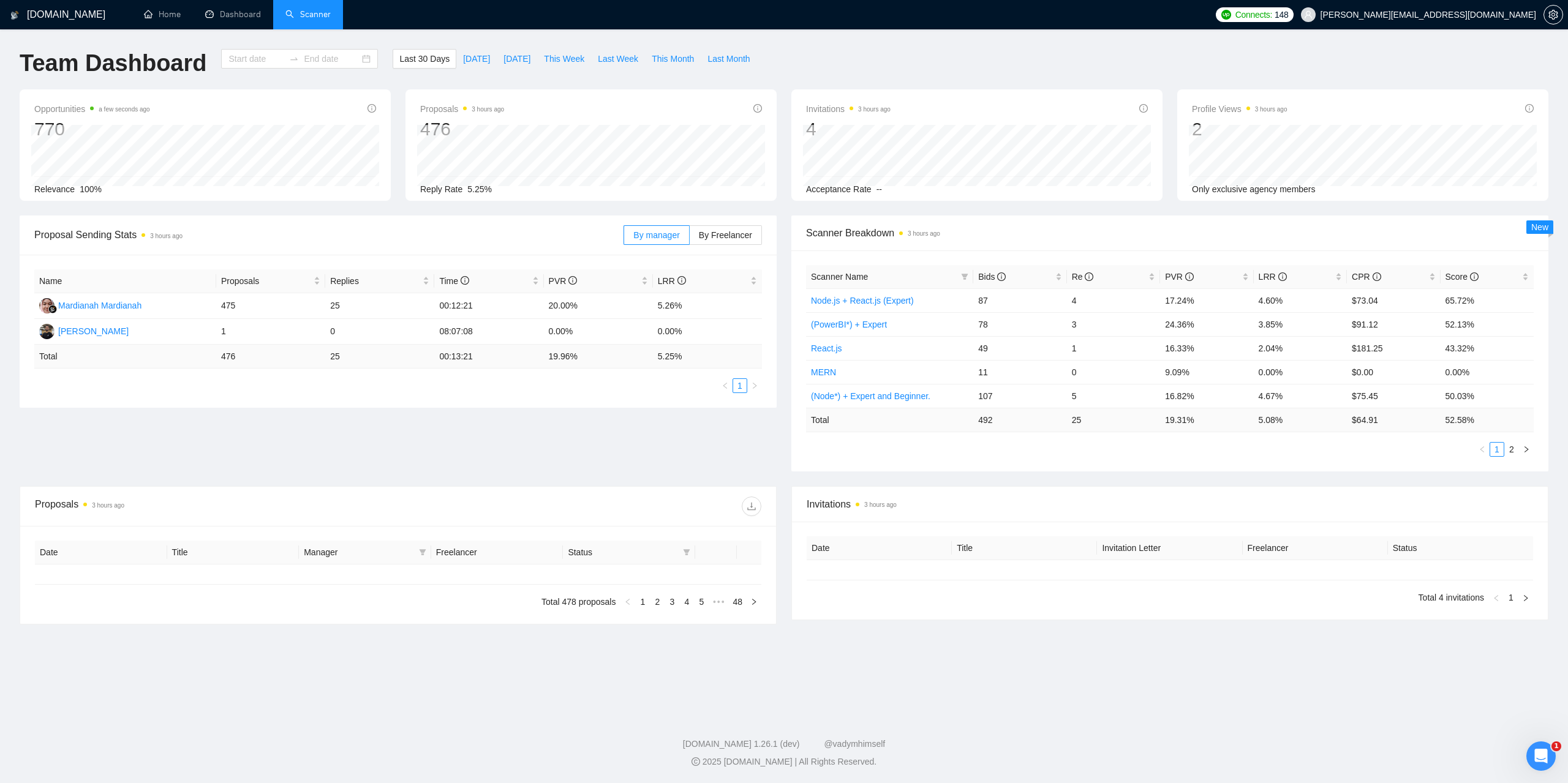
type input "[DATE]"
